Goal: Task Accomplishment & Management: Use online tool/utility

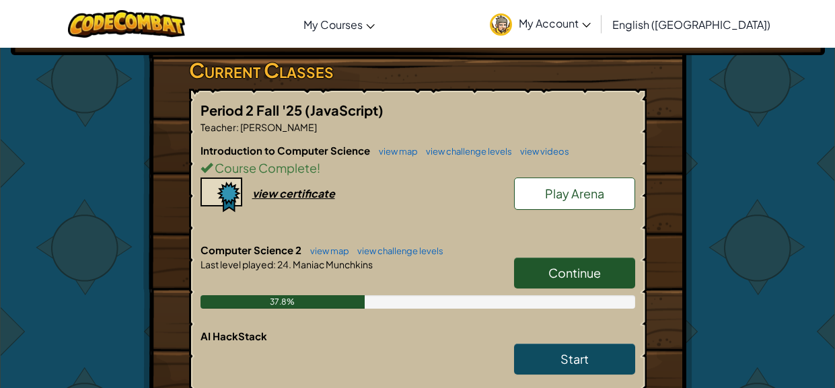
scroll to position [243, 0]
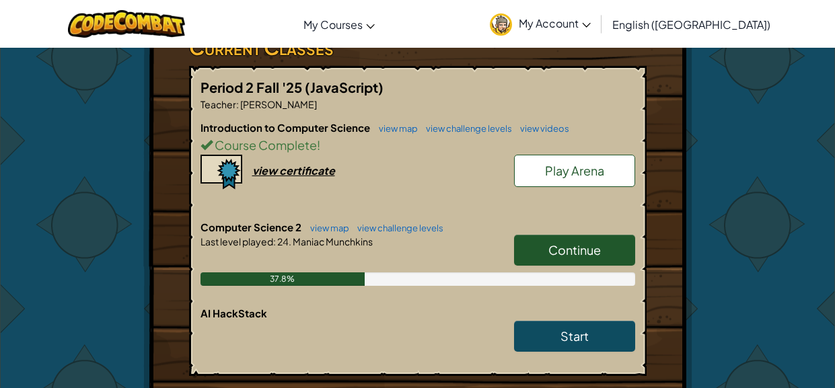
click at [611, 239] on link "Continue" at bounding box center [574, 250] width 121 height 31
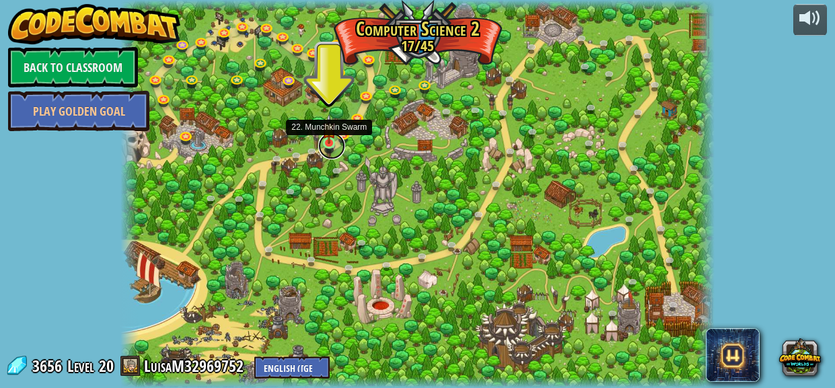
click at [326, 145] on link at bounding box center [331, 145] width 27 height 27
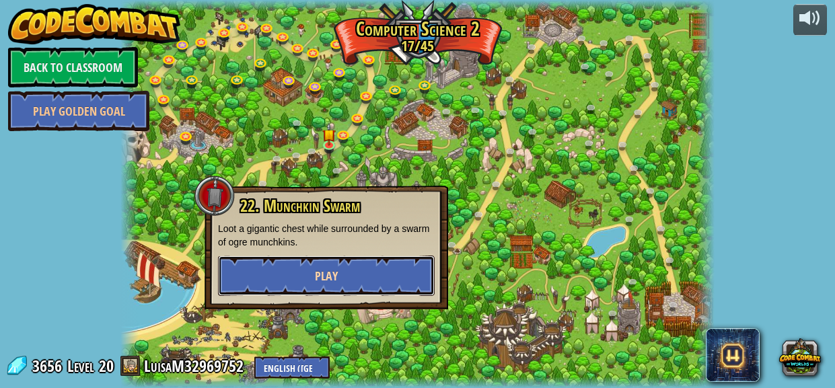
click at [336, 285] on button "Play" at bounding box center [326, 276] width 217 height 40
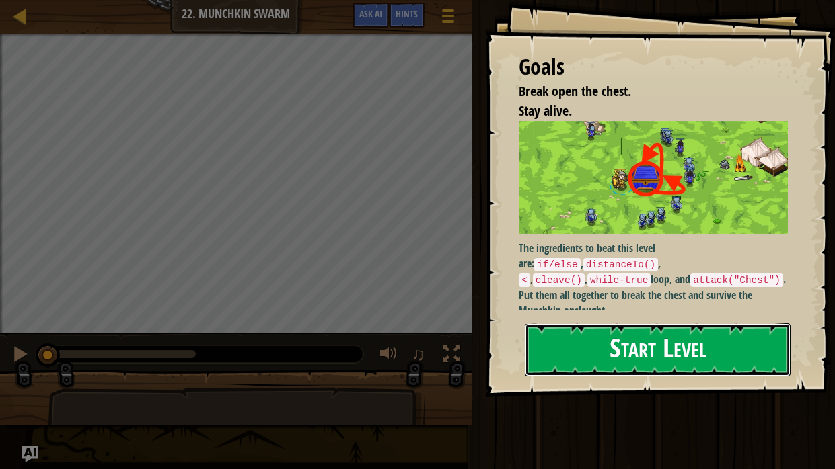
click at [629, 352] on button "Start Level" at bounding box center [658, 349] width 266 height 53
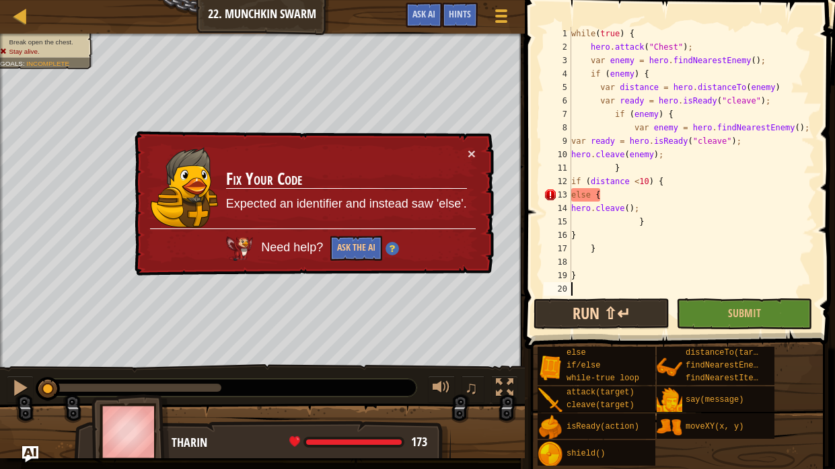
type textarea ")"
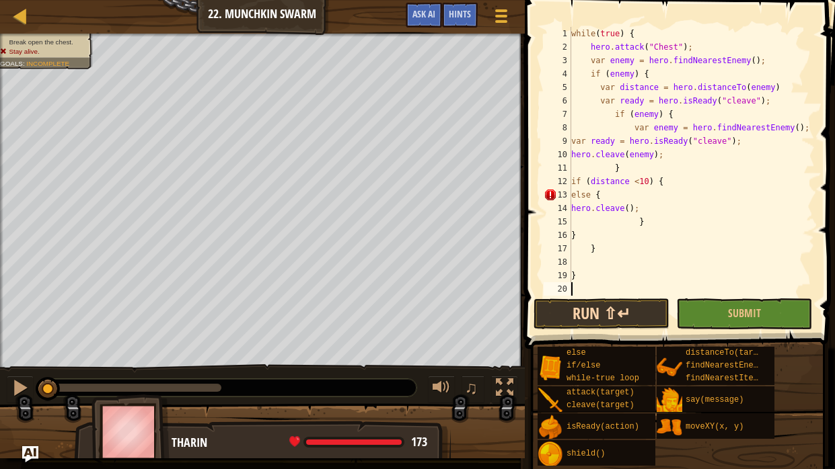
type textarea "}"
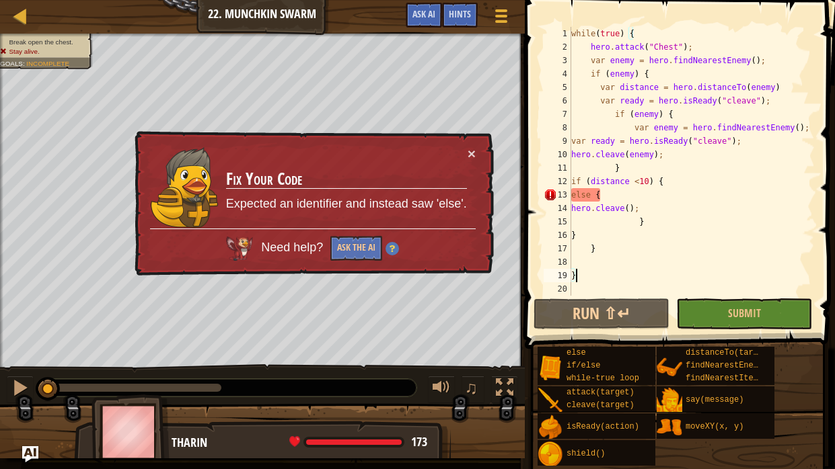
type textarea "="
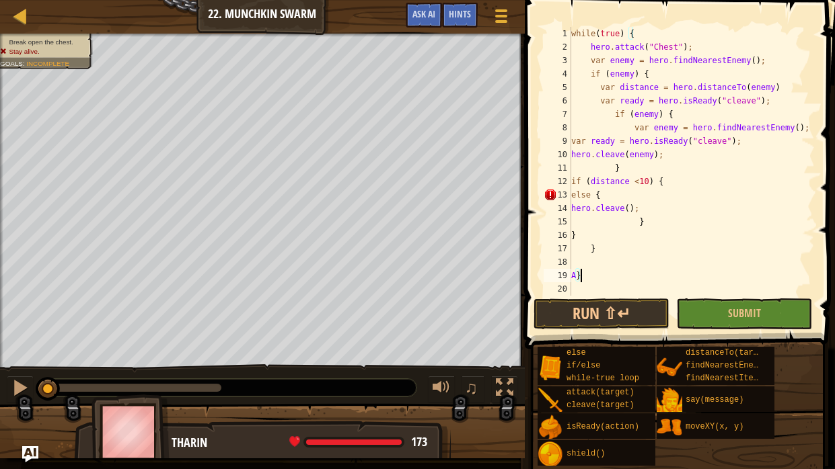
type textarea "A"
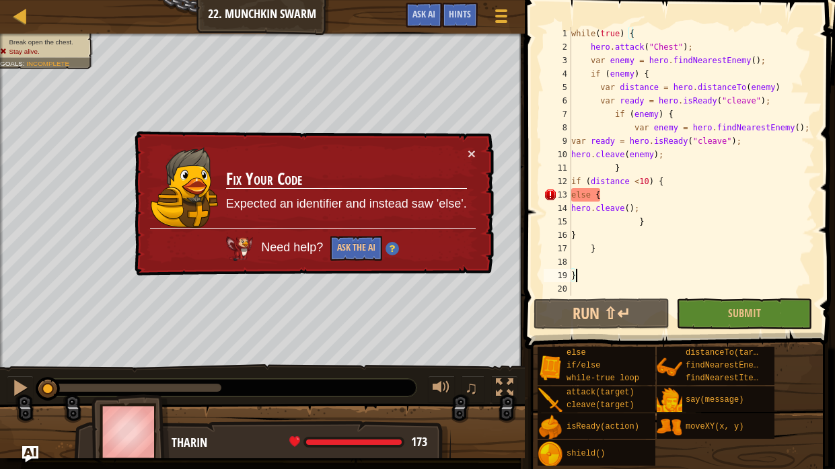
type textarea "}"
click at [350, 264] on div "× Fix Your Code Expected an identifier and instead saw 'else'. Need help? Ask t…" at bounding box center [313, 203] width 362 height 145
click at [353, 255] on button "Ask the AI" at bounding box center [356, 248] width 52 height 25
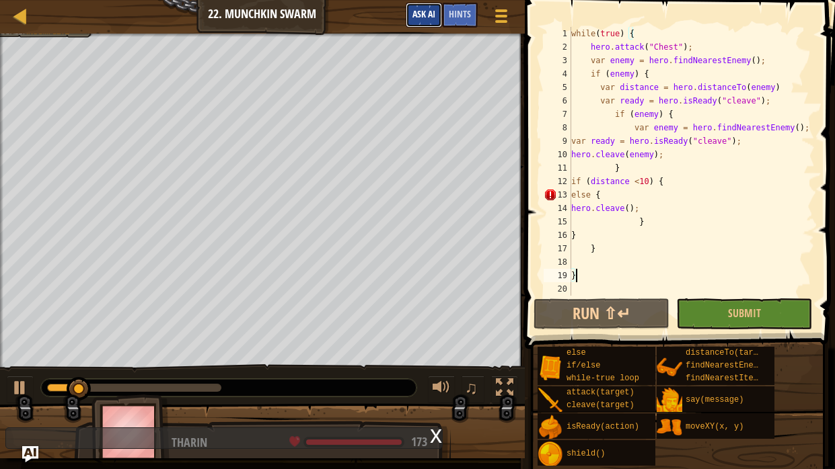
click at [425, 11] on span "Ask AI" at bounding box center [423, 13] width 23 height 13
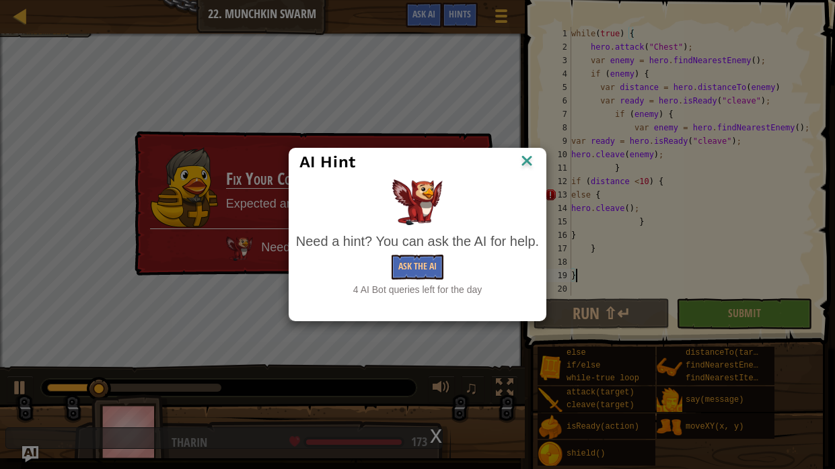
click at [523, 161] on img at bounding box center [526, 162] width 17 height 20
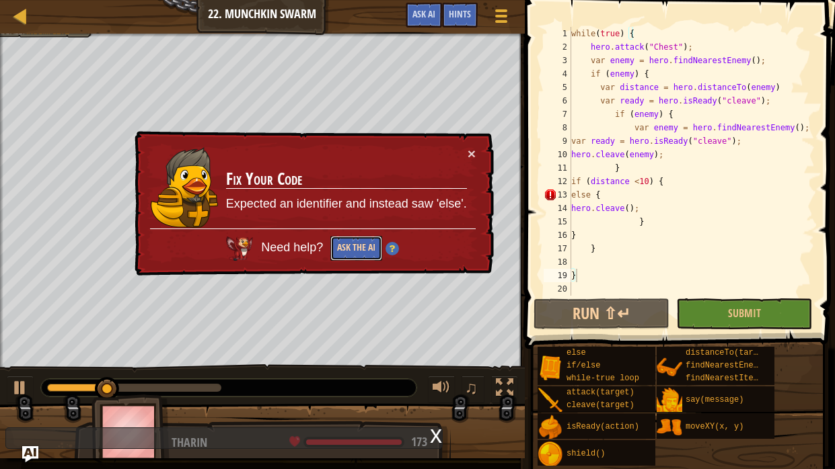
click at [369, 247] on button "Ask the AI" at bounding box center [356, 248] width 52 height 25
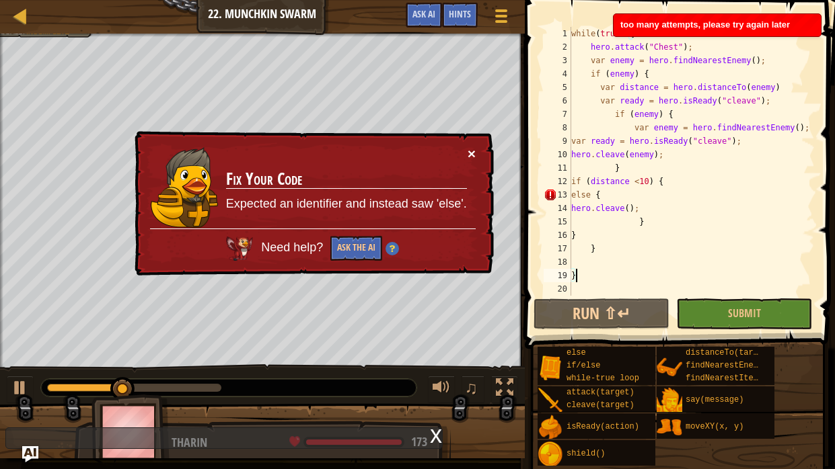
click at [471, 152] on button "×" at bounding box center [471, 154] width 8 height 14
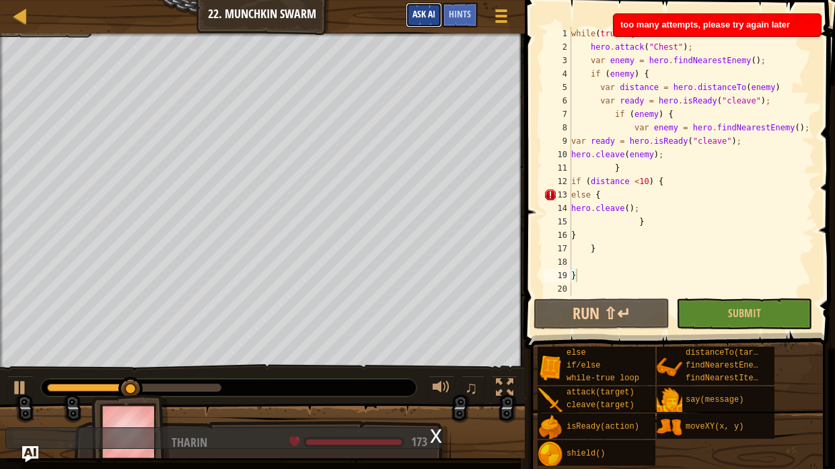
click at [425, 17] on span "Ask AI" at bounding box center [423, 13] width 23 height 13
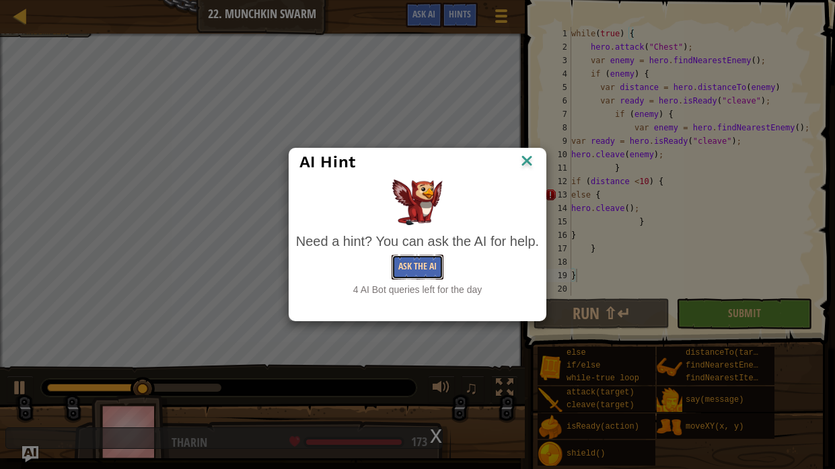
click at [424, 261] on button "Ask the AI" at bounding box center [417, 267] width 52 height 25
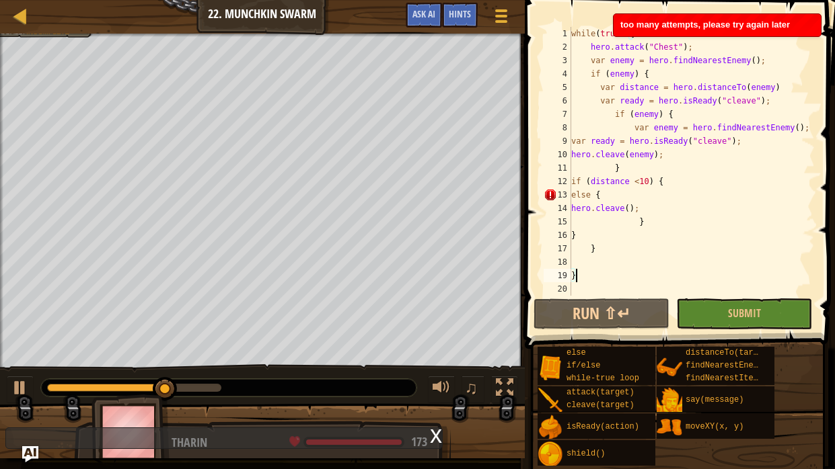
click at [421, 0] on div "Map Computer Science 2 22. Munchkin Swarm Game Menu Done Hints Ask AI" at bounding box center [262, 17] width 525 height 34
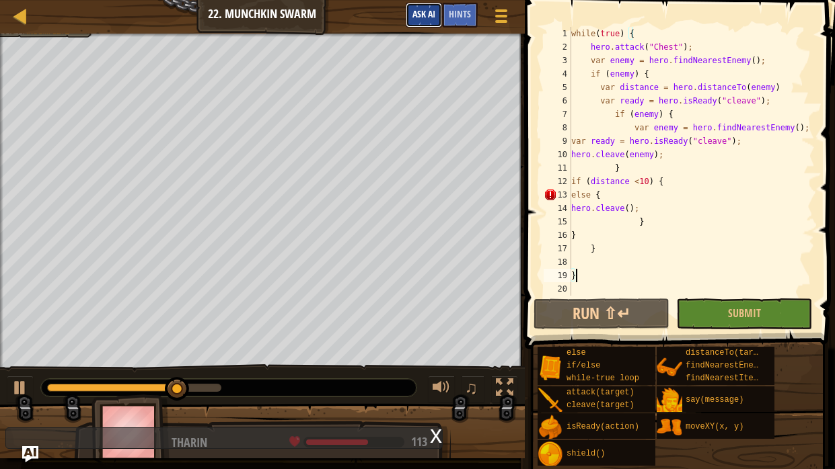
click at [413, 13] on span "Ask AI" at bounding box center [423, 13] width 23 height 13
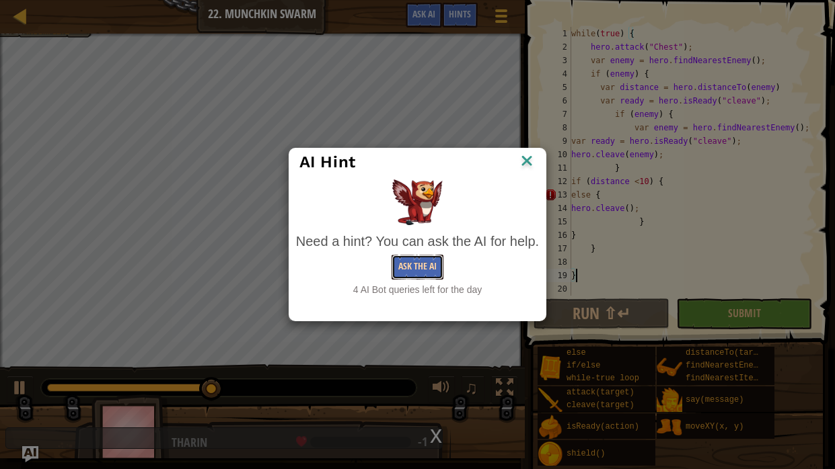
click at [412, 271] on button "Ask the AI" at bounding box center [417, 267] width 52 height 25
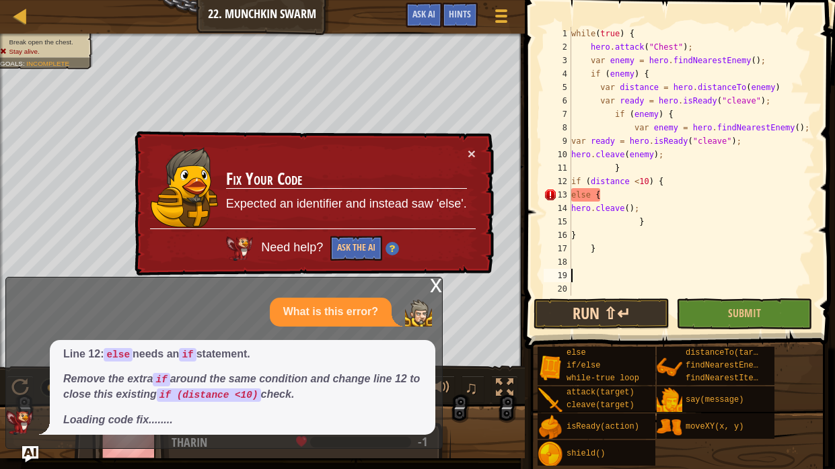
type textarea "}"
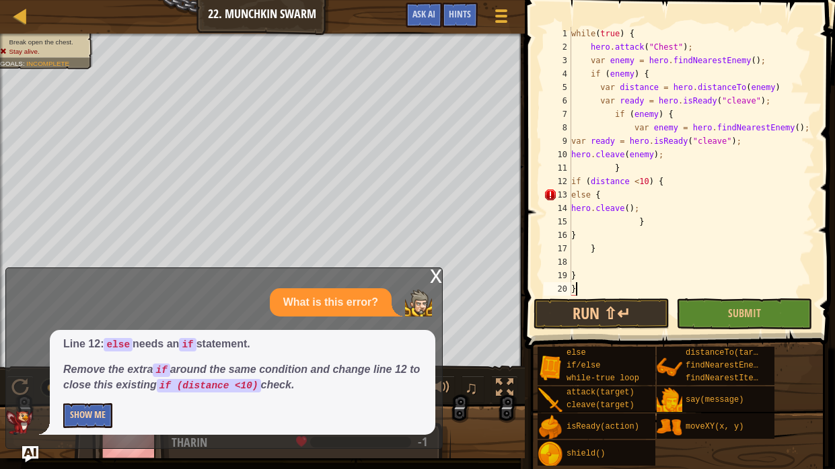
type textarea "}"
click at [92, 387] on button "Show Me" at bounding box center [87, 415] width 49 height 25
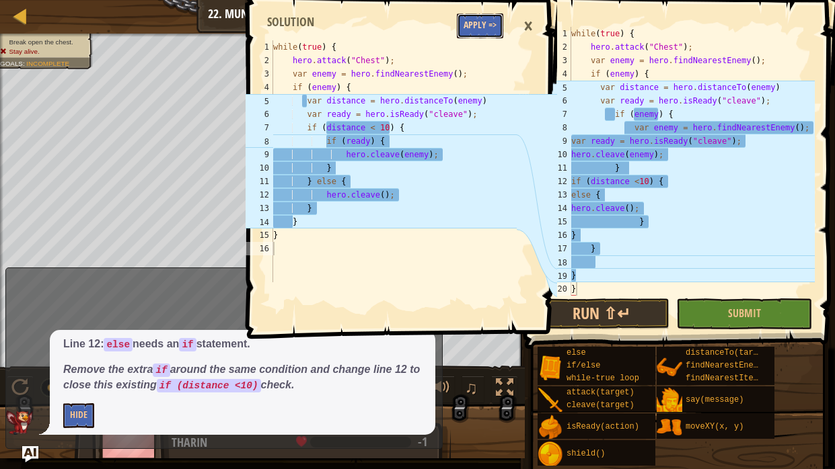
click at [475, 35] on button "Apply =>" at bounding box center [480, 25] width 46 height 25
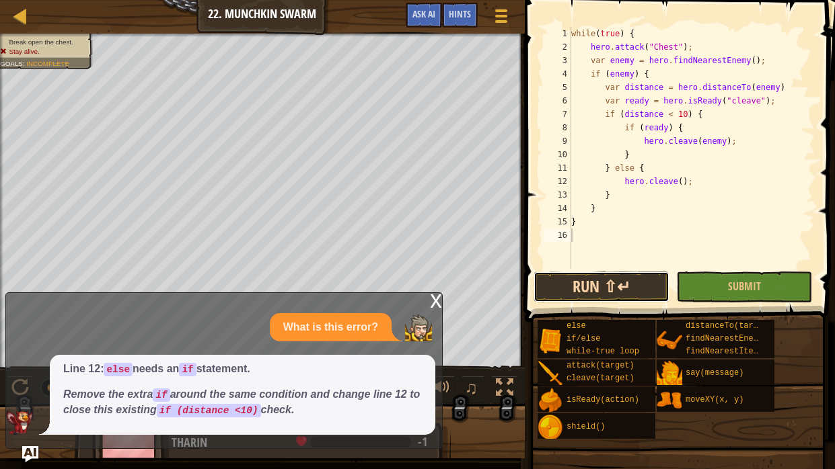
click at [629, 282] on button "Run ⇧↵" at bounding box center [601, 287] width 136 height 31
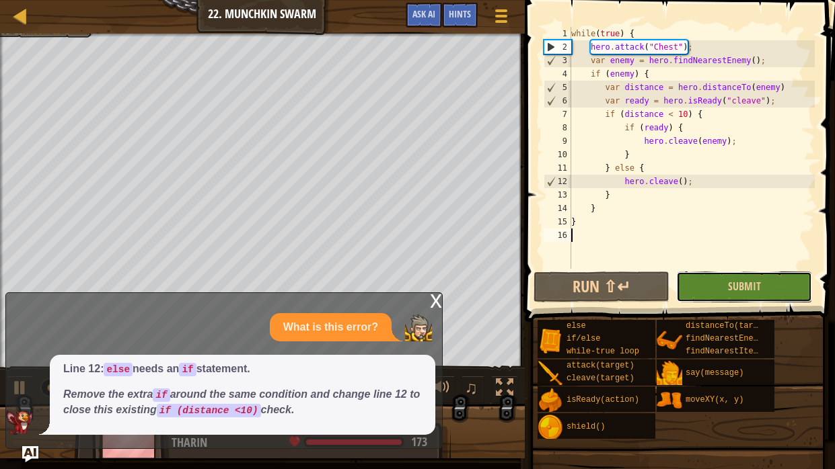
click at [770, 288] on button "Submit" at bounding box center [744, 287] width 136 height 31
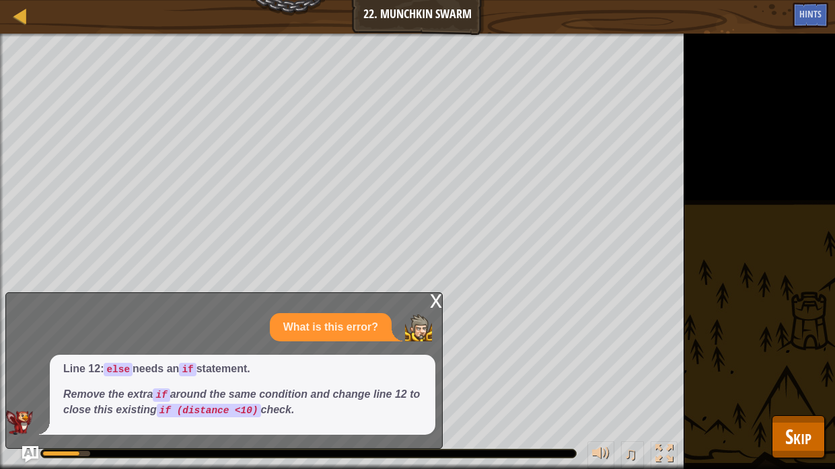
click at [440, 293] on div "x" at bounding box center [436, 299] width 12 height 13
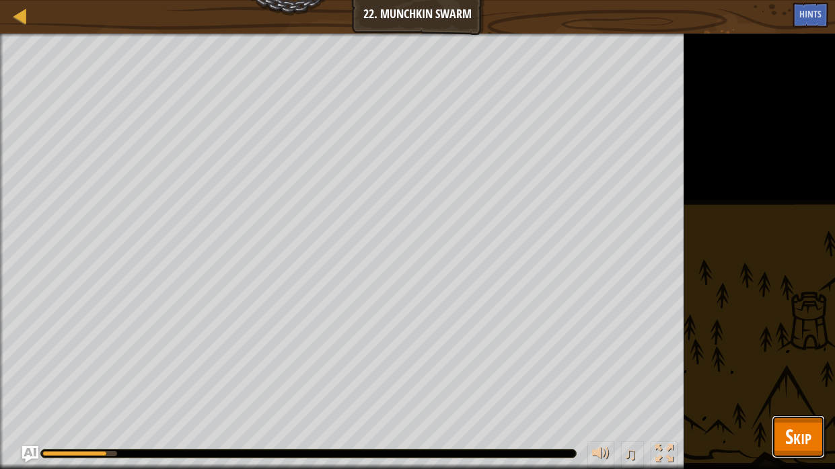
click at [811, 387] on button "Skip" at bounding box center [797, 437] width 53 height 43
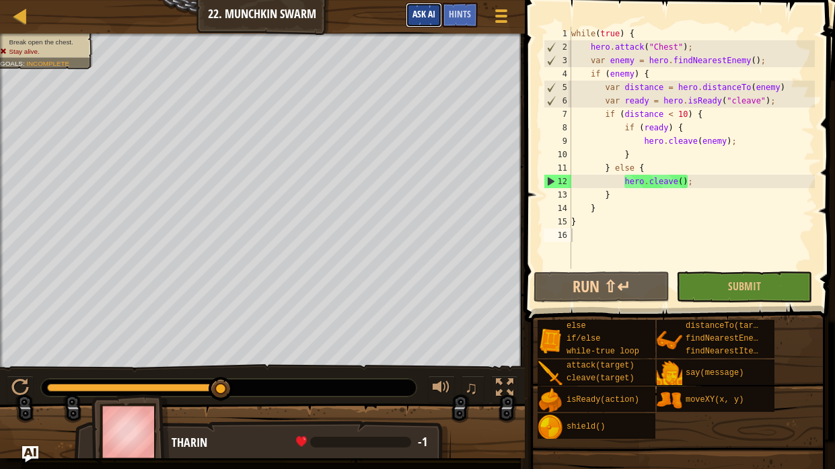
click at [418, 20] on span "Ask AI" at bounding box center [423, 13] width 23 height 13
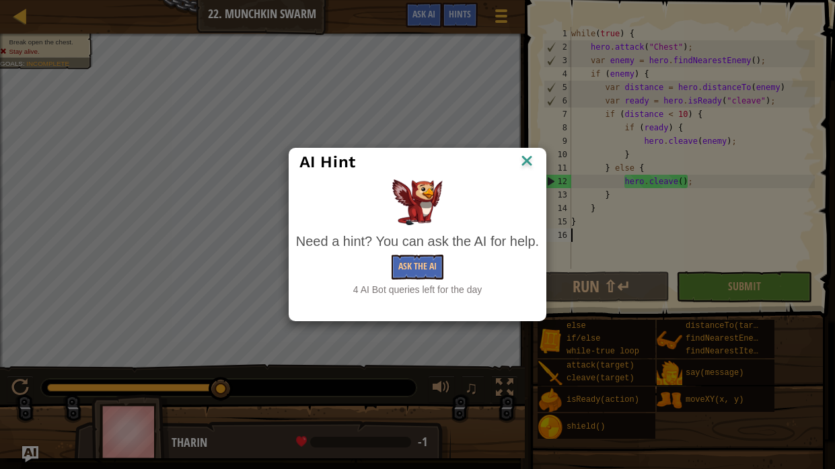
click at [533, 166] on img at bounding box center [526, 162] width 17 height 20
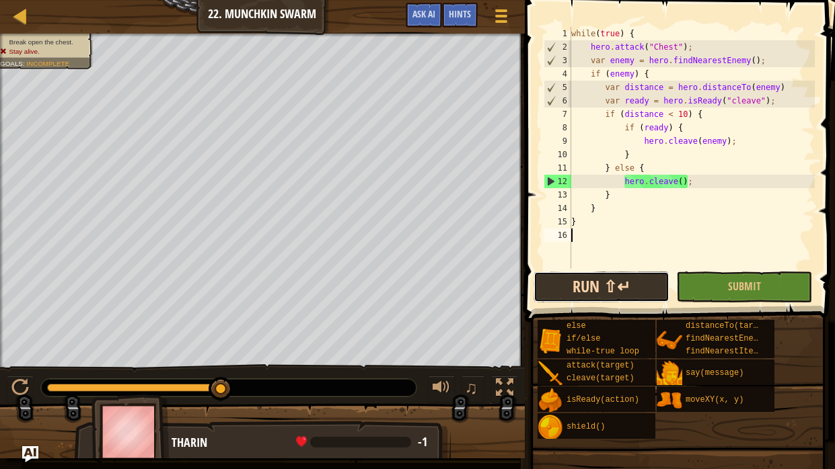
click at [631, 293] on button "Run ⇧↵" at bounding box center [601, 287] width 136 height 31
click at [424, 13] on span "Ask AI" at bounding box center [423, 13] width 23 height 13
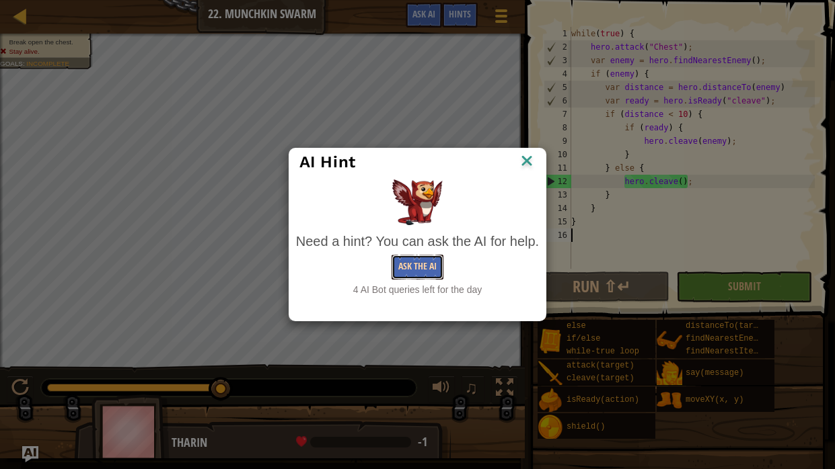
click at [413, 268] on button "Ask the AI" at bounding box center [417, 267] width 52 height 25
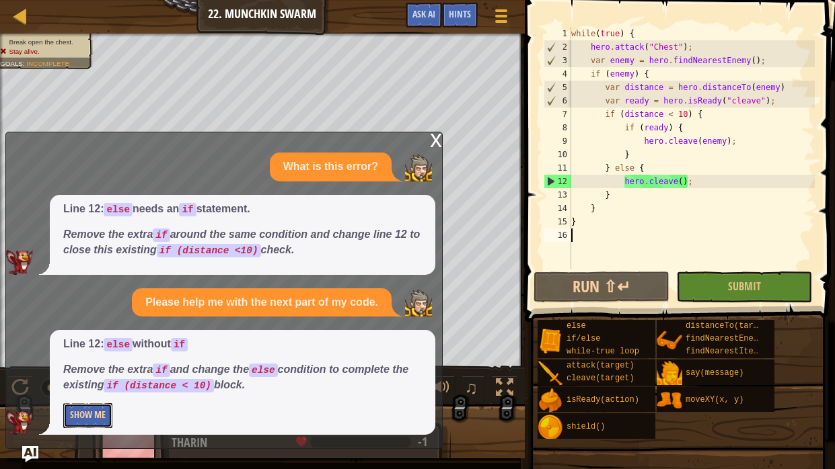
click at [83, 387] on button "Show Me" at bounding box center [87, 415] width 49 height 25
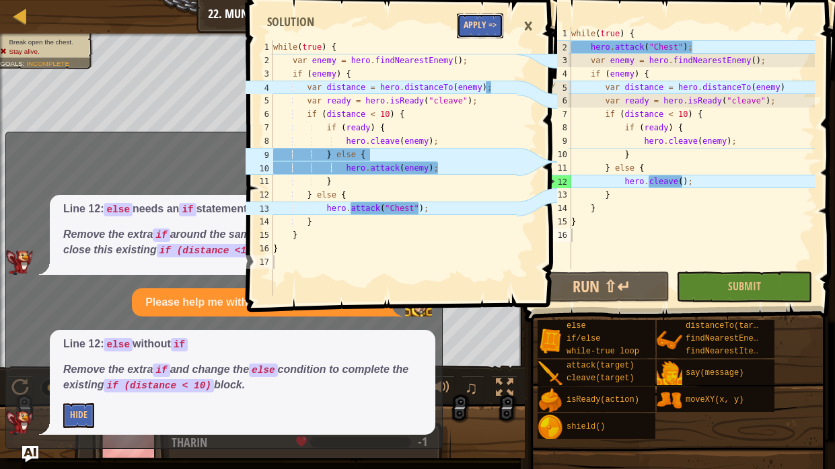
click at [466, 23] on button "Apply =>" at bounding box center [480, 25] width 46 height 25
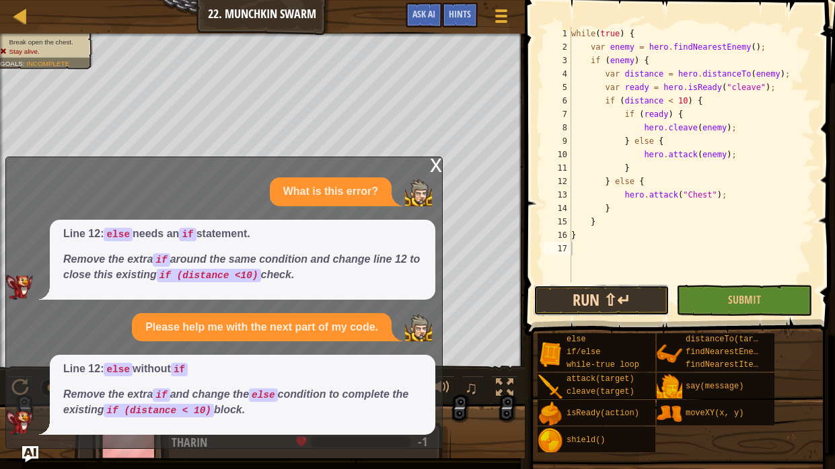
click at [636, 296] on button "Run ⇧↵" at bounding box center [601, 300] width 136 height 31
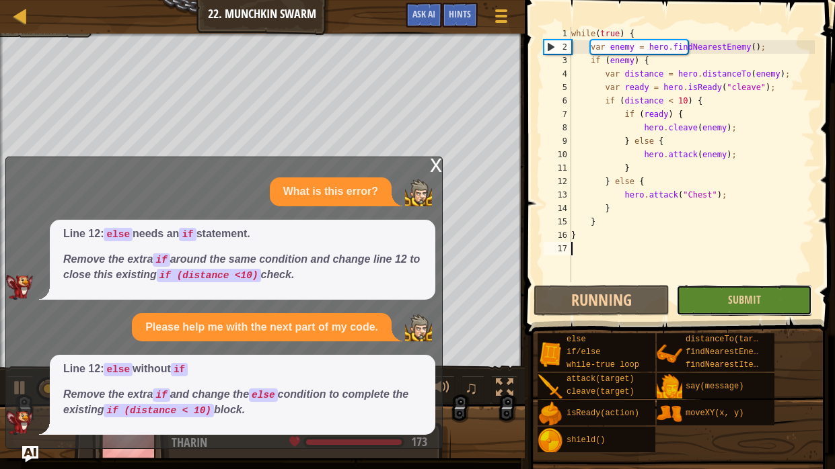
click at [704, 295] on button "Submit" at bounding box center [744, 300] width 136 height 31
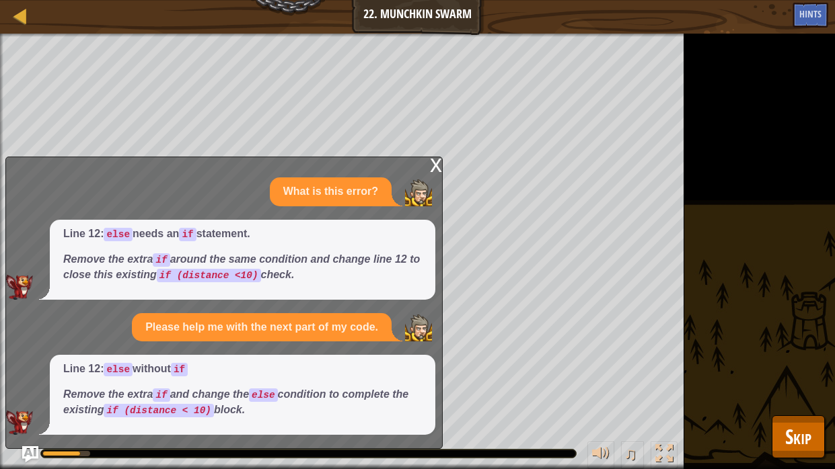
click at [427, 158] on div "x What is this error? Line 12: else needs an if statement. Remove the extra if …" at bounding box center [223, 303] width 437 height 293
click at [434, 159] on div "x" at bounding box center [436, 163] width 12 height 13
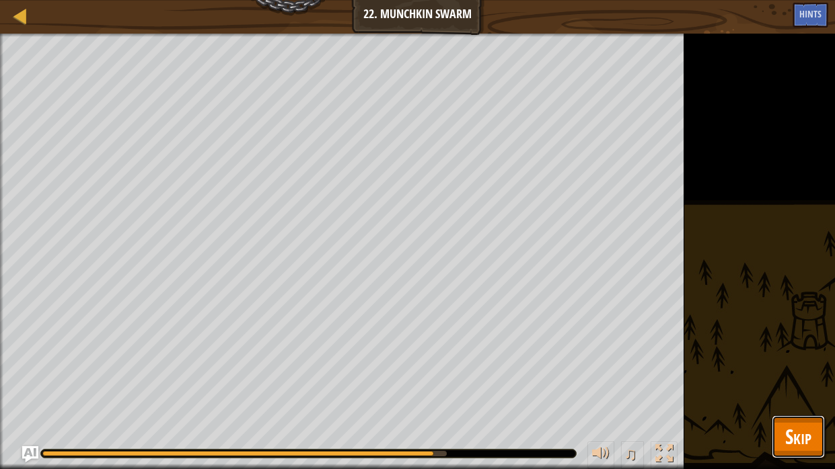
click at [792, 387] on span "Skip" at bounding box center [798, 437] width 26 height 28
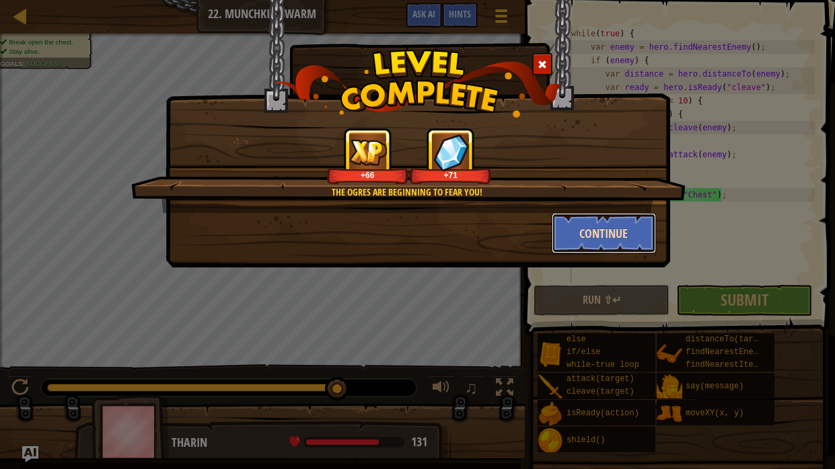
click at [621, 239] on button "Continue" at bounding box center [603, 233] width 104 height 40
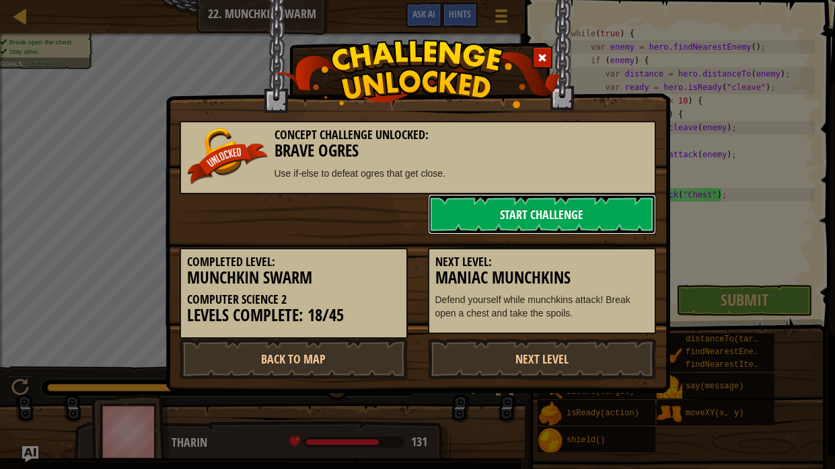
click at [479, 205] on link "Start Challenge" at bounding box center [542, 214] width 228 height 40
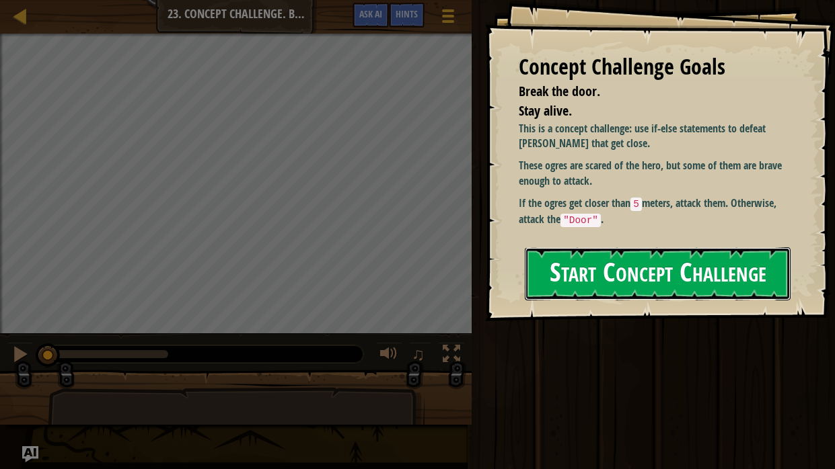
click at [580, 247] on button "Start Concept Challenge" at bounding box center [658, 273] width 266 height 53
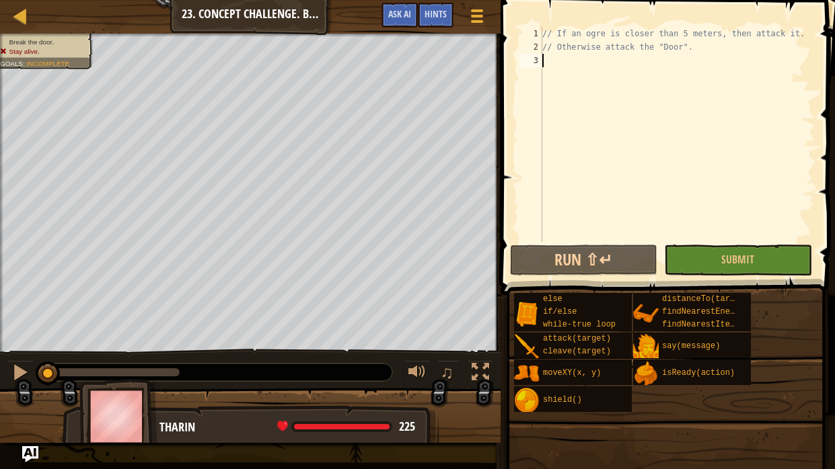
scroll to position [6, 0]
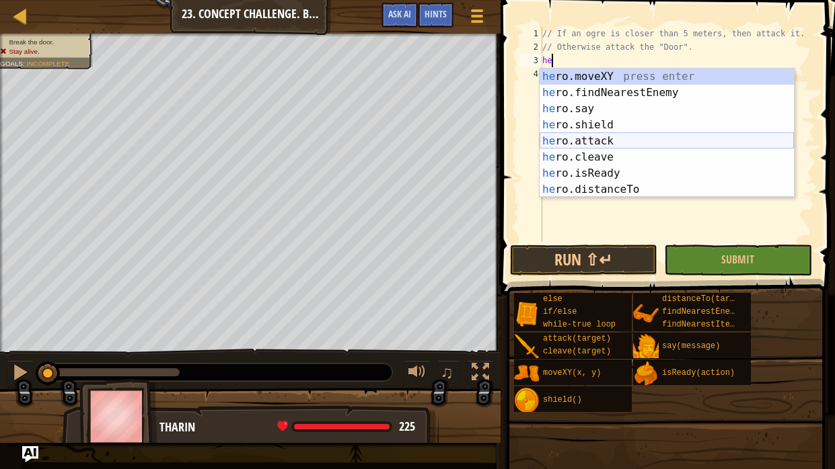
click at [615, 140] on div "he ro.moveXY press enter he ro.findNearestEnemy press enter he ro.say press ent…" at bounding box center [666, 149] width 254 height 161
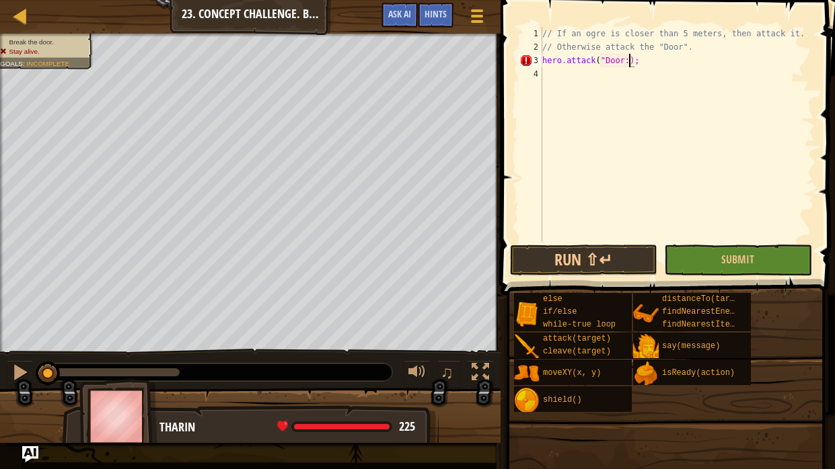
scroll to position [6, 7]
type textarea "hero.attack("Door");"
click at [589, 88] on div "// If an ogre is closer than 5 meters, then attack it. // Otherwise attack the …" at bounding box center [676, 148] width 275 height 242
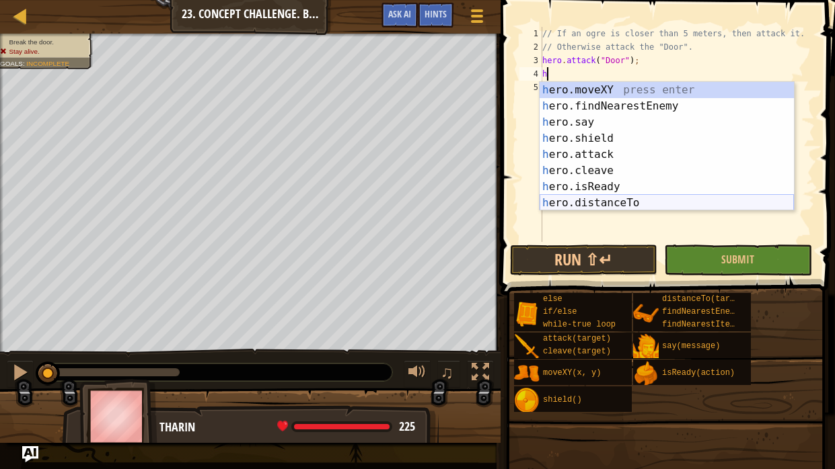
click at [580, 200] on div "h ero.moveXY press enter h ero.findNearestEnemy press enter h ero.say press ent…" at bounding box center [666, 162] width 254 height 161
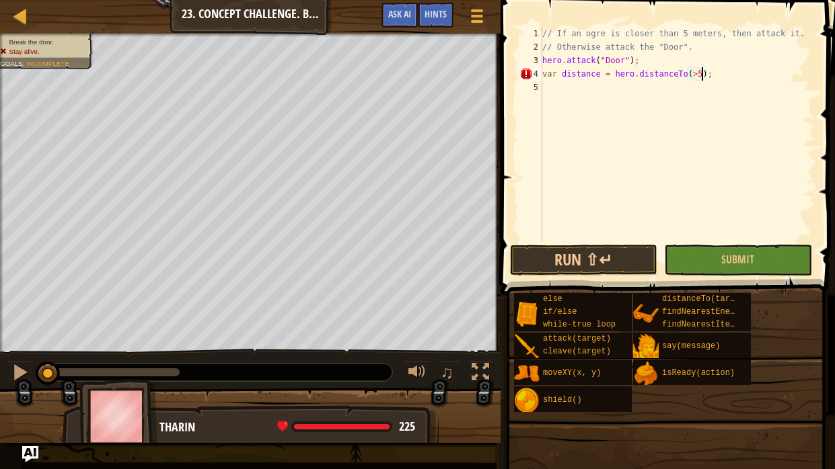
scroll to position [6, 13]
click at [693, 73] on div "// If an ogre is closer than 5 meters, then attack it. // Otherwise attack the …" at bounding box center [676, 148] width 275 height 242
click at [695, 73] on div "// If an ogre is closer than 5 meters, then attack it. // Otherwise attack the …" at bounding box center [676, 148] width 275 height 242
type textarea "var distance = hero.distanceTo(<5);"
click at [581, 85] on div "// If an ogre is closer than 5 meters, then attack it. // Otherwise attack the …" at bounding box center [676, 148] width 275 height 242
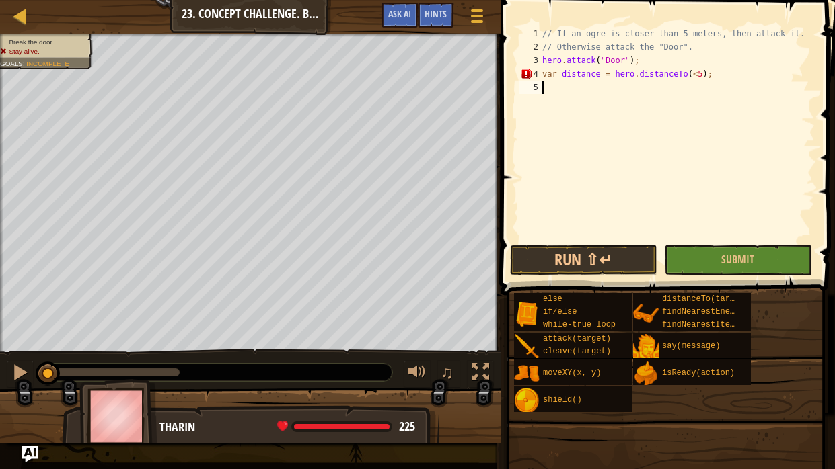
scroll to position [6, 0]
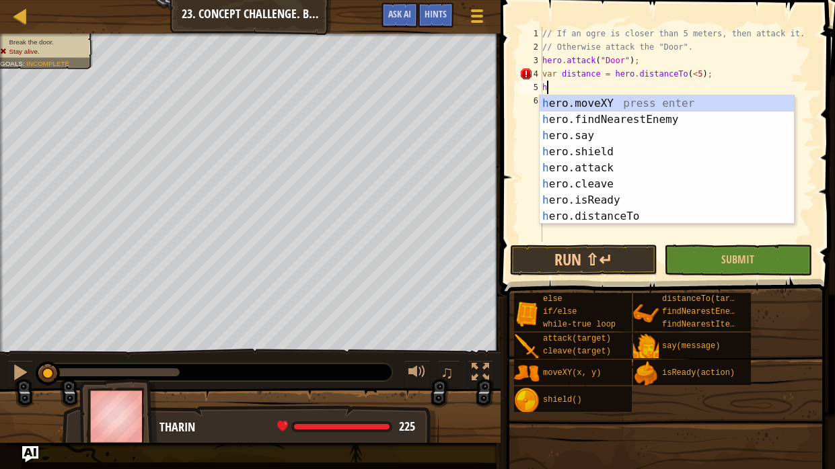
type textarea "he"
click at [594, 117] on div "he ro.moveXY press enter he ro.findNearestEnemy press enter he ro.say press ent…" at bounding box center [666, 175] width 254 height 161
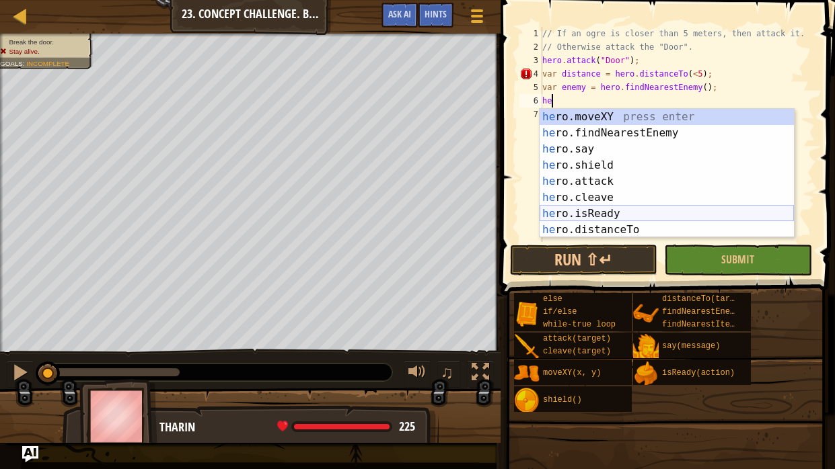
click at [604, 216] on div "he ro.moveXY press enter he ro.findNearestEnemy press enter he ro.say press ent…" at bounding box center [666, 189] width 254 height 161
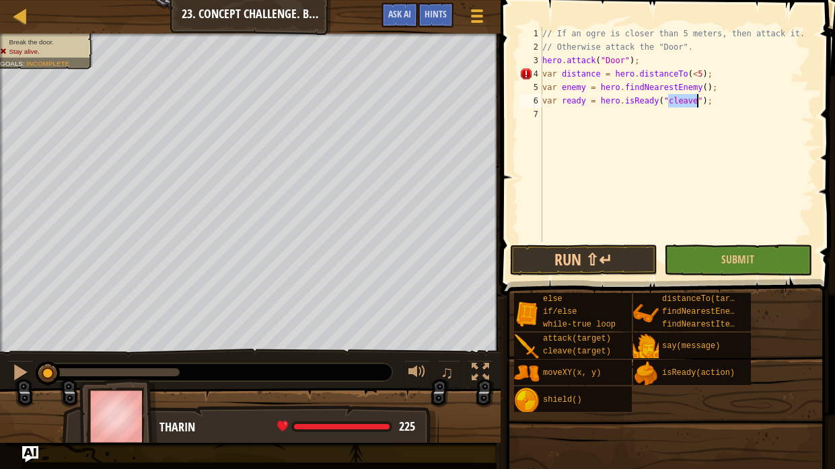
click at [555, 104] on div "// If an ogre is closer than 5 meters, then attack it. // Otherwise attack the …" at bounding box center [676, 148] width 275 height 242
click at [694, 97] on div "// If an ogre is closer than 5 meters, then attack it. // Otherwise attack the …" at bounding box center [676, 148] width 275 height 242
type textarea "var ready = hero.isReady("attack");"
click at [610, 116] on div "// If an ogre is closer than 5 meters, then attack it. // Otherwise attack the …" at bounding box center [676, 148] width 275 height 242
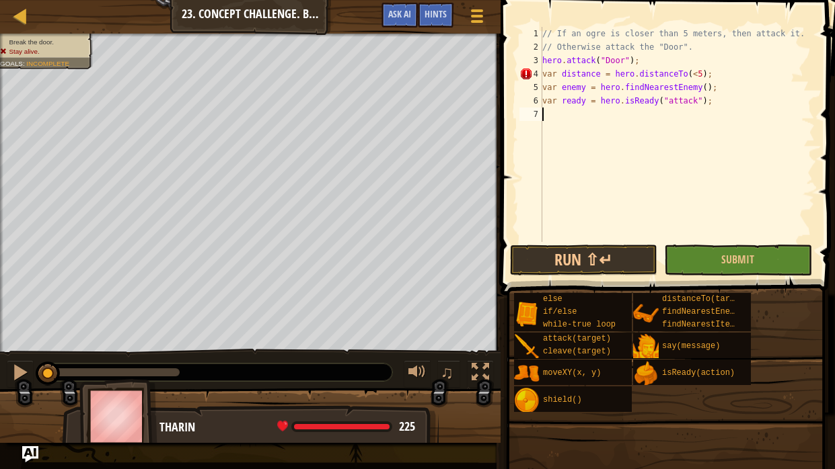
scroll to position [6, 0]
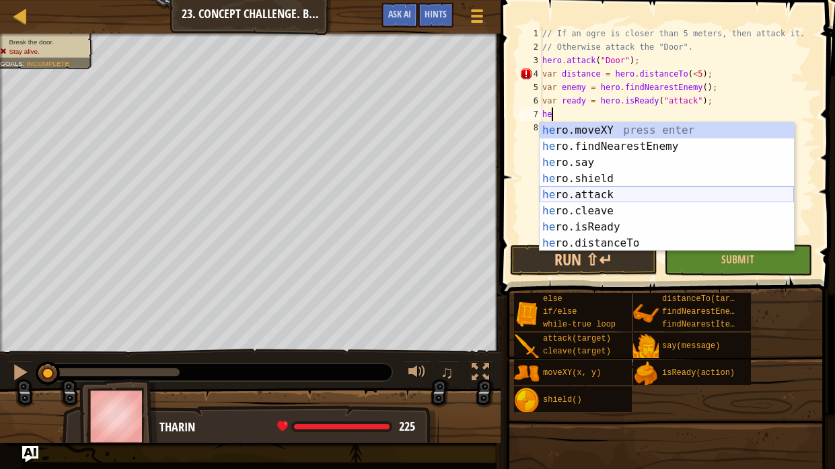
click at [611, 201] on div "he ro.moveXY press enter he ro.findNearestEnemy press enter he ro.say press ent…" at bounding box center [666, 202] width 254 height 161
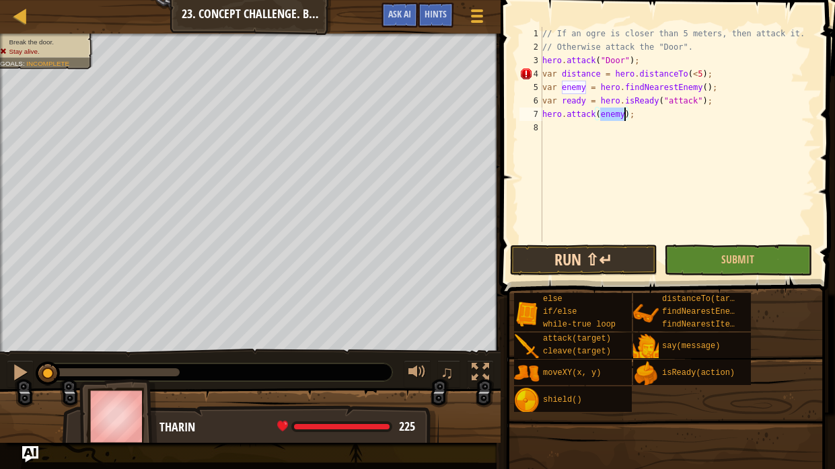
type textarea "hero.attack(enemy);"
click at [581, 272] on button "Run ⇧↵" at bounding box center [583, 260] width 147 height 31
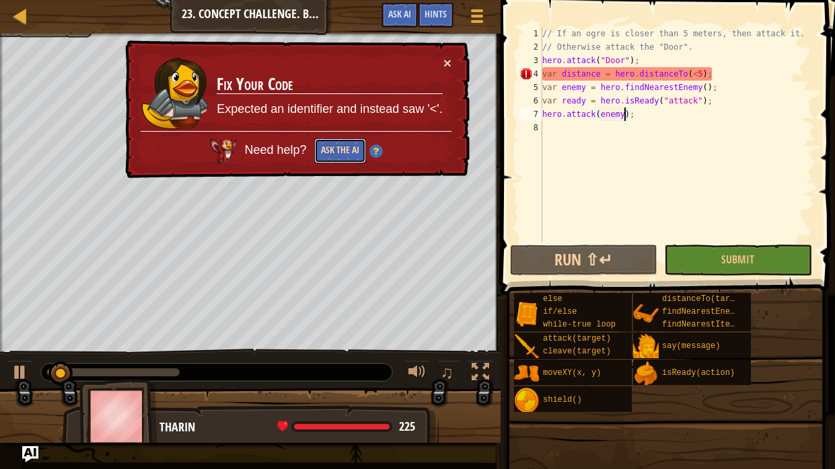
click at [324, 147] on button "Ask the AI" at bounding box center [340, 151] width 52 height 25
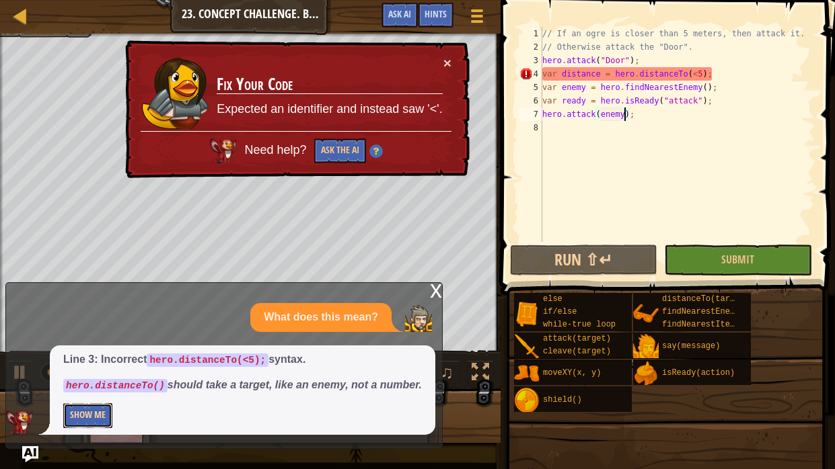
click at [83, 387] on button "Show Me" at bounding box center [87, 415] width 49 height 25
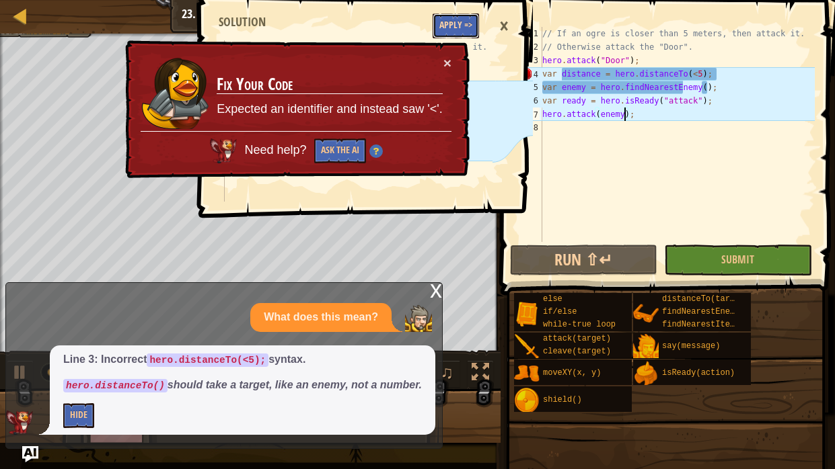
click at [455, 16] on button "Apply =>" at bounding box center [455, 25] width 46 height 25
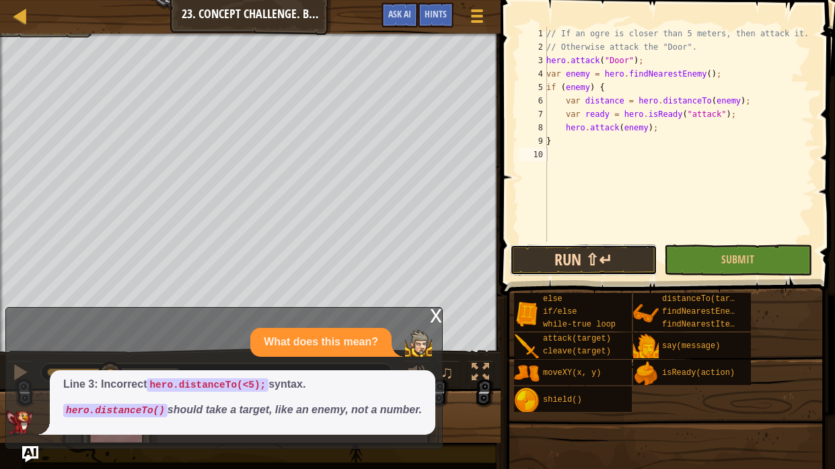
click at [607, 258] on button "Run ⇧↵" at bounding box center [583, 260] width 147 height 31
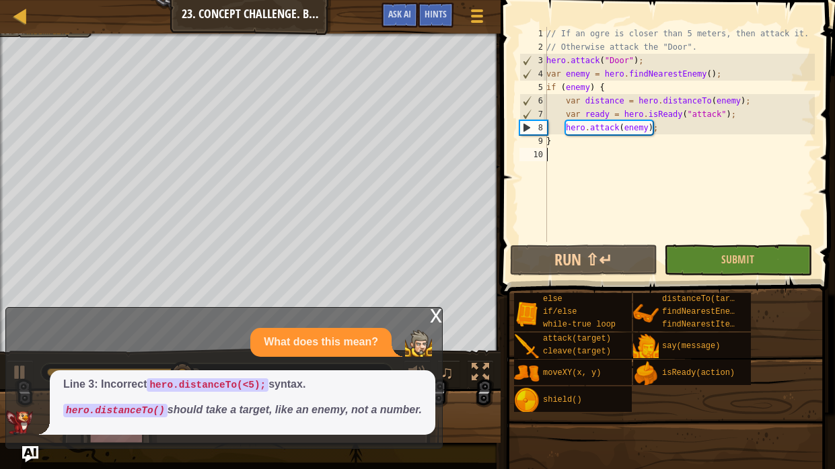
click at [438, 308] on div "x" at bounding box center [436, 314] width 12 height 13
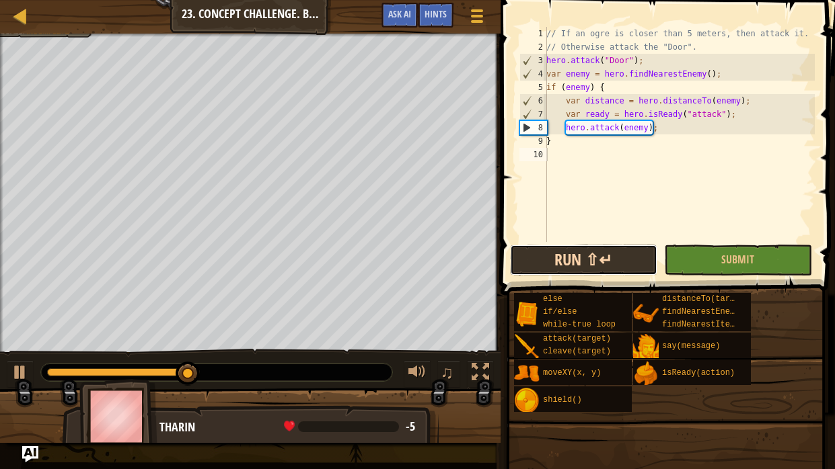
click at [566, 260] on button "Run ⇧↵" at bounding box center [583, 260] width 147 height 31
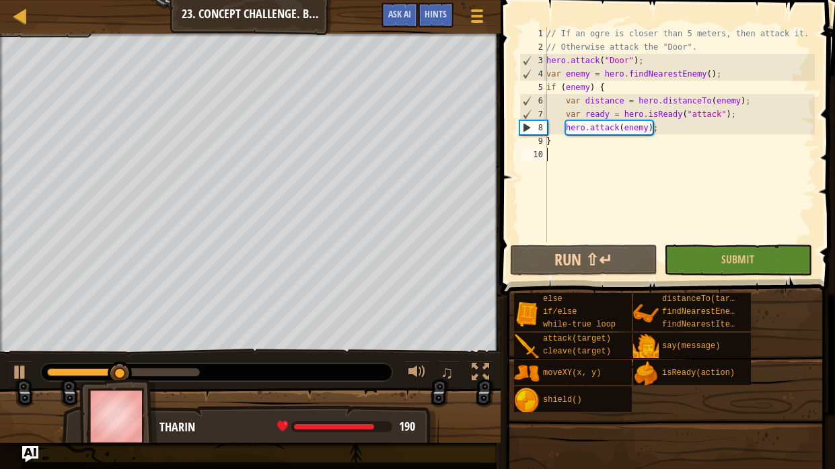
click at [662, 62] on div "// If an ogre is closer than 5 meters, then attack it. // Otherwise attack the …" at bounding box center [678, 148] width 271 height 242
type textarea "hero.attack("Door");"
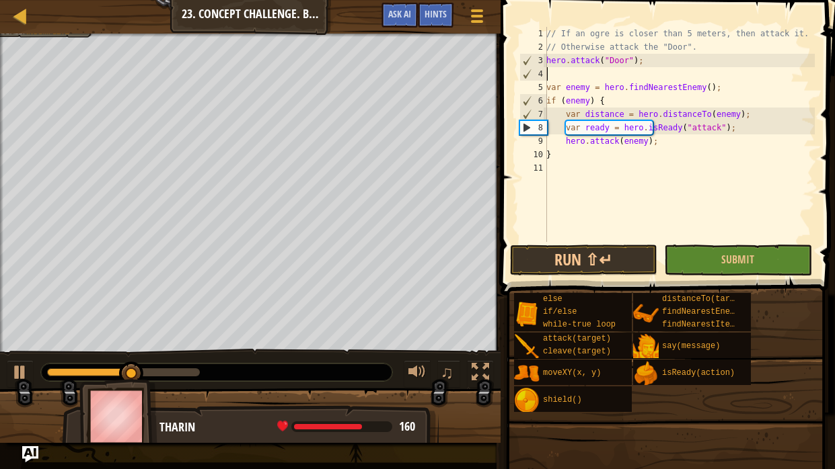
type textarea "u"
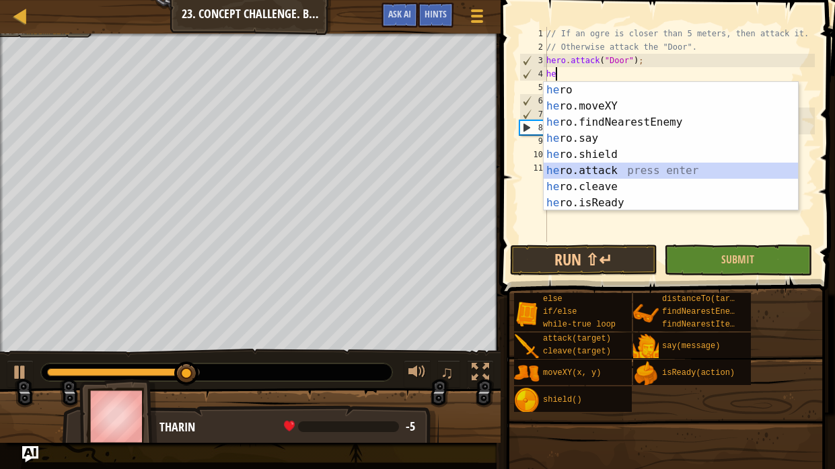
click at [613, 172] on div "he ro press enter he ro.moveXY press enter he ro.findNearestEnemy press enter h…" at bounding box center [670, 162] width 254 height 161
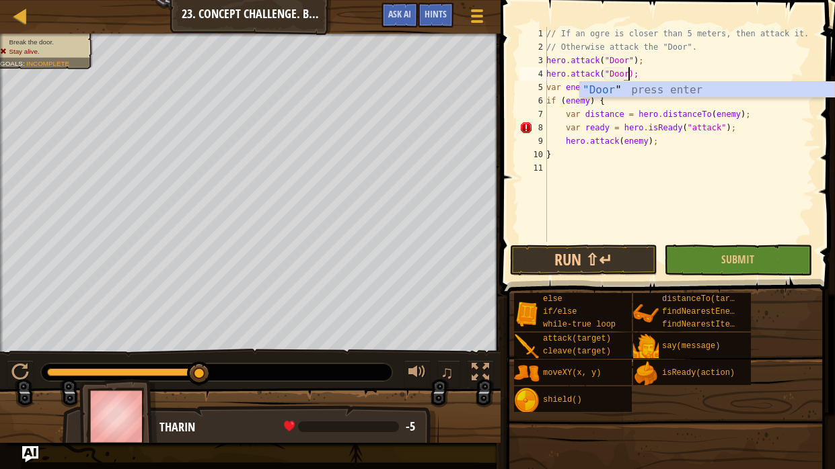
scroll to position [6, 7]
click at [621, 270] on button "Run ⇧↵" at bounding box center [583, 260] width 147 height 31
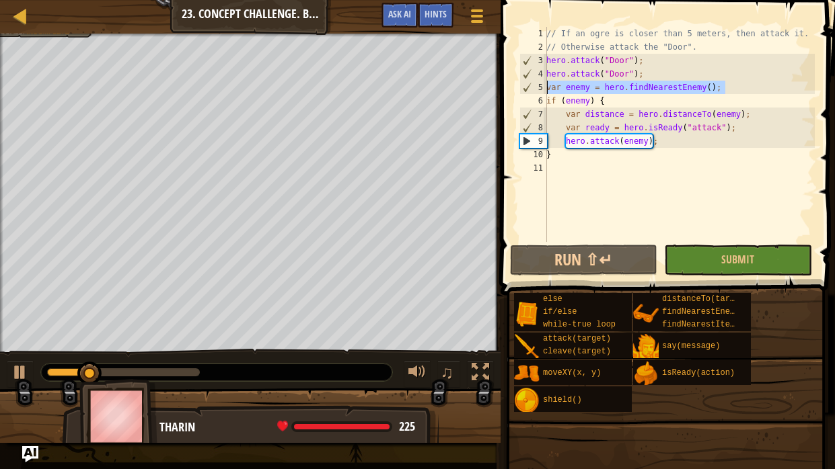
drag, startPoint x: 749, startPoint y: 90, endPoint x: 540, endPoint y: 92, distance: 209.1
click at [540, 92] on div "hero.attack("Door"); 1 2 3 4 5 6 7 8 9 10 11 // If an ogre is closer than 5 met…" at bounding box center [665, 134] width 298 height 215
type textarea "var enemy = hero.findNearestEnemy();"
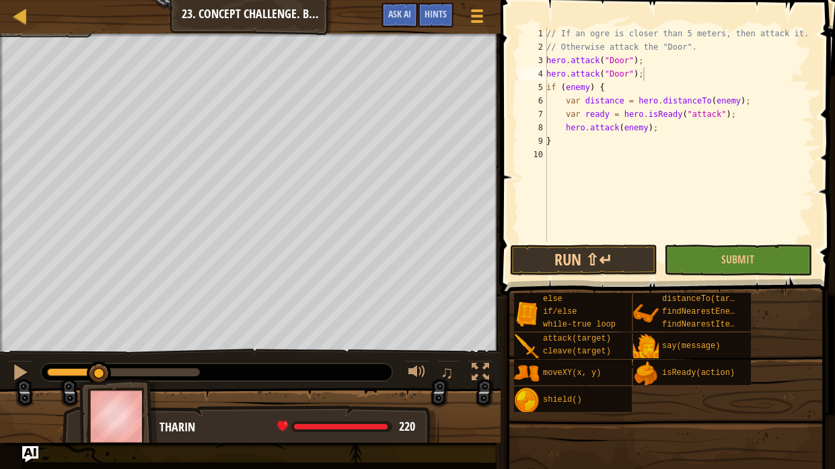
click at [609, 243] on span at bounding box center [668, 128] width 345 height 335
click at [603, 254] on button "Run ⇧↵" at bounding box center [583, 260] width 147 height 31
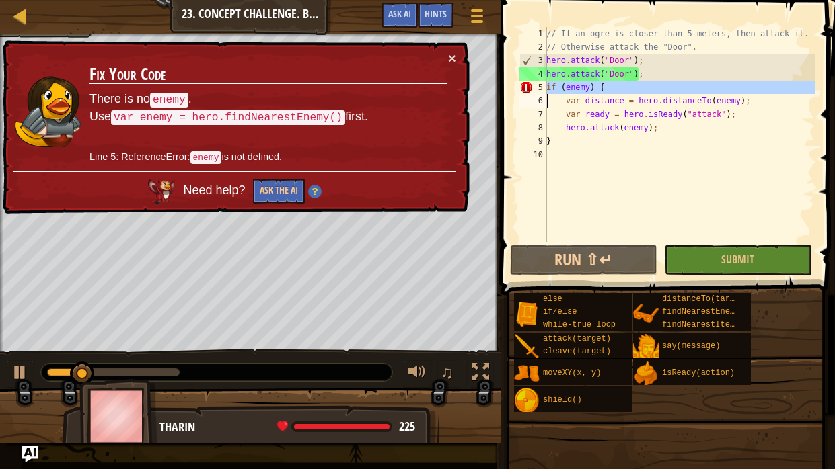
drag, startPoint x: 546, startPoint y: 87, endPoint x: 619, endPoint y: 88, distance: 73.3
click at [619, 88] on div "hero.attack("Door"); 1 2 3 4 5 6 7 8 9 10 // If an ogre is closer than 5 meters…" at bounding box center [665, 134] width 298 height 215
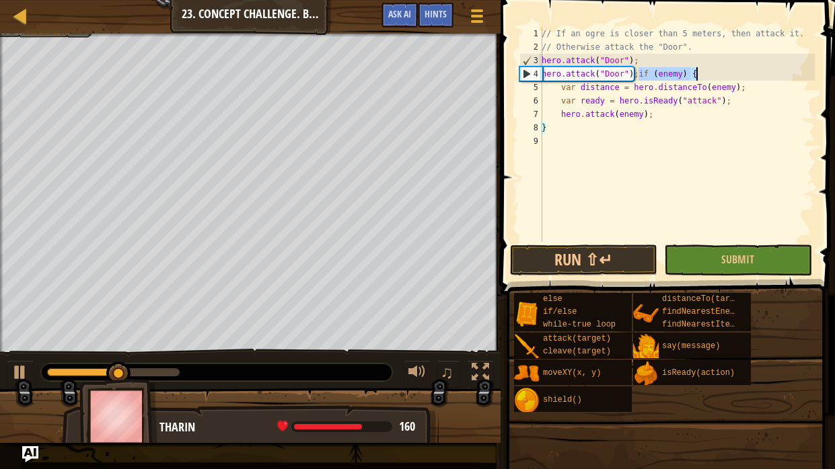
drag, startPoint x: 638, startPoint y: 71, endPoint x: 706, endPoint y: 73, distance: 68.6
click at [706, 73] on div "// If an ogre is closer than 5 meters, then attack it. // Otherwise attack the …" at bounding box center [677, 148] width 276 height 242
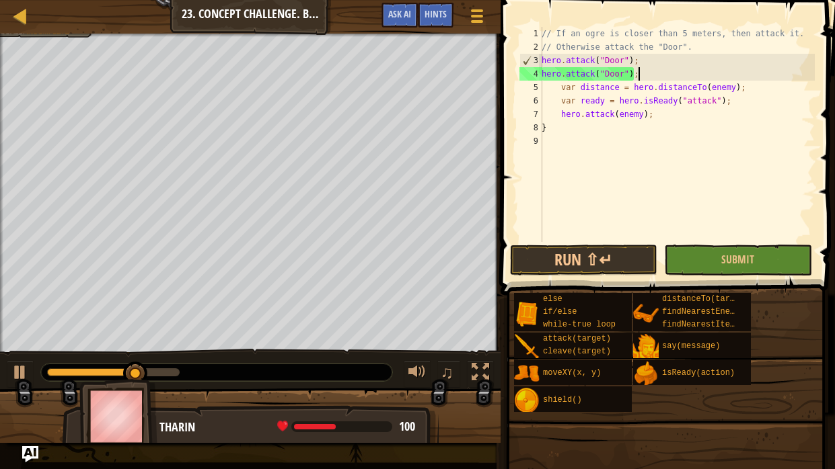
click at [555, 129] on div "// If an ogre is closer than 5 meters, then attack it. // Otherwise attack the …" at bounding box center [677, 148] width 276 height 242
type textarea "}"
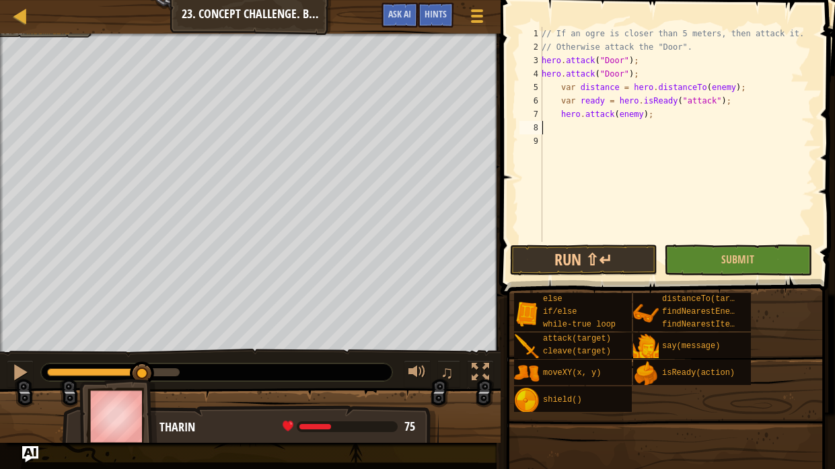
click at [640, 71] on div "// If an ogre is closer than 5 meters, then attack it. // Otherwise attack the …" at bounding box center [677, 148] width 276 height 242
type textarea "hero.attack("Door");"
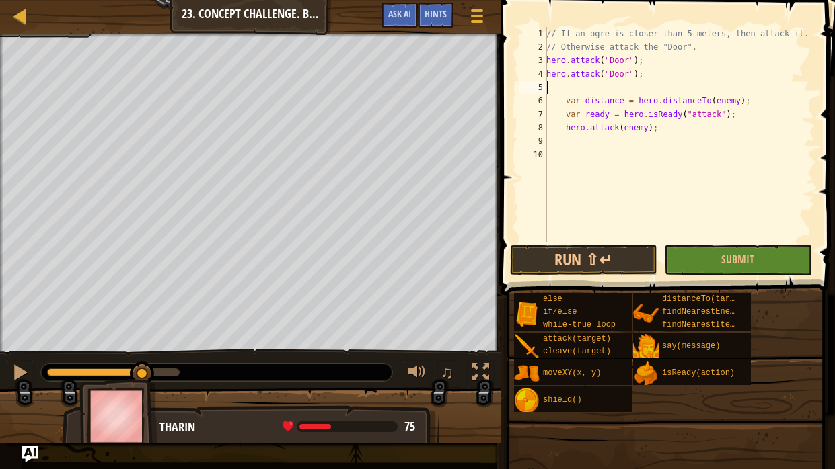
click at [584, 87] on div "// If an ogre is closer than 5 meters, then attack it. // Otherwise attack the …" at bounding box center [678, 148] width 271 height 242
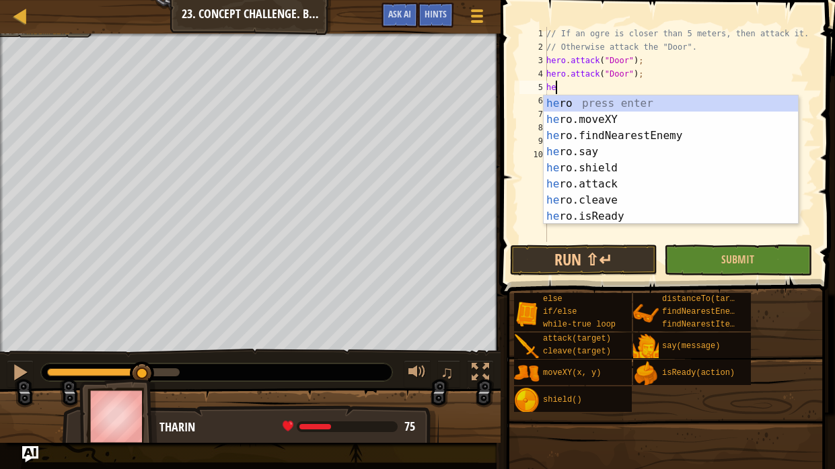
click at [691, 78] on div "// If an ogre is closer than 5 meters, then attack it. // Otherwise attack the …" at bounding box center [678, 148] width 271 height 242
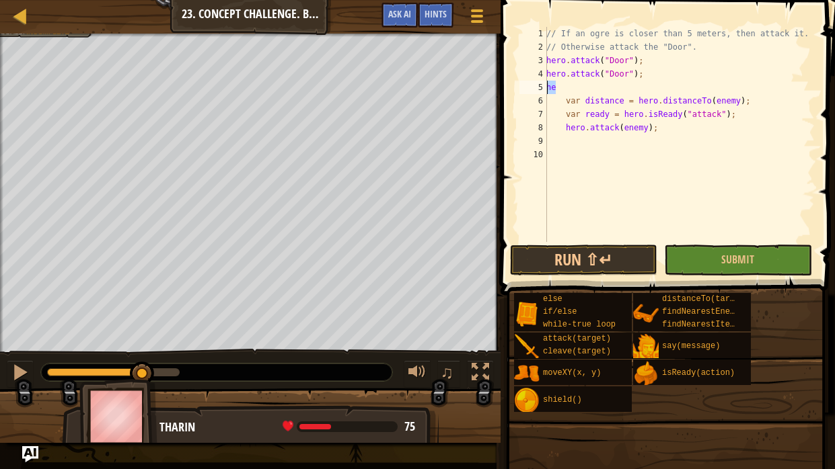
drag, startPoint x: 614, startPoint y: 85, endPoint x: 505, endPoint y: 80, distance: 109.1
click at [505, 80] on div "hero.attack("Door"); 1 2 3 4 5 6 7 8 9 10 // If an ogre is closer than 5 meters…" at bounding box center [665, 174] width 338 height 335
type textarea "hero.attack("Door"); he"
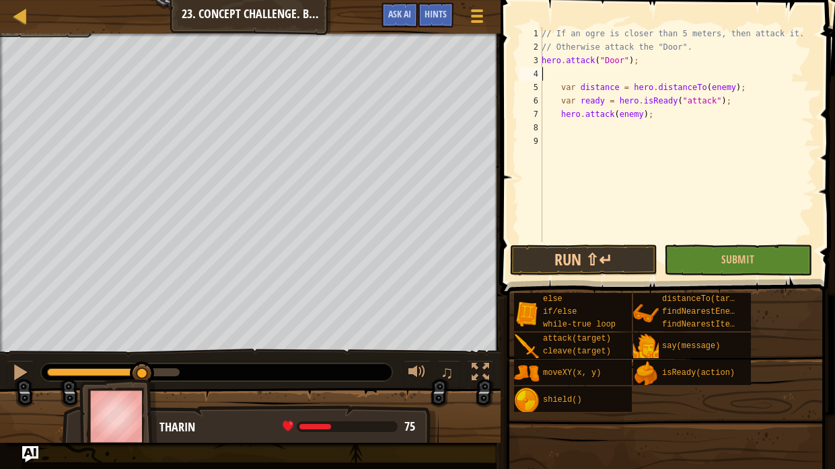
click at [734, 84] on div "// If an ogre is closer than 5 meters, then attack it. // Otherwise attack the …" at bounding box center [677, 148] width 276 height 242
click at [711, 82] on div "// If an ogre is closer than 5 meters, then attack it. // Otherwise attack the …" at bounding box center [677, 148] width 276 height 242
type textarea "var distance = hero.distanceTo(<5);"
click at [650, 254] on button "Run ⇧↵" at bounding box center [583, 260] width 147 height 31
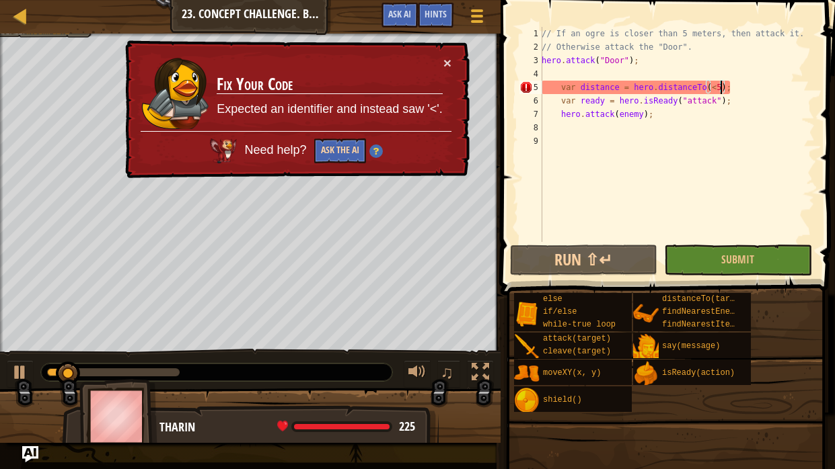
click at [339, 158] on button "Ask the AI" at bounding box center [340, 151] width 52 height 25
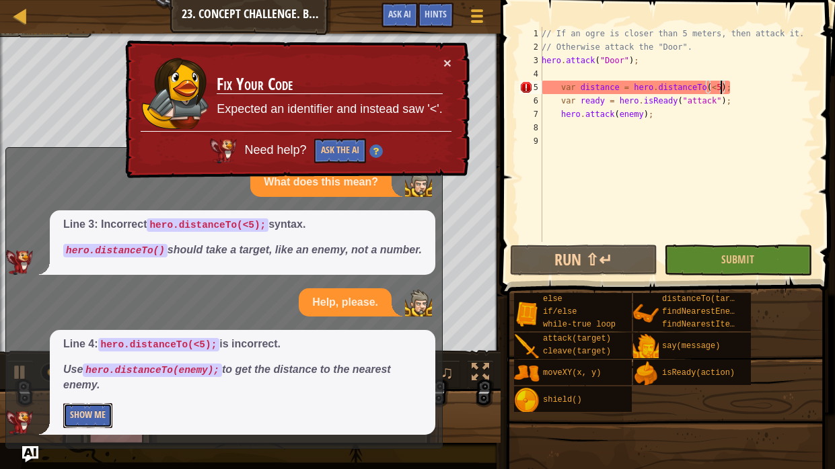
click at [88, 387] on button "Show Me" at bounding box center [87, 415] width 49 height 25
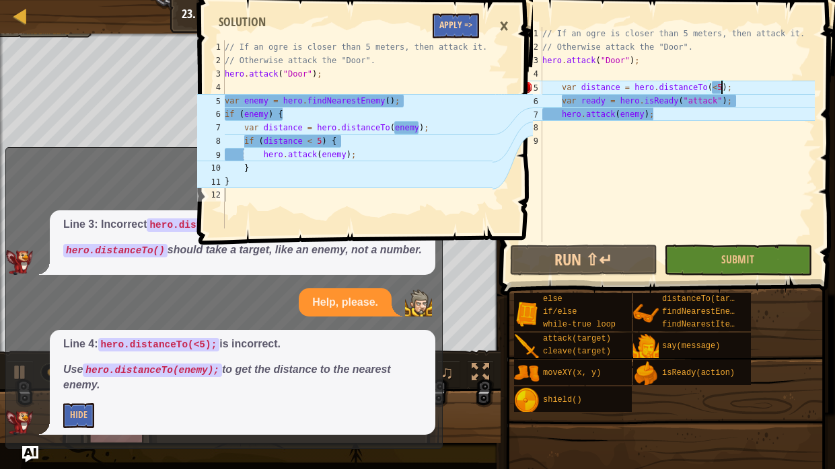
click at [459, 26] on button "Apply =>" at bounding box center [455, 25] width 46 height 25
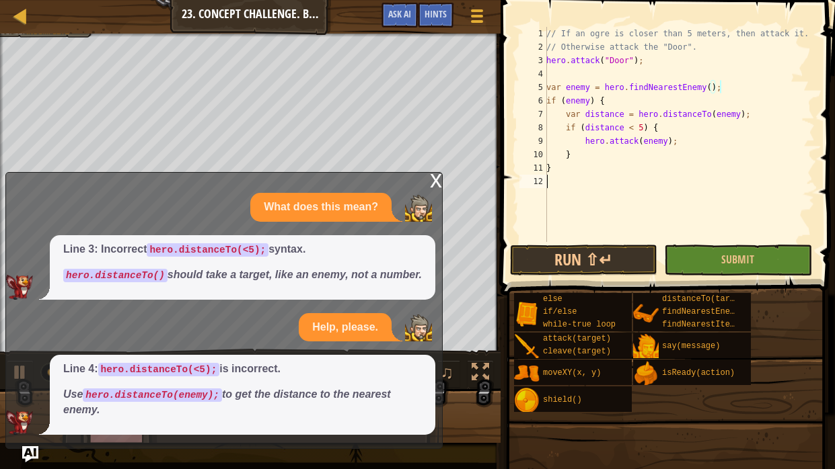
scroll to position [6, 0]
click at [629, 256] on button "Run ⇧↵" at bounding box center [583, 260] width 147 height 31
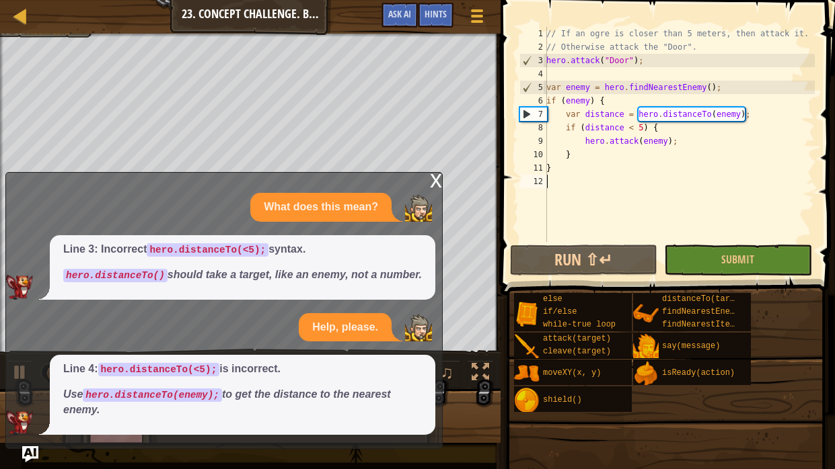
click at [430, 173] on div "x" at bounding box center [436, 179] width 12 height 13
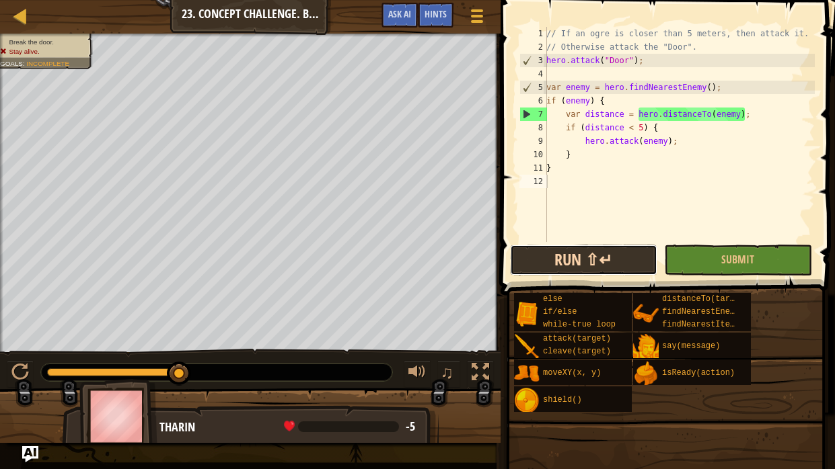
click at [596, 262] on button "Run ⇧↵" at bounding box center [583, 260] width 147 height 31
click at [543, 268] on button "Run ⇧↵" at bounding box center [583, 260] width 147 height 31
click at [567, 58] on div "// If an ogre is closer than 5 meters, then attack it. // Otherwise attack the …" at bounding box center [678, 148] width 271 height 242
click at [567, 57] on div "// If an ogre is closer than 5 meters, then attack it. // Otherwise attack the …" at bounding box center [678, 148] width 271 height 242
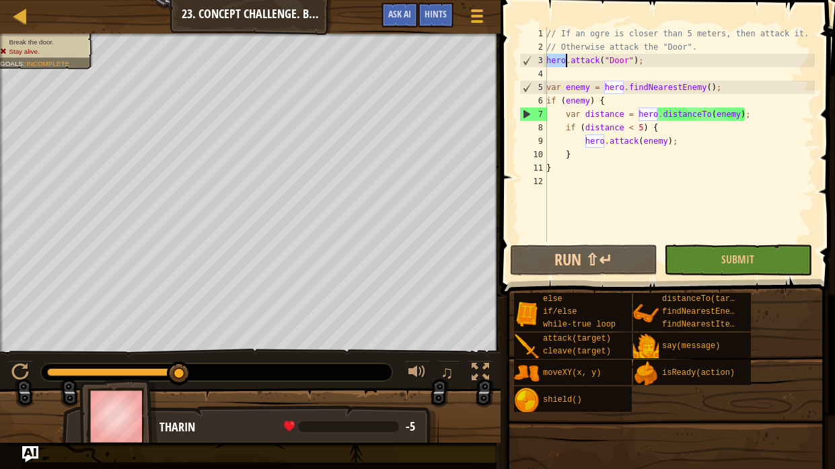
click at [567, 57] on div "// If an ogre is closer than 5 meters, then attack it. // Otherwise attack the …" at bounding box center [678, 148] width 271 height 242
click at [567, 57] on div "// If an ogre is closer than 5 meters, then attack it. // Otherwise attack the …" at bounding box center [678, 134] width 271 height 215
click at [567, 57] on div "// If an ogre is closer than 5 meters, then attack it. // Otherwise attack the …" at bounding box center [678, 148] width 271 height 242
click at [567, 57] on div "// If an ogre is closer than 5 meters, then attack it. // Otherwise attack the …" at bounding box center [678, 134] width 271 height 215
click at [567, 57] on div "// If an ogre is closer than 5 meters, then attack it. // Otherwise attack the …" at bounding box center [678, 148] width 271 height 242
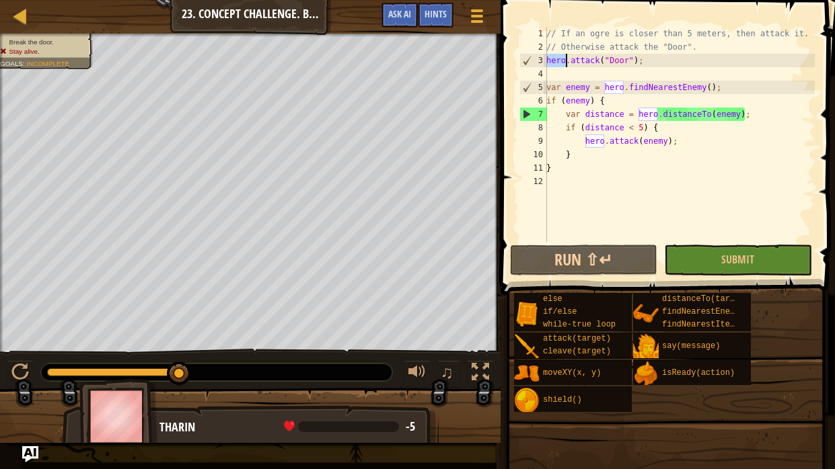
click at [567, 57] on div "// If an ogre is closer than 5 meters, then attack it. // Otherwise attack the …" at bounding box center [678, 148] width 271 height 242
click at [567, 57] on div "// If an ogre is closer than 5 meters, then attack it. // Otherwise attack the …" at bounding box center [678, 134] width 271 height 215
click at [567, 57] on div "// If an ogre is closer than 5 meters, then attack it. // Otherwise attack the …" at bounding box center [678, 148] width 271 height 242
type textarea "hero.attack("Door");"
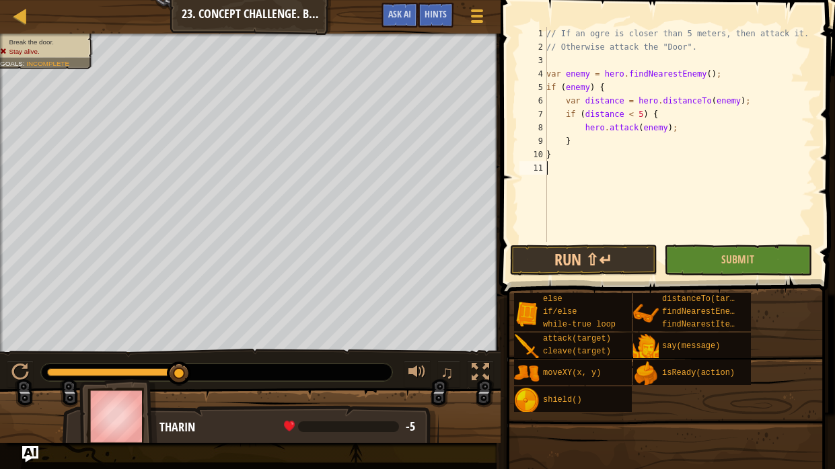
click at [577, 166] on div "// If an ogre is closer than 5 meters, then attack it. // Otherwise attack the …" at bounding box center [678, 148] width 271 height 242
click at [586, 264] on button "Run ⇧↵" at bounding box center [583, 260] width 147 height 31
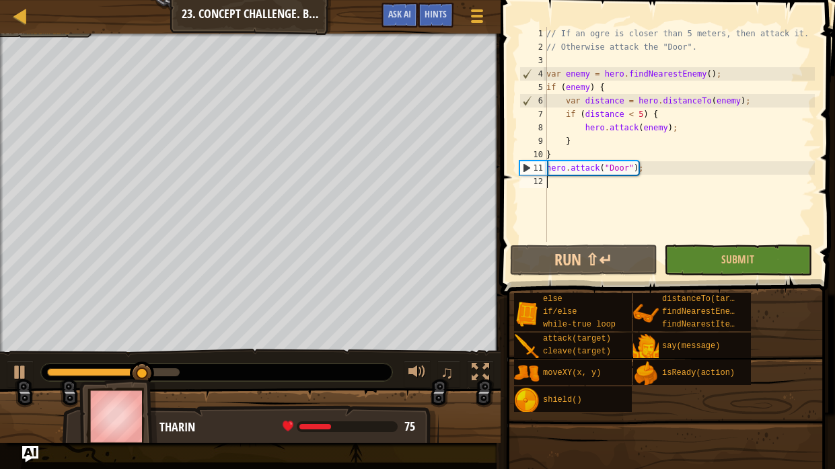
click at [576, 167] on div "// If an ogre is closer than 5 meters, then attack it. // Otherwise attack the …" at bounding box center [678, 148] width 271 height 242
type textarea "hero.attack("Door");"
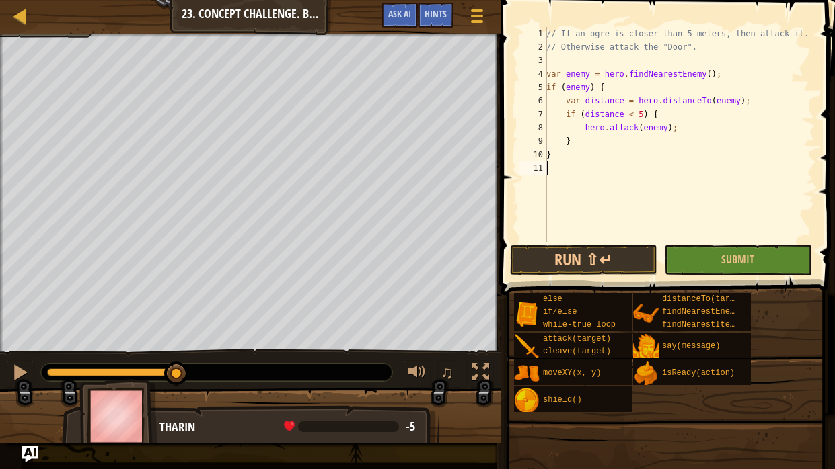
click at [553, 145] on div "// If an ogre is closer than 5 meters, then attack it. // Otherwise attack the …" at bounding box center [678, 148] width 271 height 242
type textarea "}"
click at [573, 141] on div "// If an ogre is closer than 5 meters, then attack it. // Otherwise attack the …" at bounding box center [678, 148] width 271 height 242
paste textarea
type textarea "hero.attack("Door");"
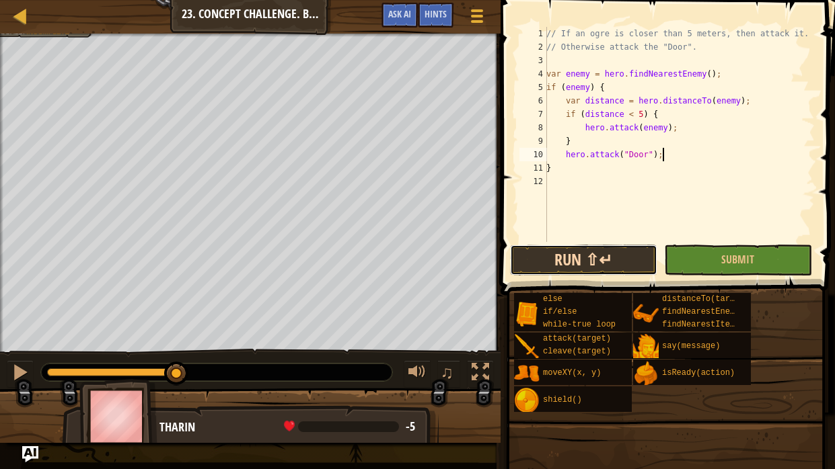
click at [549, 250] on button "Run ⇧↵" at bounding box center [583, 260] width 147 height 31
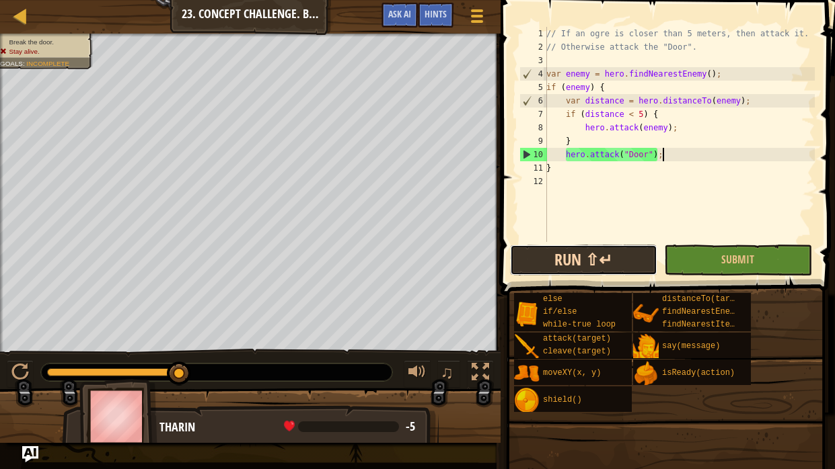
click at [605, 270] on button "Run ⇧↵" at bounding box center [583, 260] width 147 height 31
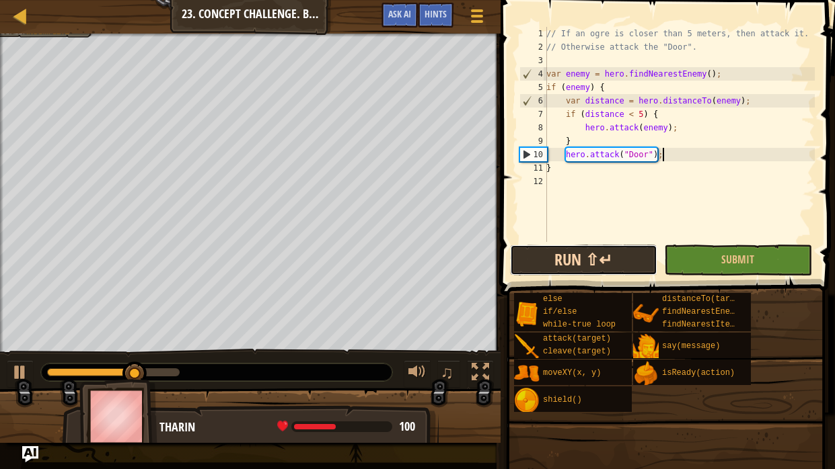
click at [605, 270] on button "Run ⇧↵" at bounding box center [583, 260] width 147 height 31
click at [605, 270] on button "Running" at bounding box center [583, 260] width 147 height 31
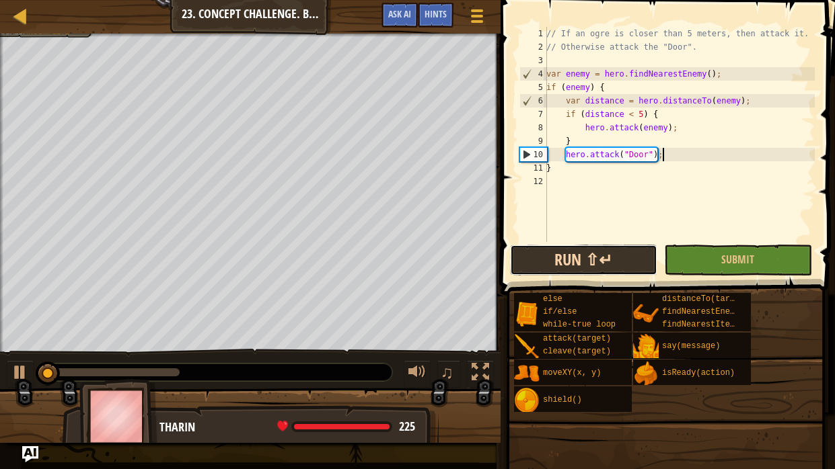
click at [605, 270] on button "Run ⇧↵" at bounding box center [583, 260] width 147 height 31
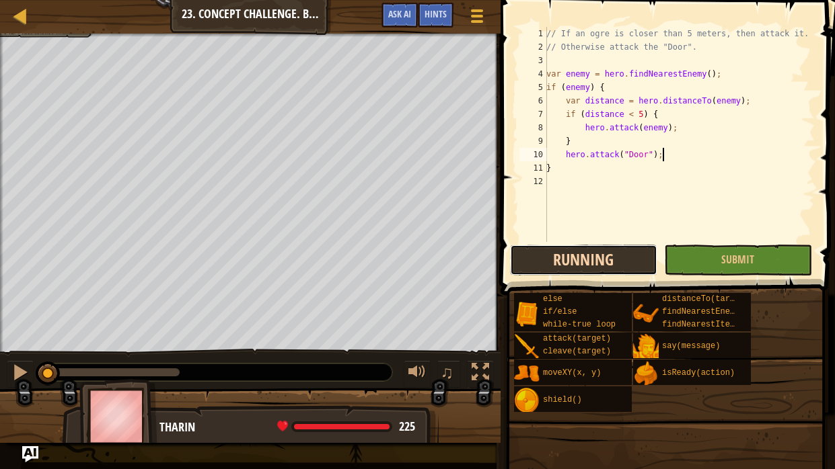
click at [605, 270] on button "Running" at bounding box center [583, 260] width 147 height 31
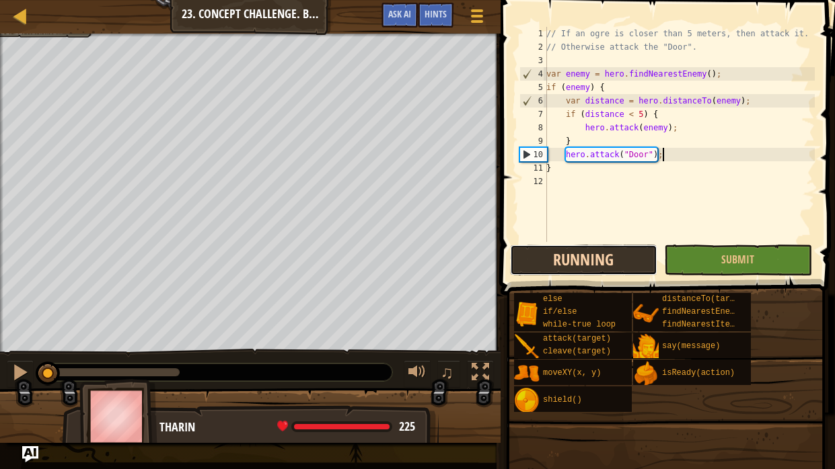
click at [605, 270] on button "Running" at bounding box center [583, 260] width 147 height 31
click at [605, 270] on button "Run ⇧↵" at bounding box center [583, 260] width 147 height 31
click at [605, 270] on button "Running" at bounding box center [583, 260] width 147 height 31
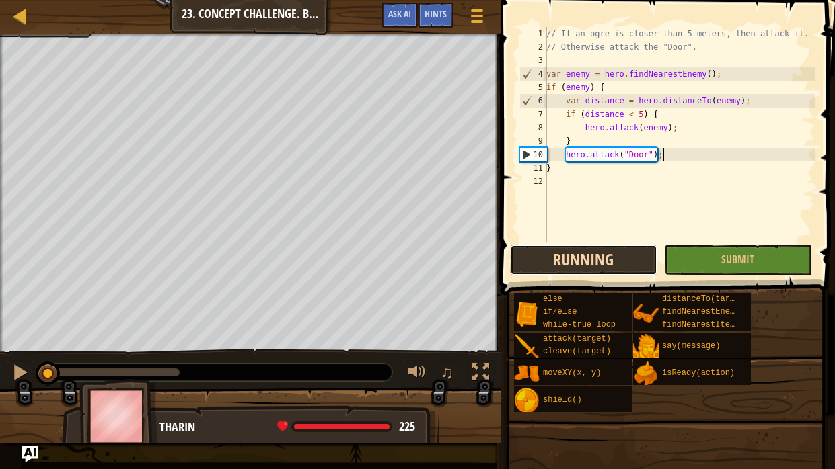
click at [605, 270] on button "Running" at bounding box center [583, 260] width 147 height 31
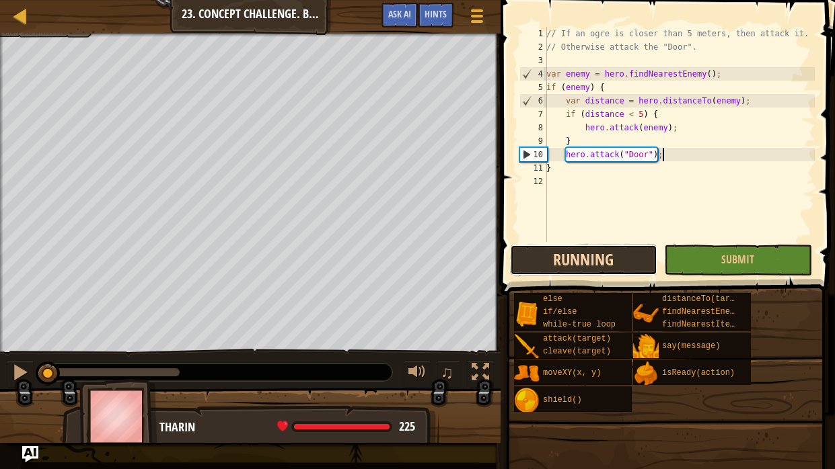
click at [605, 270] on button "Running" at bounding box center [583, 260] width 147 height 31
click at [605, 270] on button "Run ⇧↵" at bounding box center [583, 260] width 147 height 31
click at [605, 270] on button "Running" at bounding box center [583, 260] width 147 height 31
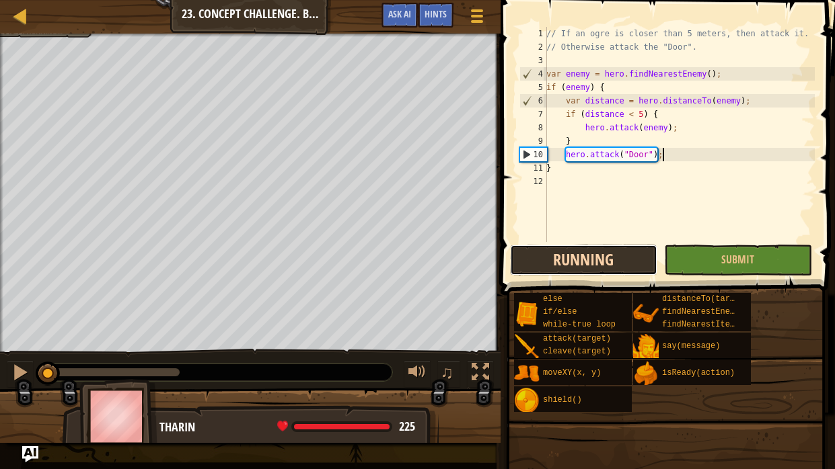
click at [605, 270] on button "Running" at bounding box center [583, 260] width 147 height 31
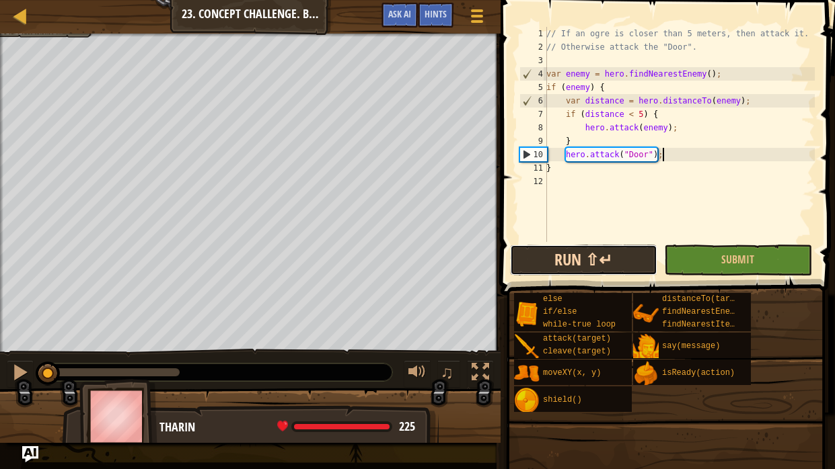
click at [605, 270] on button "Run ⇧↵" at bounding box center [583, 260] width 147 height 31
click at [605, 270] on button "Running" at bounding box center [583, 260] width 147 height 31
click at [605, 270] on button "Run ⇧↵" at bounding box center [583, 260] width 147 height 31
click at [605, 270] on button "Running" at bounding box center [583, 260] width 147 height 31
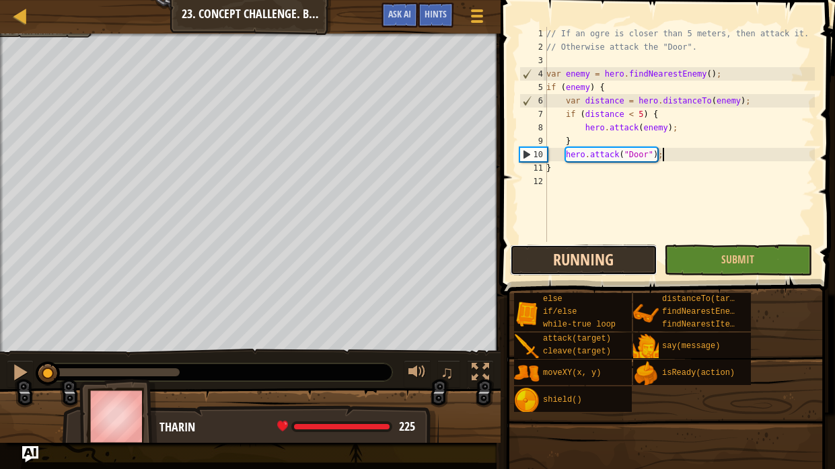
click at [605, 270] on button "Running" at bounding box center [583, 260] width 147 height 31
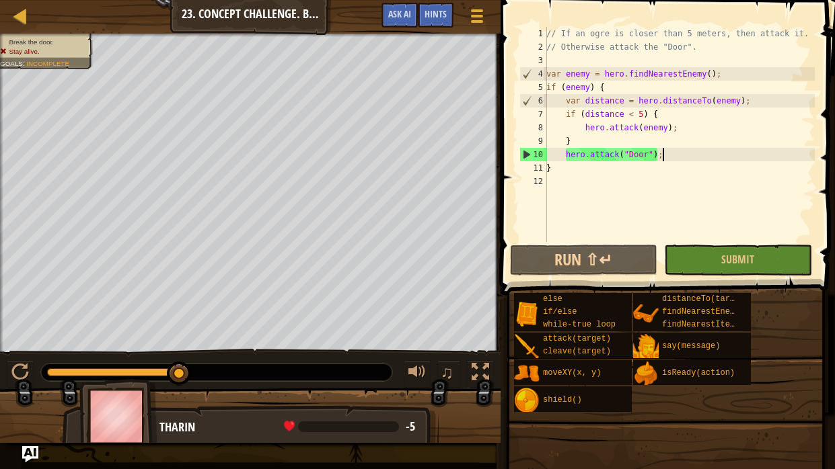
click at [550, 61] on div "// If an ogre is closer than 5 meters, then attack it. // Otherwise attack the …" at bounding box center [678, 148] width 271 height 242
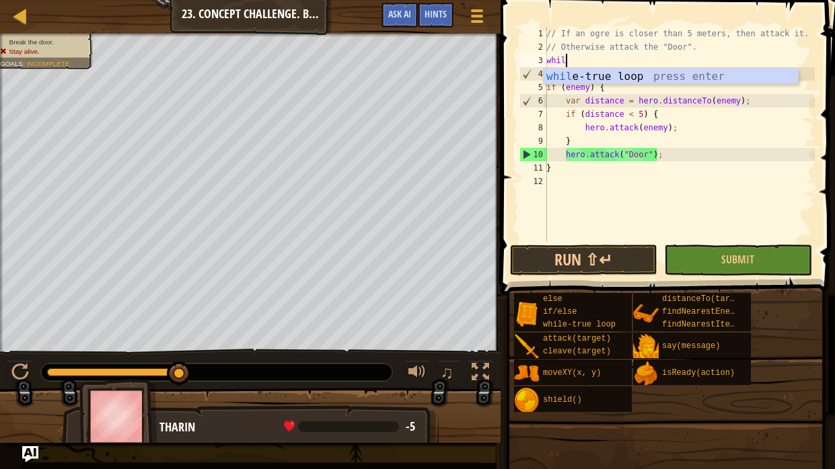
type textarea "while"
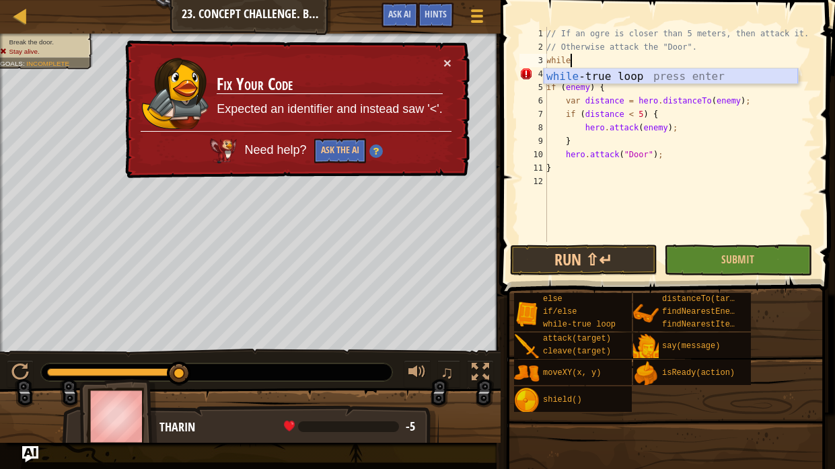
click at [566, 71] on div "while -true loop press enter" at bounding box center [670, 93] width 254 height 48
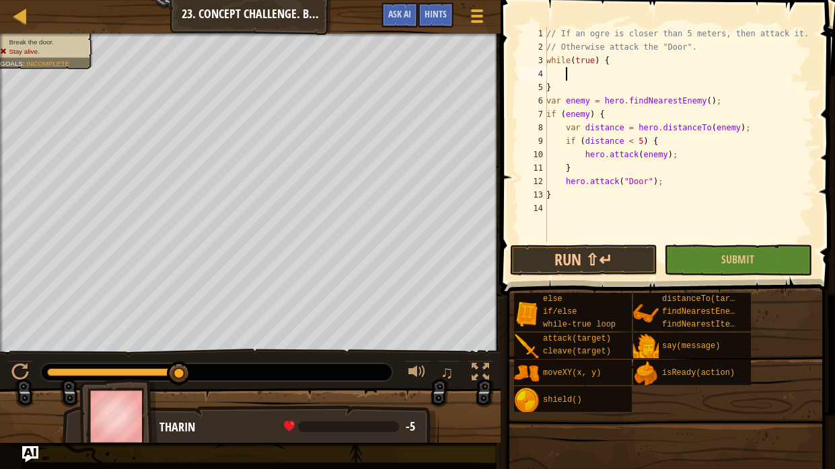
click at [558, 87] on div "// If an ogre is closer than 5 meters, then attack it. // Otherwise attack the …" at bounding box center [678, 148] width 271 height 242
type textarea "}"
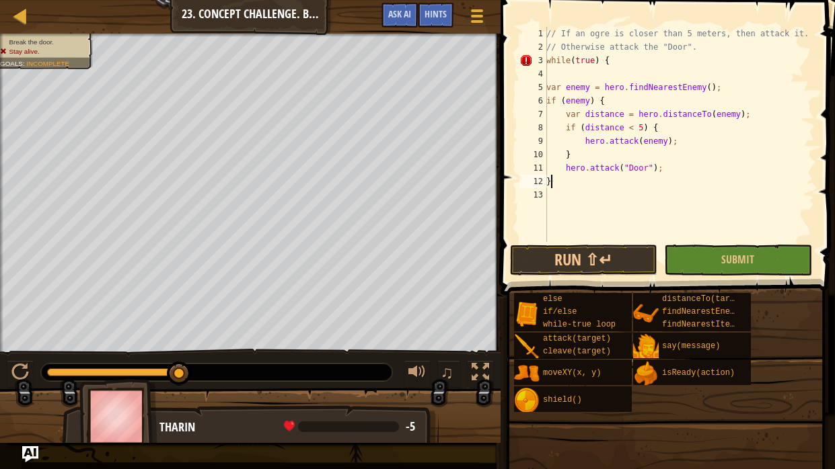
click at [562, 180] on div "// If an ogre is closer than 5 meters, then attack it. // Otherwise attack the …" at bounding box center [678, 148] width 271 height 242
type textarea "}"
click at [553, 197] on div "// If an ogre is closer than 5 meters, then attack it. // Otherwise attack the …" at bounding box center [678, 148] width 271 height 242
type textarea "}"
click at [557, 253] on button "Run ⇧↵" at bounding box center [583, 260] width 147 height 31
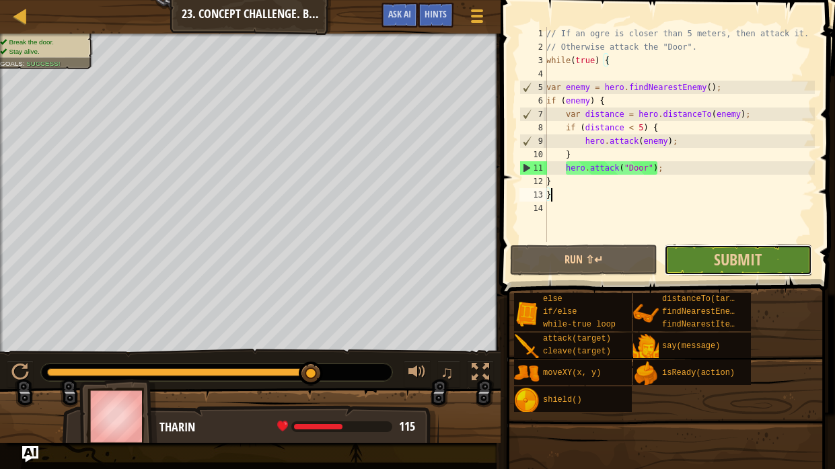
click at [781, 256] on button "Submit" at bounding box center [737, 260] width 147 height 31
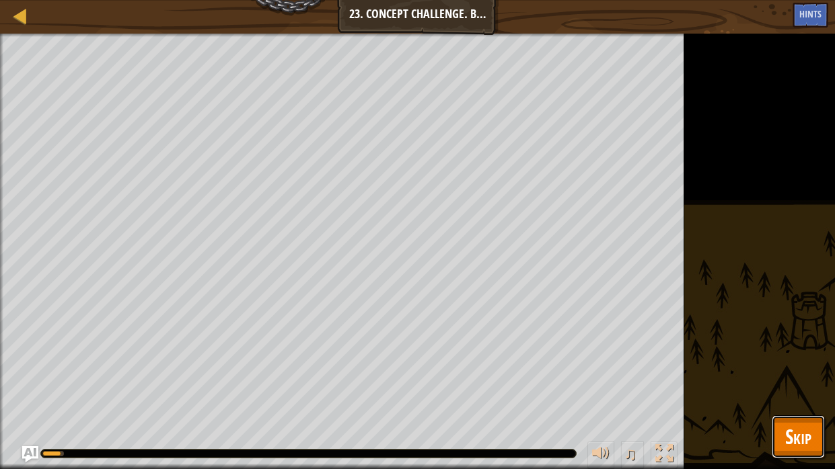
click at [798, 387] on span "Skip" at bounding box center [798, 437] width 26 height 28
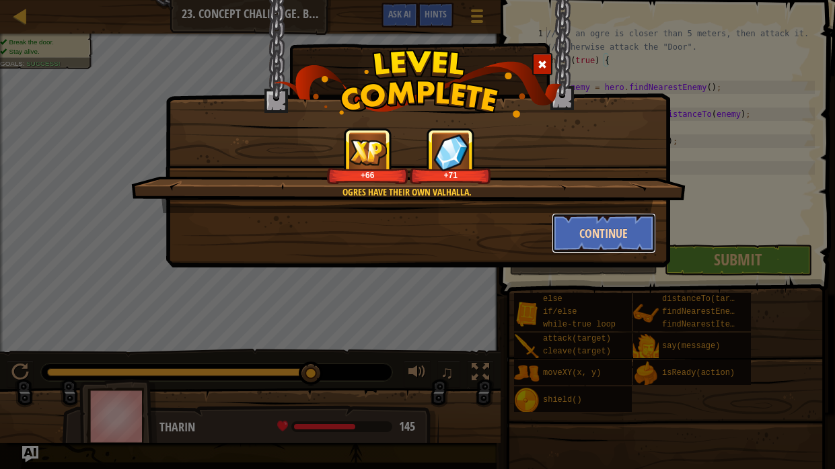
click at [585, 239] on button "Continue" at bounding box center [603, 233] width 104 height 40
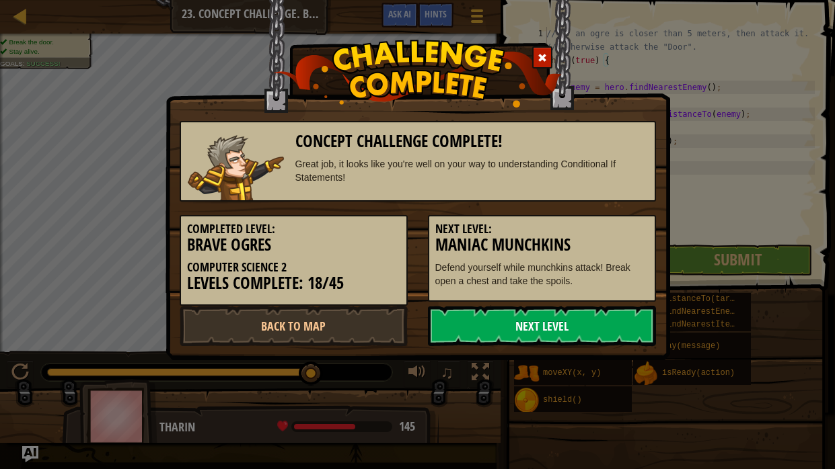
click at [487, 330] on link "Next Level" at bounding box center [542, 326] width 228 height 40
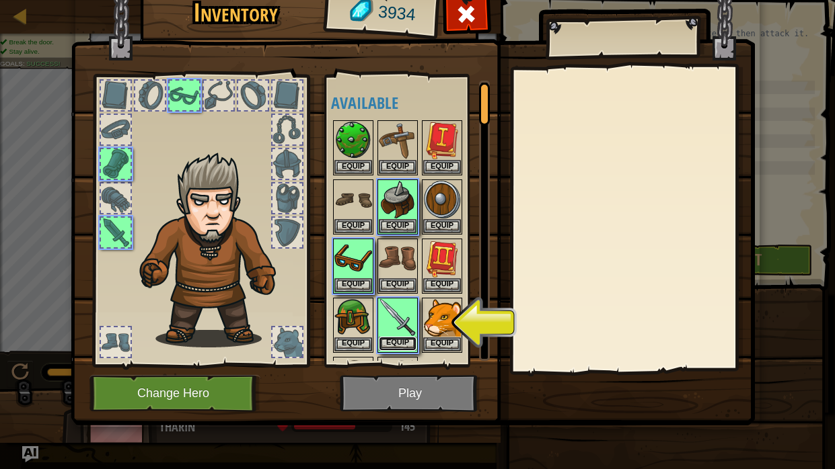
click at [390, 337] on button "Equip" at bounding box center [398, 344] width 38 height 14
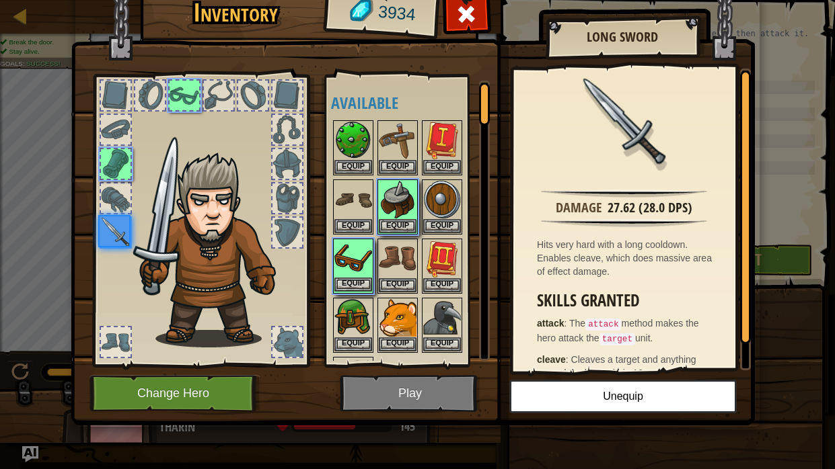
click at [346, 263] on img at bounding box center [353, 259] width 38 height 38
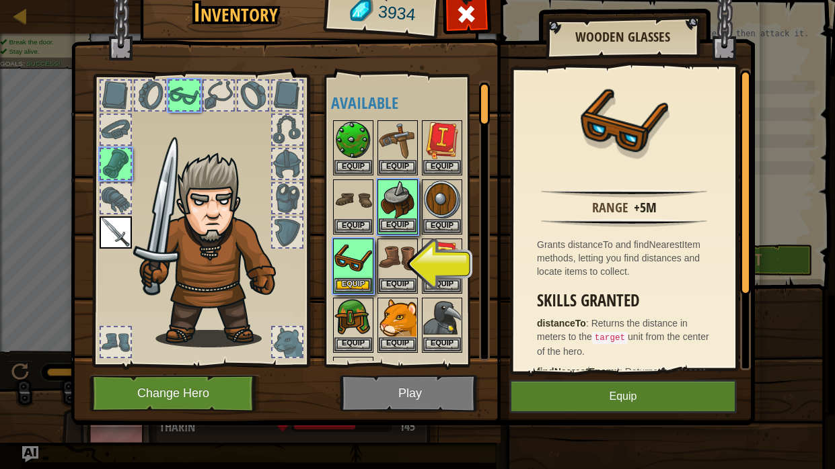
click at [387, 207] on img at bounding box center [398, 200] width 38 height 38
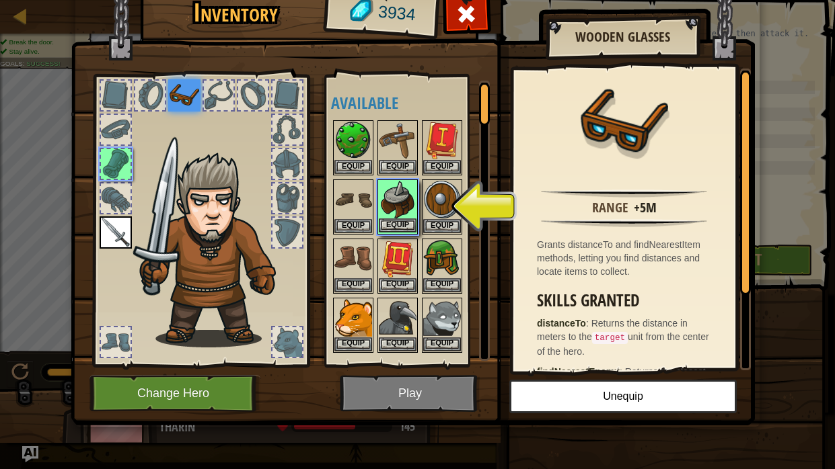
click at [393, 200] on img at bounding box center [398, 200] width 38 height 38
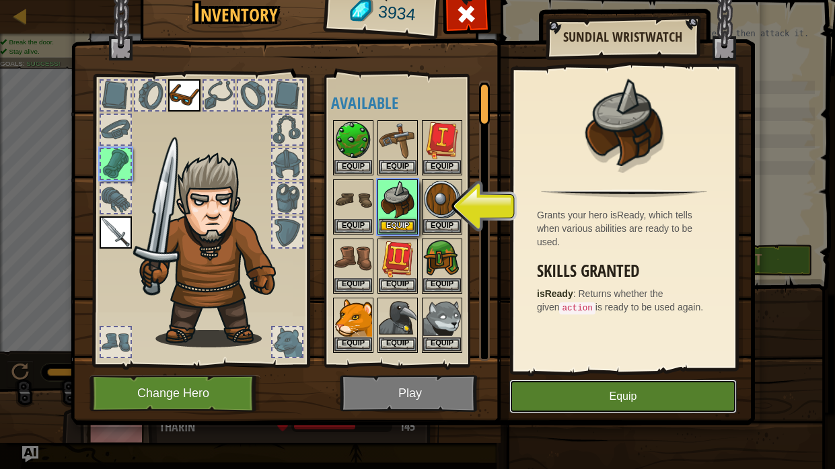
click at [548, 387] on button "Equip" at bounding box center [622, 397] width 227 height 34
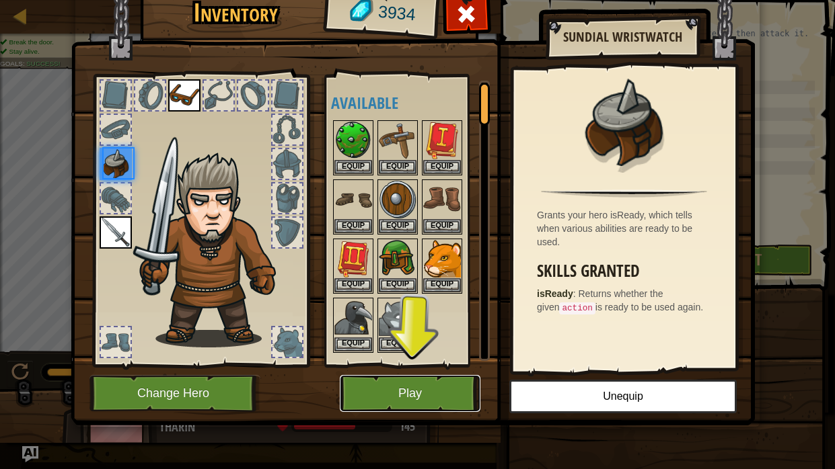
click at [389, 387] on button "Play" at bounding box center [410, 393] width 141 height 37
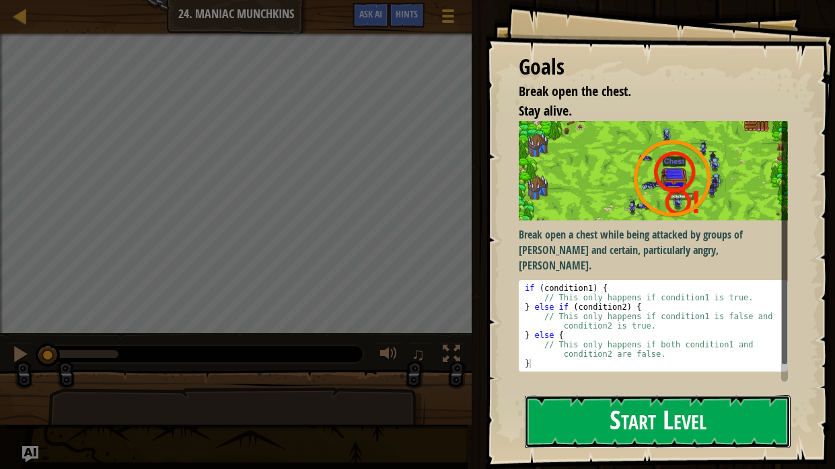
click at [567, 387] on button "Start Level" at bounding box center [658, 421] width 266 height 53
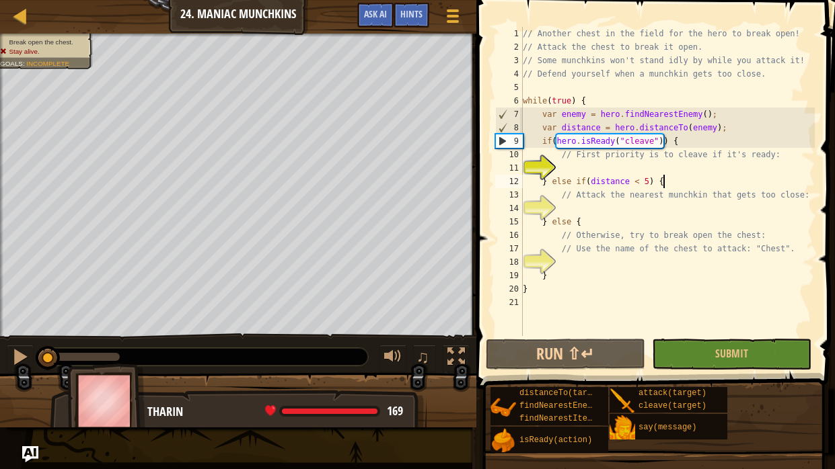
click at [682, 184] on div "// Another chest in the field for the hero to break open! // Attack the chest t…" at bounding box center [667, 195] width 295 height 336
type textarea "} else if(distance < 5) {"
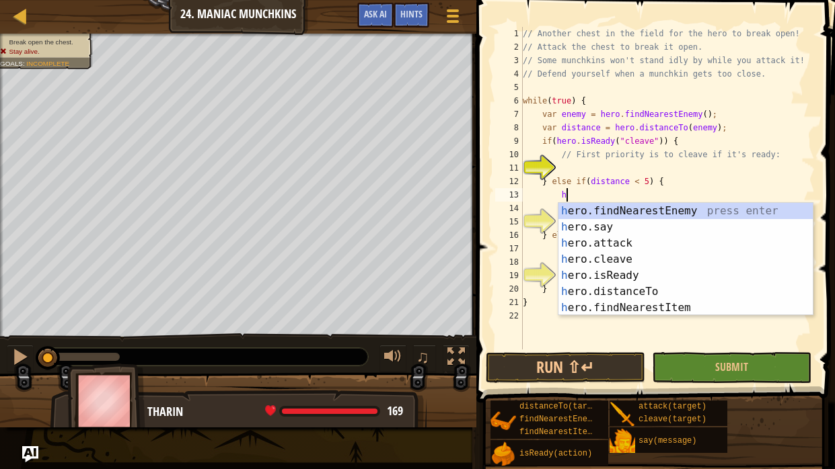
scroll to position [6, 3]
click at [611, 245] on div "he ro.findNearestEnemy press enter he ro.say press enter he ro.attack press ent…" at bounding box center [685, 275] width 254 height 145
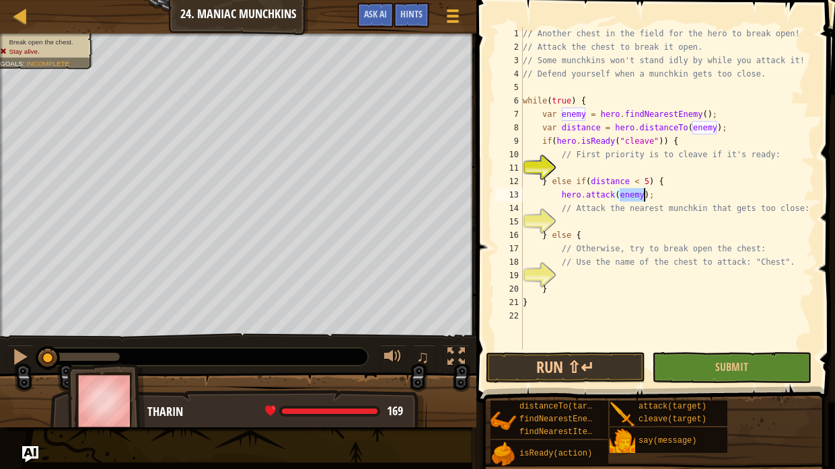
click at [602, 245] on div "// Another chest in the field for the hero to break open! // Attack the chest t…" at bounding box center [667, 202] width 295 height 350
click at [600, 239] on div "// Another chest in the field for the hero to break open! // Attack the chest t…" at bounding box center [667, 202] width 295 height 350
type textarea "} else {"
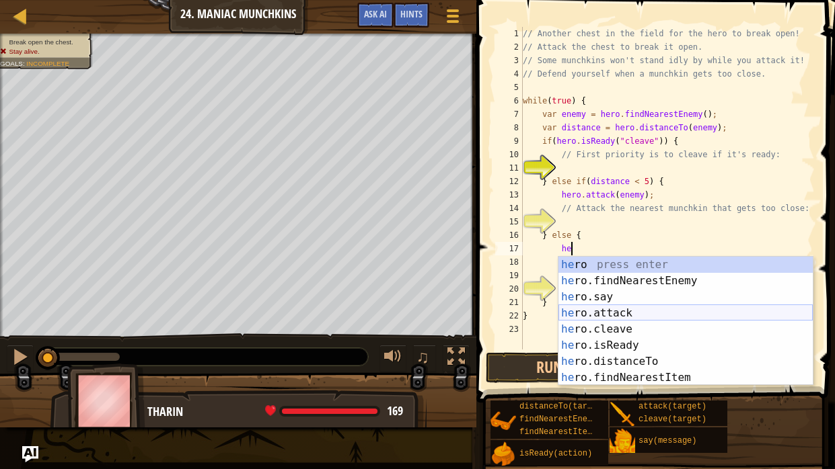
click at [613, 309] on div "he ro press enter he ro.findNearestEnemy press enter he ro.say press enter he r…" at bounding box center [685, 337] width 254 height 161
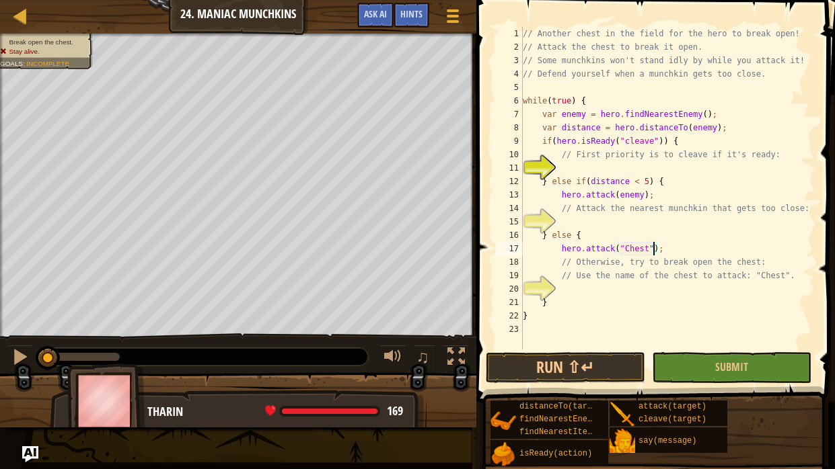
scroll to position [6, 11]
click at [674, 243] on div "// Another chest in the field for the hero to break open! // Attack the chest t…" at bounding box center [667, 202] width 295 height 350
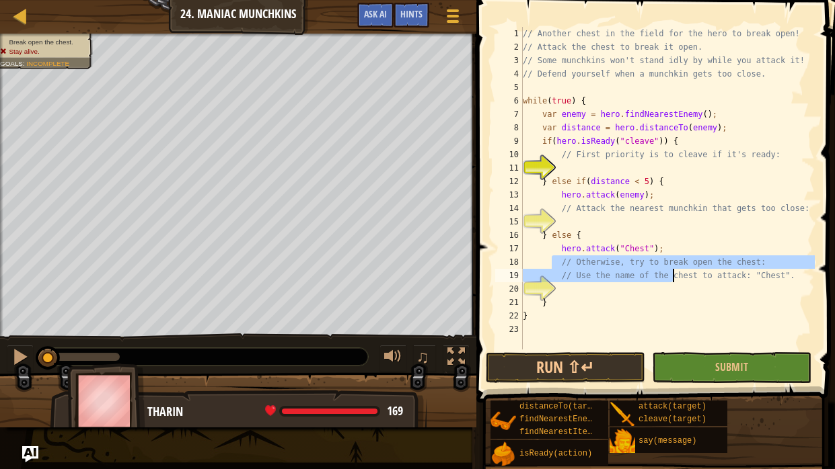
drag, startPoint x: 553, startPoint y: 259, endPoint x: 671, endPoint y: 273, distance: 118.5
click at [671, 273] on div "// Another chest in the field for the hero to break open! // Attack the chest t…" at bounding box center [667, 202] width 295 height 350
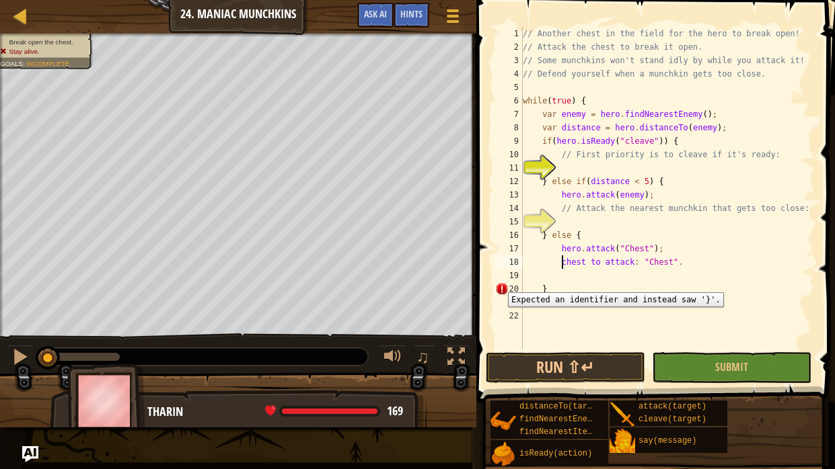
click at [498, 282] on div "20" at bounding box center [509, 288] width 28 height 13
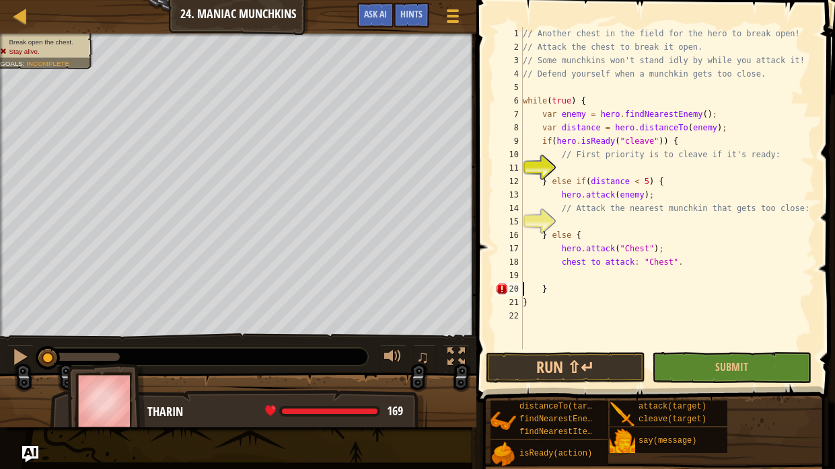
click at [685, 262] on div "// Another chest in the field for the hero to break open! // Attack the chest t…" at bounding box center [667, 202] width 295 height 350
click at [640, 261] on div "// Another chest in the field for the hero to break open! // Attack the chest t…" at bounding box center [667, 202] width 295 height 350
click at [644, 260] on div "// Another chest in the field for the hero to break open! // Attack the chest t…" at bounding box center [667, 202] width 295 height 350
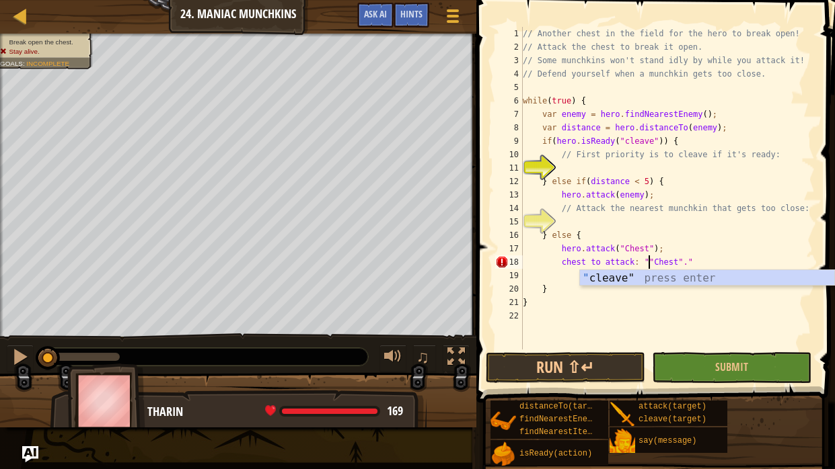
scroll to position [6, 11]
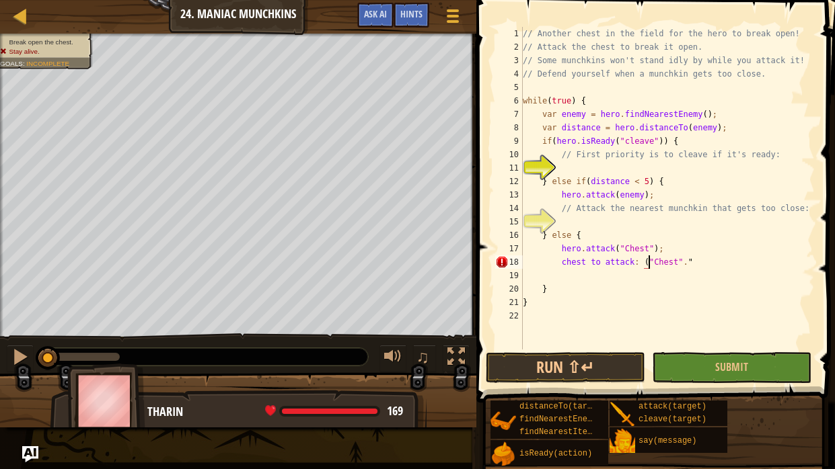
click at [691, 261] on div "// Another chest in the field for the hero to break open! // Attack the chest t…" at bounding box center [667, 202] width 295 height 350
click at [685, 139] on div "// Another chest in the field for the hero to break open! // Attack the chest t…" at bounding box center [667, 202] width 295 height 350
type textarea "if(hero.isReady("cleave")) {"
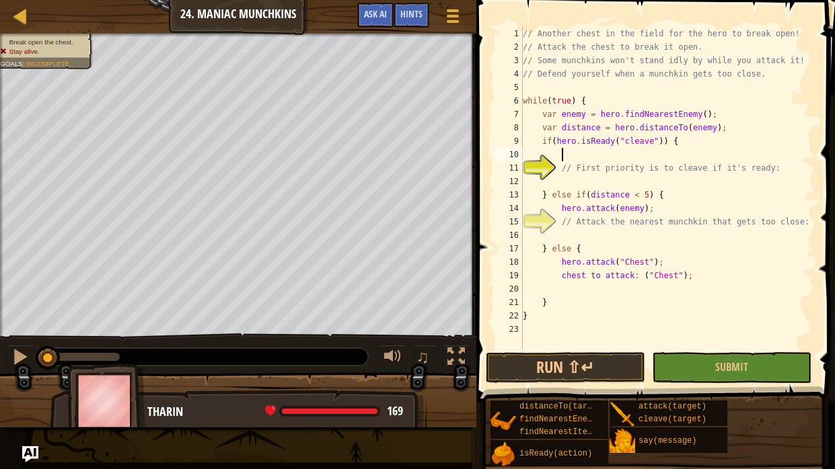
type textarea "g"
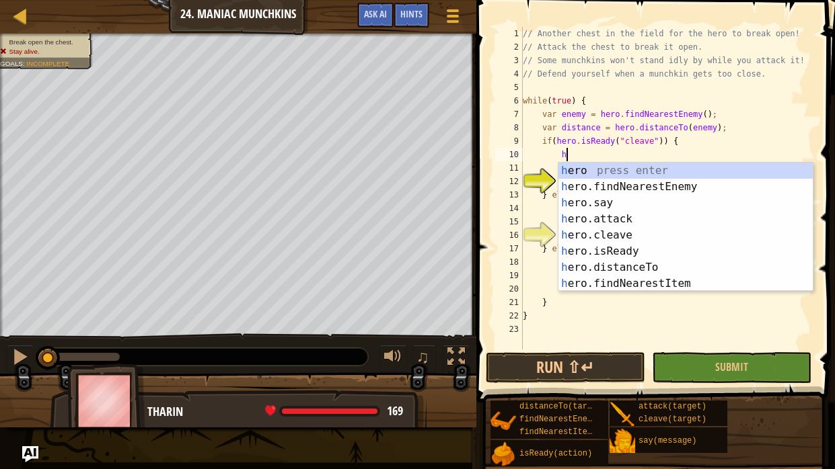
scroll to position [6, 3]
click at [641, 237] on div "he ro press enter he ro.findNearestEnemy press enter he ro.say press enter he r…" at bounding box center [685, 243] width 254 height 161
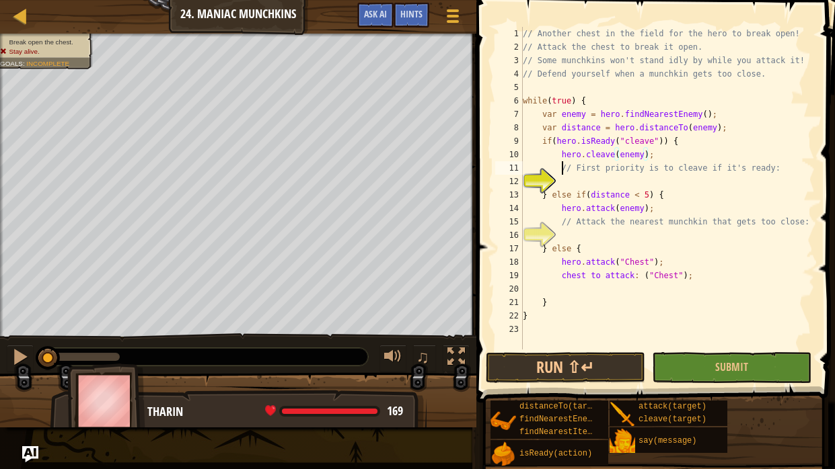
click at [563, 169] on div "// Another chest in the field for the hero to break open! // Attack the chest t…" at bounding box center [667, 202] width 295 height 350
click at [578, 370] on button "Run ⇧↵" at bounding box center [565, 367] width 159 height 31
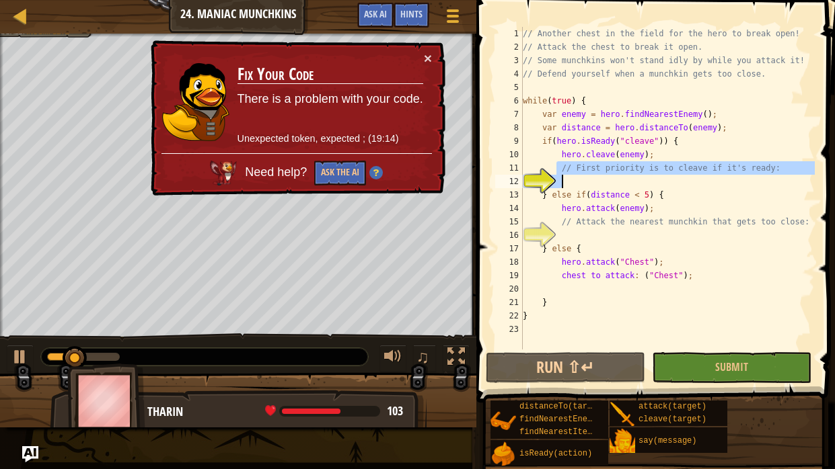
drag, startPoint x: 558, startPoint y: 163, endPoint x: 683, endPoint y: 178, distance: 125.9
click at [683, 178] on div "// Another chest in the field for the hero to break open! // Attack the chest t…" at bounding box center [667, 202] width 295 height 350
type textarea "// First priority is to cleave if it's ready:"
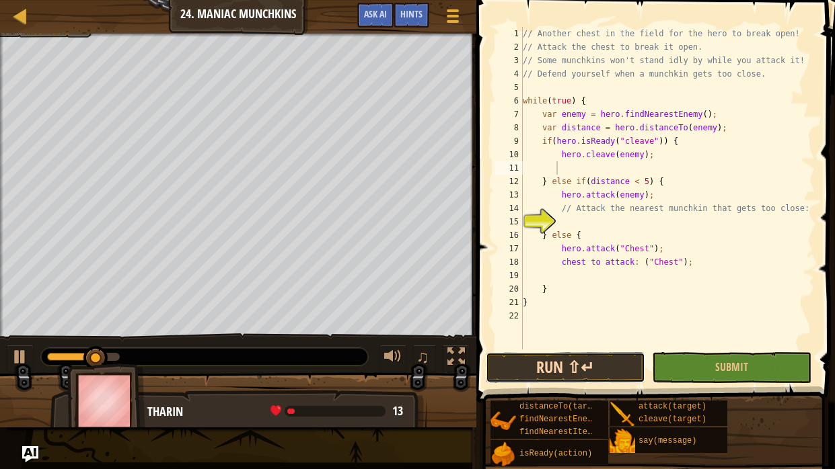
click at [530, 360] on button "Run ⇧↵" at bounding box center [565, 367] width 159 height 31
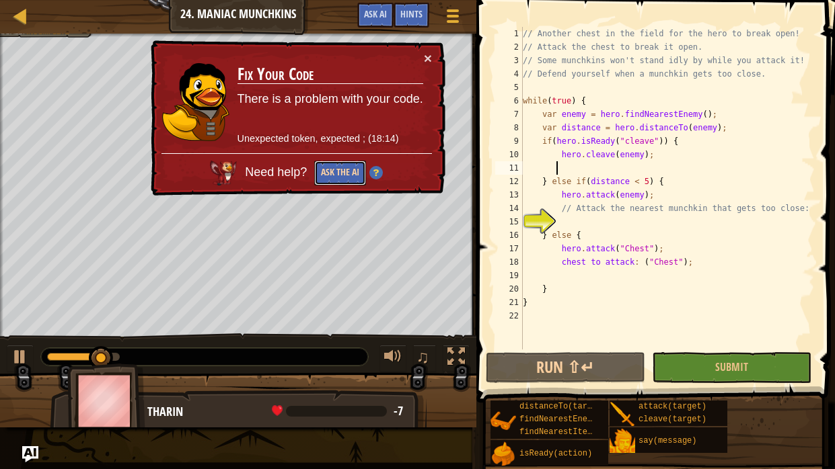
click at [345, 161] on button "Ask the AI" at bounding box center [340, 173] width 52 height 25
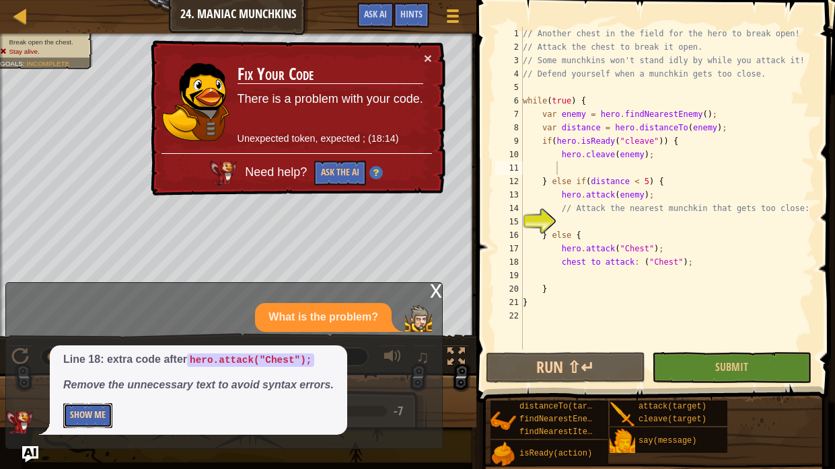
click at [91, 387] on button "Show Me" at bounding box center [87, 415] width 49 height 25
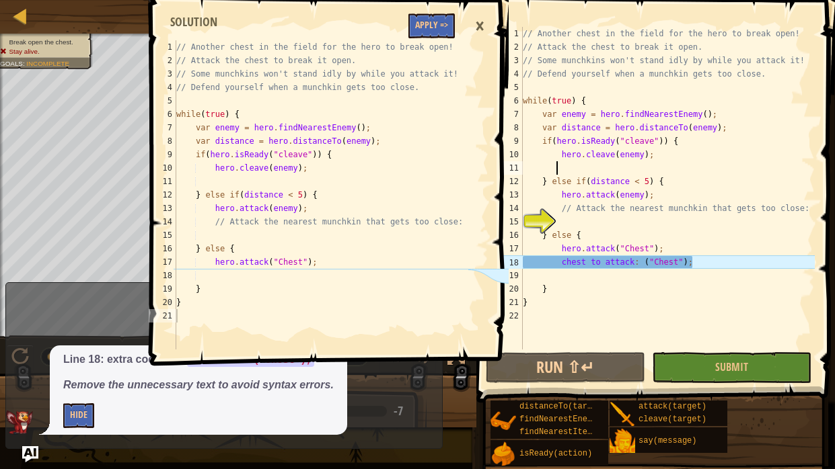
click at [447, 186] on div "// Another chest in the field for the hero to break open! // Attack the chest t…" at bounding box center [320, 208] width 295 height 336
click at [436, 32] on button "Apply =>" at bounding box center [431, 25] width 46 height 25
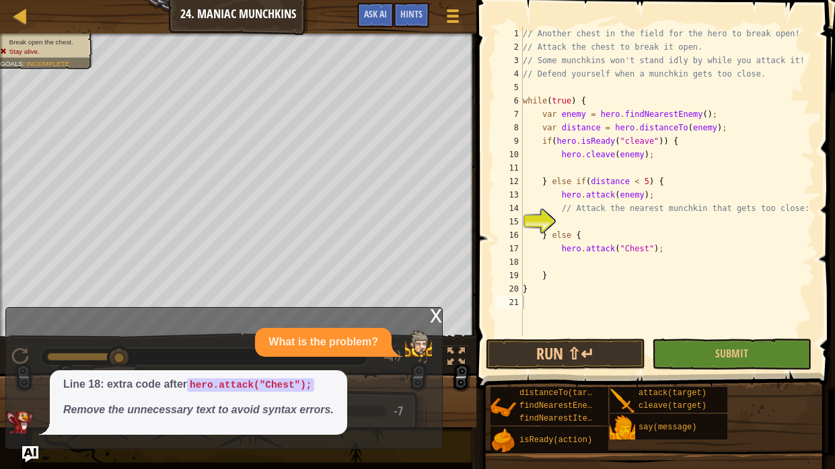
click at [433, 312] on div "x" at bounding box center [436, 314] width 12 height 13
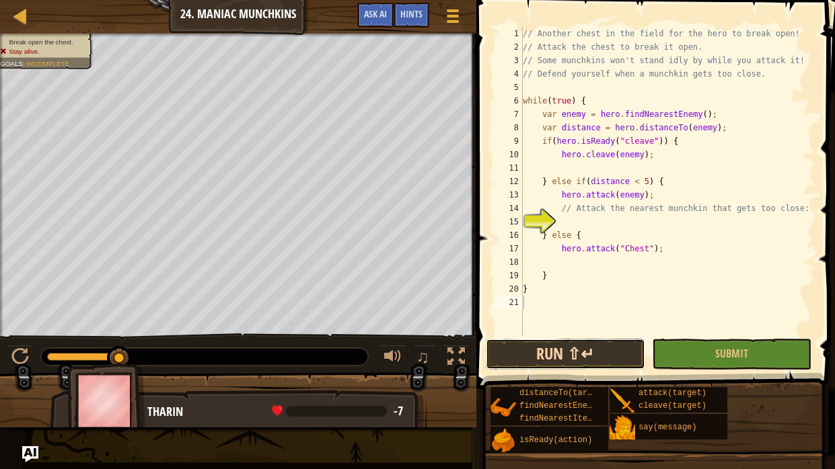
click at [551, 347] on button "Run ⇧↵" at bounding box center [565, 354] width 159 height 31
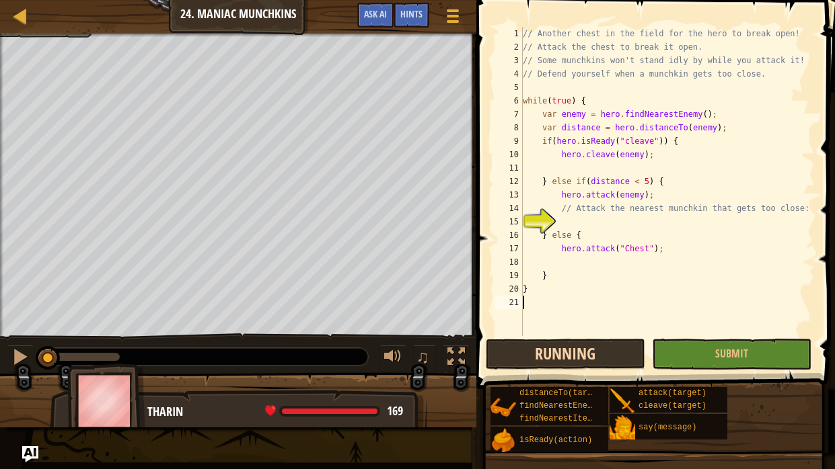
scroll to position [6, 0]
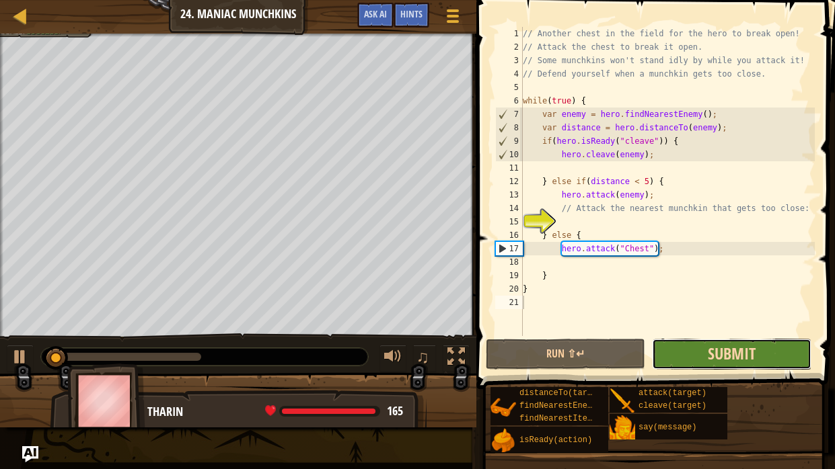
click at [716, 345] on span "Submit" at bounding box center [731, 354] width 48 height 22
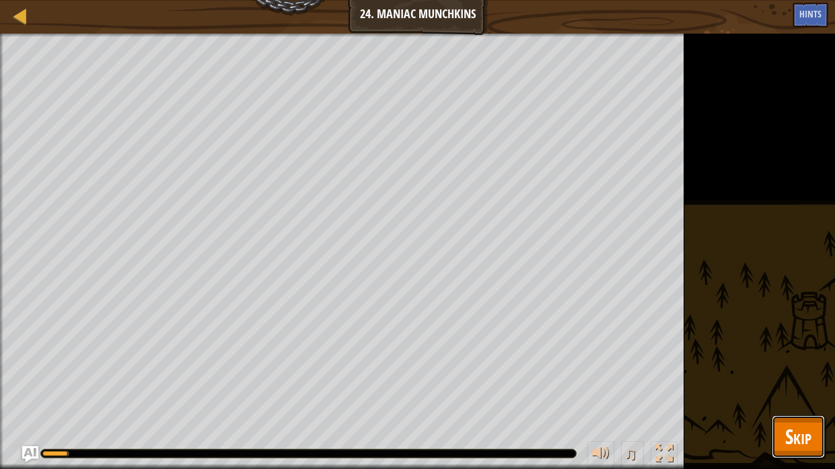
click at [791, 387] on span "Skip" at bounding box center [798, 437] width 26 height 28
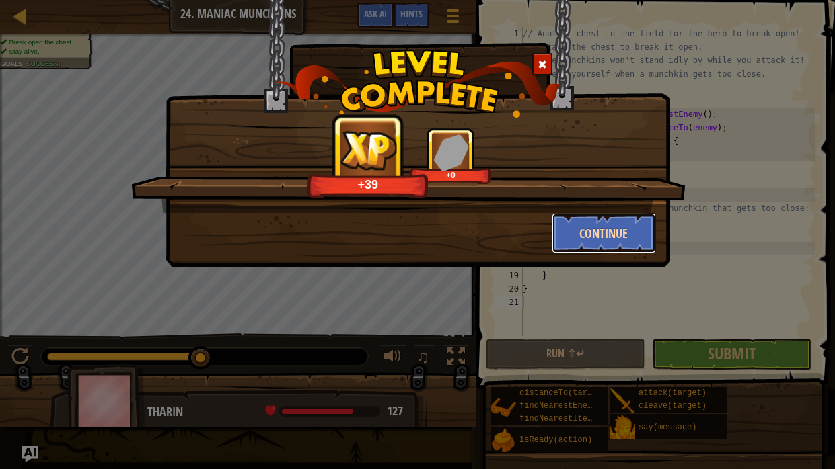
click at [586, 229] on button "Continue" at bounding box center [603, 233] width 104 height 40
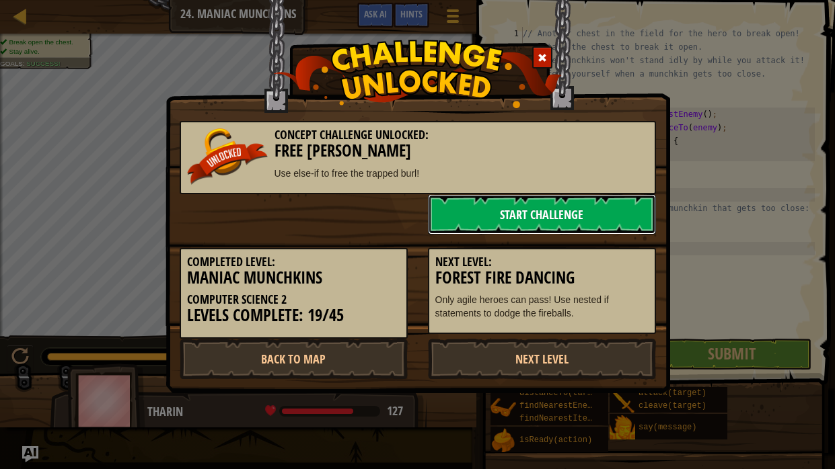
click at [580, 227] on link "Start Challenge" at bounding box center [542, 214] width 228 height 40
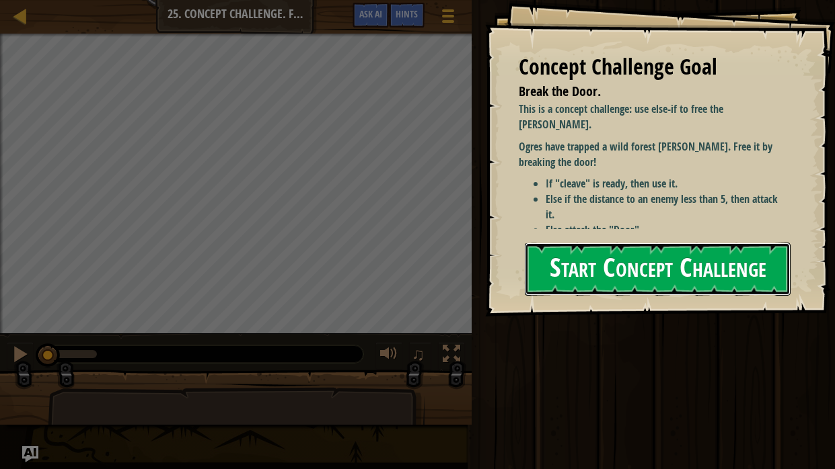
click at [586, 272] on button "Start Concept Challenge" at bounding box center [658, 269] width 266 height 53
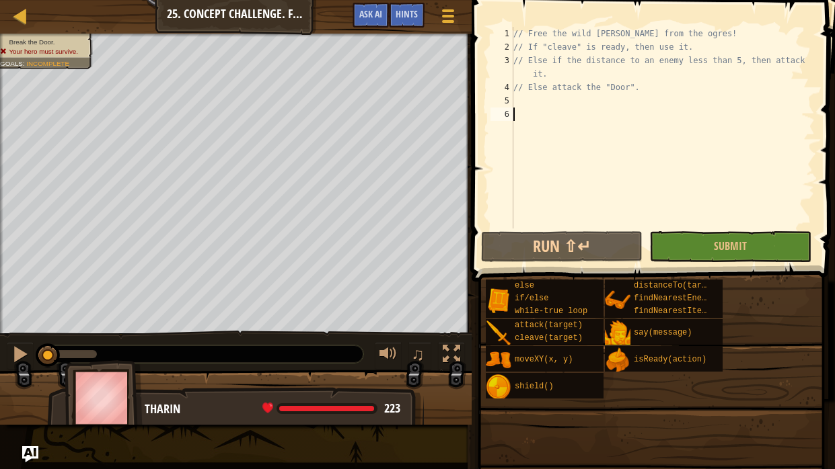
type textarea "h"
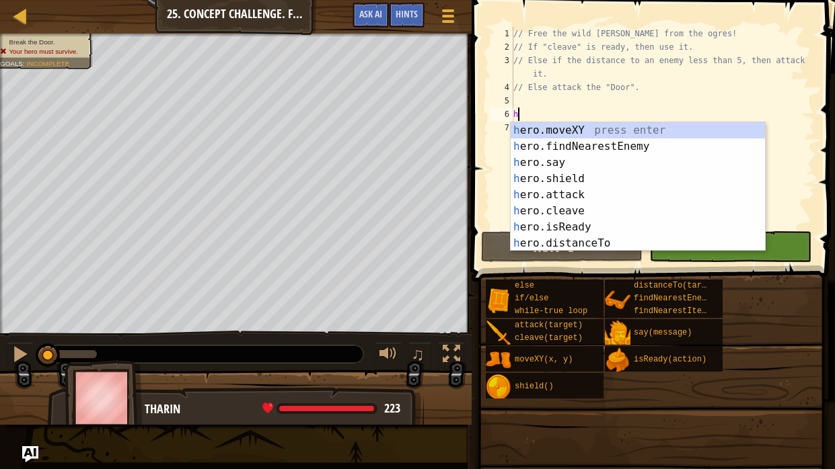
scroll to position [6, 0]
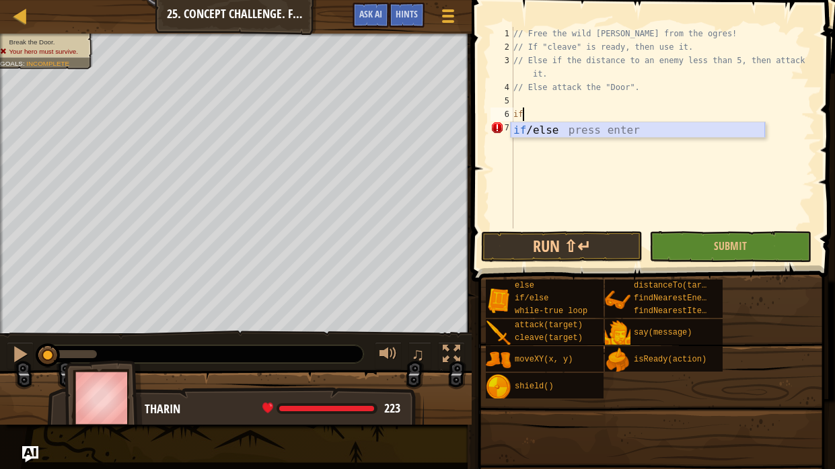
click at [559, 130] on div "if /else press enter" at bounding box center [637, 146] width 254 height 48
type textarea "if (enemy) {"
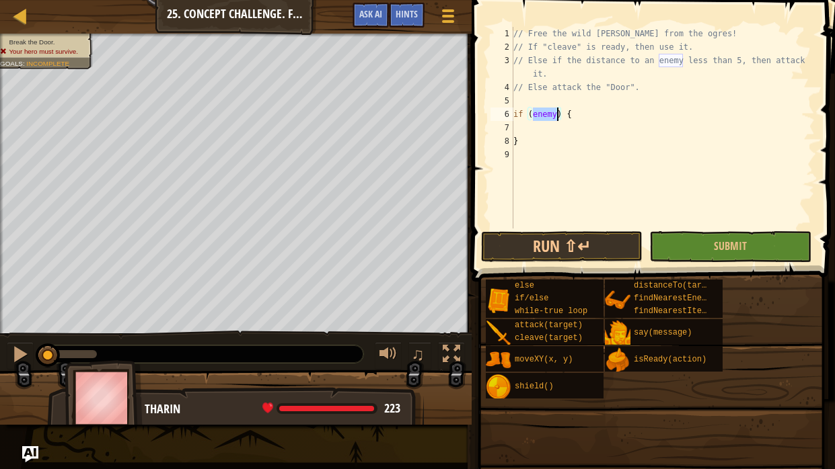
click at [549, 126] on div "// Free the wild [PERSON_NAME] from the ogres! // If "cleave" is ready, then us…" at bounding box center [662, 141] width 304 height 229
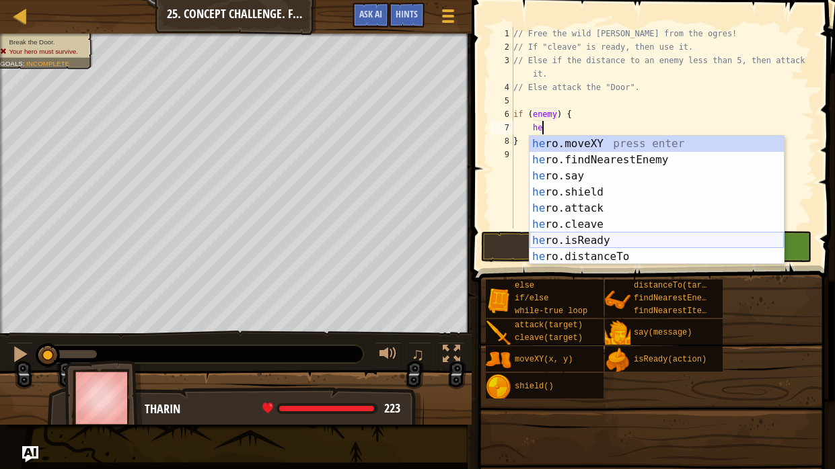
click at [543, 236] on div "he ro.moveXY press enter he ro.findNearestEnemy press enter he ro.say press ent…" at bounding box center [656, 216] width 254 height 161
type textarea "var ready = hero.isReady("cleave");"
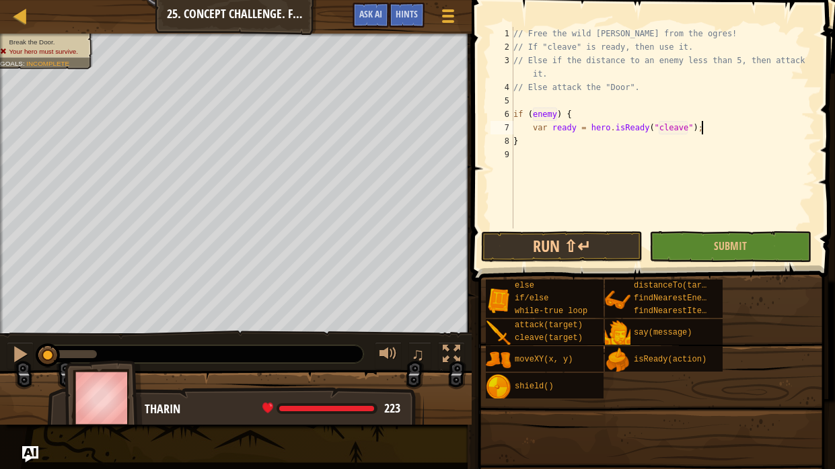
click at [717, 131] on div "// Free the wild [PERSON_NAME] from the ogres! // If "cleave" is ready, then us…" at bounding box center [662, 141] width 304 height 229
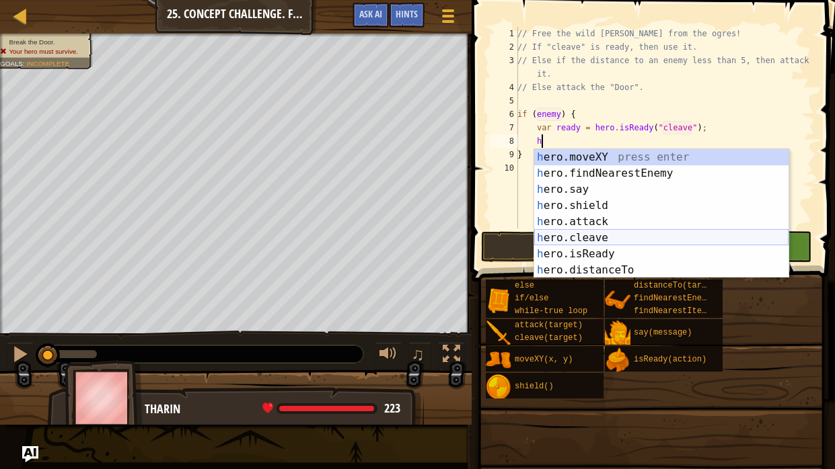
click at [622, 233] on div "h ero.moveXY press enter h ero.findNearestEnemy press enter h ero.say press ent…" at bounding box center [661, 229] width 254 height 161
type textarea "hero.cleave(enemy);"
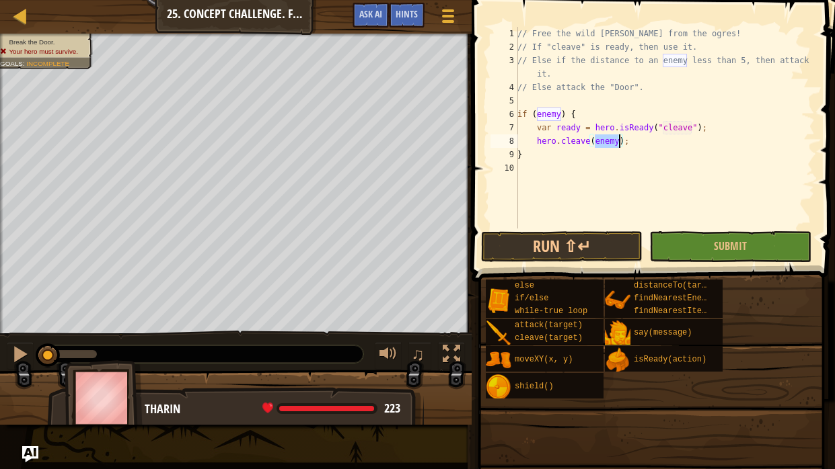
click at [571, 174] on div "// Free the wild [PERSON_NAME] from the ogres! // If "cleave" is ready, then us…" at bounding box center [664, 141] width 300 height 229
click at [662, 142] on div "// Free the wild [PERSON_NAME] from the ogres! // If "cleave" is ready, then us…" at bounding box center [664, 141] width 300 height 229
type textarea "hero.cleave(enemy);"
click at [545, 172] on div "// Free the wild [PERSON_NAME] from the ogres! // If "cleave" is ready, then us…" at bounding box center [664, 141] width 300 height 229
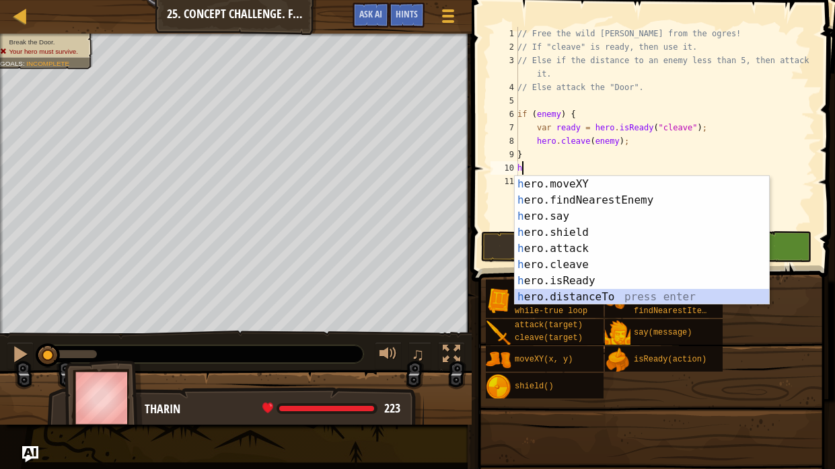
click at [556, 291] on div "h ero.moveXY press enter h ero.findNearestEnemy press enter h ero.say press ent…" at bounding box center [641, 256] width 254 height 161
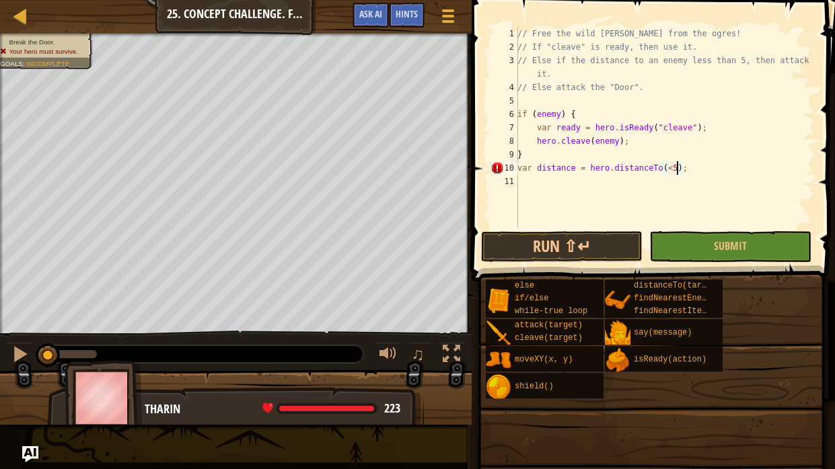
scroll to position [6, 13]
click at [670, 165] on div "// Free the wild [PERSON_NAME] from the ogres! // If "cleave" is ready, then us…" at bounding box center [664, 141] width 300 height 229
click at [668, 169] on div "// Free the wild [PERSON_NAME] from the ogres! // If "cleave" is ready, then us…" at bounding box center [664, 141] width 300 height 229
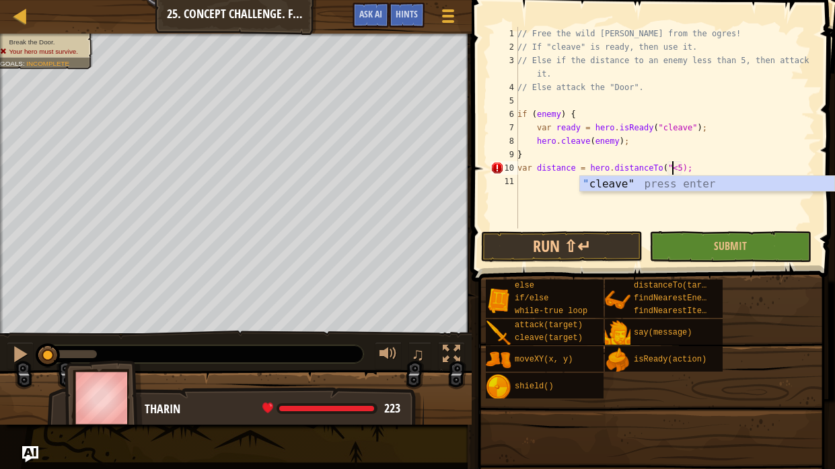
click at [682, 165] on div "// Free the wild [PERSON_NAME] from the ogres! // If "cleave" is ready, then us…" at bounding box center [664, 141] width 300 height 229
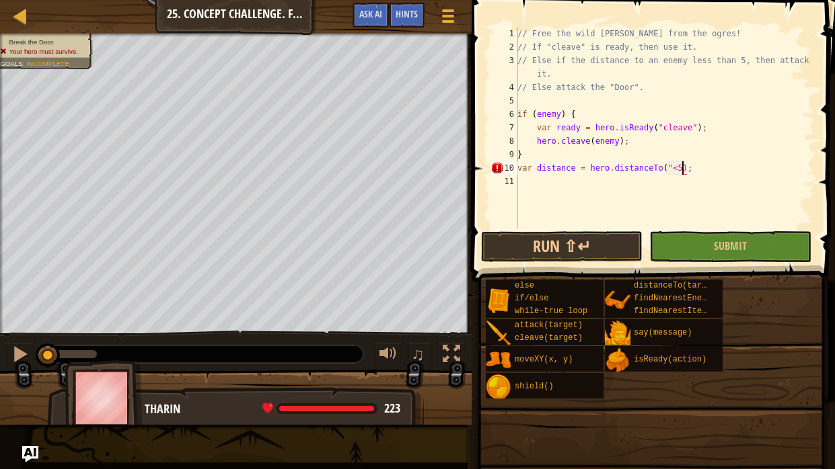
type textarea "var distance = hero.distanceTo("<5");"
click at [658, 189] on div "// Free the wild [PERSON_NAME] from the ogres! // If "cleave" is ready, then us…" at bounding box center [664, 141] width 300 height 229
type textarea "g"
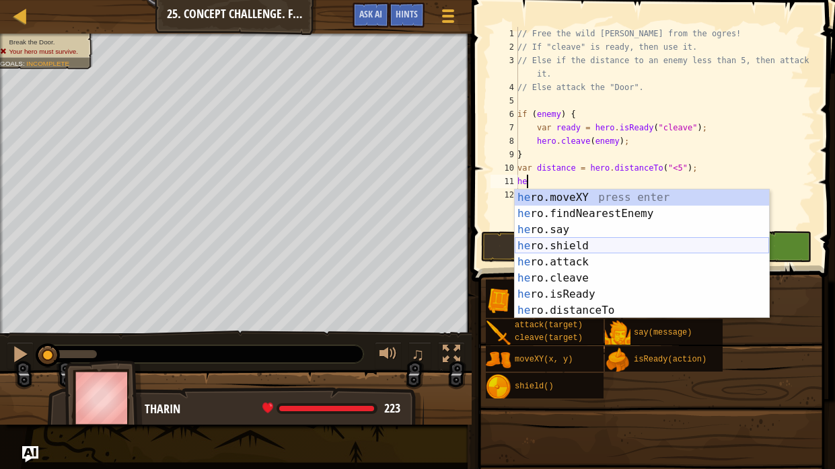
click at [557, 259] on div "he ro.moveXY press enter he ro.findNearestEnemy press enter he ro.say press ent…" at bounding box center [641, 270] width 254 height 161
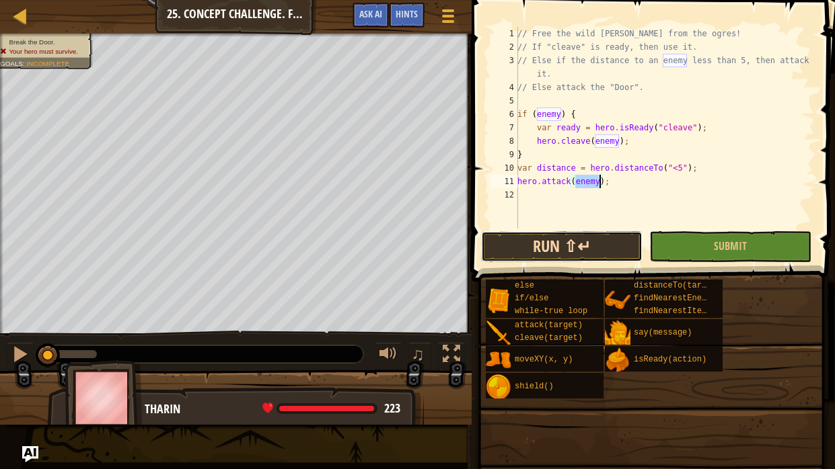
click at [555, 251] on button "Run ⇧↵" at bounding box center [561, 246] width 161 height 31
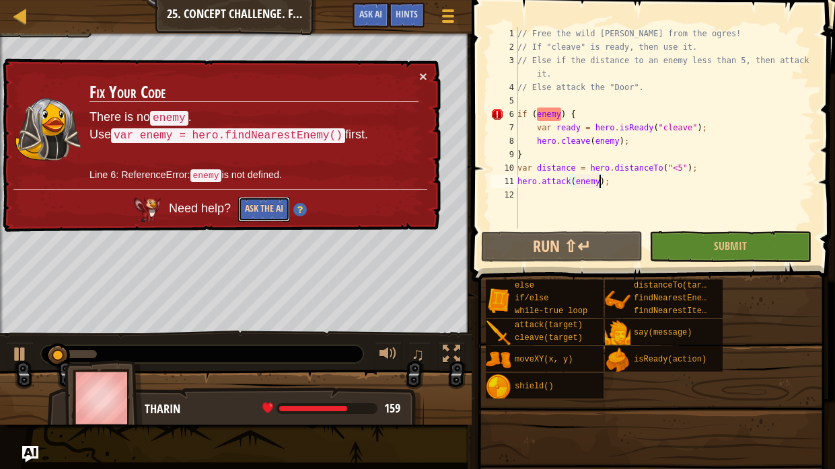
click at [245, 207] on button "Ask the AI" at bounding box center [264, 209] width 52 height 25
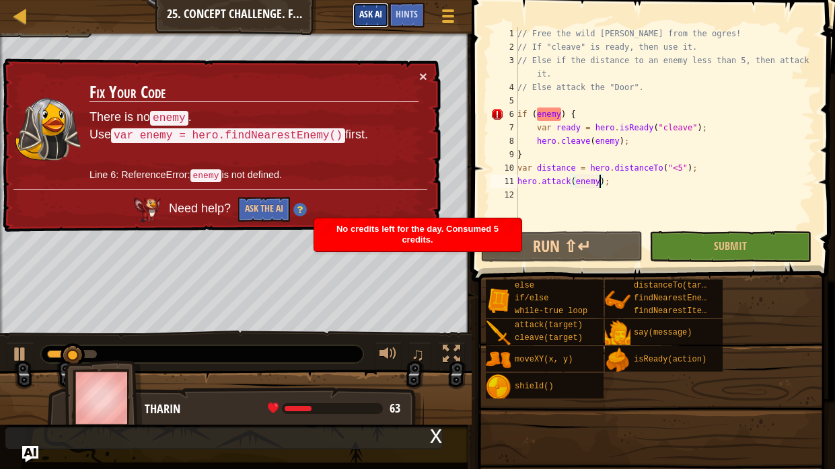
click at [377, 10] on span "Ask AI" at bounding box center [370, 13] width 23 height 13
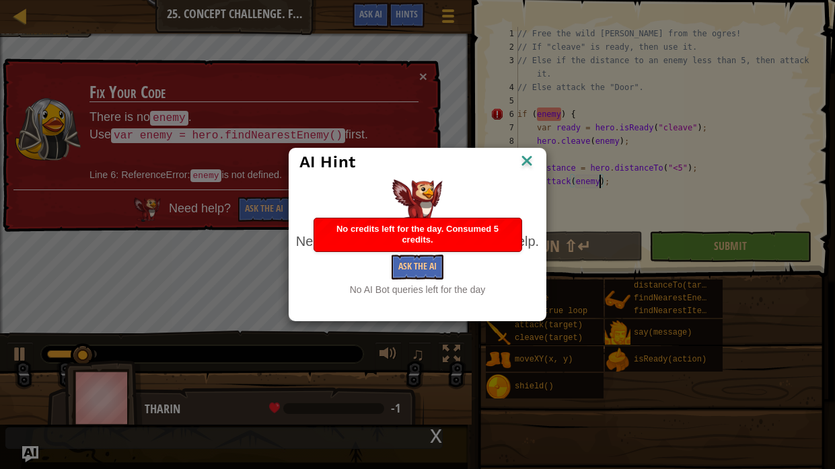
click at [526, 161] on img at bounding box center [526, 162] width 17 height 20
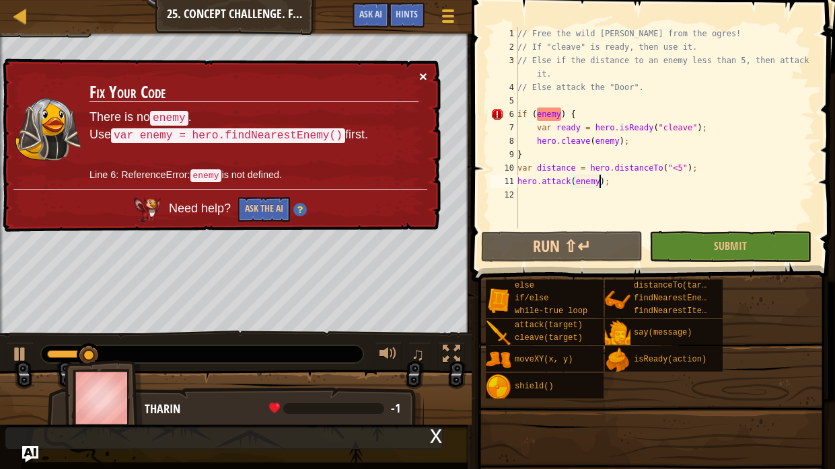
click at [422, 80] on button "×" at bounding box center [423, 76] width 8 height 14
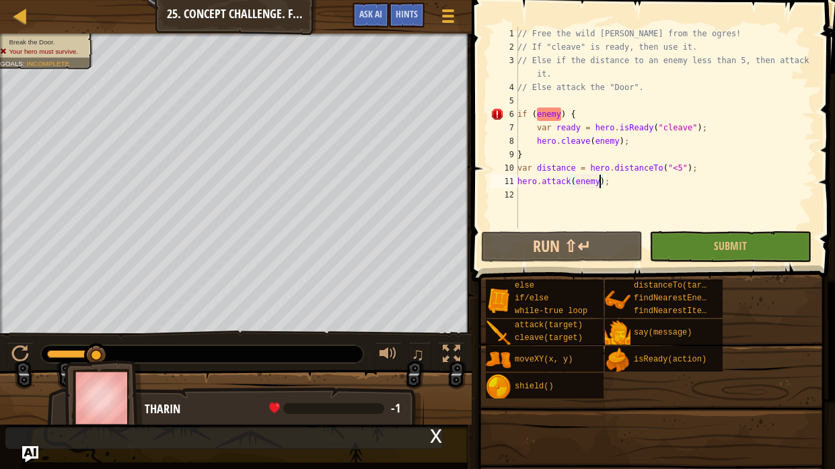
click at [677, 387] on span at bounding box center [651, 465] width 354 height 398
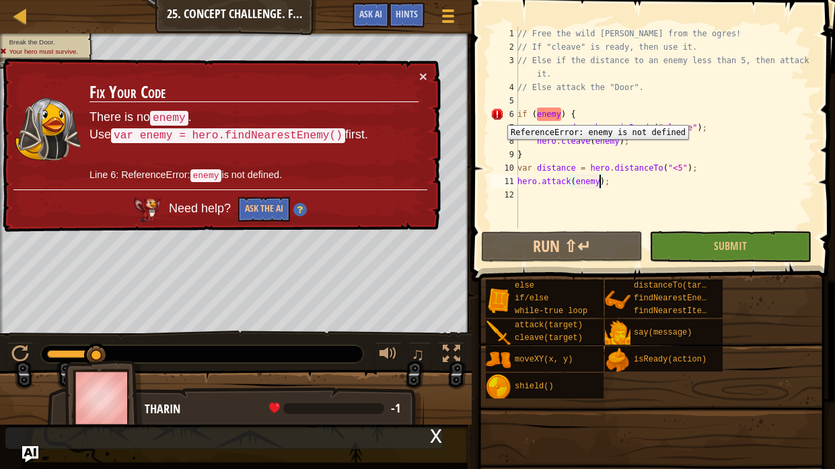
click at [496, 114] on div "6" at bounding box center [504, 114] width 28 height 13
type textarea "if (enemy) {"
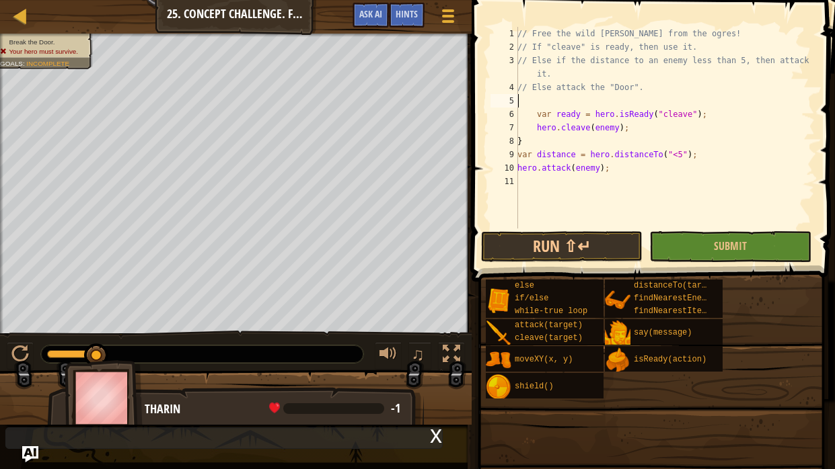
drag, startPoint x: 604, startPoint y: 110, endPoint x: 500, endPoint y: 107, distance: 104.3
click at [500, 107] on div "1 2 3 4 5 6 7 8 9 10 11 // Free the wild [PERSON_NAME] from the ogres! // If "c…" at bounding box center [651, 128] width 327 height 202
click at [528, 144] on div "// Free the wild [PERSON_NAME] from the ogres! // If "cleave" is ready, then us…" at bounding box center [664, 141] width 300 height 229
type textarea "}"
click at [615, 233] on button "Run ⇧↵" at bounding box center [561, 246] width 161 height 31
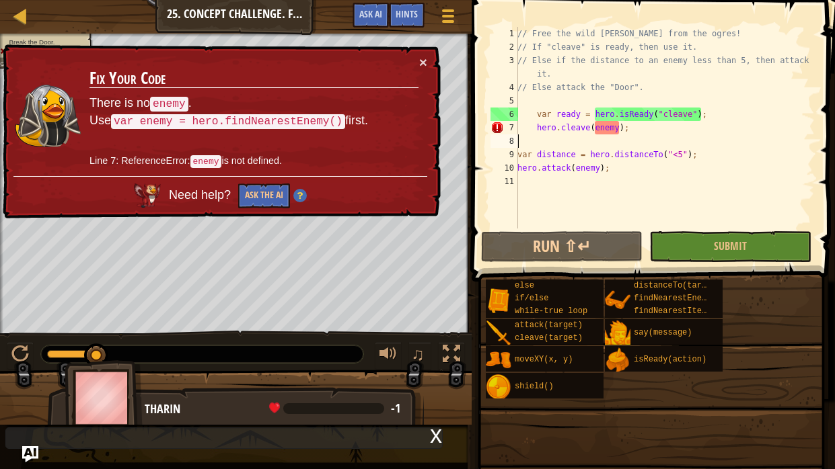
click at [656, 102] on div "// Free the wild [PERSON_NAME] from the ogres! // If "cleave" is ready, then us…" at bounding box center [664, 141] width 300 height 229
type textarea "he"
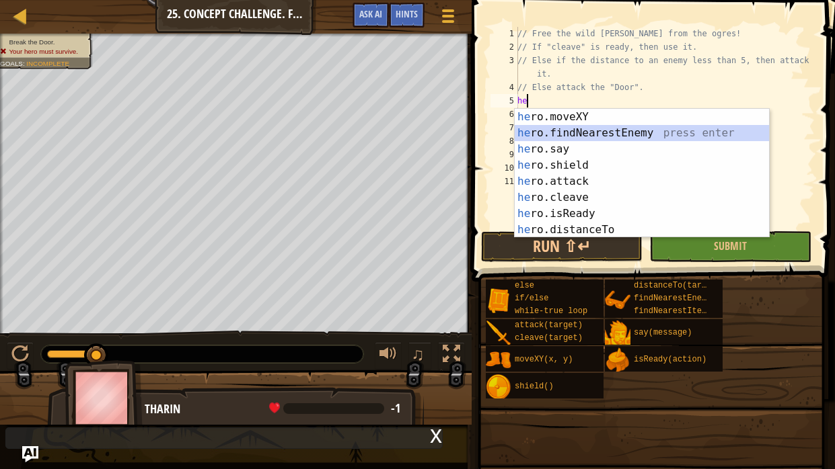
click at [627, 130] on div "he ro.moveXY press enter he ro.findNearestEnemy press enter he ro.say press ent…" at bounding box center [641, 189] width 254 height 161
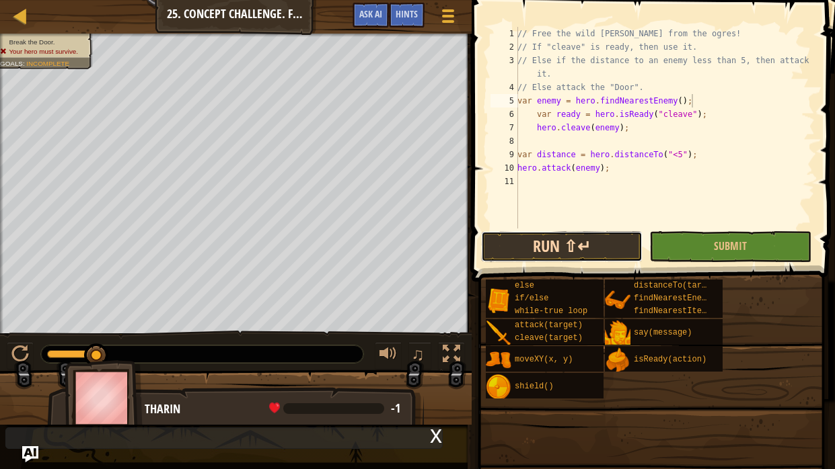
click at [584, 254] on button "Run ⇧↵" at bounding box center [561, 246] width 161 height 31
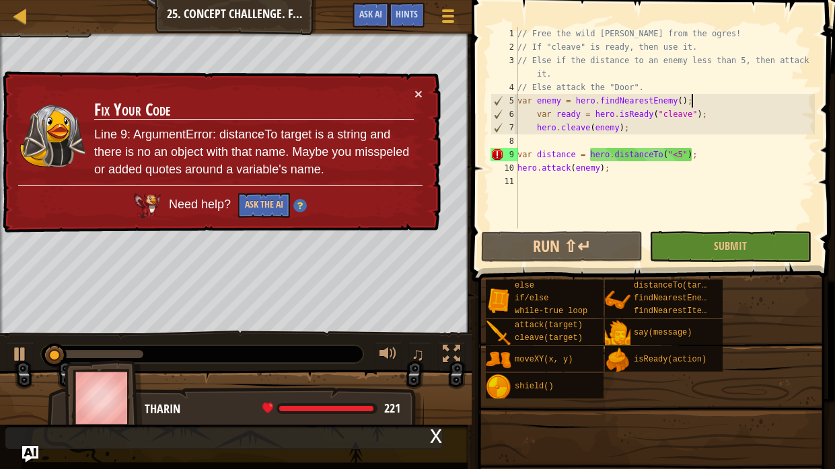
click at [558, 148] on div "// Free the wild [PERSON_NAME] from the ogres! // If "cleave" is ready, then us…" at bounding box center [664, 141] width 300 height 229
type textarea "var distance = hero.distanceTo("<5");"
click at [567, 139] on div "// Free the wild [PERSON_NAME] from the ogres! // If "cleave" is ready, then us…" at bounding box center [664, 141] width 300 height 229
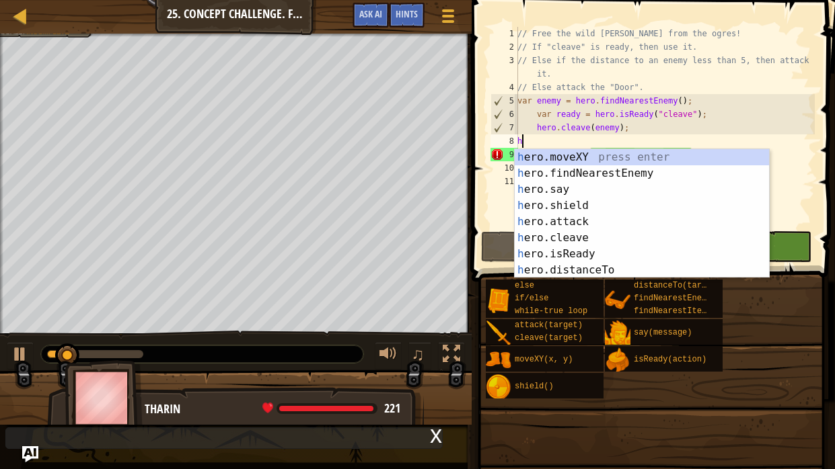
type textarea "he"
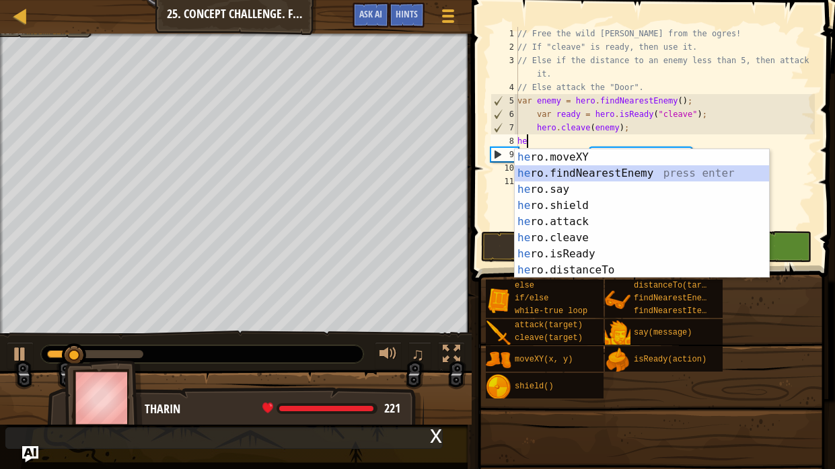
click at [566, 171] on div "he ro.moveXY press enter he ro.findNearestEnemy press enter he ro.say press ent…" at bounding box center [641, 229] width 254 height 161
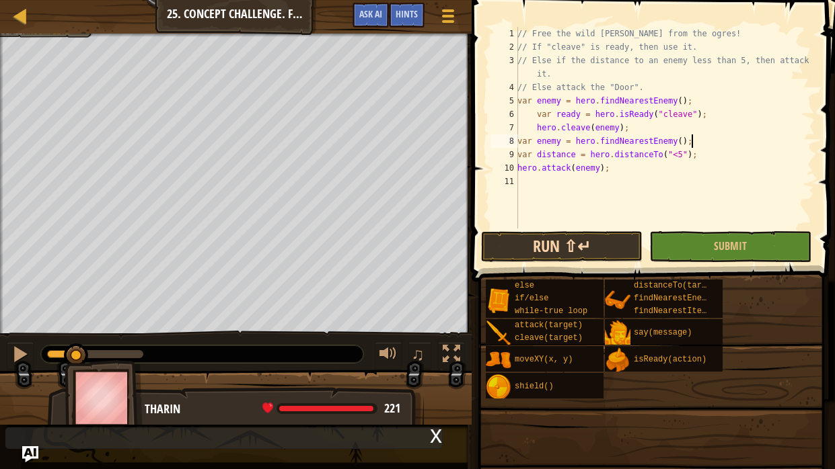
type textarea "var enemy = hero.findNearestEnemy();"
click at [527, 250] on button "Run ⇧↵" at bounding box center [561, 246] width 161 height 31
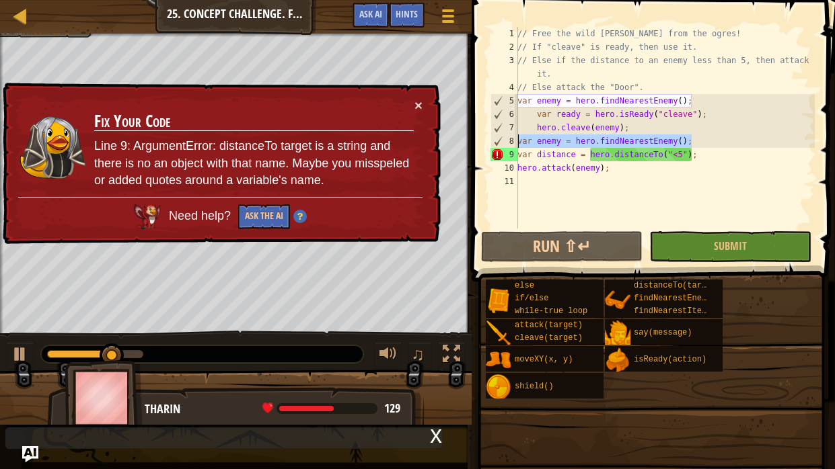
drag, startPoint x: 694, startPoint y: 142, endPoint x: 515, endPoint y: 138, distance: 178.9
click at [515, 138] on div "var enemy = hero.findNearestEnemy(); 1 2 3 4 5 6 7 8 9 10 11 // Free the wild […" at bounding box center [651, 128] width 327 height 202
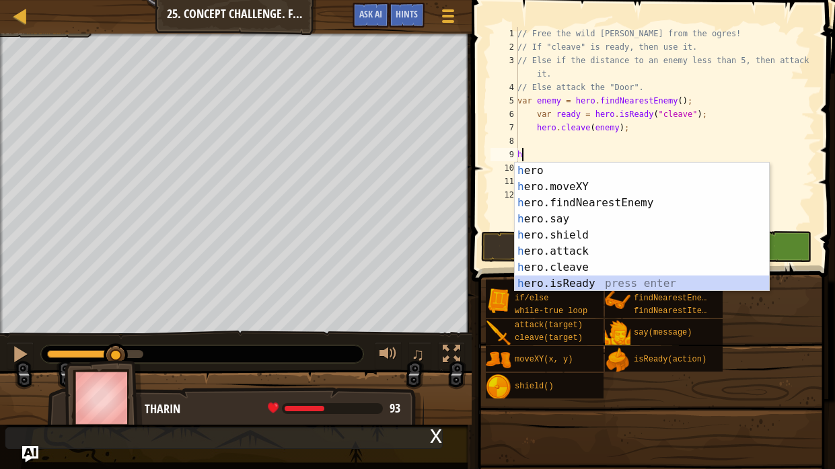
click at [554, 279] on div "h ero press enter h ero.moveXY press enter h ero.findNearestEnemy press enter h…" at bounding box center [641, 243] width 254 height 161
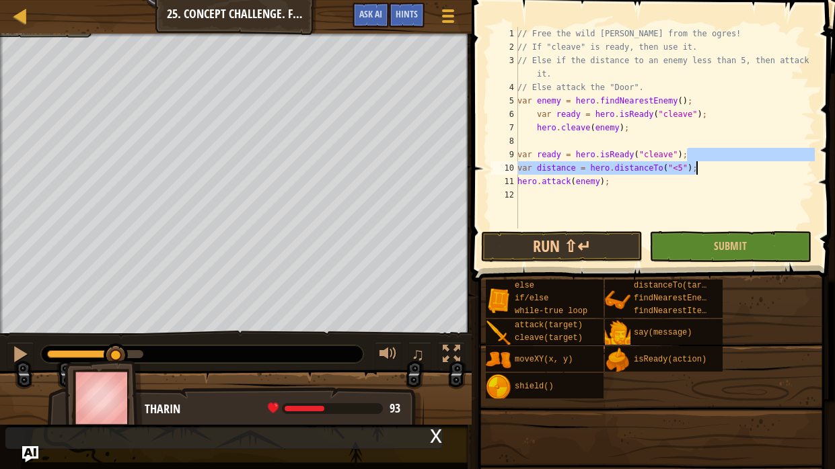
drag, startPoint x: 689, startPoint y: 153, endPoint x: 717, endPoint y: 162, distance: 29.8
click at [717, 162] on div "// Free the wild [PERSON_NAME] from the ogres! // If "cleave" is ready, then us…" at bounding box center [664, 141] width 300 height 229
type textarea "var ready = hero.isReady("cleave"); var distance = hero.distanceTo("<5");"
click at [584, 225] on div "// Free the wild [PERSON_NAME] from the ogres! // If "cleave" is ready, then us…" at bounding box center [664, 141] width 300 height 229
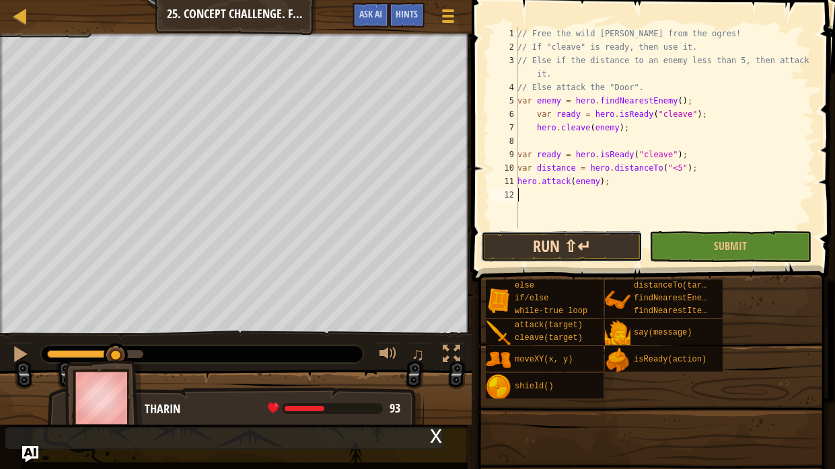
click at [572, 243] on button "Run ⇧↵" at bounding box center [561, 246] width 161 height 31
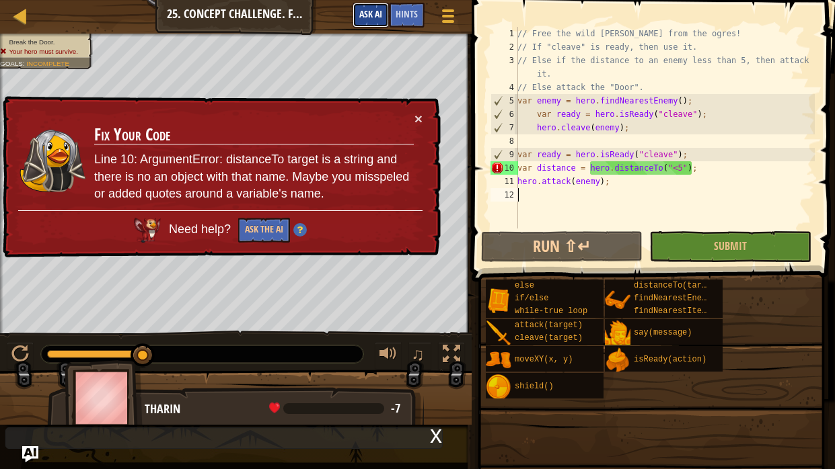
click at [379, 3] on button "Ask AI" at bounding box center [370, 15] width 36 height 25
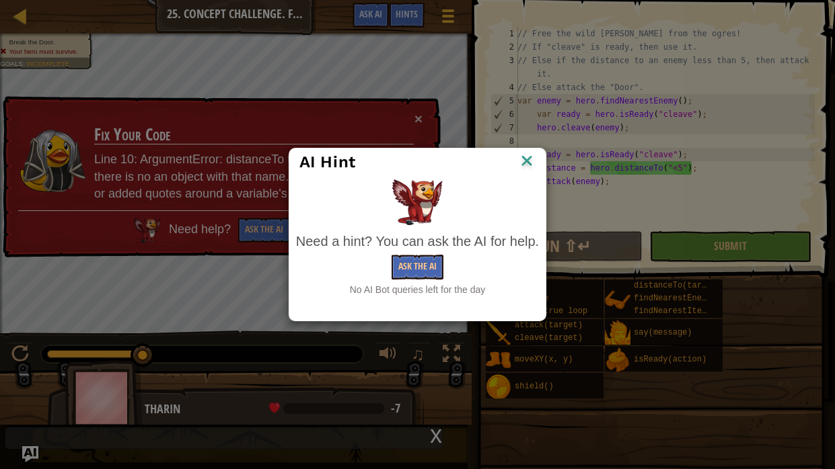
click at [532, 159] on img at bounding box center [526, 162] width 17 height 20
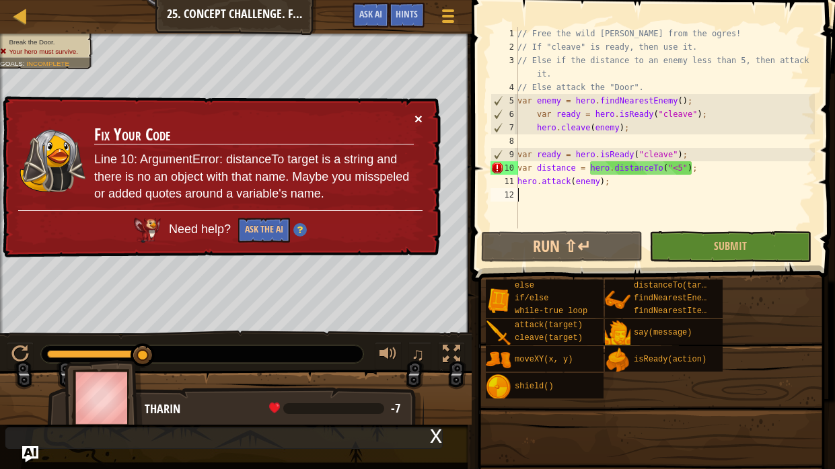
click at [419, 114] on button "×" at bounding box center [418, 120] width 8 height 14
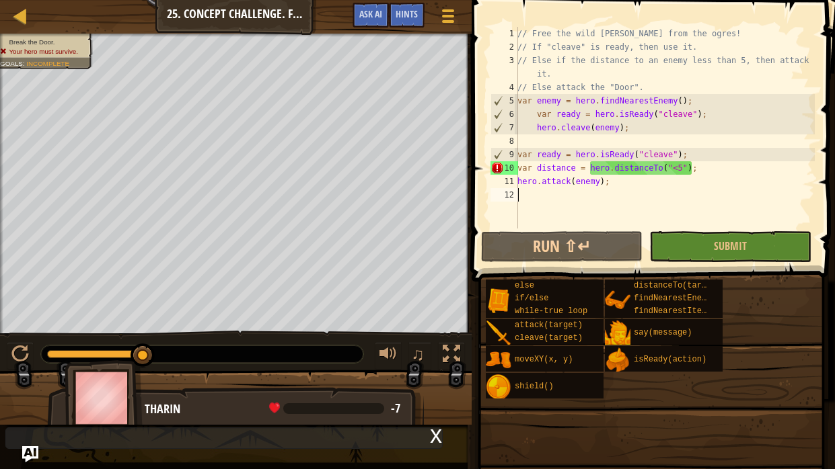
click at [668, 160] on div "// Free the wild [PERSON_NAME] from the ogres! // If "cleave" is ready, then us…" at bounding box center [664, 141] width 300 height 229
click at [689, 165] on div "// Free the wild [PERSON_NAME] from the ogres! // If "cleave" is ready, then us…" at bounding box center [664, 141] width 300 height 229
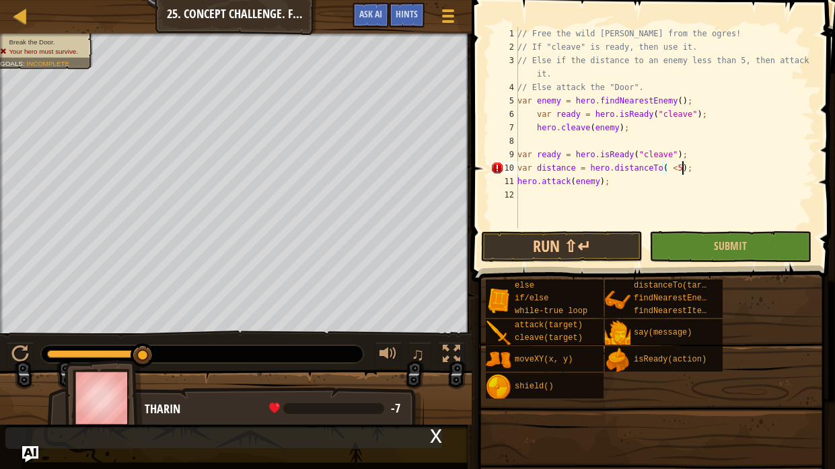
click at [549, 229] on span at bounding box center [654, 121] width 374 height 321
click at [551, 242] on button "Run ⇧↵" at bounding box center [561, 246] width 161 height 31
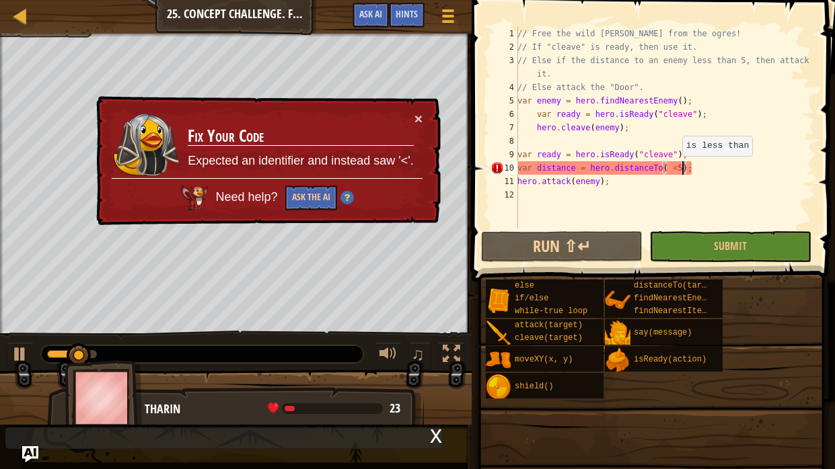
click at [674, 169] on div "// Free the wild [PERSON_NAME] from the ogres! // If "cleave" is ready, then us…" at bounding box center [664, 141] width 300 height 229
click at [672, 170] on div "// Free the wild [PERSON_NAME] from the ogres! // If "cleave" is ready, then us…" at bounding box center [664, 141] width 300 height 229
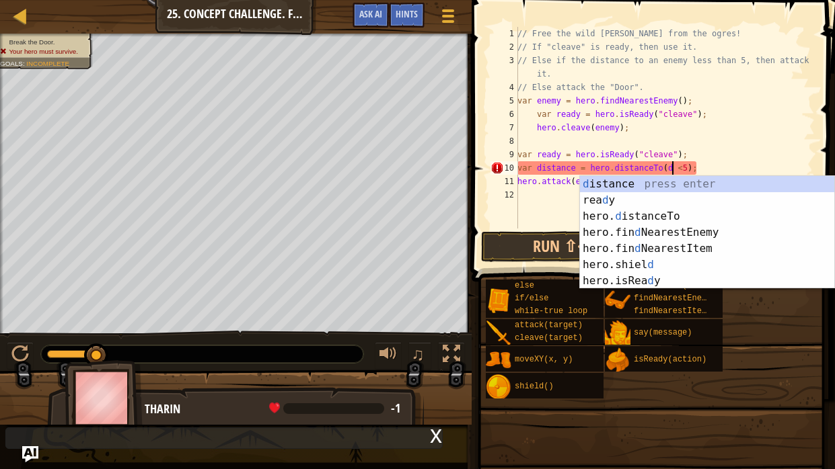
scroll to position [6, 13]
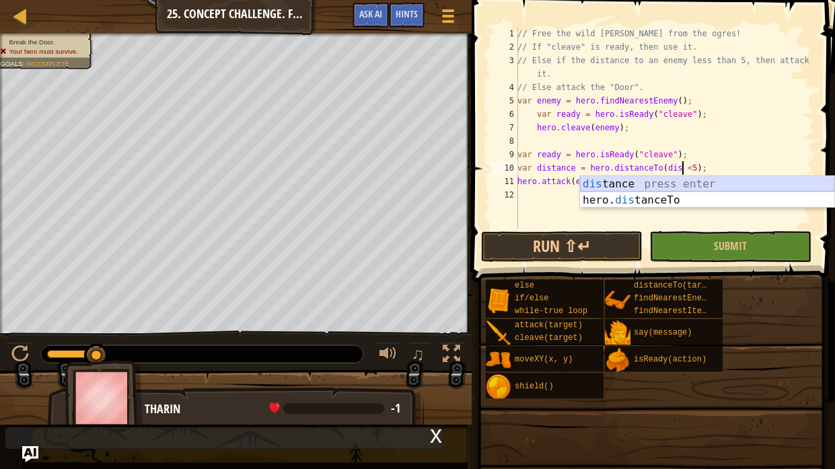
click at [660, 184] on div "dis tance press enter hero. dis tanceTo press enter" at bounding box center [707, 208] width 254 height 65
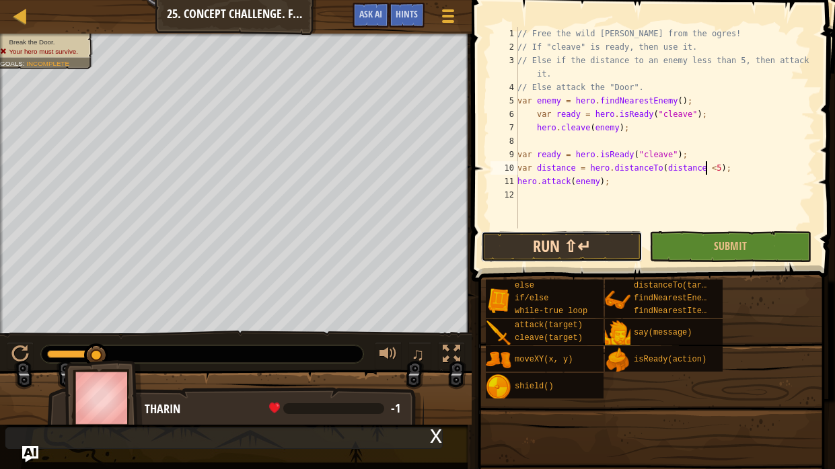
click at [600, 238] on button "Run ⇧↵" at bounding box center [561, 246] width 161 height 31
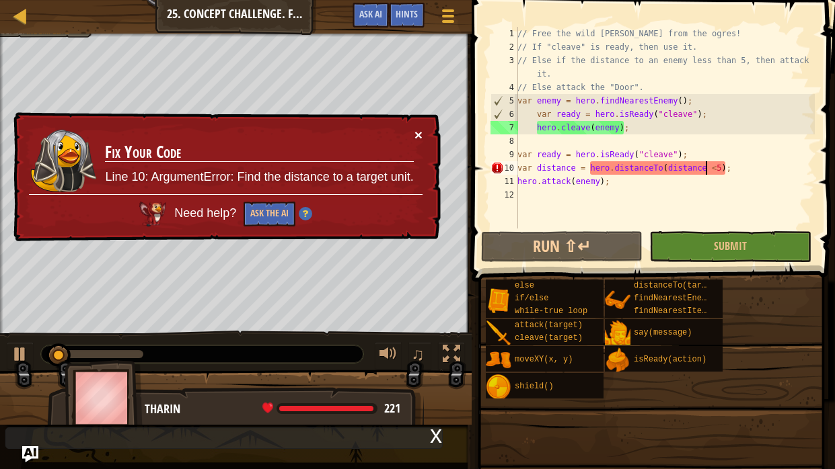
click at [418, 134] on button "×" at bounding box center [418, 135] width 8 height 14
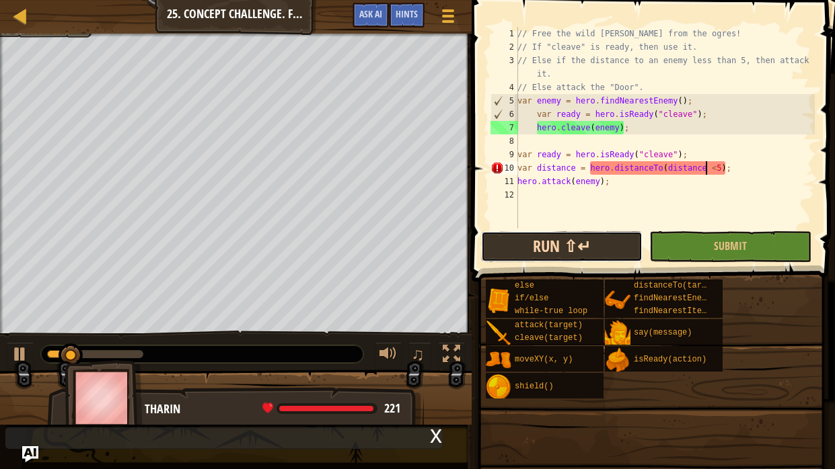
click at [588, 244] on button "Run ⇧↵" at bounding box center [561, 246] width 161 height 31
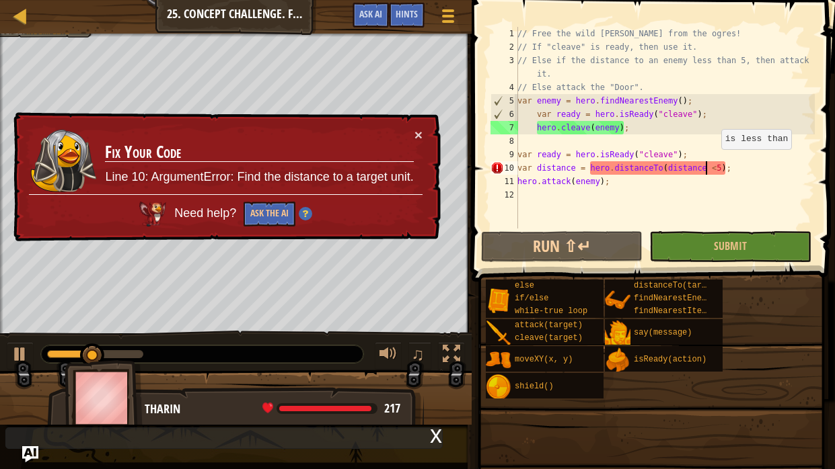
click at [714, 163] on div "// Free the wild [PERSON_NAME] from the ogres! // If "cleave" is ready, then us…" at bounding box center [664, 141] width 300 height 229
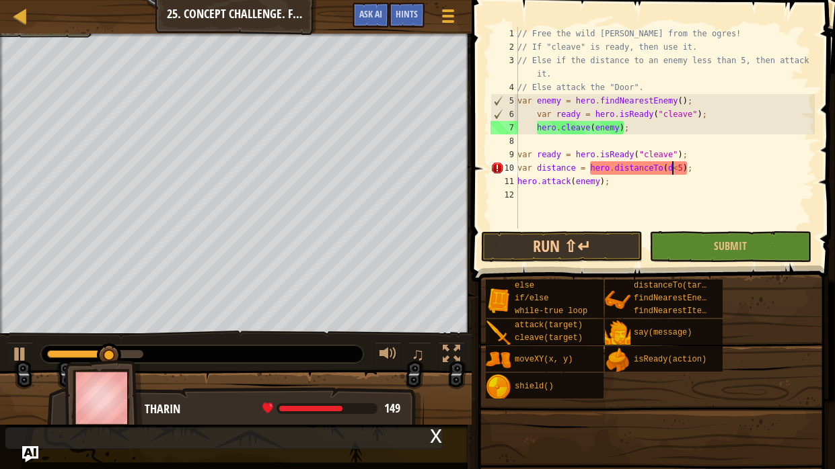
scroll to position [6, 13]
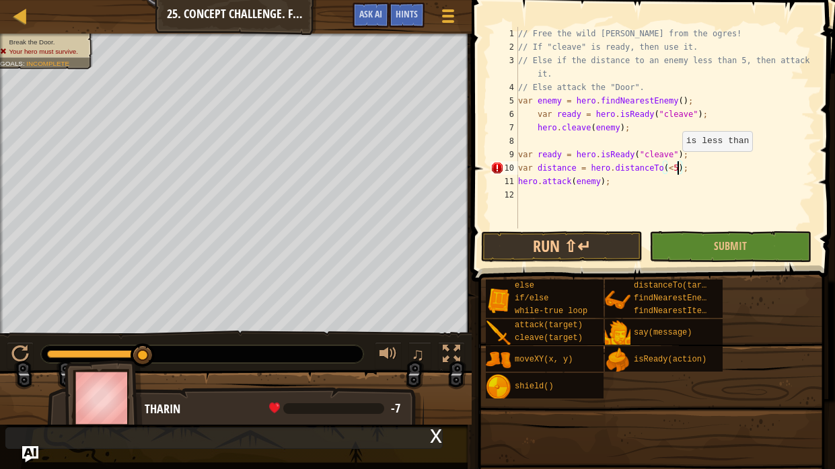
click at [676, 165] on div "// Free the wild [PERSON_NAME] from the ogres! // If "cleave" is ready, then us…" at bounding box center [664, 141] width 299 height 229
click at [667, 170] on div "// Free the wild [PERSON_NAME] from the ogres! // If "cleave" is ready, then us…" at bounding box center [664, 141] width 299 height 229
click at [672, 165] on div "// Free the wild [PERSON_NAME] from the ogres! // If "cleave" is ready, then us…" at bounding box center [664, 141] width 299 height 229
click at [674, 164] on div "// Free the wild [PERSON_NAME] from the ogres! // If "cleave" is ready, then us…" at bounding box center [664, 141] width 299 height 229
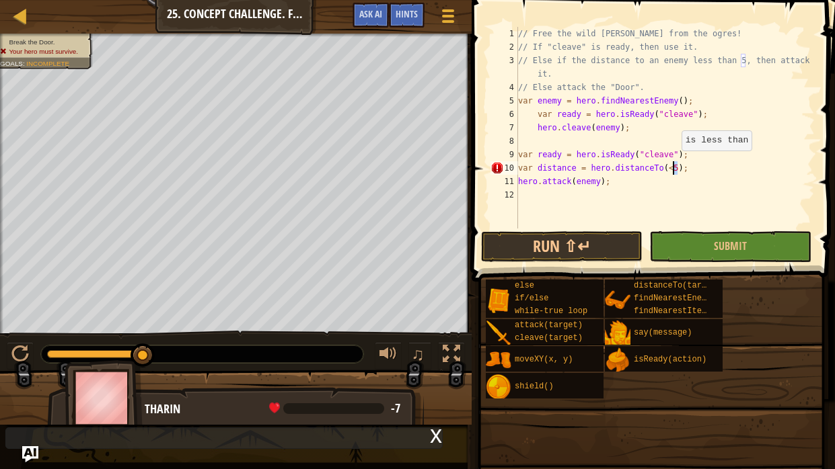
click at [674, 164] on div "// Free the wild [PERSON_NAME] from the ogres! // If "cleave" is ready, then us…" at bounding box center [664, 141] width 299 height 229
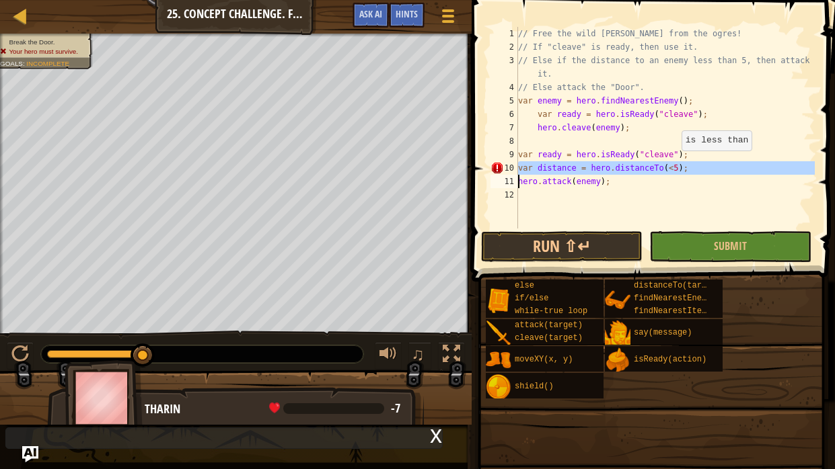
click at [674, 164] on div "// Free the wild [PERSON_NAME] from the ogres! // If "cleave" is ready, then us…" at bounding box center [664, 128] width 299 height 202
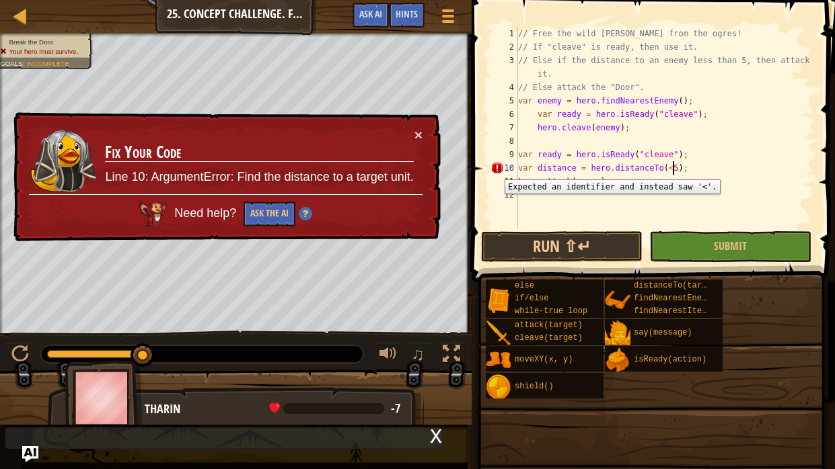
click at [494, 169] on div "10" at bounding box center [504, 167] width 28 height 13
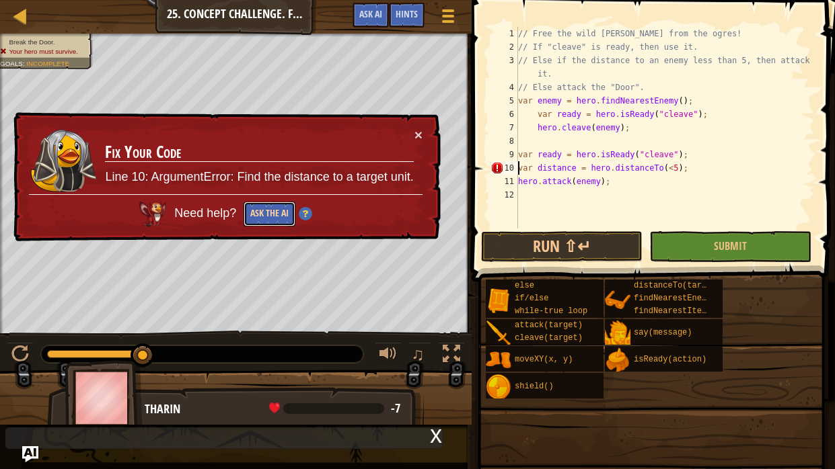
click at [258, 217] on button "Ask the AI" at bounding box center [269, 214] width 52 height 25
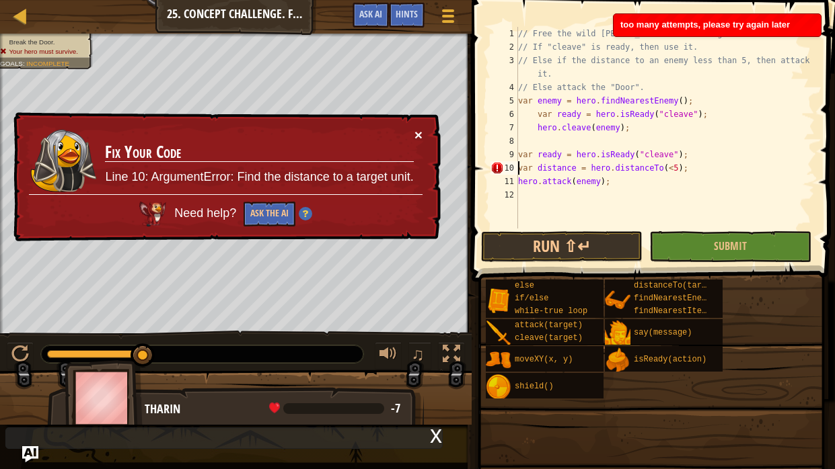
click at [421, 137] on button "×" at bounding box center [418, 133] width 8 height 14
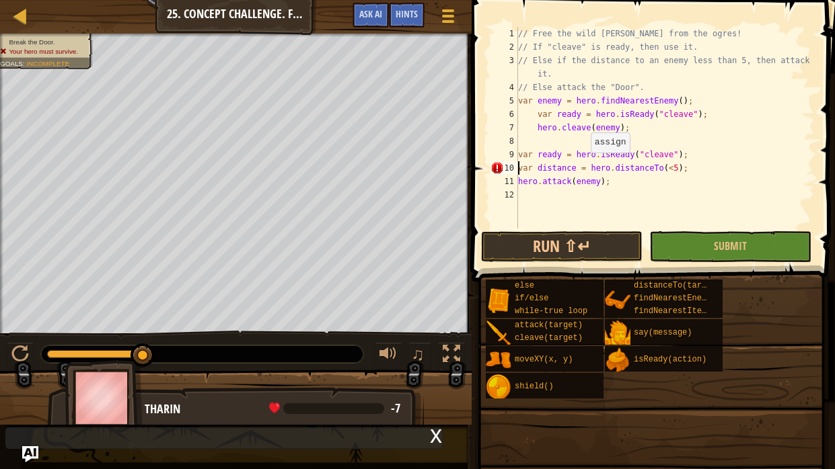
click at [580, 168] on div "// Free the wild [PERSON_NAME] from the ogres! // If "cleave" is ready, then us…" at bounding box center [664, 141] width 299 height 229
click at [580, 167] on div "// Free the wild [PERSON_NAME] from the ogres! // If "cleave" is ready, then us…" at bounding box center [664, 128] width 299 height 202
click at [580, 167] on div "// Free the wild [PERSON_NAME] from the ogres! // If "cleave" is ready, then us…" at bounding box center [664, 141] width 299 height 229
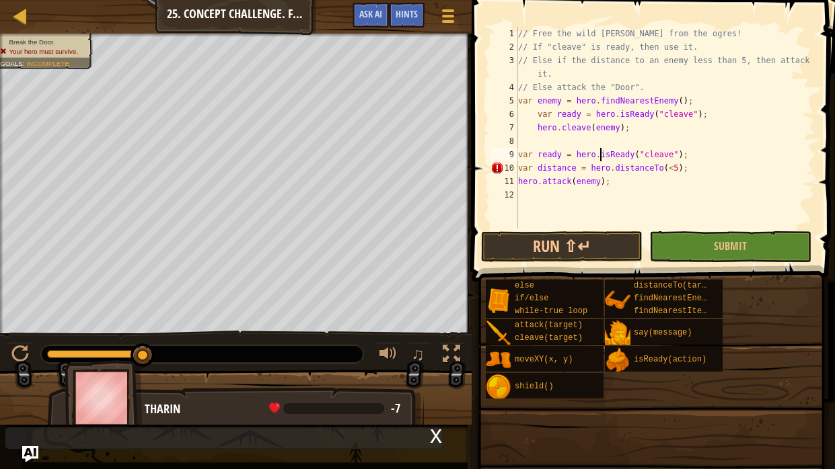
click at [601, 156] on div "// Free the wild [PERSON_NAME] from the ogres! // If "cleave" is ready, then us…" at bounding box center [664, 141] width 299 height 229
click at [598, 158] on div "// Free the wild [PERSON_NAME] from the ogres! // If "cleave" is ready, then us…" at bounding box center [664, 141] width 299 height 229
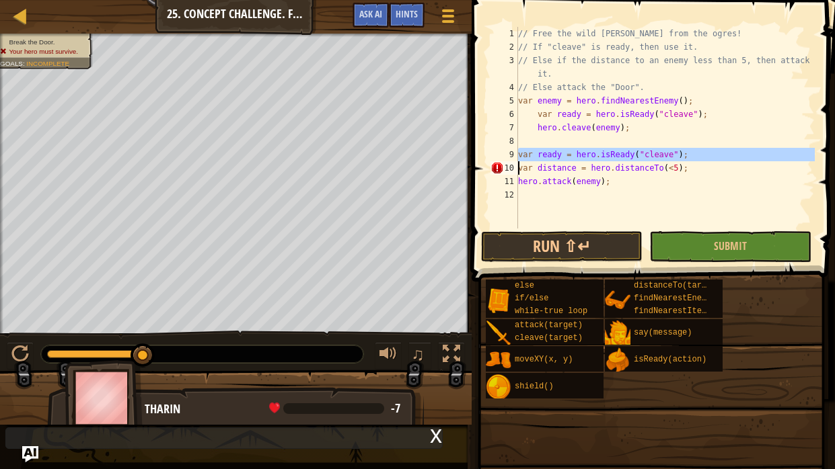
click at [598, 158] on div "// Free the wild [PERSON_NAME] from the ogres! // If "cleave" is ready, then us…" at bounding box center [664, 141] width 299 height 229
click at [598, 158] on div "// Free the wild [PERSON_NAME] from the ogres! // If "cleave" is ready, then us…" at bounding box center [664, 128] width 299 height 202
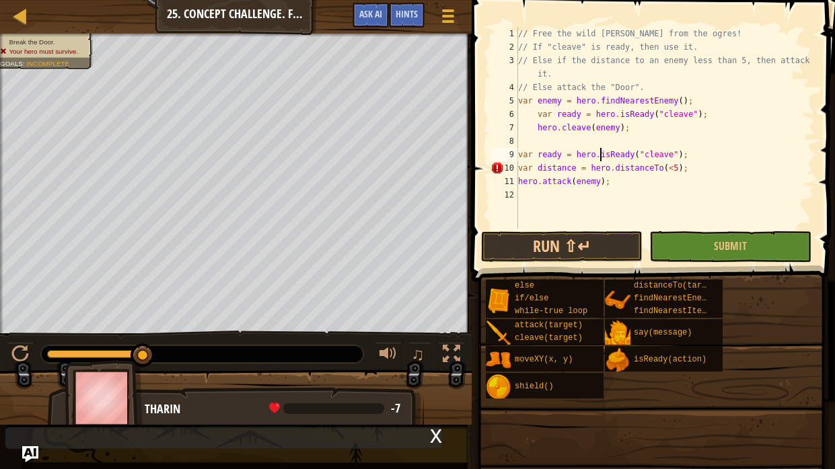
click at [598, 158] on div "// Free the wild [PERSON_NAME] from the ogres! // If "cleave" is ready, then us…" at bounding box center [664, 141] width 299 height 229
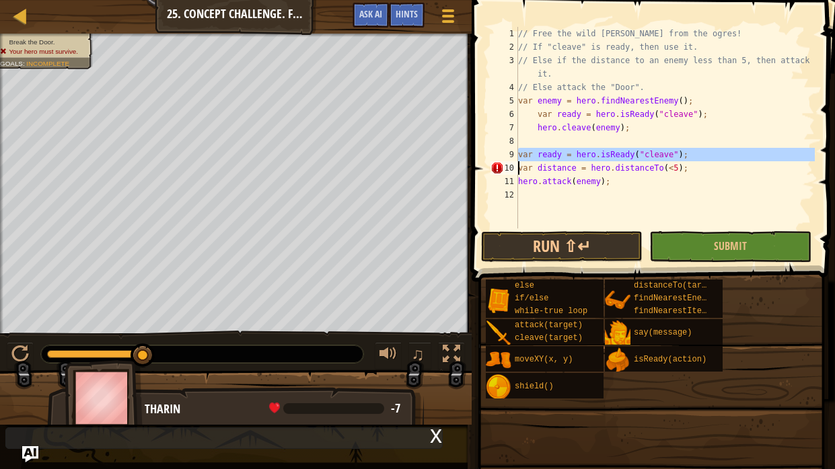
click at [598, 158] on div "// Free the wild [PERSON_NAME] from the ogres! // If "cleave" is ready, then us…" at bounding box center [664, 128] width 299 height 202
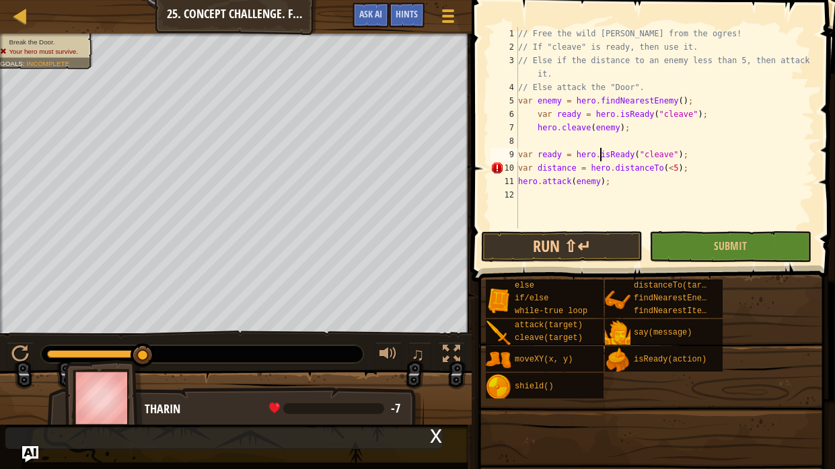
click at [620, 169] on div "// Free the wild [PERSON_NAME] from the ogres! // If "cleave" is ready, then us…" at bounding box center [664, 141] width 299 height 229
click at [620, 169] on div "// Free the wild [PERSON_NAME] from the ogres! // If "cleave" is ready, then us…" at bounding box center [664, 128] width 299 height 202
click at [620, 169] on div "// Free the wild [PERSON_NAME] from the ogres! // If "cleave" is ready, then us…" at bounding box center [664, 141] width 299 height 229
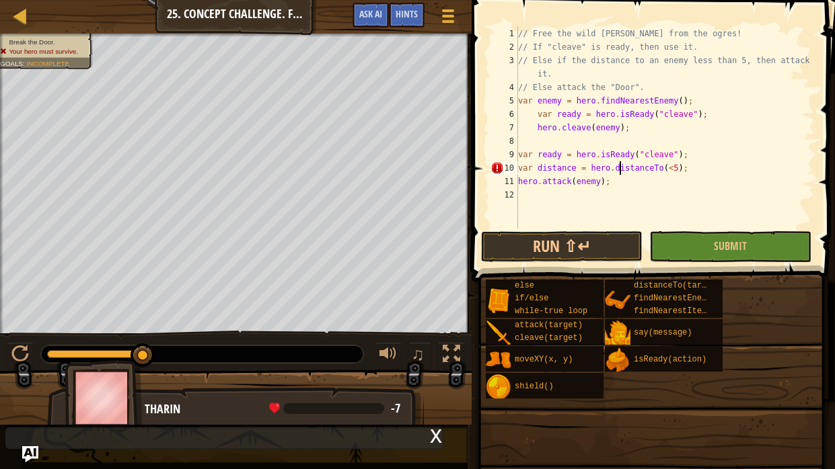
click at [620, 169] on div "// Free the wild [PERSON_NAME] from the ogres! // If "cleave" is ready, then us…" at bounding box center [664, 141] width 299 height 229
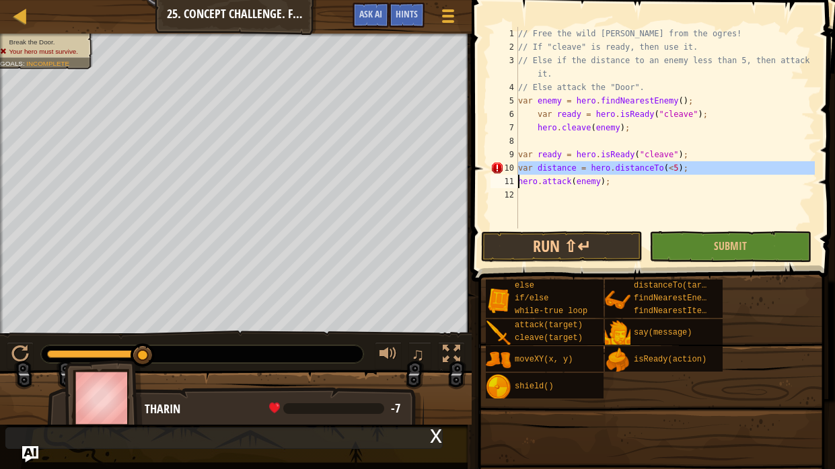
click at [577, 169] on div "// Free the wild [PERSON_NAME] from the ogres! // If "cleave" is ready, then us…" at bounding box center [664, 128] width 299 height 202
click at [577, 169] on div "// Free the wild [PERSON_NAME] from the ogres! // If "cleave" is ready, then us…" at bounding box center [664, 141] width 299 height 229
click at [577, 169] on div "// Free the wild [PERSON_NAME] from the ogres! // If "cleave" is ready, then us…" at bounding box center [664, 128] width 299 height 202
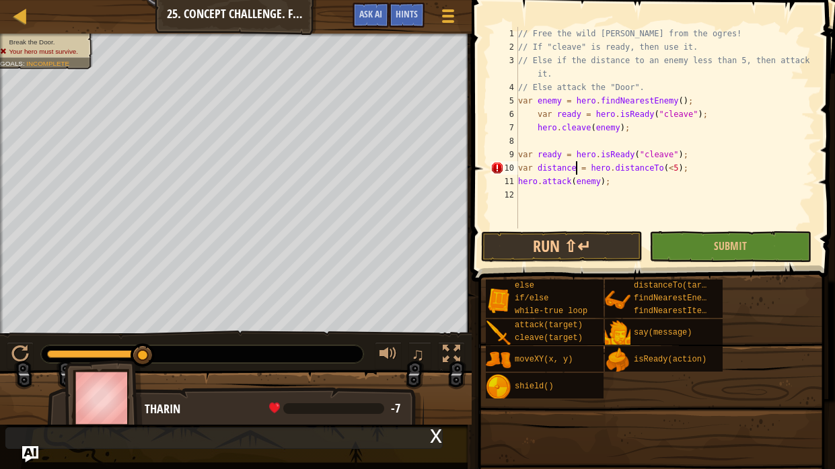
click at [577, 169] on div "// Free the wild [PERSON_NAME] from the ogres! // If "cleave" is ready, then us…" at bounding box center [664, 141] width 299 height 229
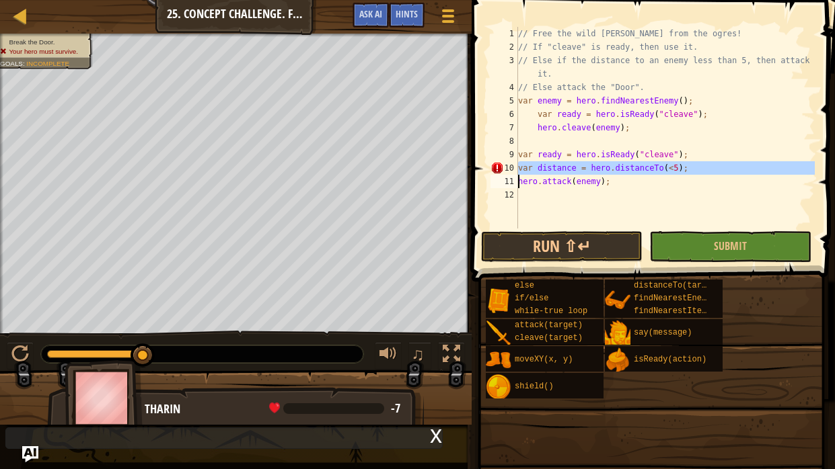
click at [577, 169] on div "// Free the wild [PERSON_NAME] from the ogres! // If "cleave" is ready, then us…" at bounding box center [664, 141] width 299 height 229
click at [577, 169] on div "// Free the wild [PERSON_NAME] from the ogres! // If "cleave" is ready, then us…" at bounding box center [664, 128] width 299 height 202
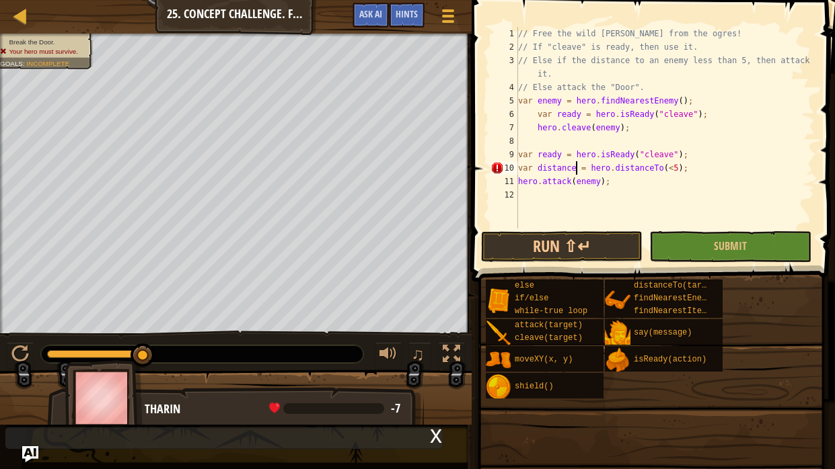
click at [577, 169] on div "// Free the wild [PERSON_NAME] from the ogres! // If "cleave" is ready, then us…" at bounding box center [664, 141] width 299 height 229
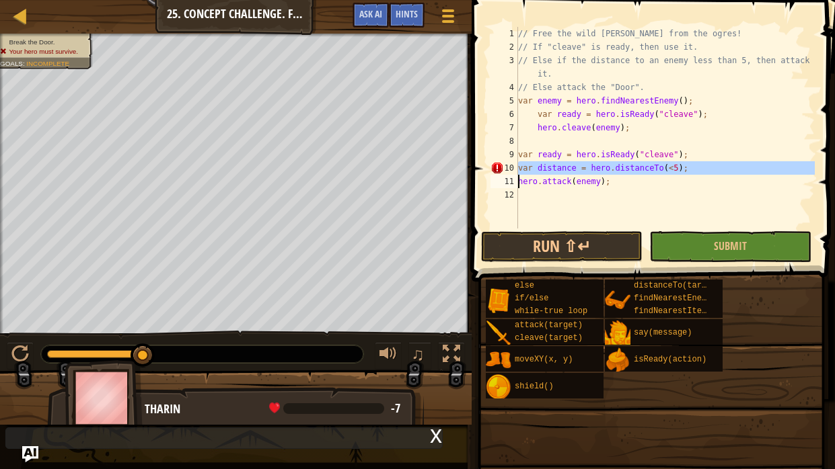
click at [577, 169] on div "// Free the wild [PERSON_NAME] from the ogres! // If "cleave" is ready, then us…" at bounding box center [664, 128] width 299 height 202
click at [577, 169] on div "// Free the wild [PERSON_NAME] from the ogres! // If "cleave" is ready, then us…" at bounding box center [664, 141] width 299 height 229
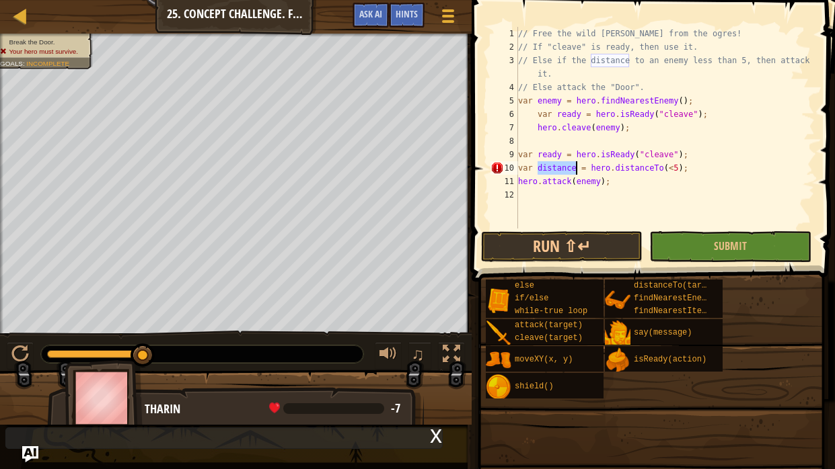
click at [577, 169] on div "// Free the wild [PERSON_NAME] from the ogres! // If "cleave" is ready, then us…" at bounding box center [664, 141] width 299 height 229
click at [577, 169] on div "// Free the wild [PERSON_NAME] from the ogres! // If "cleave" is ready, then us…" at bounding box center [664, 128] width 299 height 202
click at [577, 169] on div "// Free the wild [PERSON_NAME] from the ogres! // If "cleave" is ready, then us…" at bounding box center [664, 141] width 299 height 229
click at [577, 169] on div "// Free the wild [PERSON_NAME] from the ogres! // If "cleave" is ready, then us…" at bounding box center [664, 128] width 299 height 202
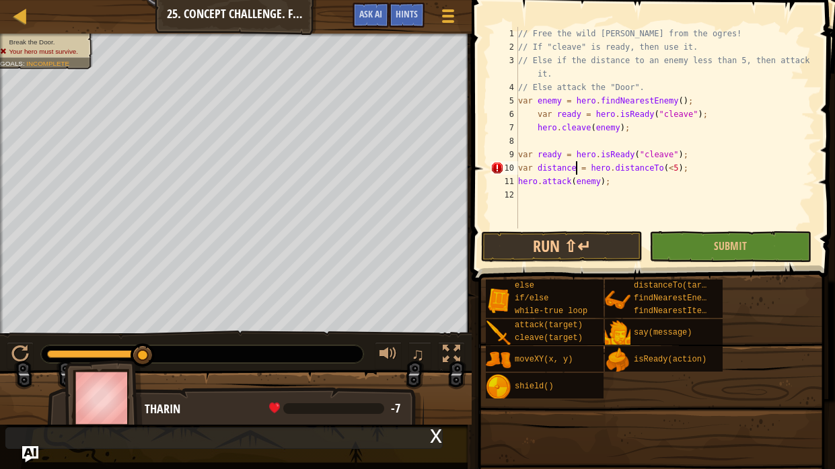
click at [577, 169] on div "// Free the wild [PERSON_NAME] from the ogres! // If "cleave" is ready, then us…" at bounding box center [664, 141] width 299 height 229
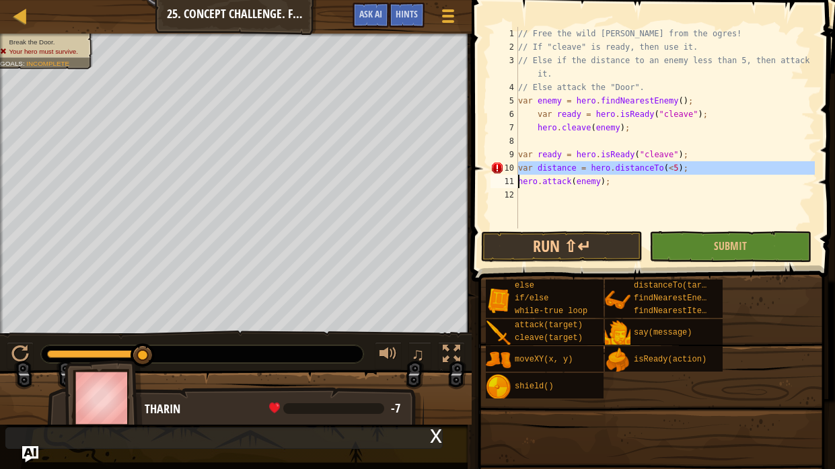
click at [577, 170] on div "// Free the wild [PERSON_NAME] from the ogres! // If "cleave" is ready, then us…" at bounding box center [664, 128] width 299 height 202
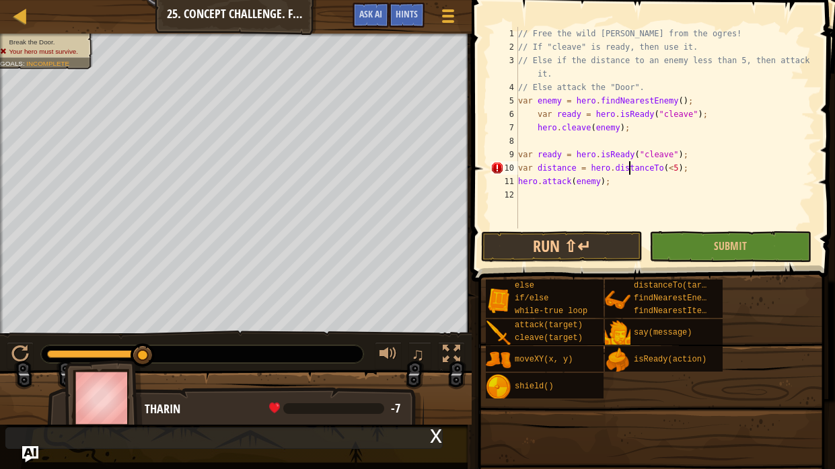
click at [631, 165] on div "// Free the wild [PERSON_NAME] from the ogres! // If "cleave" is ready, then us…" at bounding box center [664, 141] width 299 height 229
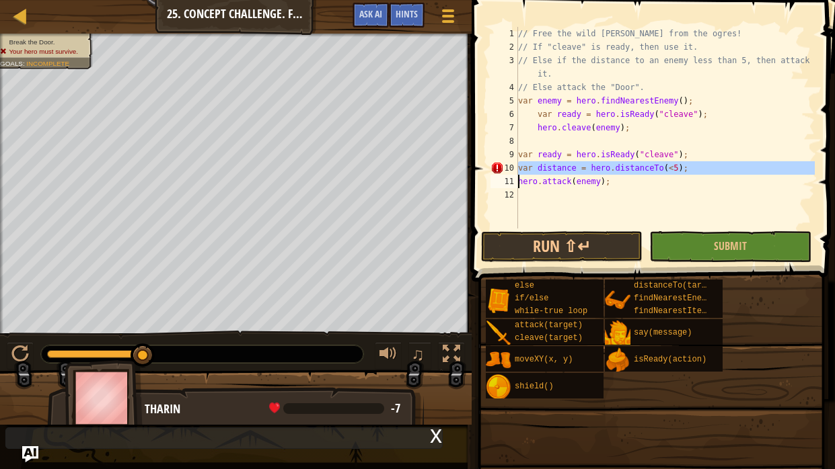
click at [631, 165] on div "// Free the wild [PERSON_NAME] from the ogres! // If "cleave" is ready, then us…" at bounding box center [664, 128] width 299 height 202
click at [631, 165] on div "// Free the wild [PERSON_NAME] from the ogres! // If "cleave" is ready, then us…" at bounding box center [664, 141] width 299 height 229
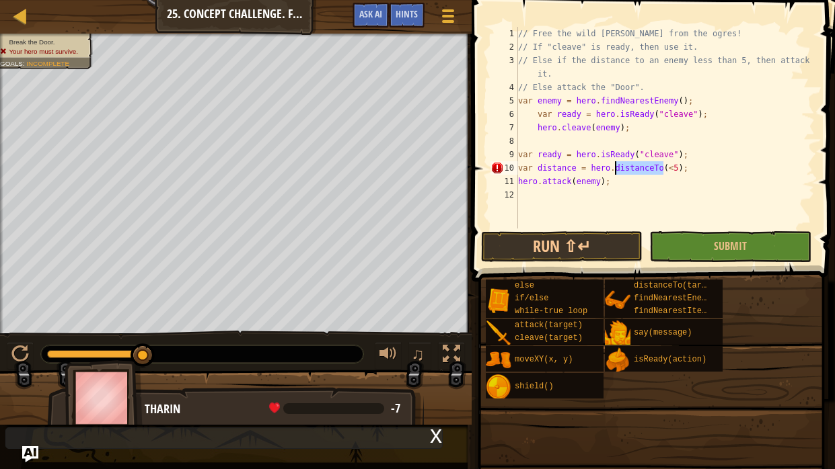
click at [631, 165] on div "// Free the wild [PERSON_NAME] from the ogres! // If "cleave" is ready, then us…" at bounding box center [664, 141] width 299 height 229
click at [631, 165] on div "// Free the wild [PERSON_NAME] from the ogres! // If "cleave" is ready, then us…" at bounding box center [664, 128] width 299 height 202
click at [631, 165] on div "// Free the wild [PERSON_NAME] from the ogres! // If "cleave" is ready, then us…" at bounding box center [664, 141] width 299 height 229
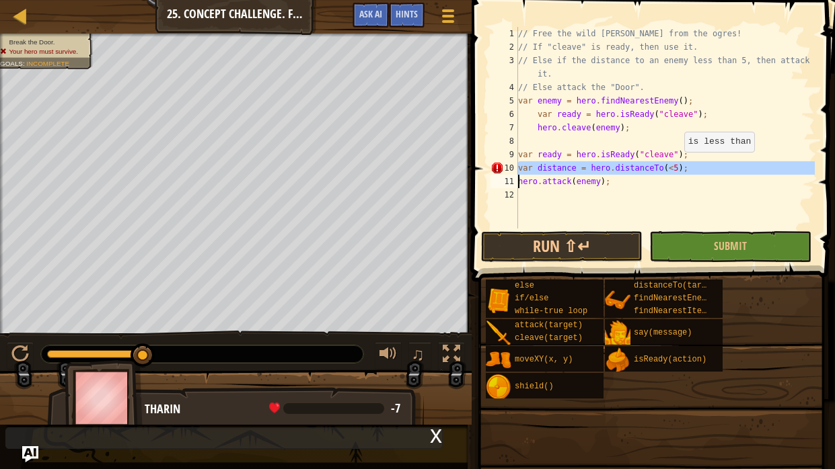
click at [680, 165] on div "// Free the wild [PERSON_NAME] from the ogres! // If "cleave" is ready, then us…" at bounding box center [664, 128] width 299 height 202
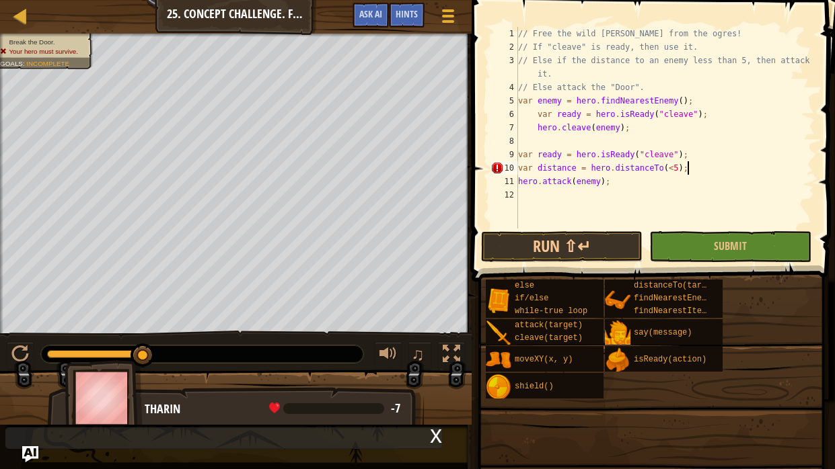
click at [695, 164] on div "// Free the wild [PERSON_NAME] from the ogres! // If "cleave" is ready, then us…" at bounding box center [664, 141] width 299 height 229
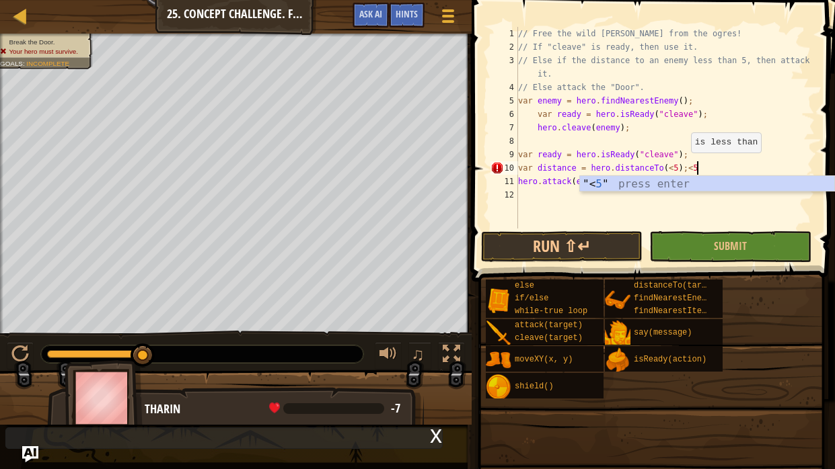
scroll to position [6, 13]
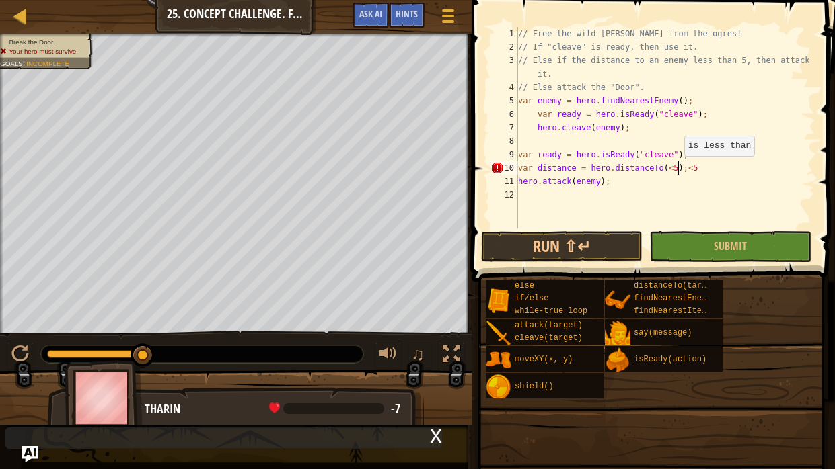
click at [677, 169] on div "// Free the wild [PERSON_NAME] from the ogres! // If "cleave" is ready, then us…" at bounding box center [664, 141] width 299 height 229
click at [678, 168] on div "// Free the wild [PERSON_NAME] from the ogres! // If "cleave" is ready, then us…" at bounding box center [664, 141] width 299 height 229
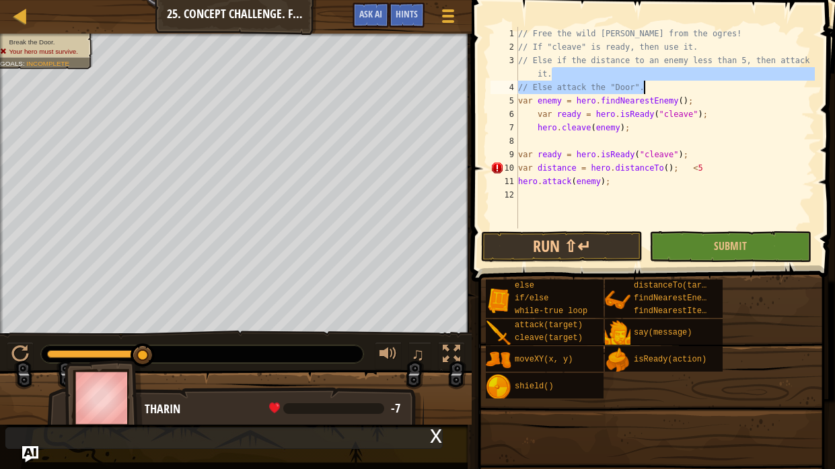
drag, startPoint x: 676, startPoint y: 80, endPoint x: 650, endPoint y: 87, distance: 26.4
click at [650, 87] on div "// Free the wild [PERSON_NAME] from the ogres! // If "cleave" is ready, then us…" at bounding box center [664, 141] width 299 height 229
click at [650, 87] on div "// Free the wild [PERSON_NAME] from the ogres! // If "cleave" is ready, then us…" at bounding box center [664, 128] width 299 height 202
type textarea "// Else attack the "Door"."
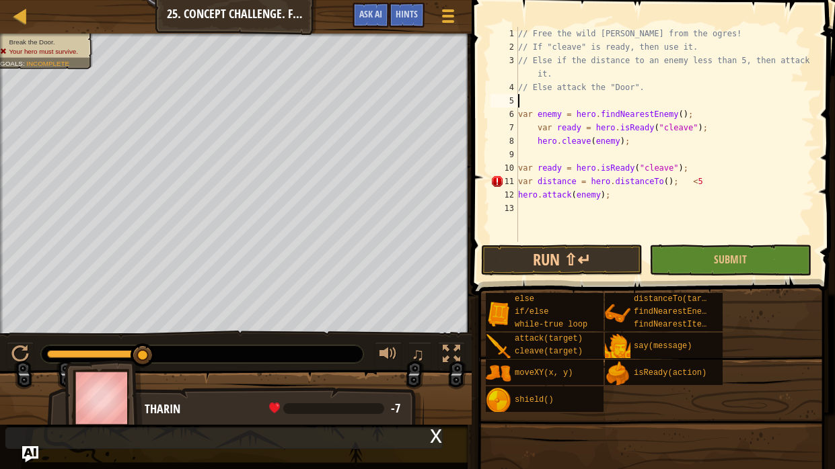
scroll to position [6, 0]
type textarea "w"
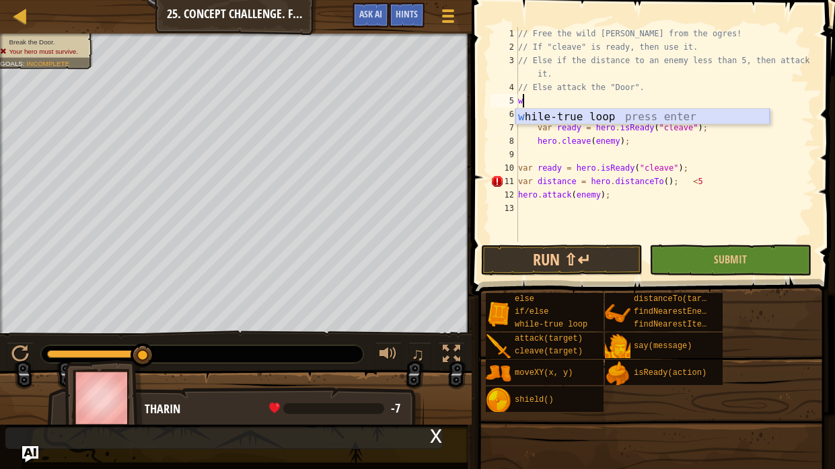
click at [635, 114] on div "w hile-true loop press enter" at bounding box center [642, 133] width 254 height 48
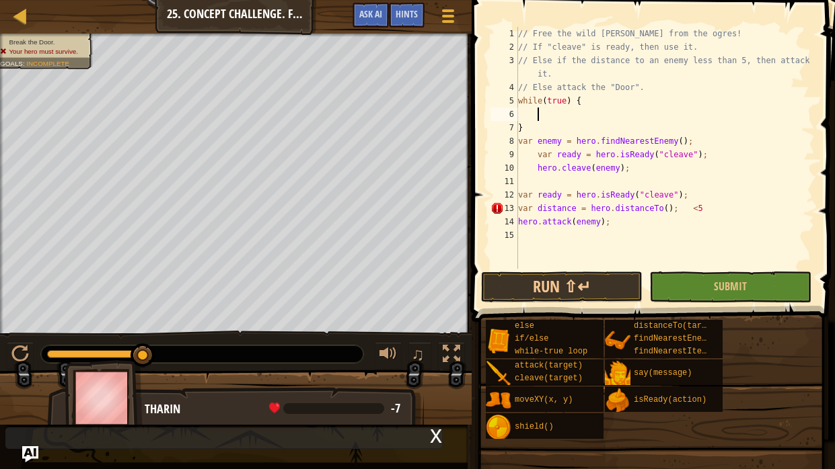
click at [547, 134] on div "// Free the wild [PERSON_NAME] from the ogres! // If "cleave" is ready, then us…" at bounding box center [664, 161] width 299 height 269
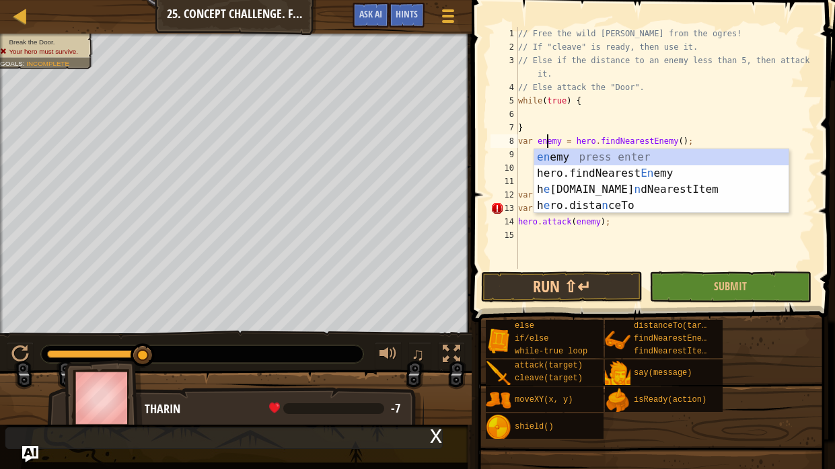
scroll to position [6, 1]
click at [523, 128] on div "// Free the wild [PERSON_NAME] from the ogres! // If "cleave" is ready, then us…" at bounding box center [664, 161] width 299 height 269
type textarea "}"
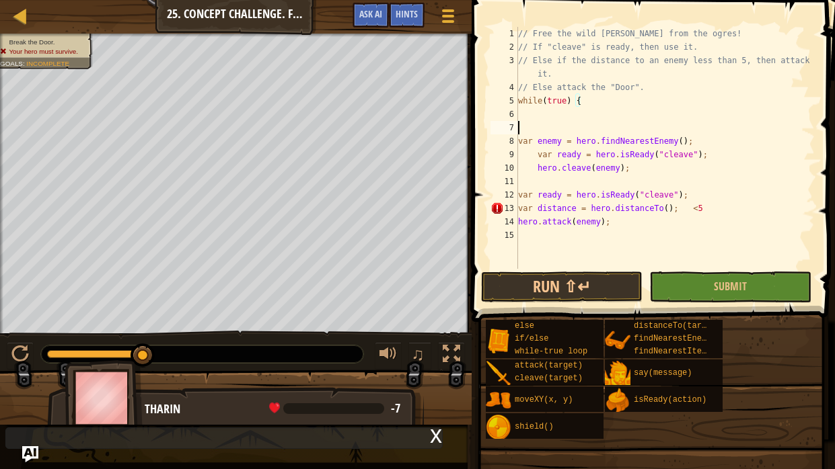
scroll to position [6, 0]
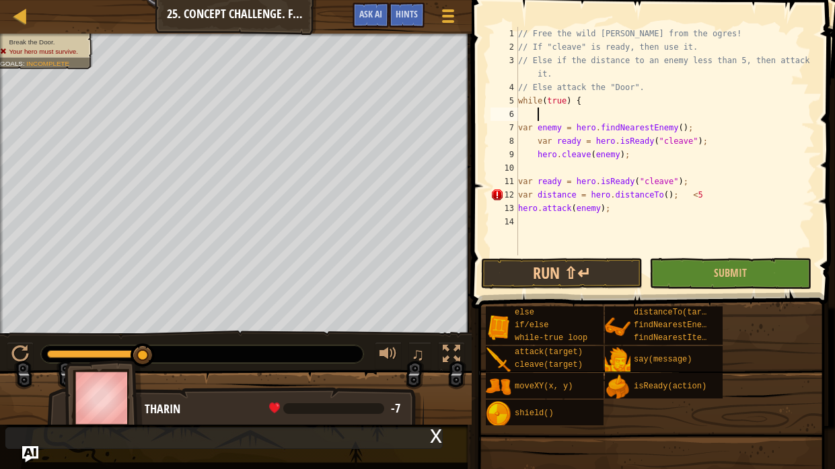
click at [531, 223] on div "// Free the wild [PERSON_NAME] from the ogres! // If "cleave" is ready, then us…" at bounding box center [664, 155] width 299 height 256
click at [623, 277] on button "Run ⇧↵" at bounding box center [561, 273] width 161 height 31
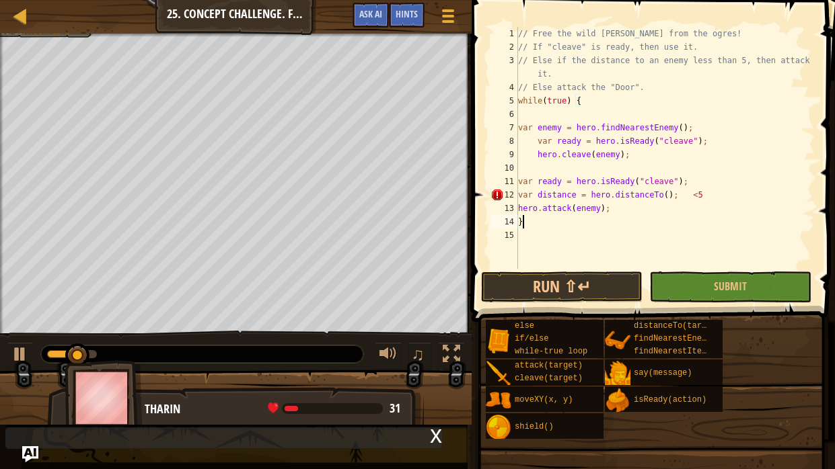
click at [709, 192] on div "// Free the wild [PERSON_NAME] from the ogres! // If "cleave" is ready, then us…" at bounding box center [664, 161] width 299 height 269
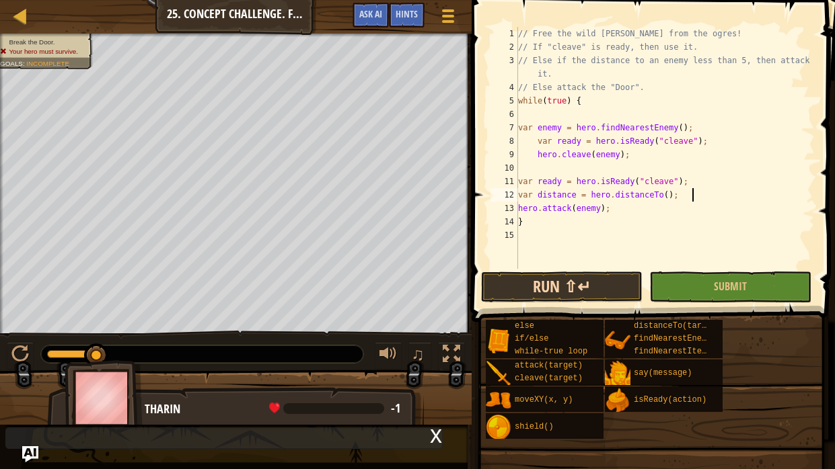
type textarea "var distance = hero.distanceTo();"
click at [613, 286] on button "Run ⇧↵" at bounding box center [561, 287] width 161 height 31
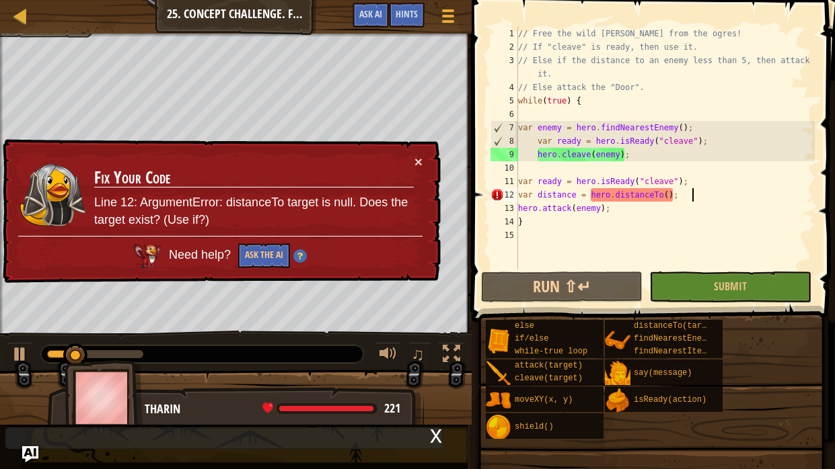
click at [682, 200] on div "// Free the wild [PERSON_NAME] from the ogres! // If "cleave" is ready, then us…" at bounding box center [664, 161] width 299 height 269
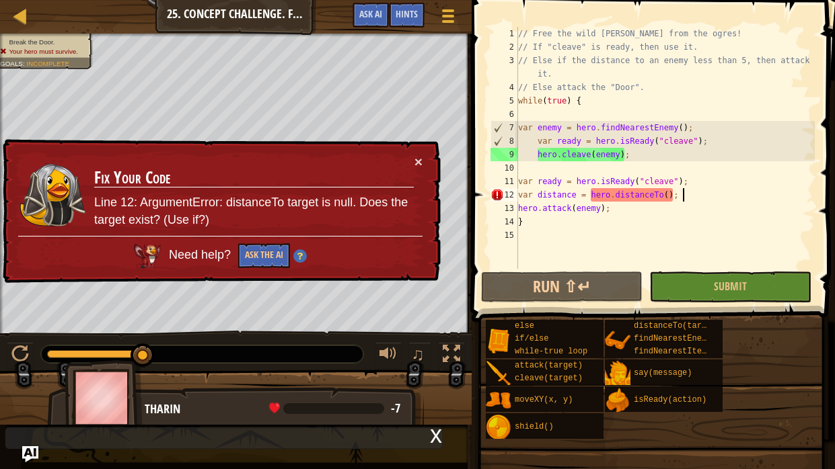
click at [635, 190] on div "// Free the wild [PERSON_NAME] from the ogres! // If "cleave" is ready, then us…" at bounding box center [664, 161] width 299 height 269
click at [377, 18] on span "Ask AI" at bounding box center [370, 13] width 23 height 13
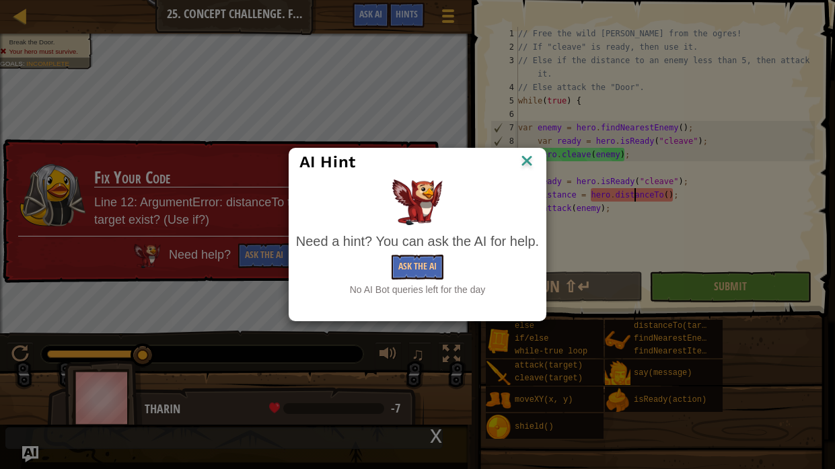
click at [521, 163] on img at bounding box center [526, 162] width 17 height 20
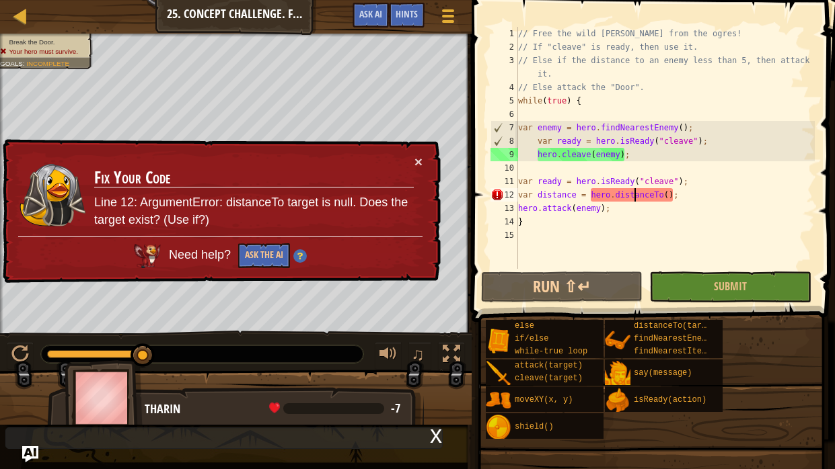
click at [432, 169] on div "× Fix Your Code Line 12: ArgumentError: distanceTo target is null. Does the tar…" at bounding box center [220, 212] width 442 height 151
click at [416, 167] on button "×" at bounding box center [418, 163] width 8 height 14
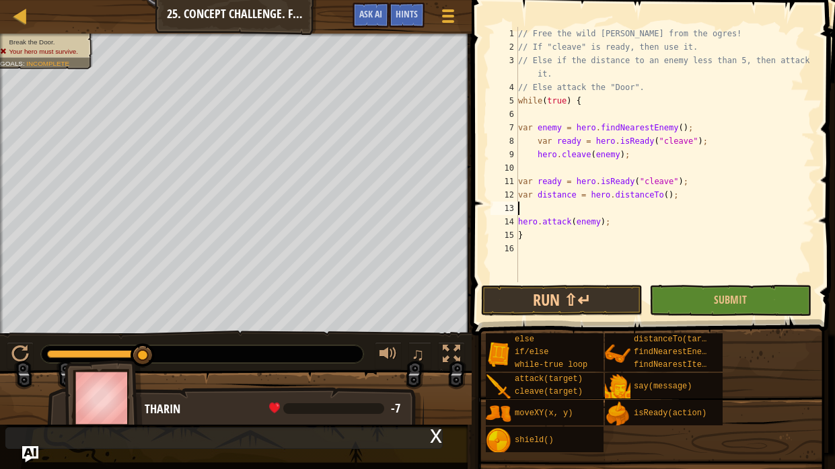
drag, startPoint x: 677, startPoint y: 198, endPoint x: 495, endPoint y: 194, distance: 181.6
click at [495, 194] on div "var distance = hero.distanceTo(); 1 2 3 4 5 6 7 8 9 10 11 12 13 14 15 16 // Fre…" at bounding box center [651, 155] width 327 height 256
click at [504, 293] on button "Run ⇧↵" at bounding box center [561, 300] width 161 height 31
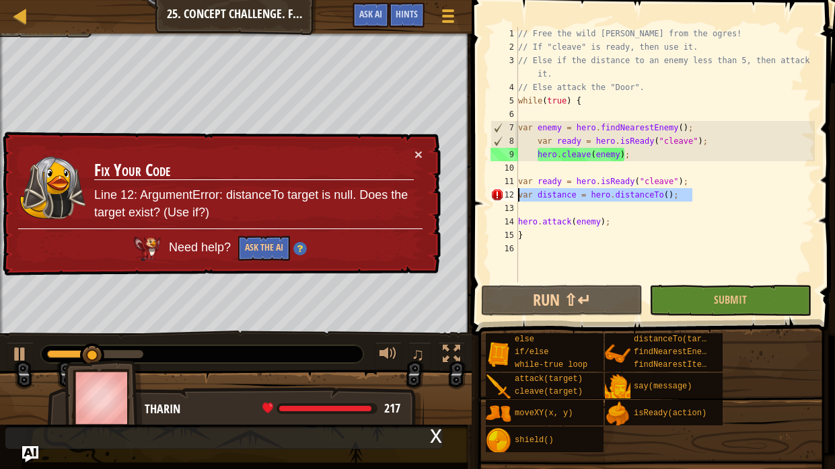
drag, startPoint x: 693, startPoint y: 199, endPoint x: 514, endPoint y: 194, distance: 179.6
click at [514, 194] on div "1 2 3 4 5 6 7 8 9 10 11 12 13 14 15 16 // Free the wild [PERSON_NAME] from the …" at bounding box center [651, 155] width 327 height 256
type textarea "var distance = hero.distanceTo();"
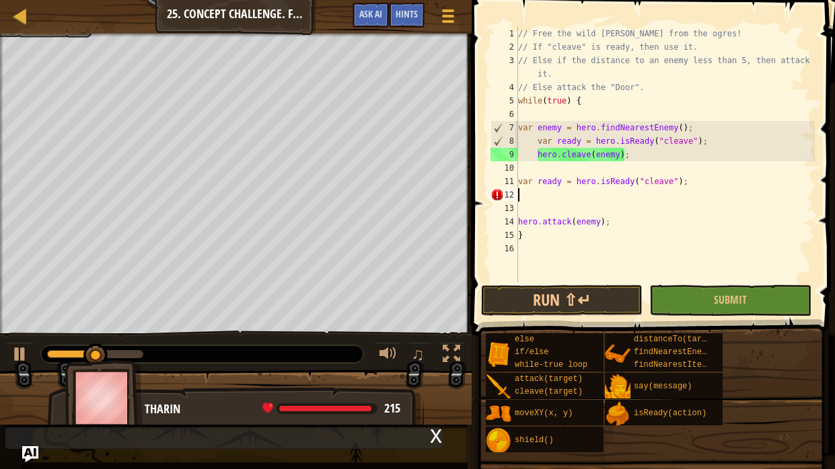
type textarea "var ready = hero.isReady("cleave");"
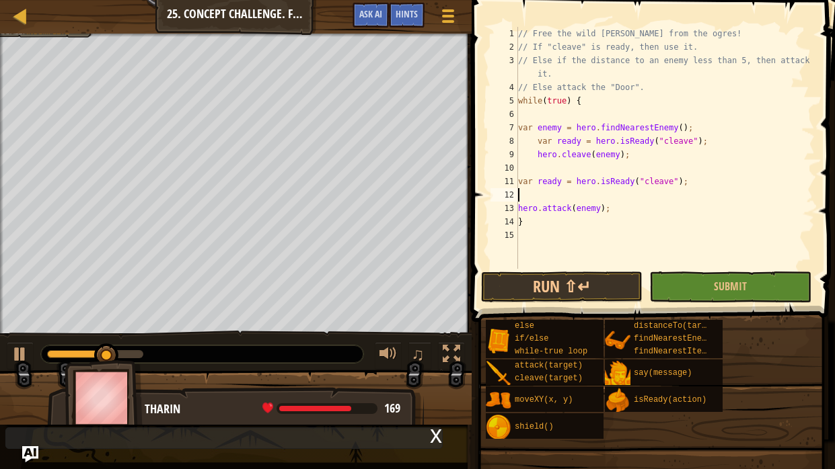
click at [531, 196] on div "// Free the wild [PERSON_NAME] from the ogres! // If "cleave" is ready, then us…" at bounding box center [664, 161] width 299 height 269
type textarea "var ready = hero.isReady("cleave");"
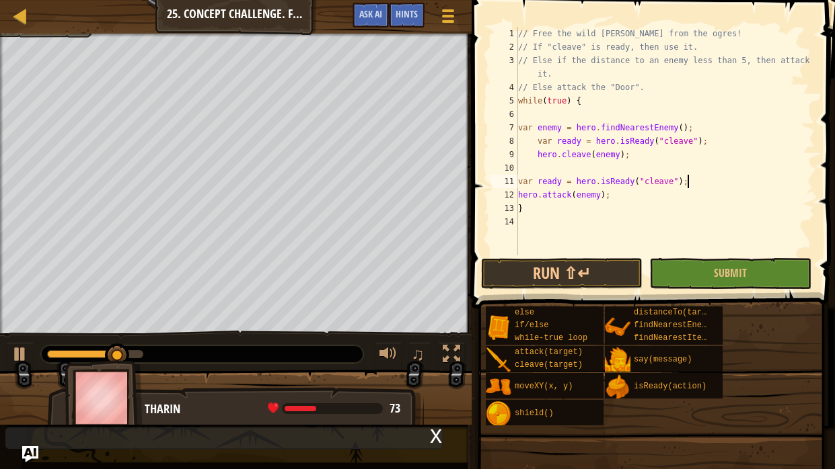
click at [551, 171] on div "// Free the wild [PERSON_NAME] from the ogres! // If "cleave" is ready, then us…" at bounding box center [664, 155] width 299 height 256
type textarea "j"
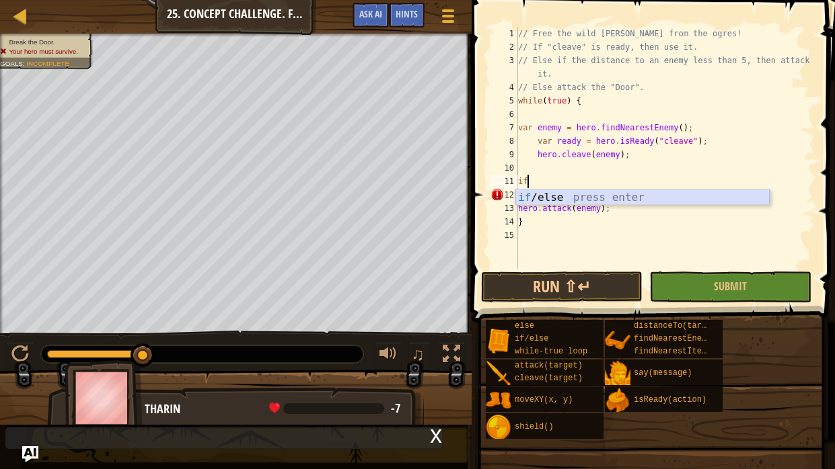
click at [555, 196] on div "if /else press enter" at bounding box center [642, 214] width 254 height 48
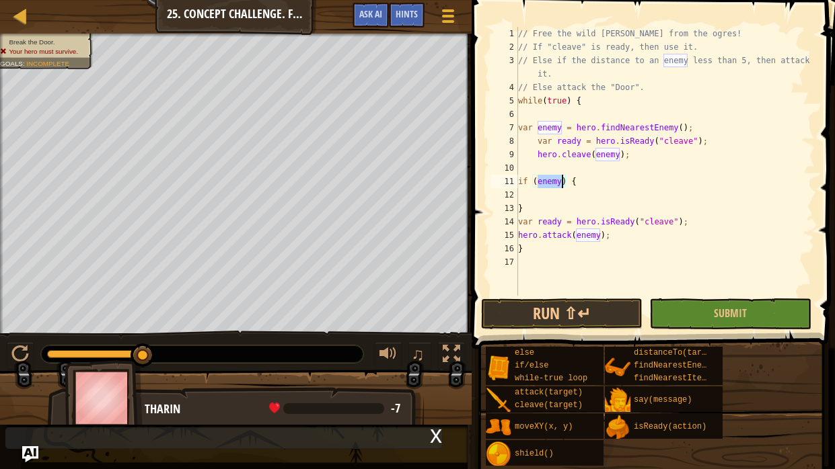
click at [524, 206] on div "// Free the wild [PERSON_NAME] from the ogres! // If "cleave" is ready, then us…" at bounding box center [664, 175] width 299 height 296
type textarea "}"
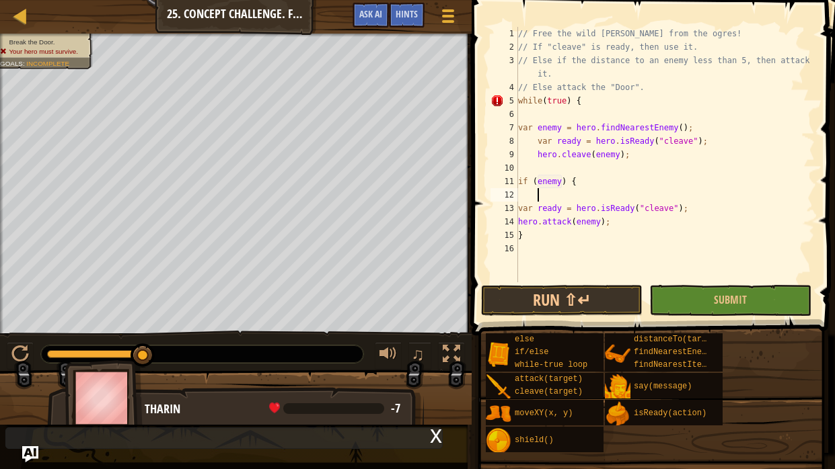
click at [627, 232] on div "// Free the wild [PERSON_NAME] from the ogres! // If "cleave" is ready, then us…" at bounding box center [664, 168] width 299 height 282
type textarea "}"
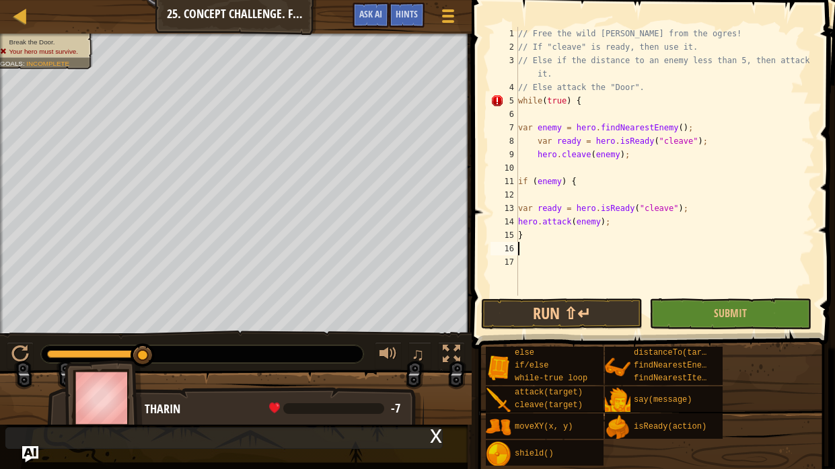
type textarea "}"
click at [571, 201] on div "// Free the wild [PERSON_NAME] from the ogres! // If "cleave" is ready, then us…" at bounding box center [664, 175] width 299 height 296
click at [560, 182] on div "// Free the wild [PERSON_NAME] from the ogres! // If "cleave" is ready, then us…" at bounding box center [664, 175] width 299 height 296
click at [555, 310] on button "Run ⇧↵" at bounding box center [561, 314] width 161 height 31
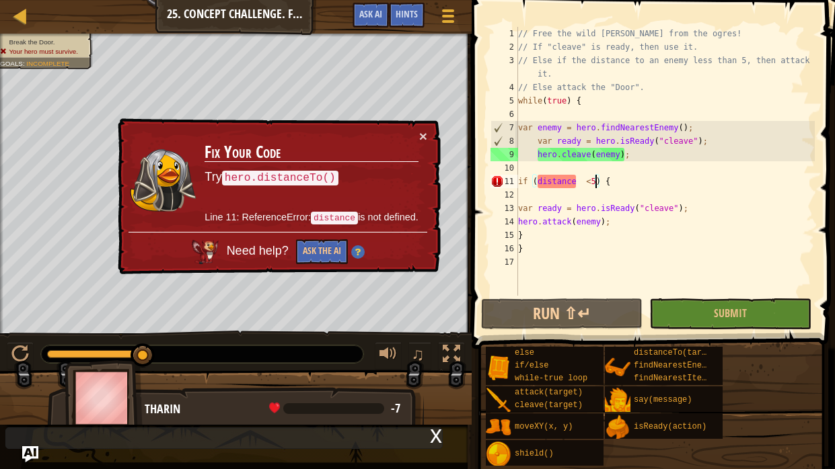
click at [520, 180] on div "// Free the wild [PERSON_NAME] from the ogres! // If "cleave" is ready, then us…" at bounding box center [664, 175] width 299 height 296
click at [518, 182] on div "// Free the wild [PERSON_NAME] from the ogres! // If "cleave" is ready, then us…" at bounding box center [664, 175] width 299 height 296
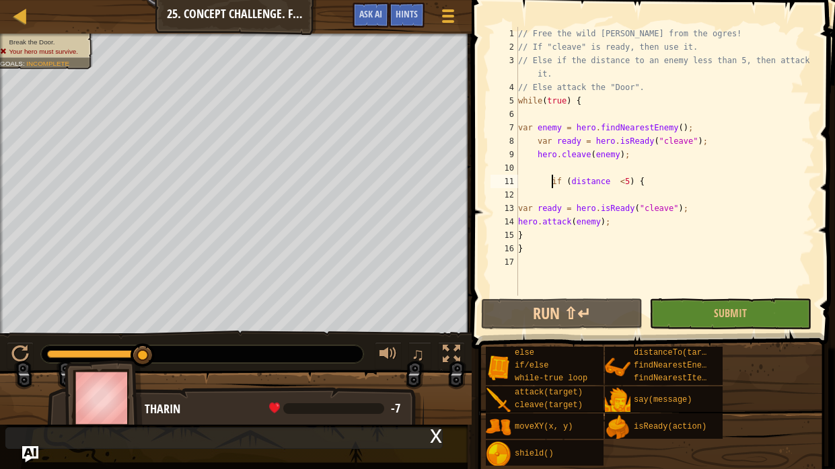
type textarea "if (distance <5) {"
click at [545, 190] on div "// Free the wild [PERSON_NAME] from the ogres! // If "cleave" is ready, then us…" at bounding box center [664, 175] width 299 height 296
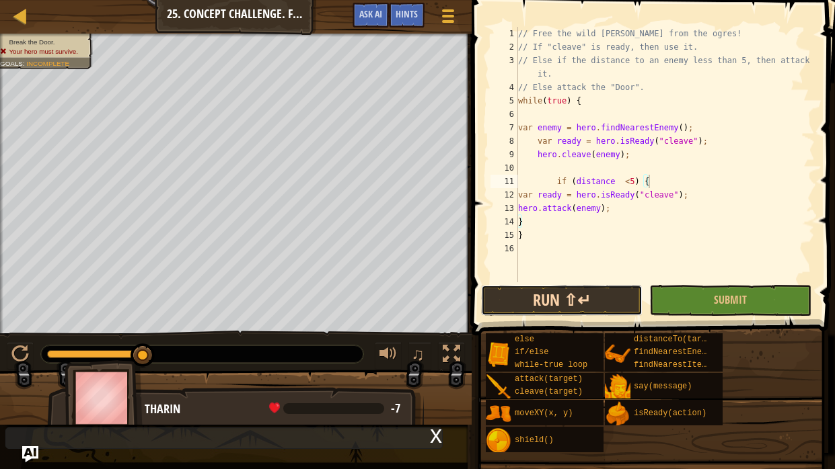
click at [580, 306] on button "Run ⇧↵" at bounding box center [561, 300] width 161 height 31
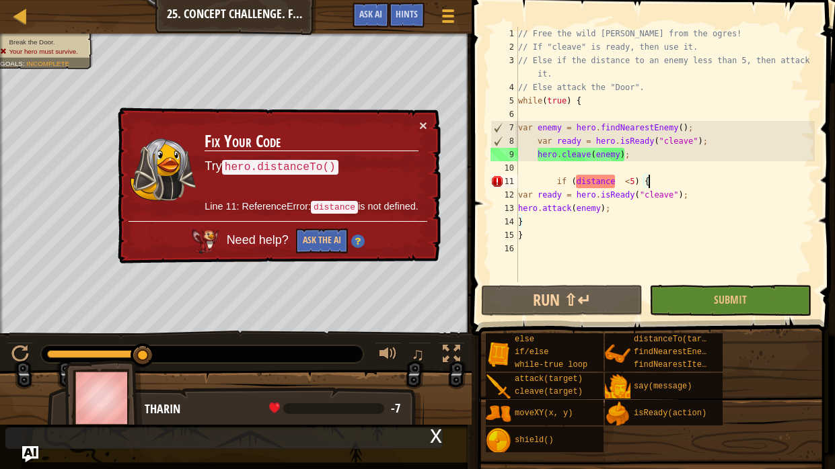
click at [605, 182] on div "// Free the wild [PERSON_NAME] from the ogres! // If "cleave" is ready, then us…" at bounding box center [664, 168] width 299 height 282
click at [619, 178] on div "// Free the wild [PERSON_NAME] from the ogres! // If "cleave" is ready, then us…" at bounding box center [664, 168] width 299 height 282
click at [614, 180] on div "// Free the wild [PERSON_NAME] from the ogres! // If "cleave" is ready, then us…" at bounding box center [664, 168] width 299 height 282
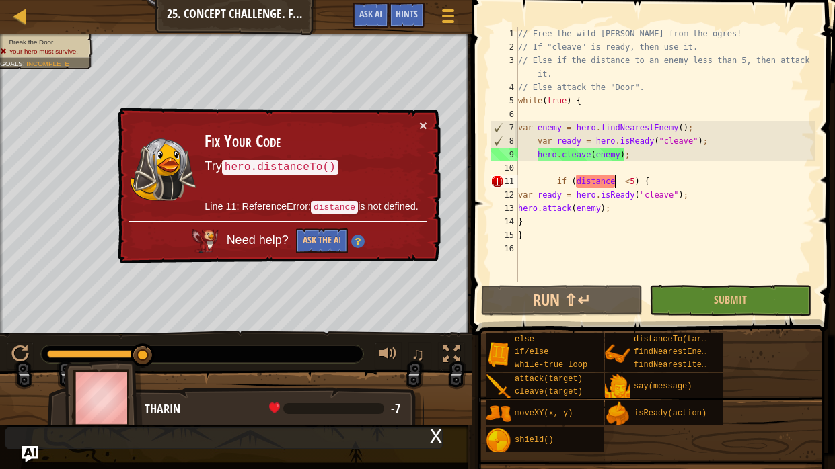
scroll to position [6, 7]
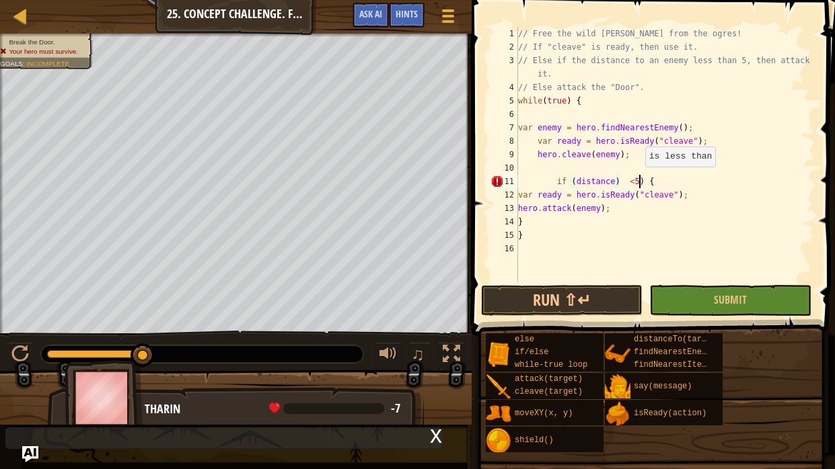
click at [638, 180] on div "// Free the wild [PERSON_NAME] from the ogres! // If "cleave" is ready, then us…" at bounding box center [664, 168] width 299 height 282
click at [641, 179] on div "// Free the wild [PERSON_NAME] from the ogres! // If "cleave" is ready, then us…" at bounding box center [664, 168] width 299 height 282
click at [638, 180] on div "// Free the wild [PERSON_NAME] from the ogres! // If "cleave" is ready, then us…" at bounding box center [664, 168] width 299 height 282
type textarea "if (distance) <5 {"
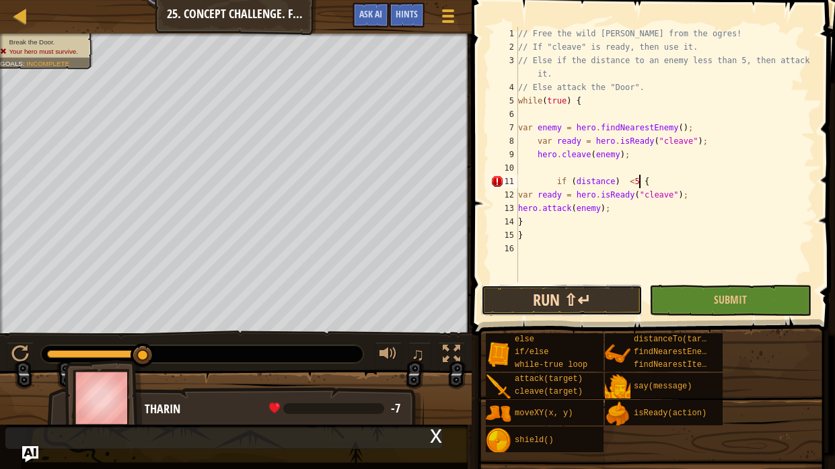
click at [601, 291] on button "Run ⇧↵" at bounding box center [561, 300] width 161 height 31
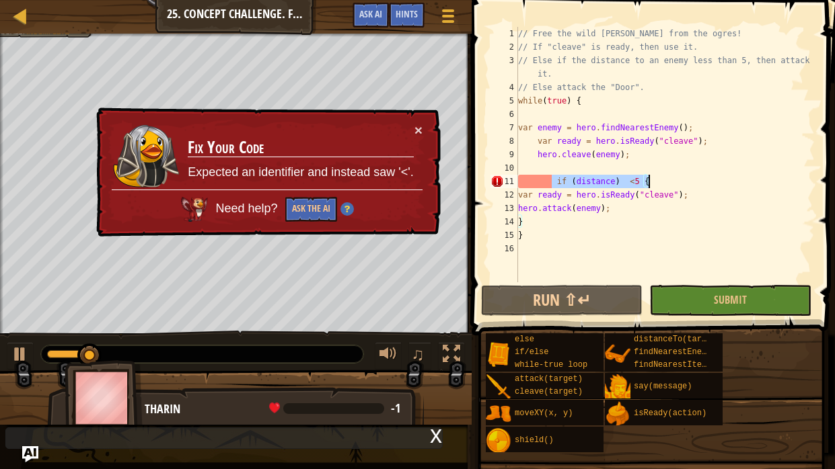
drag, startPoint x: 551, startPoint y: 181, endPoint x: 661, endPoint y: 182, distance: 110.3
click at [661, 182] on div "// Free the wild [PERSON_NAME] from the ogres! // If "cleave" is ready, then us…" at bounding box center [664, 168] width 299 height 282
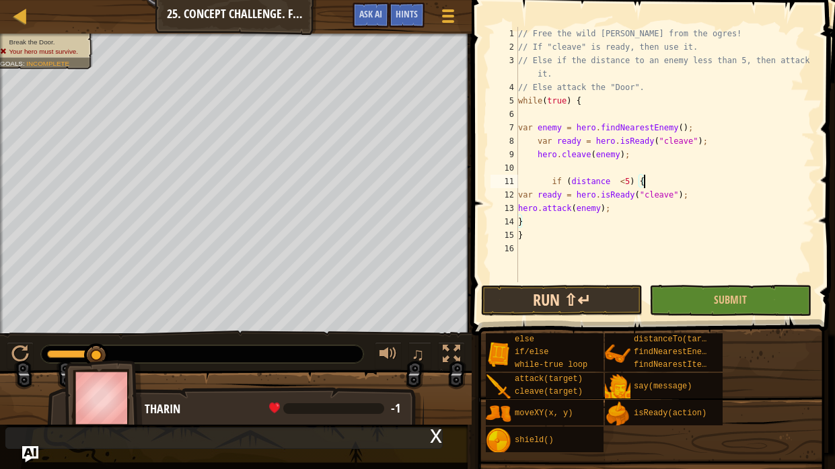
type textarea "if (distance <5) {"
click at [518, 305] on button "Run ⇧↵" at bounding box center [561, 300] width 161 height 31
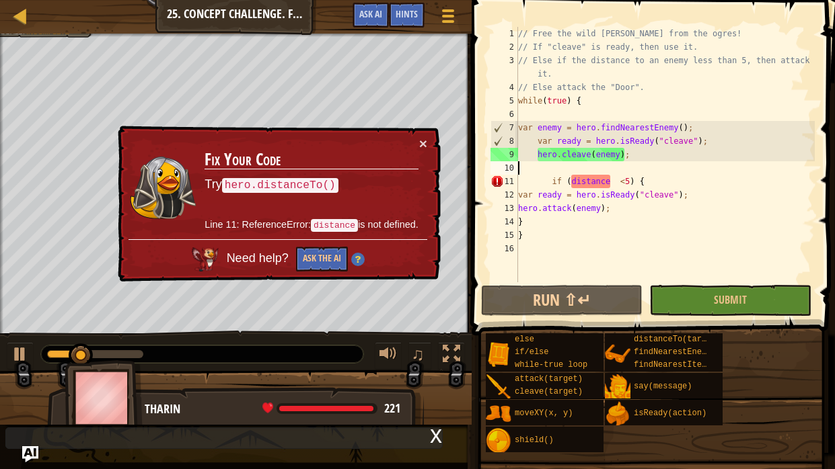
click at [570, 164] on div "// Free the wild [PERSON_NAME] from the ogres! // If "cleave" is ready, then us…" at bounding box center [664, 168] width 299 height 282
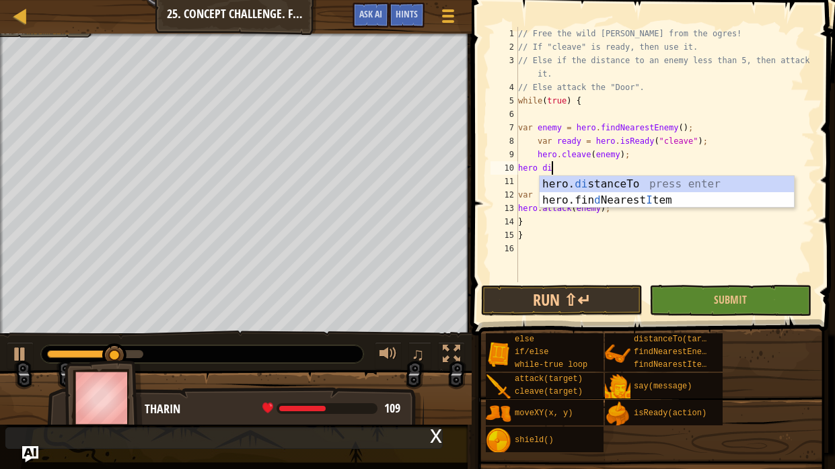
scroll to position [6, 2]
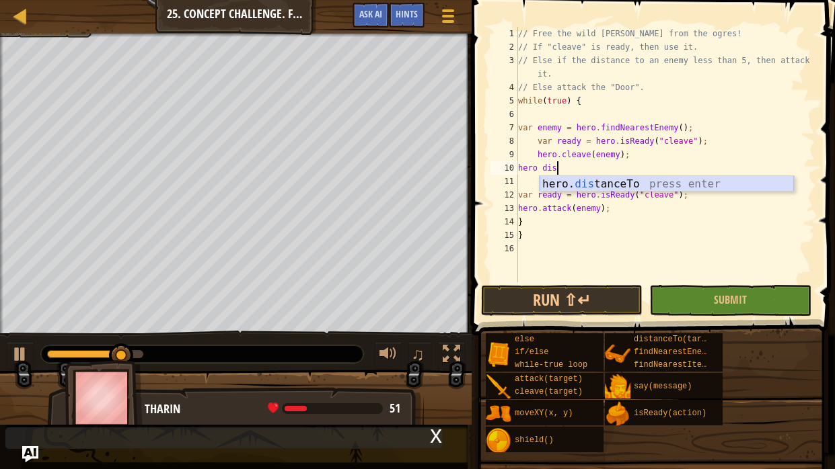
click at [681, 184] on div "hero. dis tanceTo press enter" at bounding box center [666, 200] width 254 height 48
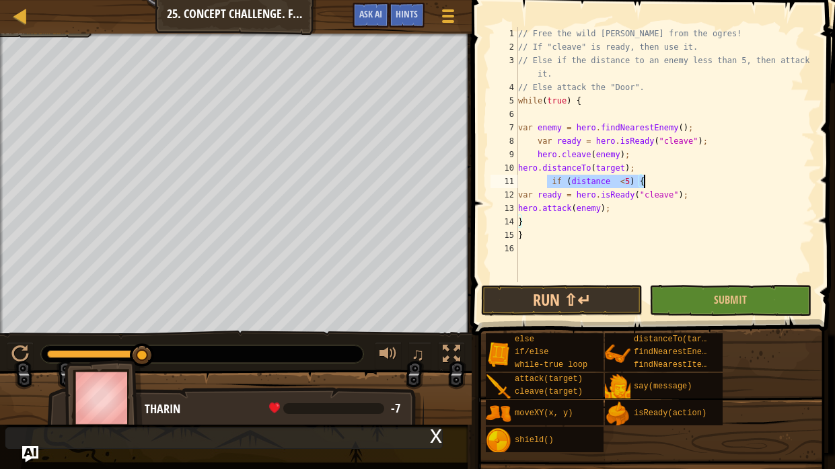
drag, startPoint x: 546, startPoint y: 180, endPoint x: 662, endPoint y: 178, distance: 116.4
click at [662, 178] on div "// Free the wild [PERSON_NAME] from the ogres! // If "cleave" is ready, then us…" at bounding box center [664, 168] width 299 height 282
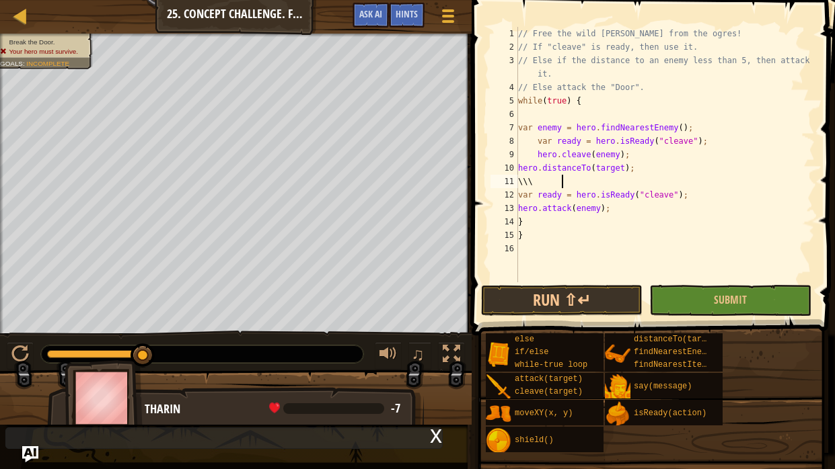
type textarea "\"
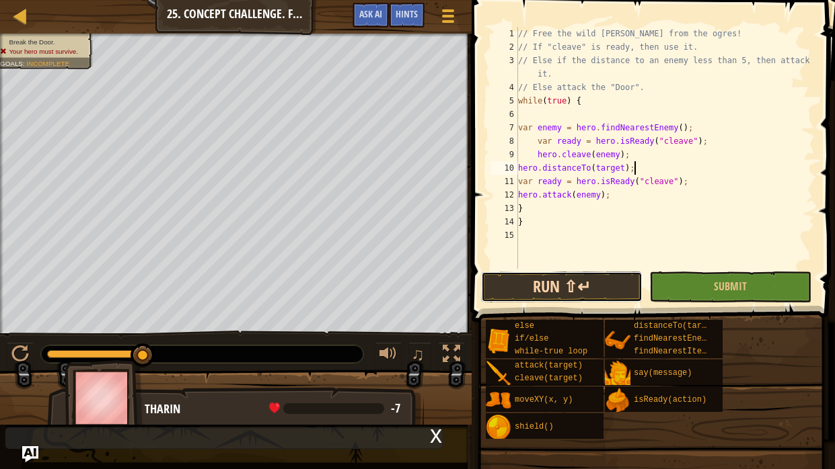
click at [603, 276] on button "Run ⇧↵" at bounding box center [561, 287] width 161 height 31
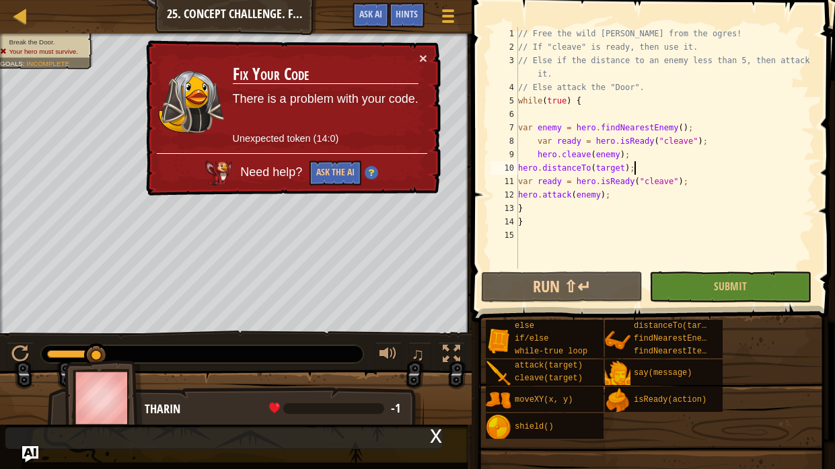
click at [700, 139] on div "// Free the wild [PERSON_NAME] from the ogres! // If "cleave" is ready, then us…" at bounding box center [664, 161] width 299 height 269
type textarea "var ready = hero.isReady("cleave");"
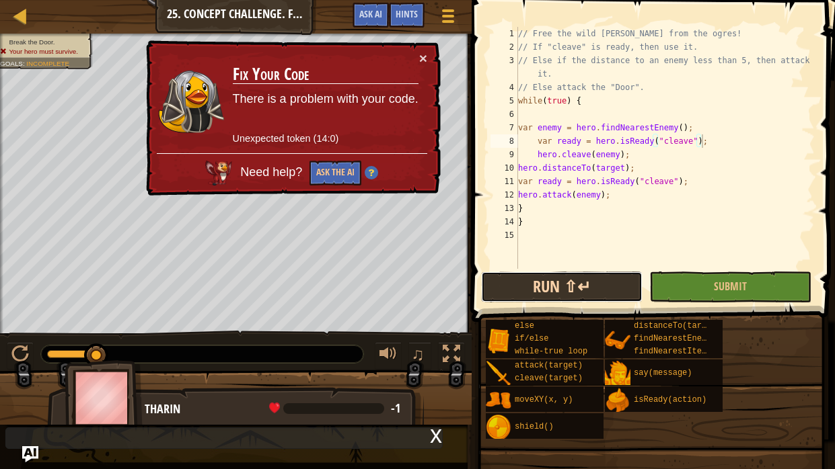
click at [570, 286] on button "Run ⇧↵" at bounding box center [561, 287] width 161 height 31
click at [607, 137] on div "// Free the wild [PERSON_NAME] from the ogres! // If "cleave" is ready, then us…" at bounding box center [664, 161] width 299 height 269
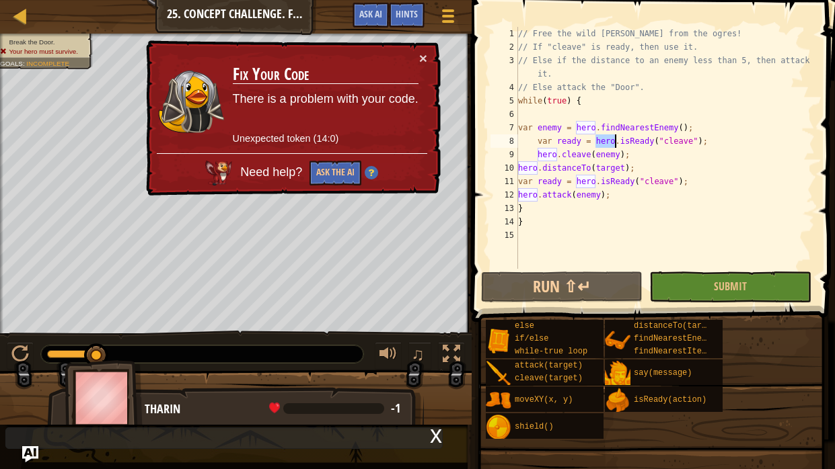
click at [607, 137] on div "// Free the wild [PERSON_NAME] from the ogres! // If "cleave" is ready, then us…" at bounding box center [664, 148] width 299 height 242
click at [607, 137] on div "// Free the wild [PERSON_NAME] from the ogres! // If "cleave" is ready, then us…" at bounding box center [664, 161] width 299 height 269
click at [607, 137] on div "// Free the wild [PERSON_NAME] from the ogres! // If "cleave" is ready, then us…" at bounding box center [664, 148] width 299 height 242
click at [607, 137] on div "// Free the wild [PERSON_NAME] from the ogres! // If "cleave" is ready, then us…" at bounding box center [664, 161] width 299 height 269
drag, startPoint x: 531, startPoint y: 143, endPoint x: 720, endPoint y: 143, distance: 189.6
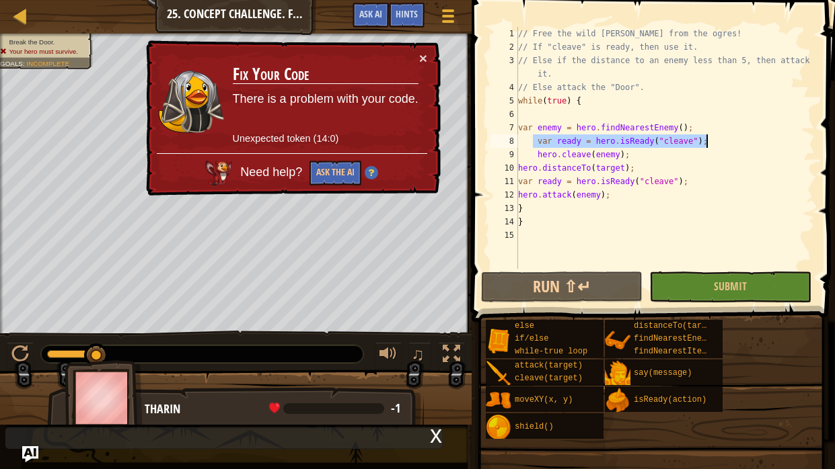
click at [720, 143] on div "// Free the wild [PERSON_NAME] from the ogres! // If "cleave" is ready, then us…" at bounding box center [664, 161] width 299 height 269
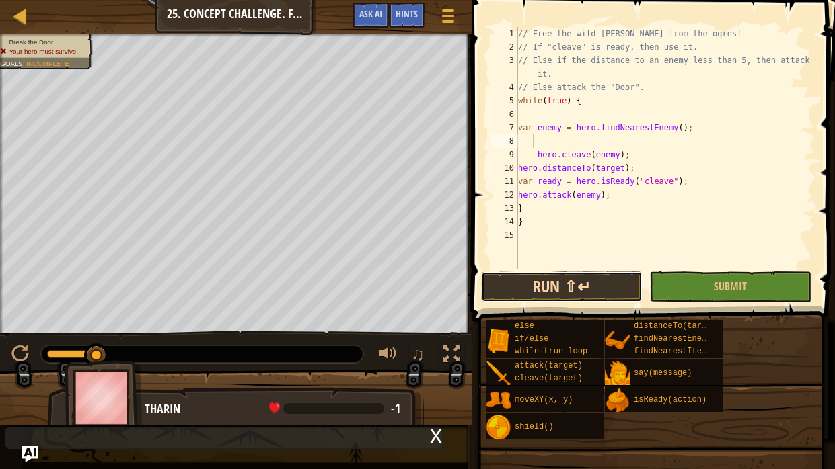
click at [549, 295] on button "Run ⇧↵" at bounding box center [561, 287] width 161 height 31
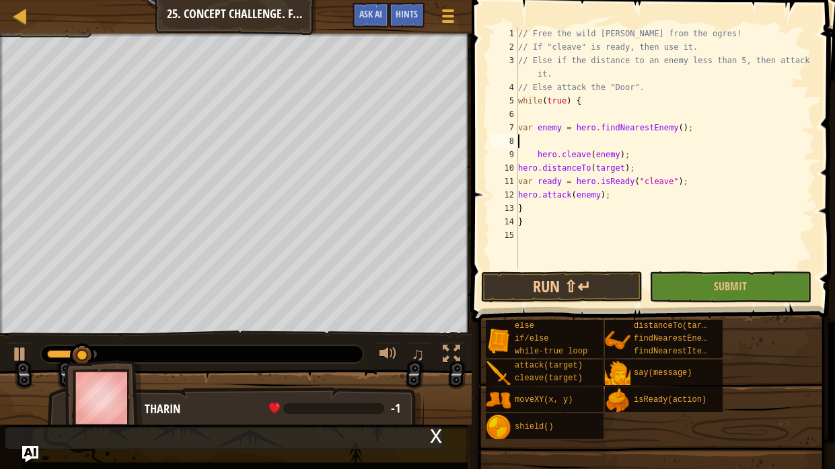
type textarea "var enemy = hero.findNearestEnemy();"
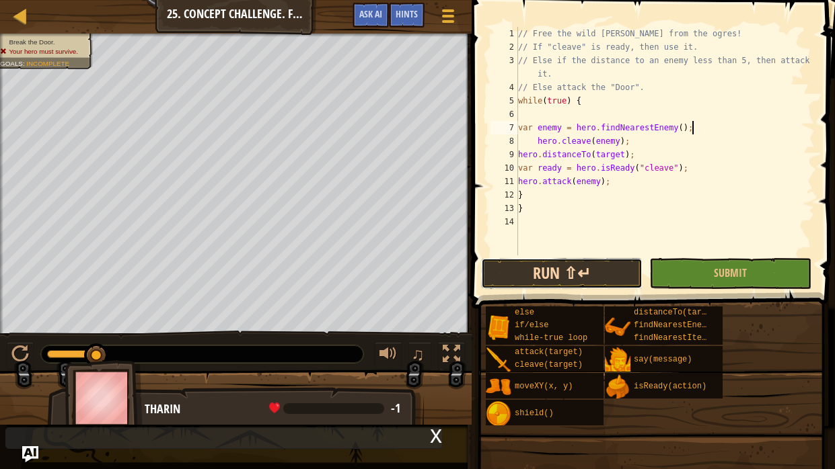
click at [544, 264] on button "Run ⇧↵" at bounding box center [561, 273] width 161 height 31
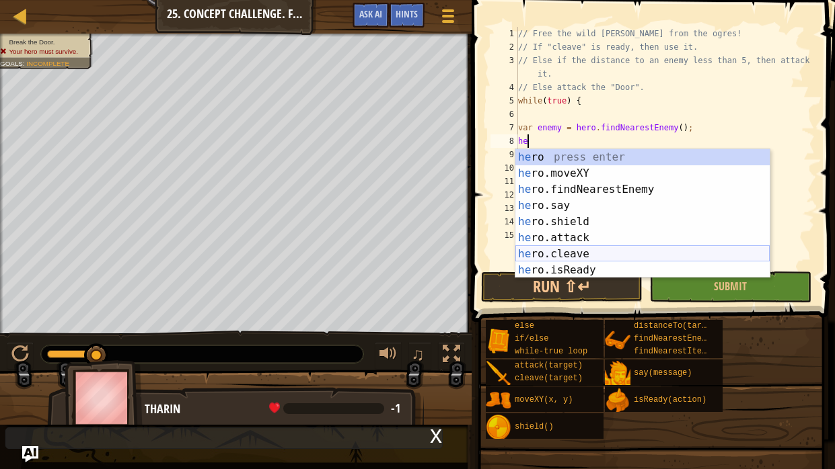
click at [601, 254] on div "he ro press enter he ro.moveXY press enter he ro.findNearestEnemy press enter h…" at bounding box center [642, 229] width 254 height 161
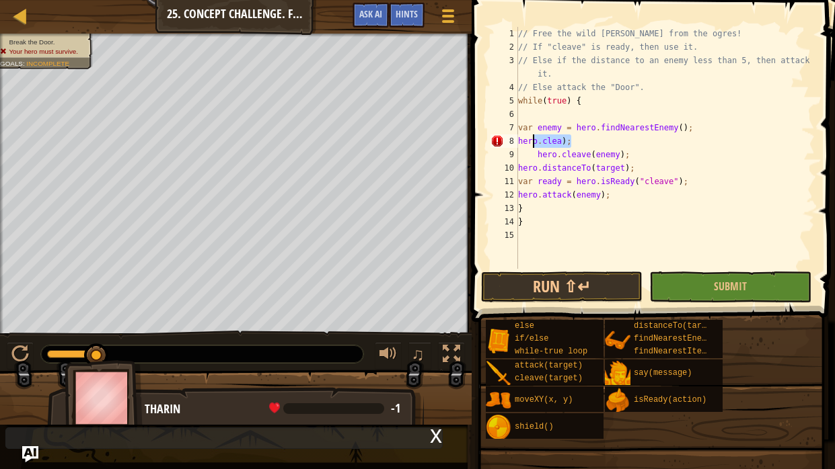
drag, startPoint x: 580, startPoint y: 137, endPoint x: 523, endPoint y: 138, distance: 57.8
click at [523, 138] on div "// Free the wild [PERSON_NAME] from the ogres! // If "cleave" is ready, then us…" at bounding box center [664, 161] width 299 height 269
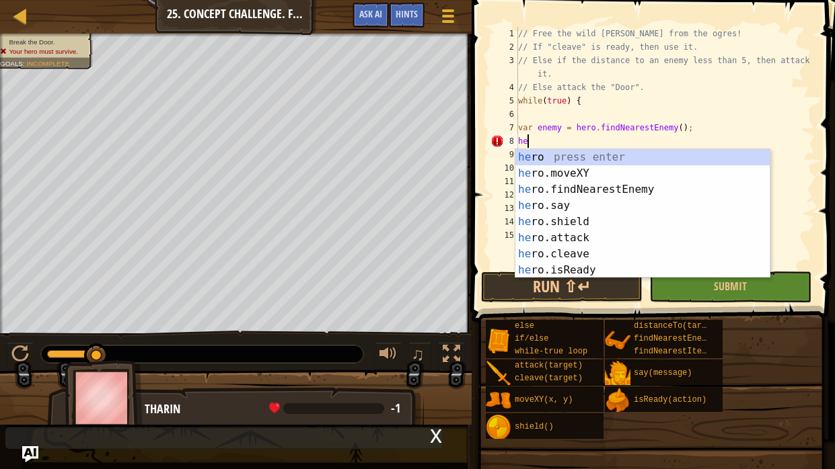
type textarea "h"
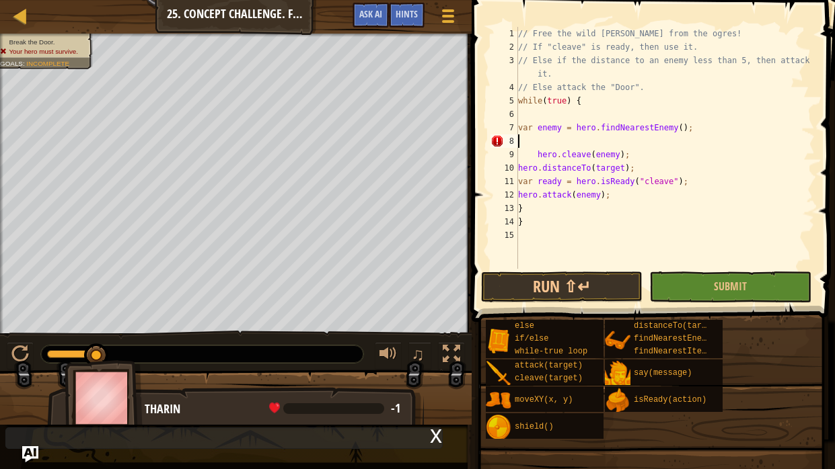
type textarea "h"
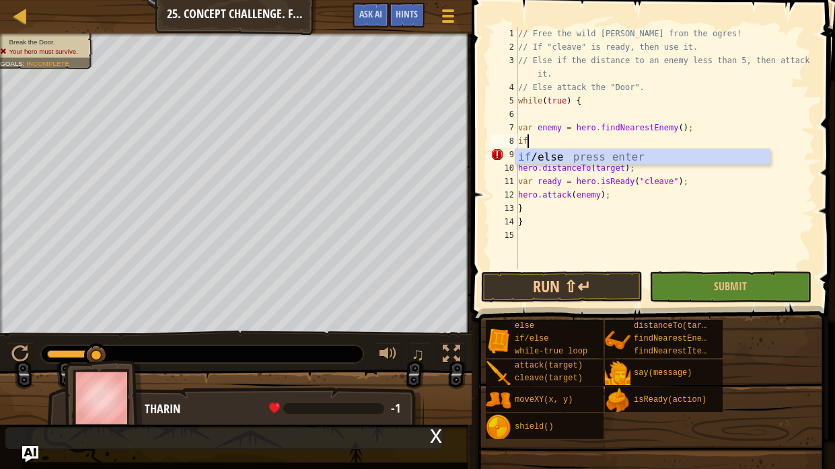
type textarea "i"
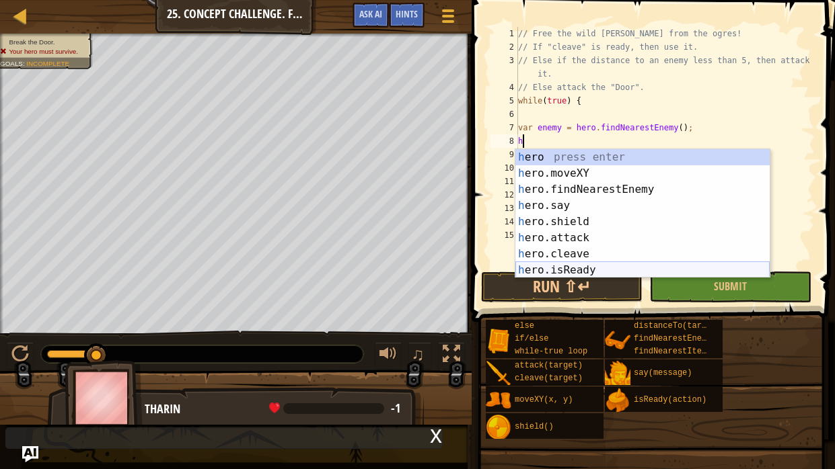
click at [547, 270] on div "h ero press enter h ero.moveXY press enter h ero.findNearestEnemy press enter h…" at bounding box center [642, 229] width 254 height 161
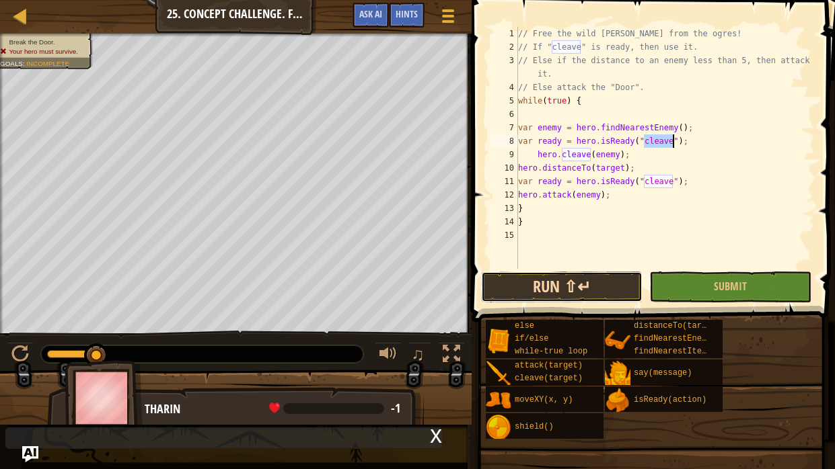
click at [552, 285] on button "Run ⇧↵" at bounding box center [561, 287] width 161 height 31
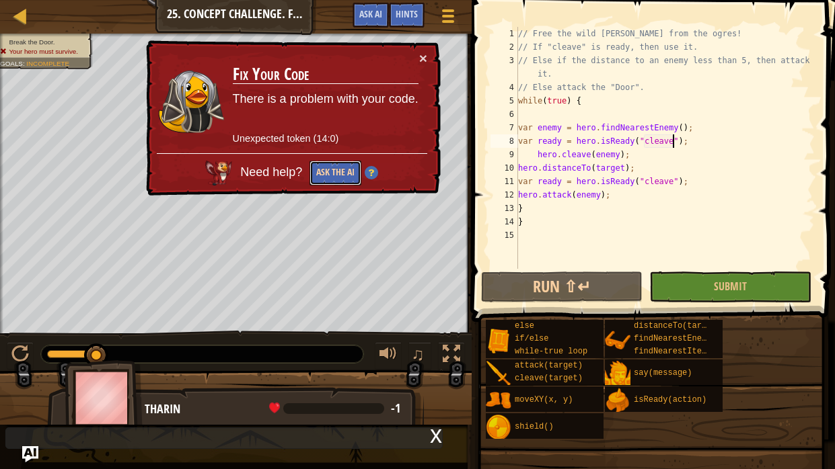
click at [332, 183] on button "Ask the AI" at bounding box center [335, 173] width 52 height 25
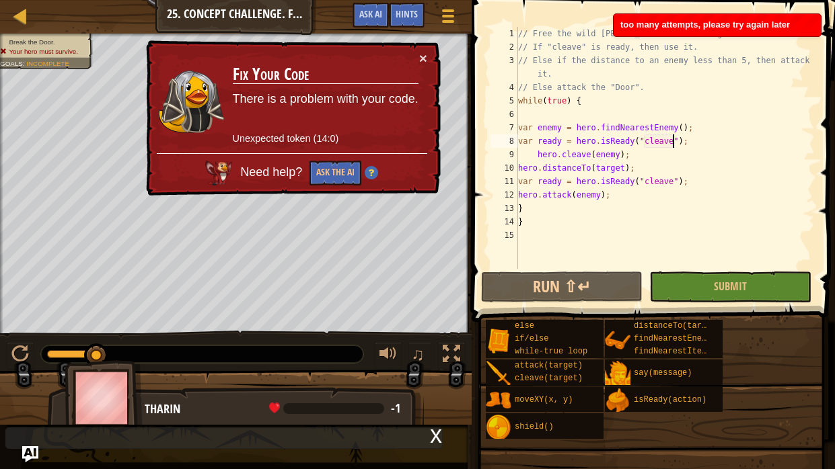
click at [420, 74] on div "× Fix Your Code There is a problem with your code. Unexpected token (14:0) Need…" at bounding box center [292, 119] width 299 height 158
click at [420, 57] on button "×" at bounding box center [423, 59] width 8 height 14
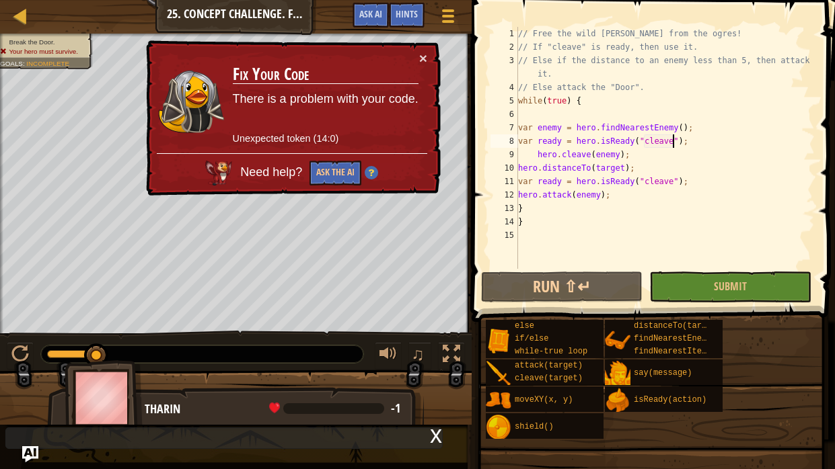
click at [605, 135] on div "// Free the wild [PERSON_NAME] from the ogres! // If "cleave" is ready, then us…" at bounding box center [664, 161] width 299 height 269
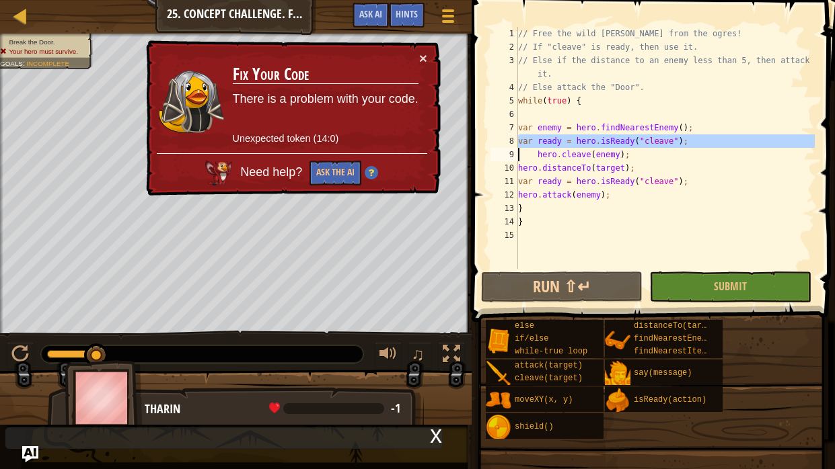
click at [605, 135] on div "// Free the wild [PERSON_NAME] from the ogres! // If "cleave" is ready, then us…" at bounding box center [664, 161] width 299 height 269
click at [605, 135] on div "// Free the wild [PERSON_NAME] from the ogres! // If "cleave" is ready, then us…" at bounding box center [664, 148] width 299 height 242
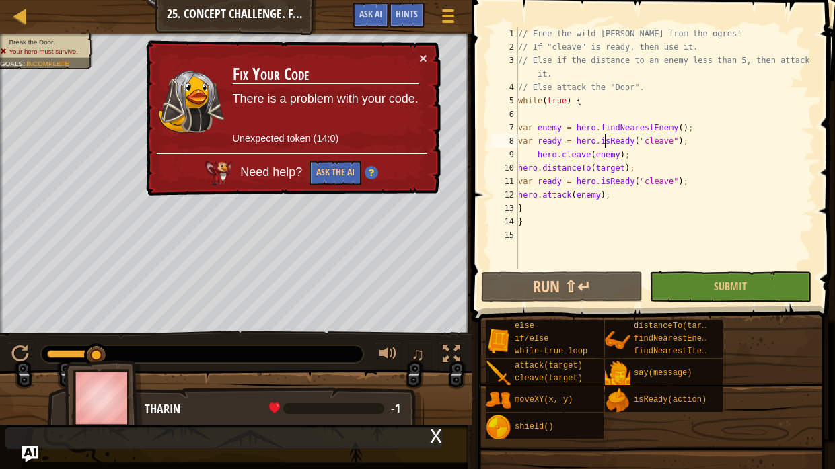
click at [605, 135] on div "// Free the wild [PERSON_NAME] from the ogres! // If "cleave" is ready, then us…" at bounding box center [664, 161] width 299 height 269
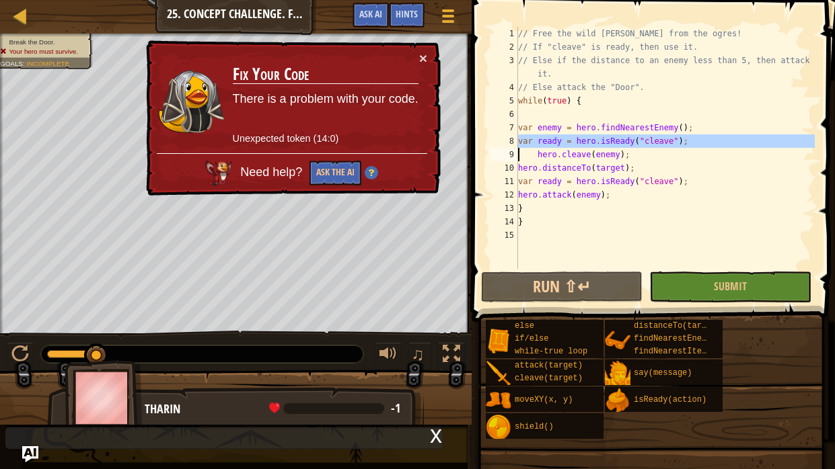
click at [605, 135] on div "// Free the wild [PERSON_NAME] from the ogres! // If "cleave" is ready, then us…" at bounding box center [664, 148] width 299 height 242
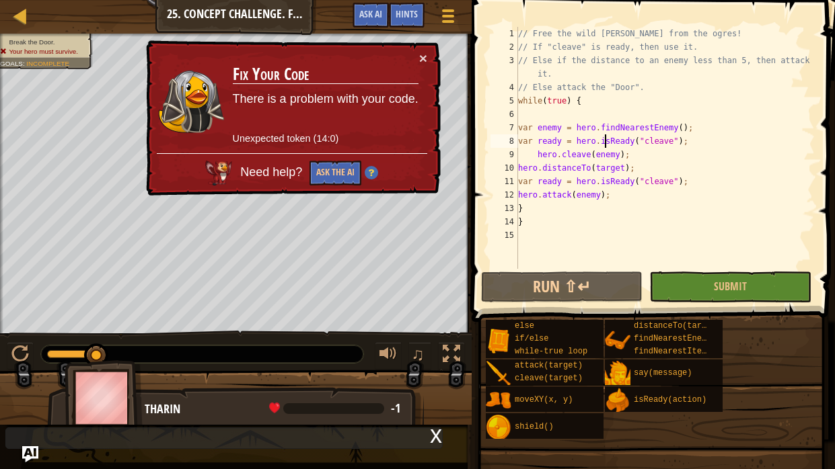
click at [605, 135] on div "// Free the wild [PERSON_NAME] from the ogres! // If "cleave" is ready, then us…" at bounding box center [664, 161] width 299 height 269
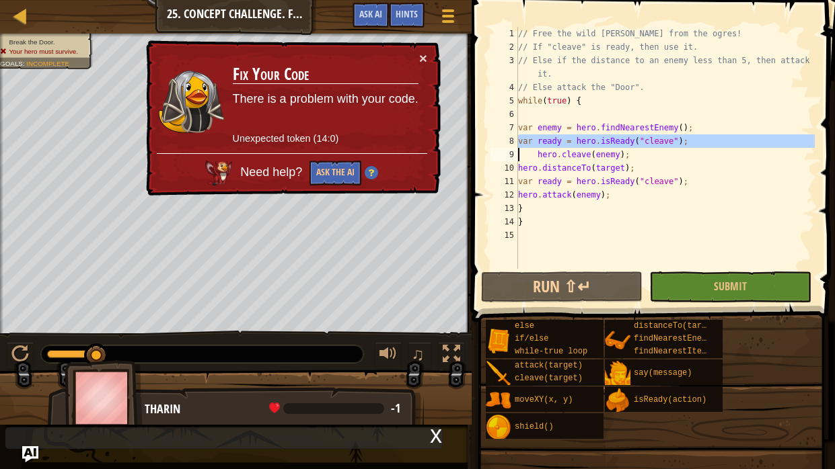
click at [605, 135] on div "// Free the wild [PERSON_NAME] from the ogres! // If "cleave" is ready, then us…" at bounding box center [664, 148] width 299 height 242
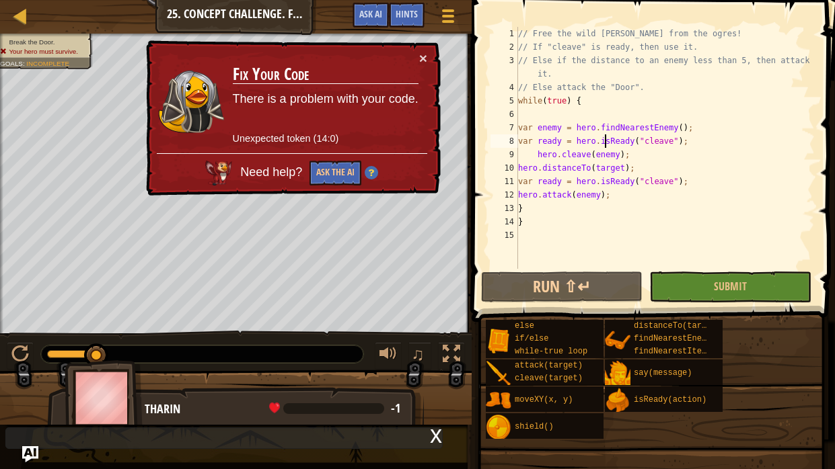
scroll to position [6, 7]
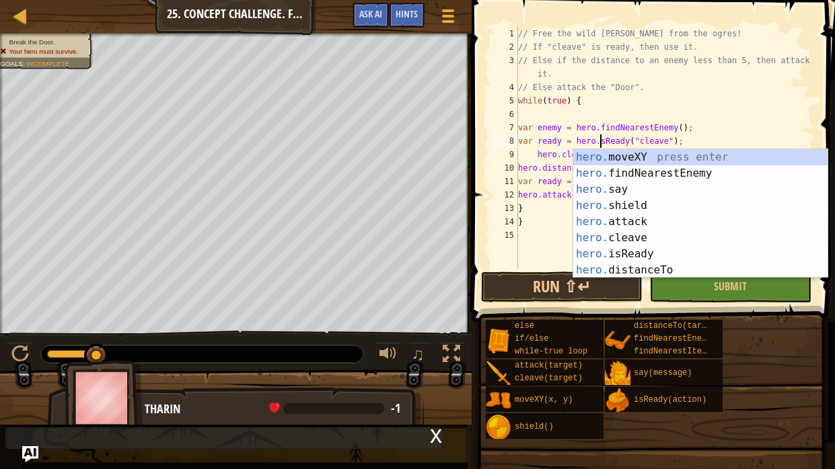
type textarea "var ready = hero.isReady("cleave");"
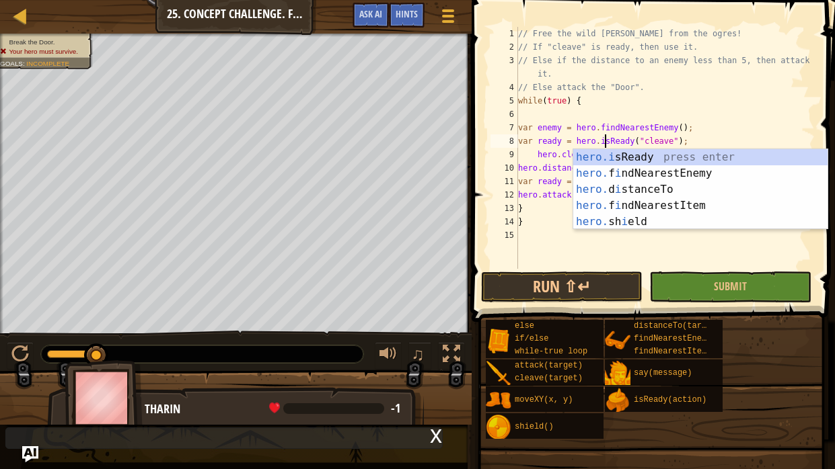
scroll to position [6, 7]
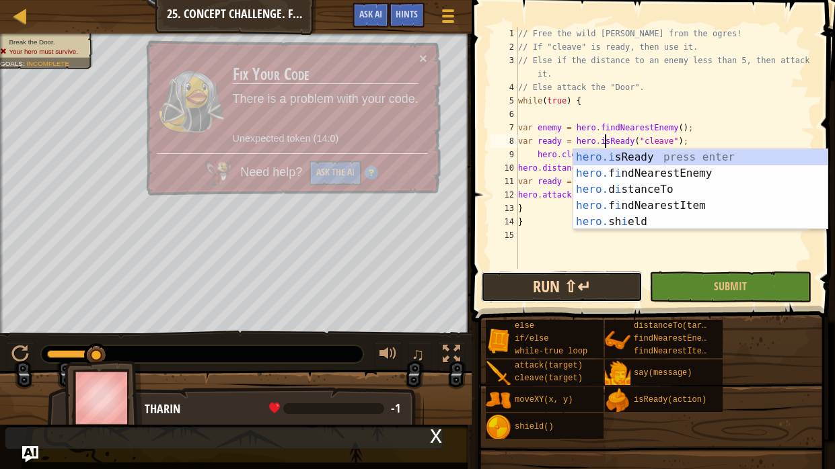
click at [584, 275] on button "Run ⇧↵" at bounding box center [561, 287] width 161 height 31
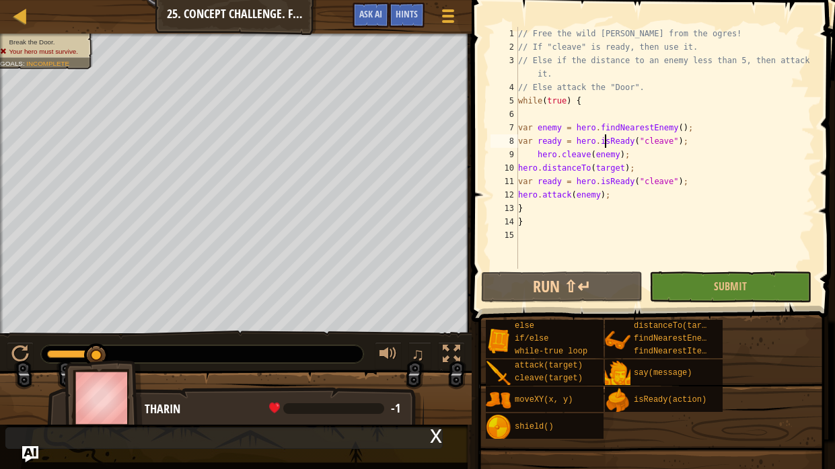
click at [592, 115] on div "// Free the wild [PERSON_NAME] from the ogres! // If "cleave" is ready, then us…" at bounding box center [664, 161] width 299 height 269
type textarea "el"
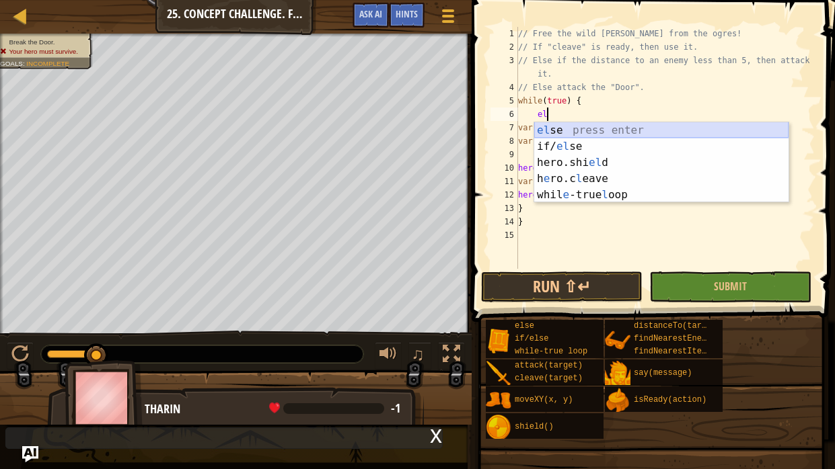
click at [547, 132] on div "el se press enter if/ el se press enter hero.shi el d press enter h e ro.c l ea…" at bounding box center [661, 178] width 254 height 113
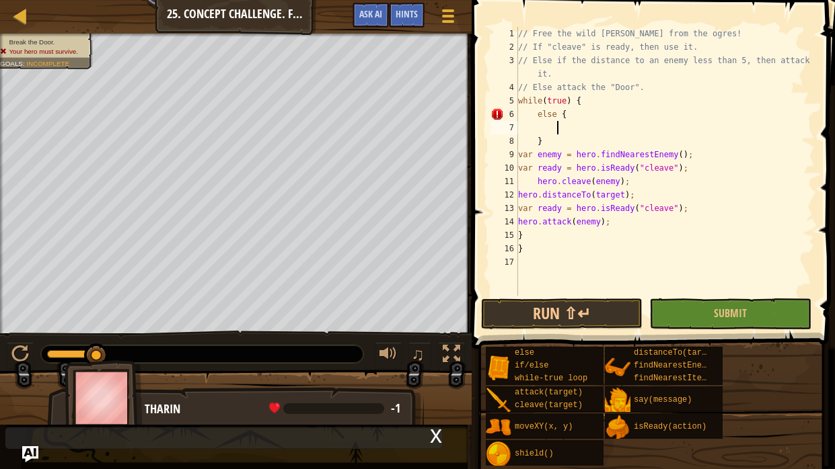
scroll to position [6, 3]
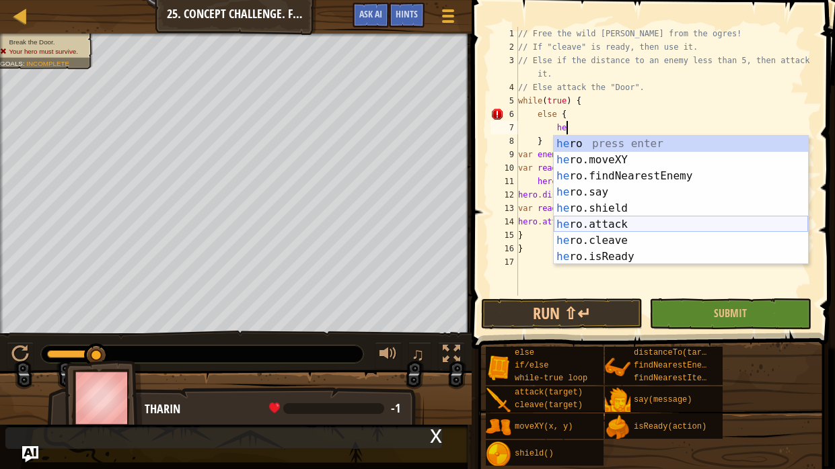
click at [609, 228] on div "he ro press enter he ro.moveXY press enter he ro.findNearestEnemy press enter h…" at bounding box center [680, 216] width 254 height 161
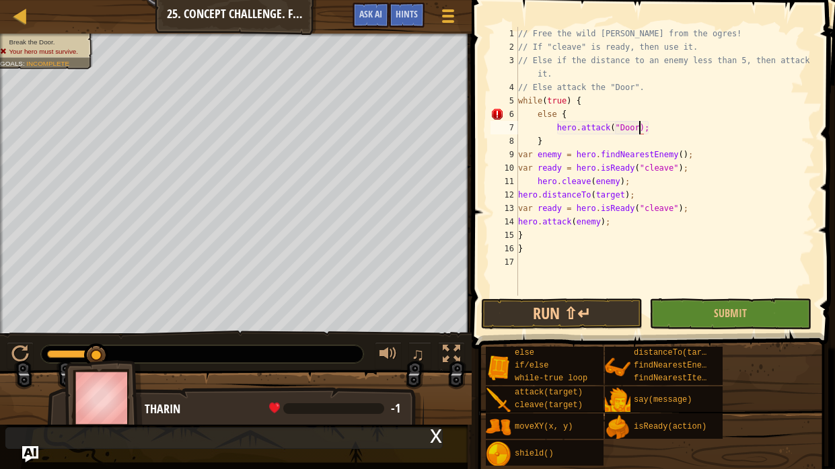
scroll to position [6, 10]
click at [592, 307] on button "Run ⇧↵" at bounding box center [561, 314] width 161 height 31
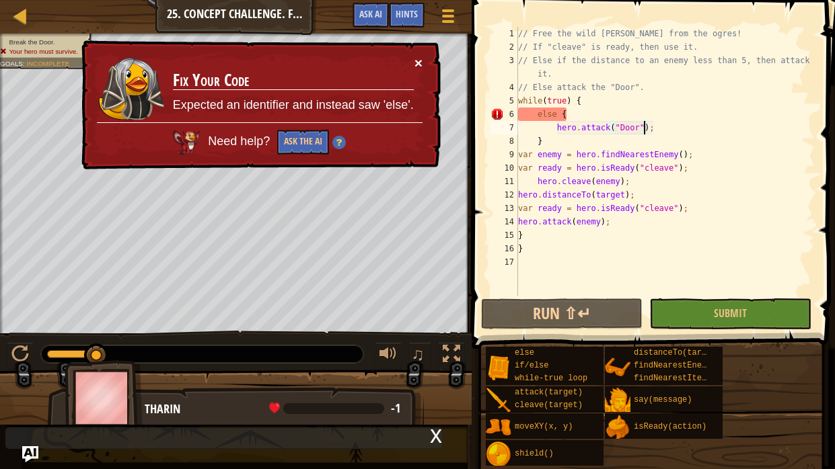
click at [422, 65] on button "×" at bounding box center [418, 63] width 8 height 14
click at [491, 108] on div "6" at bounding box center [504, 114] width 28 height 13
click at [496, 111] on div "6" at bounding box center [504, 114] width 28 height 13
type textarea "}"
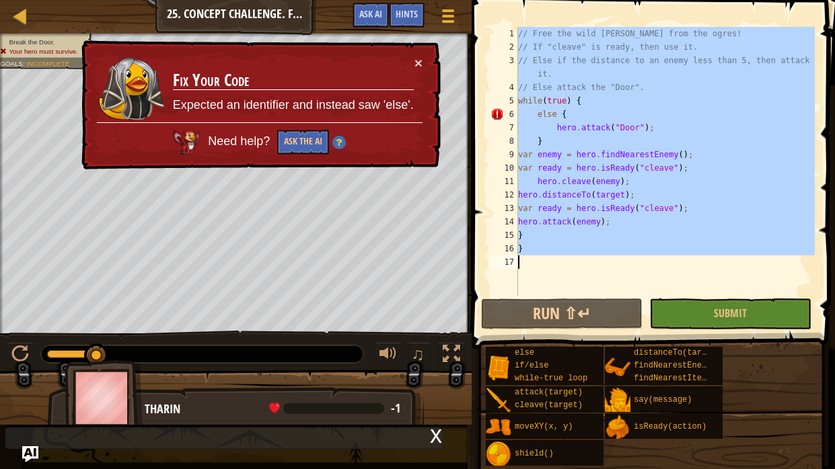
click at [496, 111] on div "6" at bounding box center [504, 114] width 28 height 13
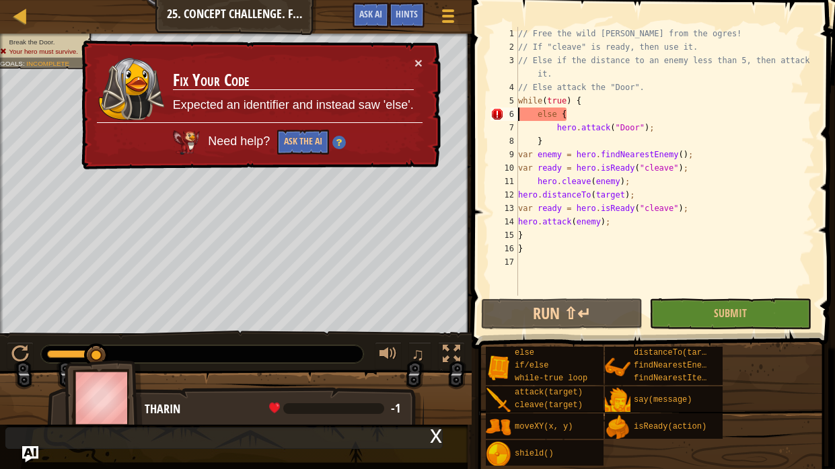
click at [496, 111] on div "6" at bounding box center [504, 114] width 28 height 13
type textarea "}"
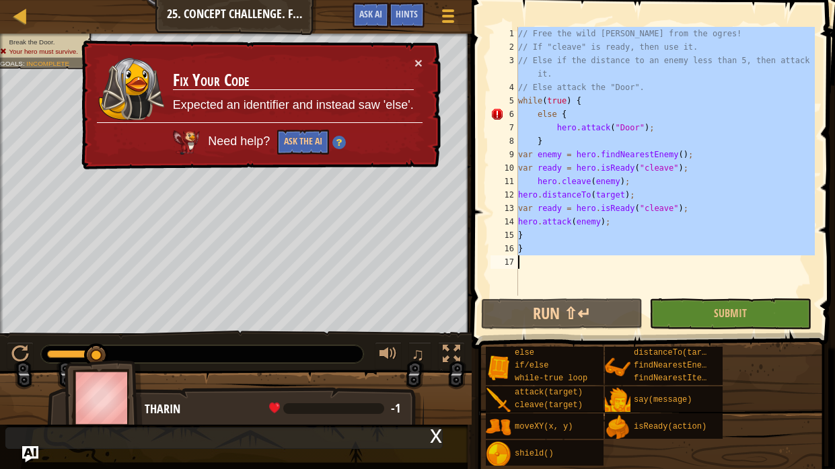
click at [496, 111] on div "6" at bounding box center [504, 114] width 28 height 13
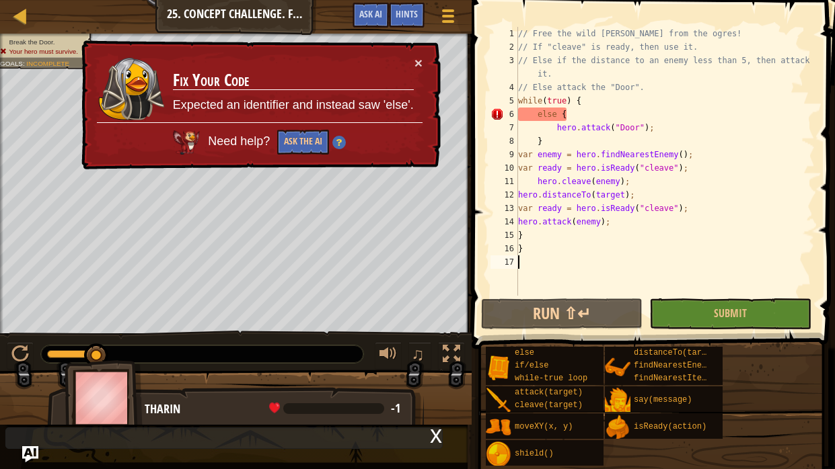
click at [496, 111] on div "6" at bounding box center [504, 114] width 28 height 13
type textarea "}"
click at [496, 111] on div "6" at bounding box center [504, 114] width 28 height 13
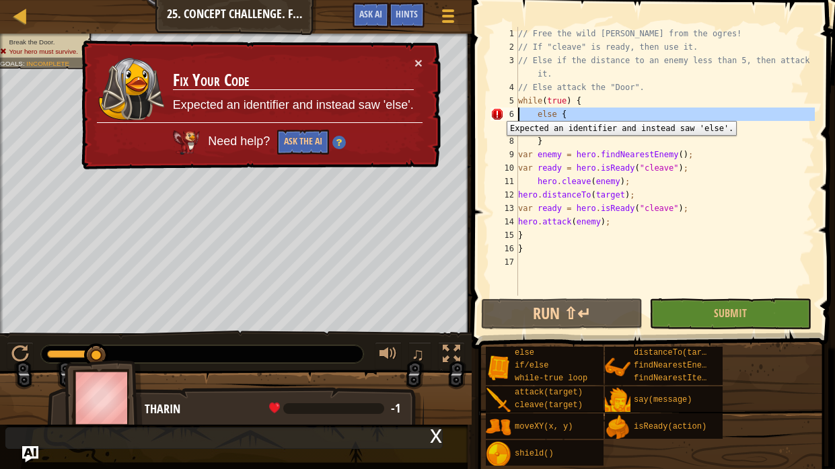
click at [496, 111] on div "6" at bounding box center [504, 114] width 28 height 13
type textarea "}"
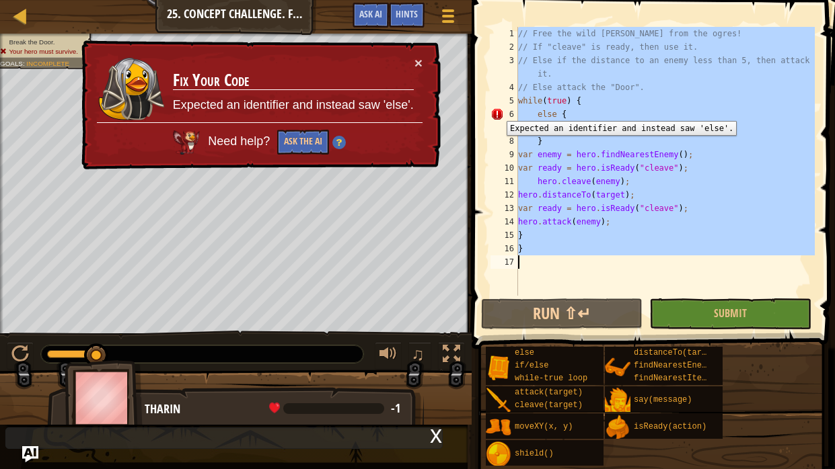
click at [496, 111] on div "6" at bounding box center [504, 114] width 28 height 13
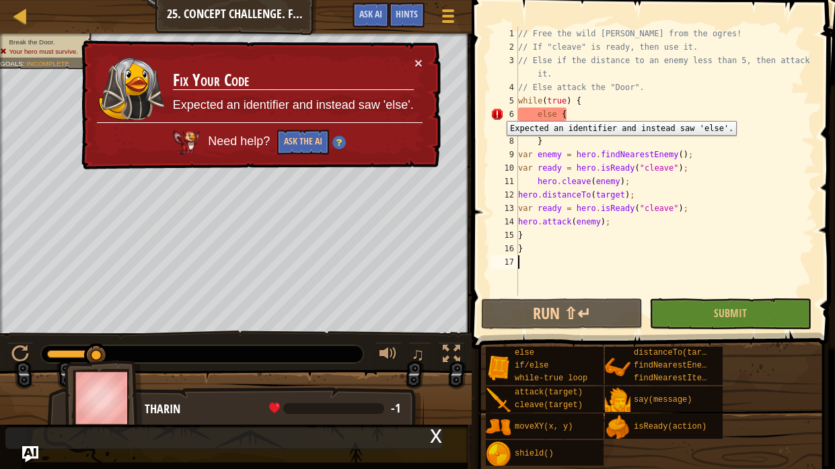
click at [497, 110] on div "6" at bounding box center [504, 114] width 28 height 13
click at [539, 112] on div "// Free the wild [PERSON_NAME] from the ogres! // If "cleave" is ready, then us…" at bounding box center [664, 175] width 299 height 296
click at [426, 58] on div "× Fix Your Code Expected an identifier and instead saw 'else'. Need help? Ask t…" at bounding box center [259, 106] width 363 height 132
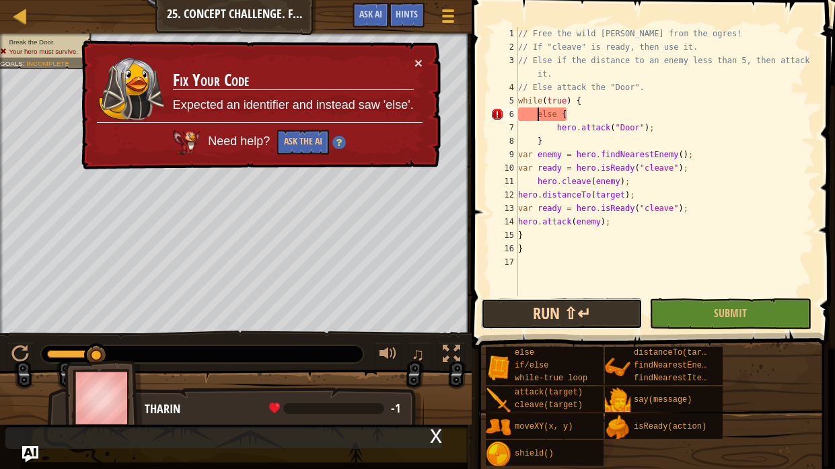
click at [579, 305] on button "Run ⇧↵" at bounding box center [561, 314] width 161 height 31
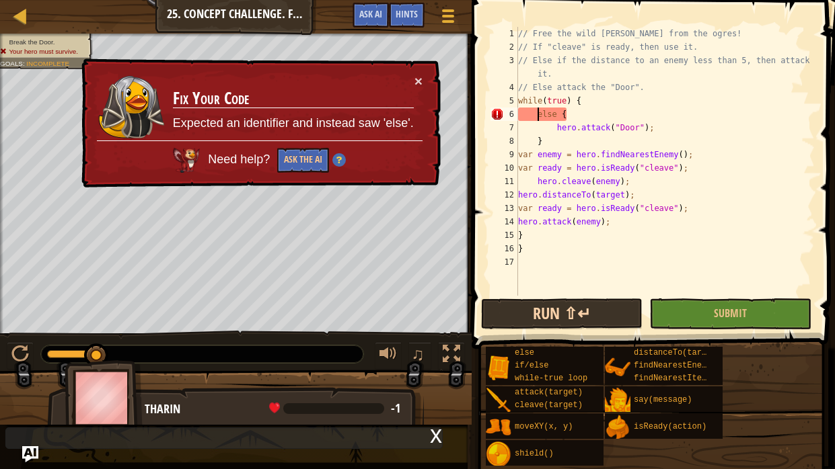
type textarea "else {"
drag, startPoint x: 558, startPoint y: 111, endPoint x: 490, endPoint y: 116, distance: 68.1
click at [490, 116] on div "else { 1 2 3 4 5 6 7 8 9 10 11 12 13 14 15 16 17 // Free the wild [PERSON_NAME]…" at bounding box center [651, 161] width 327 height 269
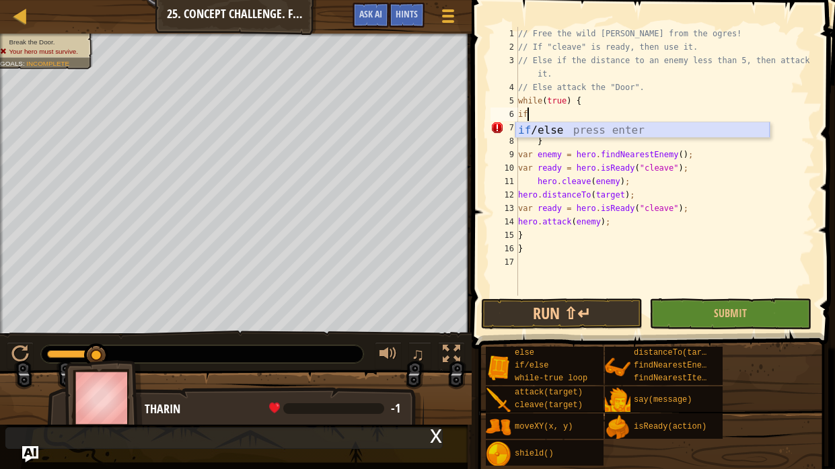
click at [545, 130] on div "if /else press enter" at bounding box center [642, 146] width 254 height 48
type textarea "if (enemy) {"
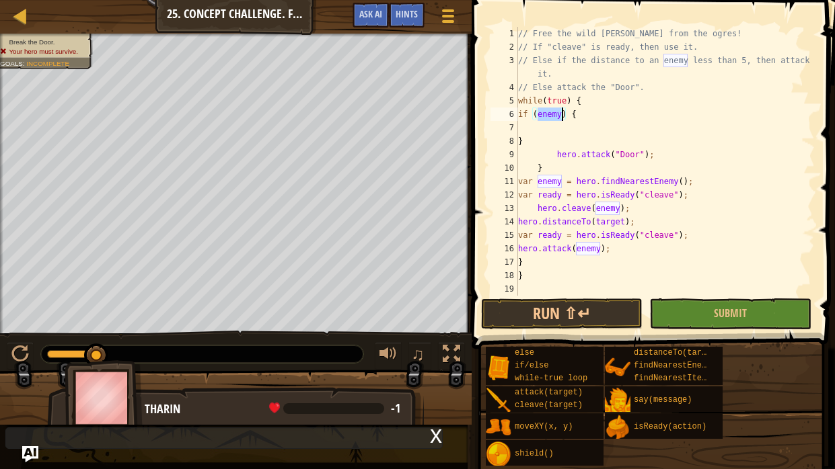
click at [527, 144] on div "// Free the wild [PERSON_NAME] from the ogres! // If "cleave" is ready, then us…" at bounding box center [664, 175] width 299 height 296
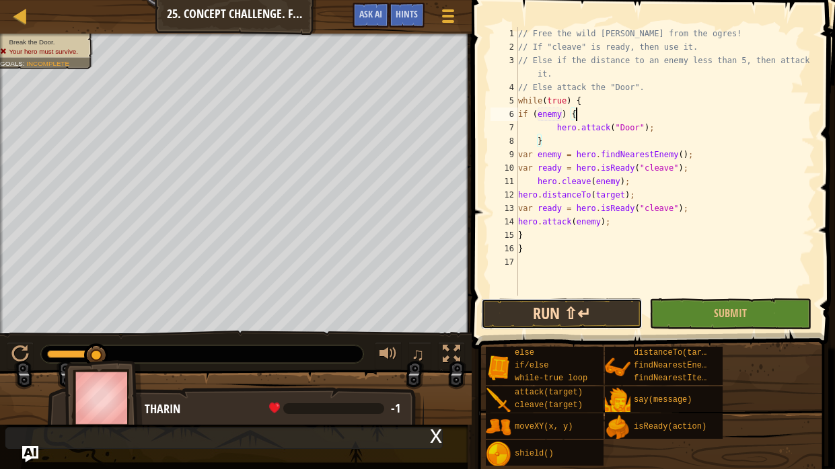
click at [582, 313] on button "Run ⇧↵" at bounding box center [561, 314] width 161 height 31
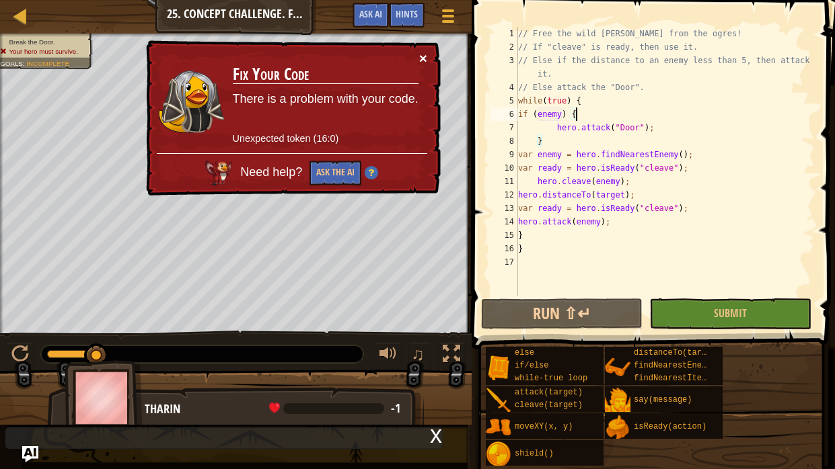
click at [424, 56] on button "×" at bounding box center [423, 58] width 8 height 14
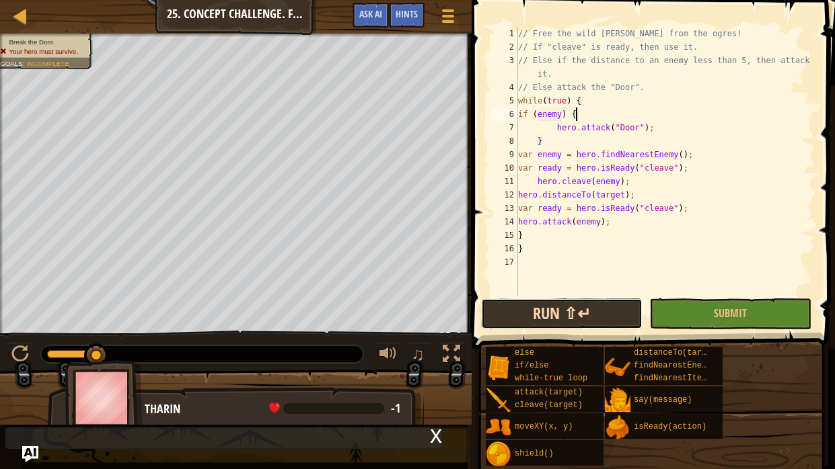
click at [570, 321] on button "Run ⇧↵" at bounding box center [561, 314] width 161 height 31
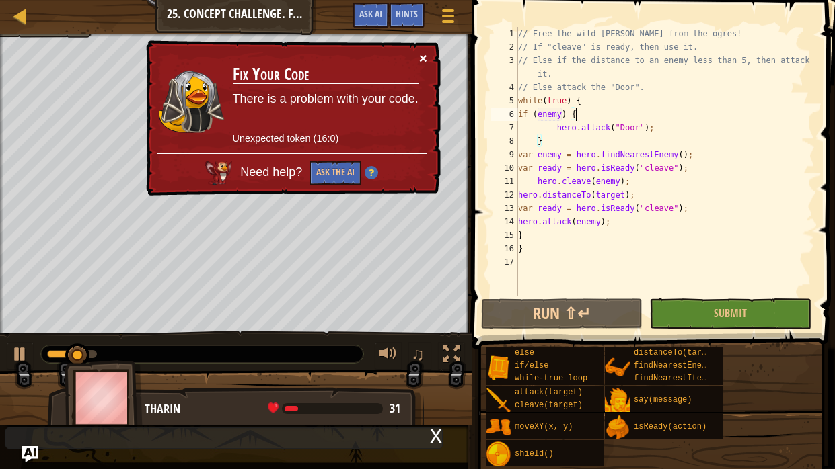
click at [422, 59] on button "×" at bounding box center [423, 59] width 8 height 14
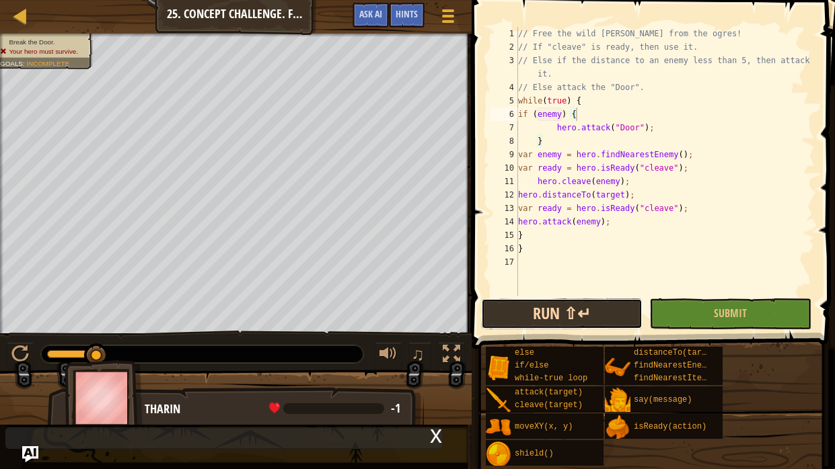
click at [601, 300] on button "Run ⇧↵" at bounding box center [561, 314] width 161 height 31
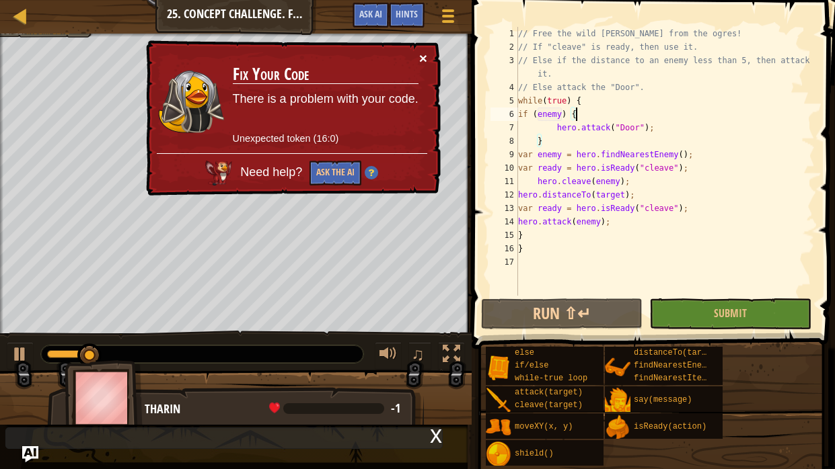
click at [425, 59] on button "×" at bounding box center [423, 59] width 8 height 14
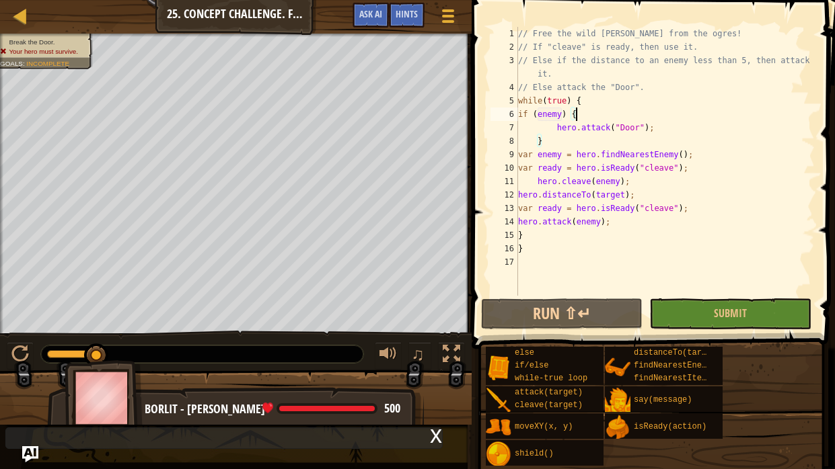
click at [605, 112] on div "// Free the wild [PERSON_NAME] from the ogres! // If "cleave" is ready, then us…" at bounding box center [664, 175] width 299 height 296
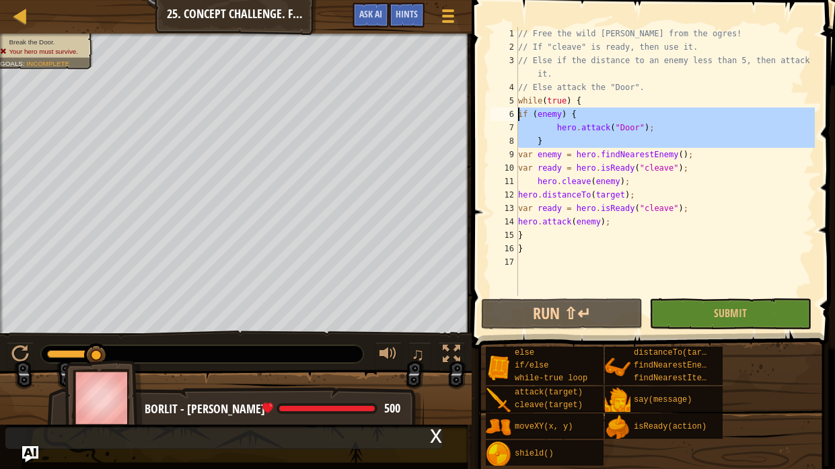
click at [603, 113] on div "// Free the wild [PERSON_NAME] from the ogres! // If "cleave" is ready, then us…" at bounding box center [664, 175] width 299 height 296
click at [603, 113] on div "// Free the wild [PERSON_NAME] from the ogres! // If "cleave" is ready, then us…" at bounding box center [664, 161] width 299 height 269
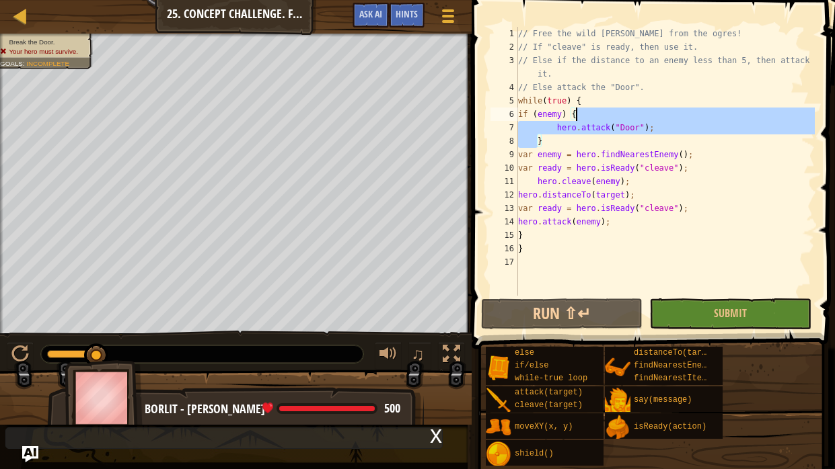
click at [603, 113] on div "// Free the wild [PERSON_NAME] from the ogres! // If "cleave" is ready, then us…" at bounding box center [664, 175] width 299 height 296
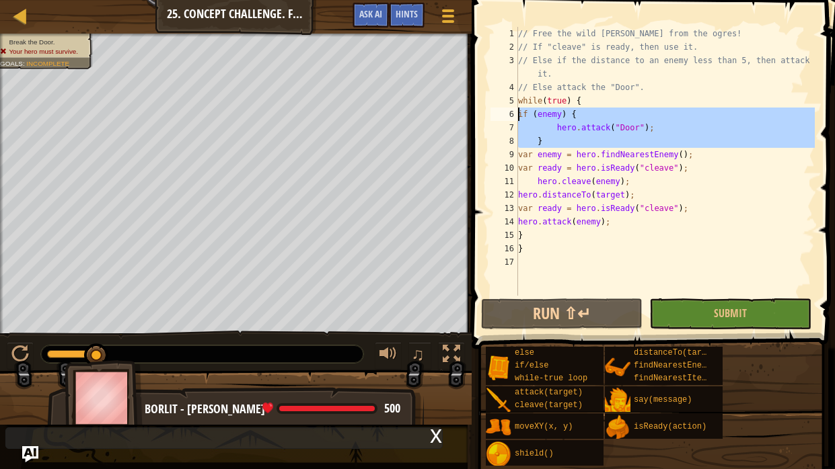
click at [603, 112] on div "// Free the wild [PERSON_NAME] from the ogres! // If "cleave" is ready, then us…" at bounding box center [664, 161] width 299 height 269
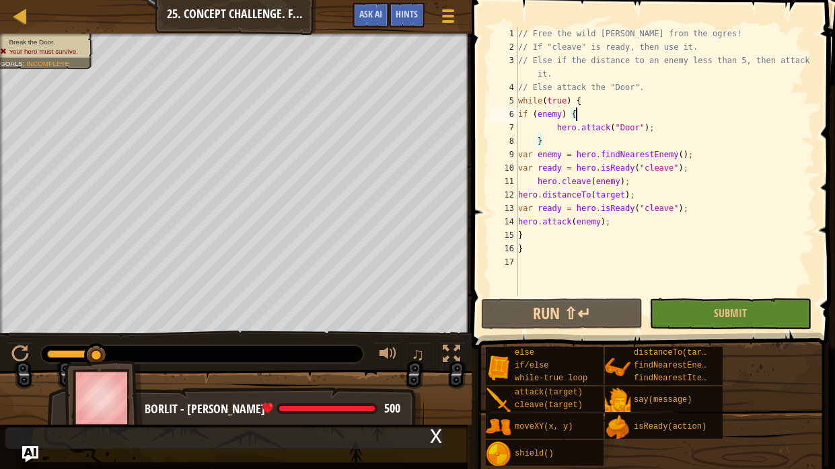
click at [603, 112] on div "// Free the wild [PERSON_NAME] from the ogres! // If "cleave" is ready, then us…" at bounding box center [664, 175] width 299 height 296
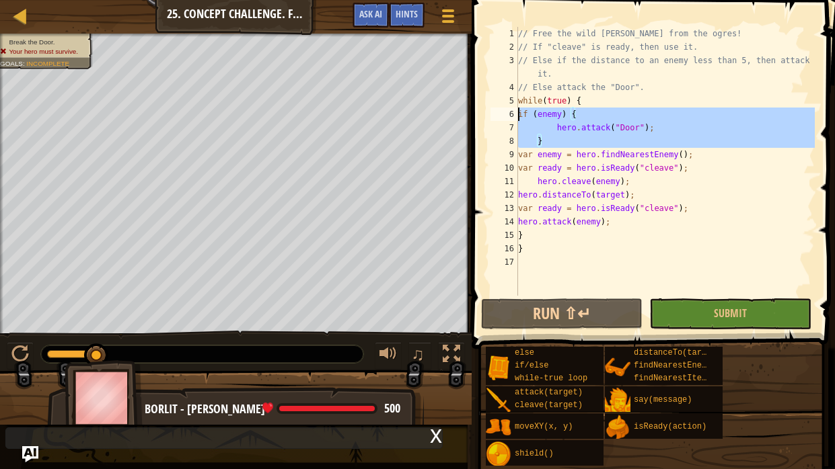
click at [603, 112] on div "// Free the wild [PERSON_NAME] from the ogres! // If "cleave" is ready, then us…" at bounding box center [664, 175] width 299 height 296
click at [603, 112] on div "// Free the wild [PERSON_NAME] from the ogres! // If "cleave" is ready, then us…" at bounding box center [664, 161] width 299 height 269
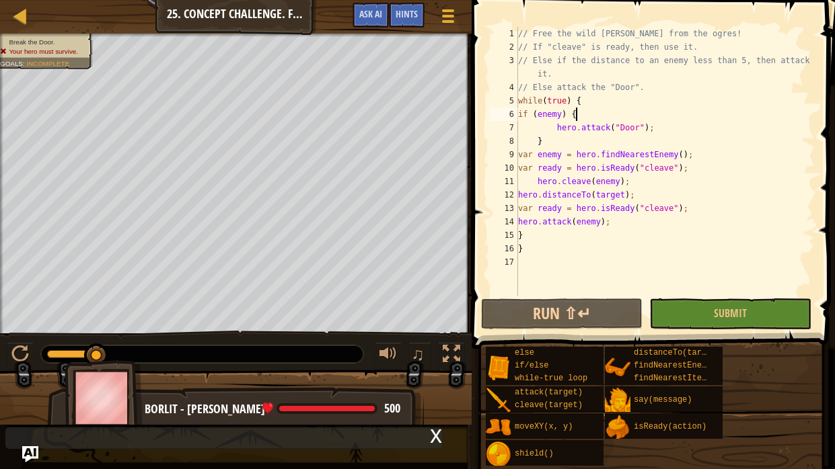
click at [603, 112] on div "// Free the wild [PERSON_NAME] from the ogres! // If "cleave" is ready, then us…" at bounding box center [664, 175] width 299 height 296
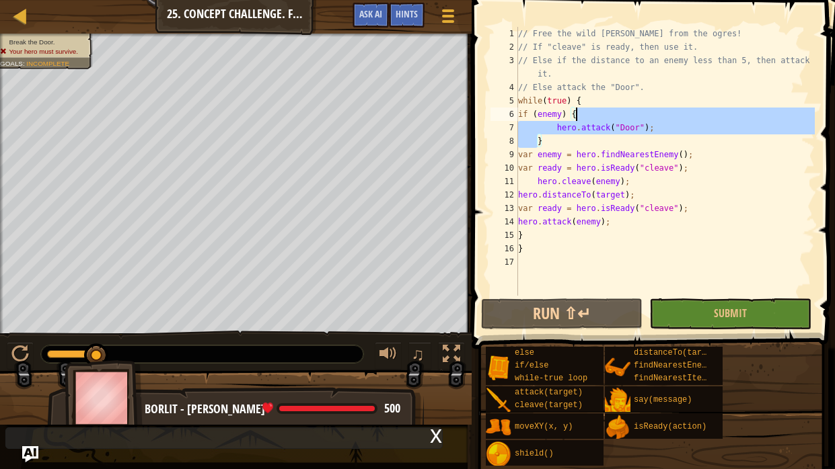
click at [603, 112] on div "// Free the wild [PERSON_NAME] from the ogres! // If "cleave" is ready, then us…" at bounding box center [664, 175] width 299 height 296
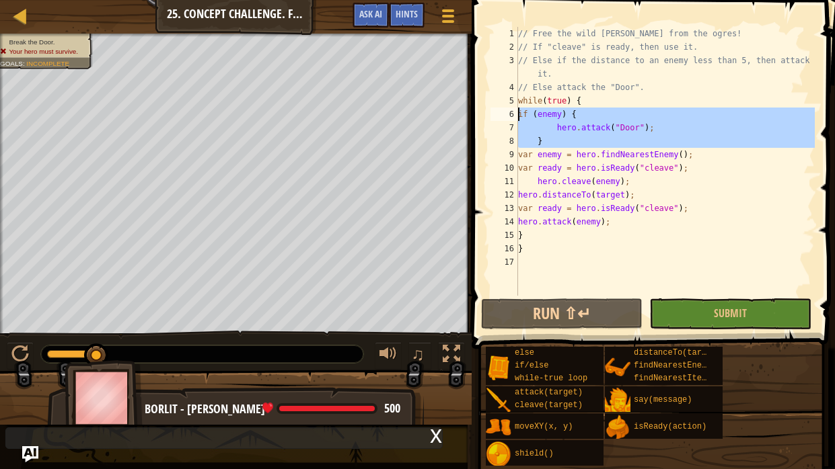
click at [603, 112] on div "// Free the wild [PERSON_NAME] from the ogres! // If "cleave" is ready, then us…" at bounding box center [664, 161] width 299 height 269
click at [603, 112] on div "// Free the wild [PERSON_NAME] from the ogres! // If "cleave" is ready, then us…" at bounding box center [664, 175] width 299 height 296
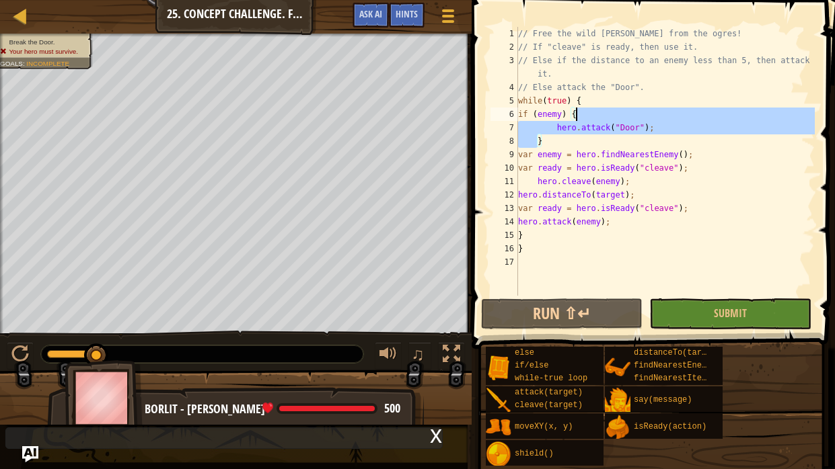
click at [603, 112] on div "// Free the wild [PERSON_NAME] from the ogres! // If "cleave" is ready, then us…" at bounding box center [664, 175] width 299 height 296
click at [603, 112] on div "// Free the wild [PERSON_NAME] from the ogres! // If "cleave" is ready, then us…" at bounding box center [664, 161] width 299 height 269
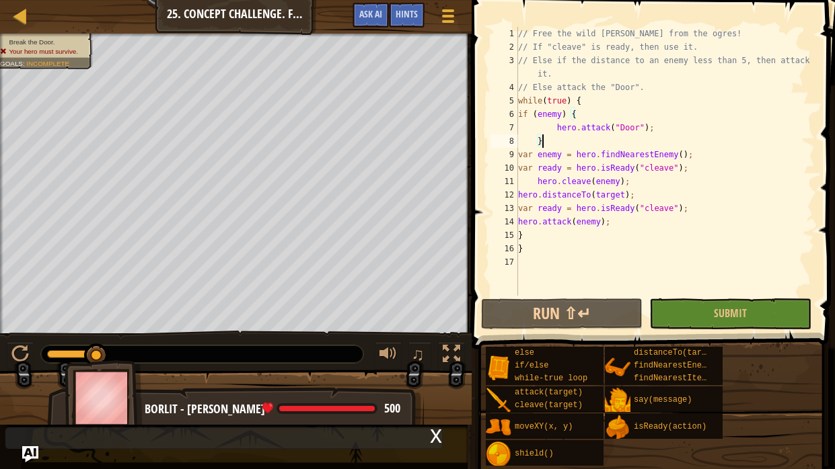
click at [567, 137] on div "// Free the wild [PERSON_NAME] from the ogres! // If "cleave" is ready, then us…" at bounding box center [664, 175] width 299 height 296
click at [560, 169] on div "// Free the wild [PERSON_NAME] from the ogres! // If "cleave" is ready, then us…" at bounding box center [664, 175] width 299 height 296
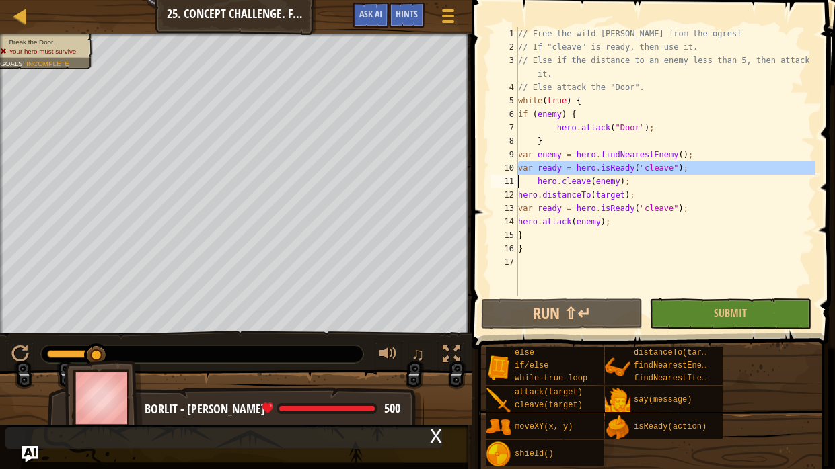
click at [560, 169] on div "// Free the wild [PERSON_NAME] from the ogres! // If "cleave" is ready, then us…" at bounding box center [664, 161] width 299 height 269
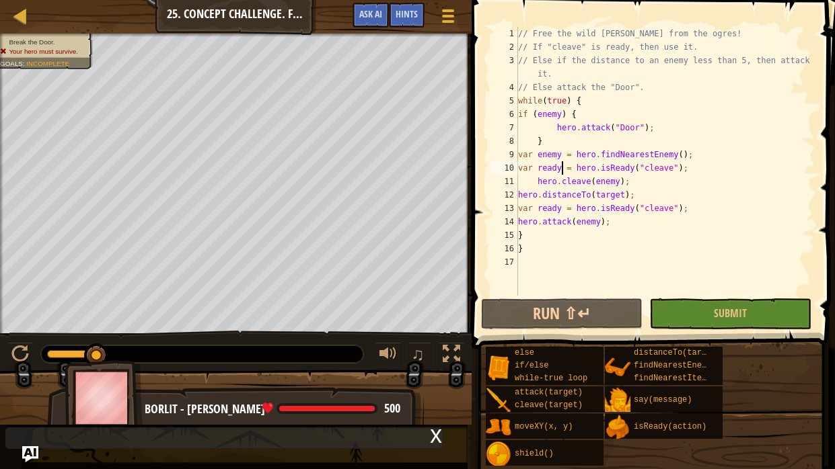
click at [560, 169] on div "// Free the wild [PERSON_NAME] from the ogres! // If "cleave" is ready, then us…" at bounding box center [664, 175] width 299 height 296
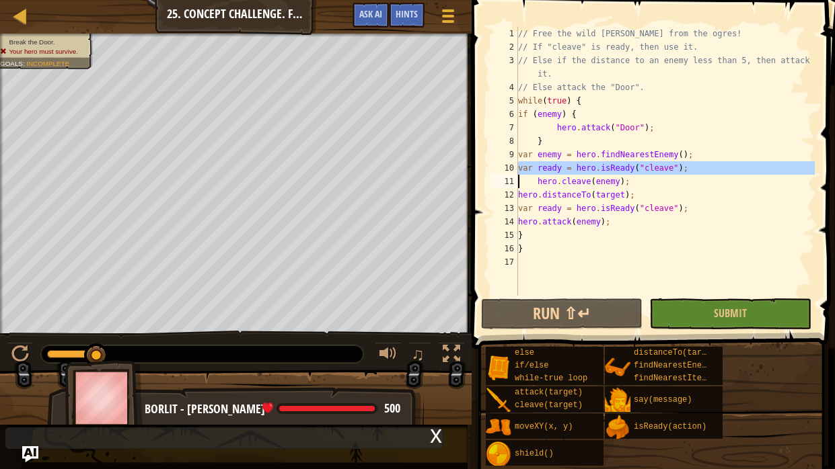
click at [560, 169] on div "// Free the wild [PERSON_NAME] from the ogres! // If "cleave" is ready, then us…" at bounding box center [664, 175] width 299 height 296
click at [560, 169] on div "// Free the wild [PERSON_NAME] from the ogres! // If "cleave" is ready, then us…" at bounding box center [664, 161] width 299 height 269
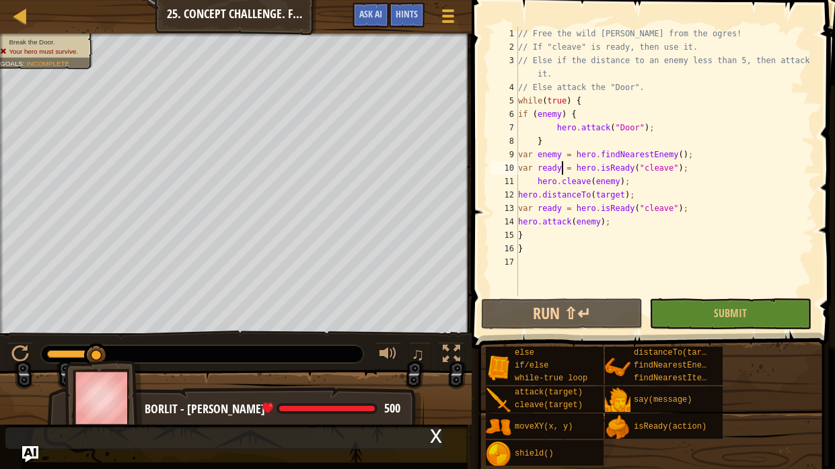
click at [560, 169] on div "// Free the wild [PERSON_NAME] from the ogres! // If "cleave" is ready, then us…" at bounding box center [664, 175] width 299 height 296
click at [560, 168] on div "// Free the wild [PERSON_NAME] from the ogres! // If "cleave" is ready, then us…" at bounding box center [664, 175] width 299 height 296
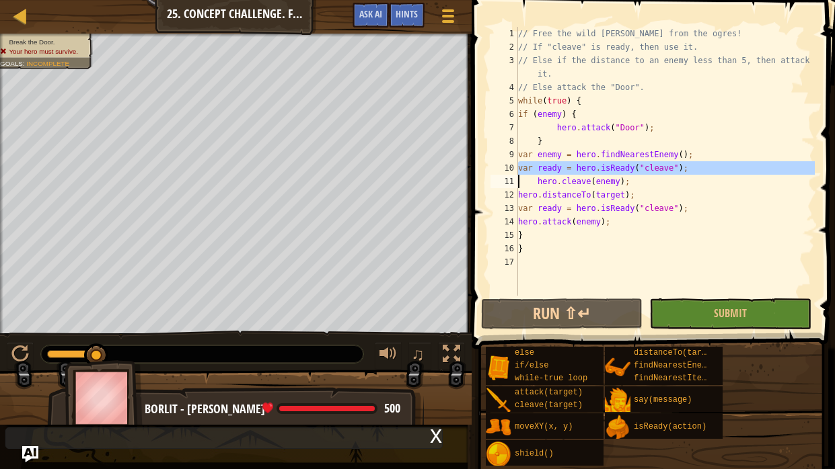
click at [560, 168] on div "// Free the wild [PERSON_NAME] from the ogres! // If "cleave" is ready, then us…" at bounding box center [664, 161] width 299 height 269
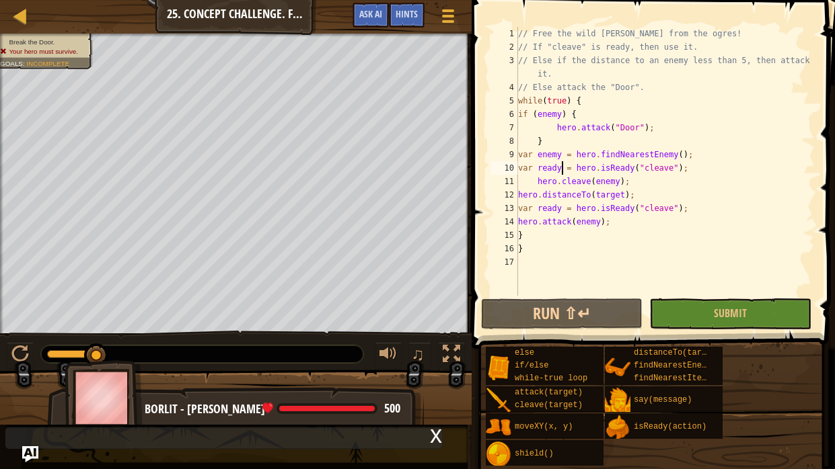
click at [559, 168] on div "// Free the wild [PERSON_NAME] from the ogres! // If "cleave" is ready, then us…" at bounding box center [664, 175] width 299 height 296
click at [559, 168] on div "// Free the wild [PERSON_NAME] from the ogres! // If "cleave" is ready, then us…" at bounding box center [664, 161] width 299 height 269
click at [559, 168] on div "// Free the wild [PERSON_NAME] from the ogres! // If "cleave" is ready, then us…" at bounding box center [664, 175] width 299 height 296
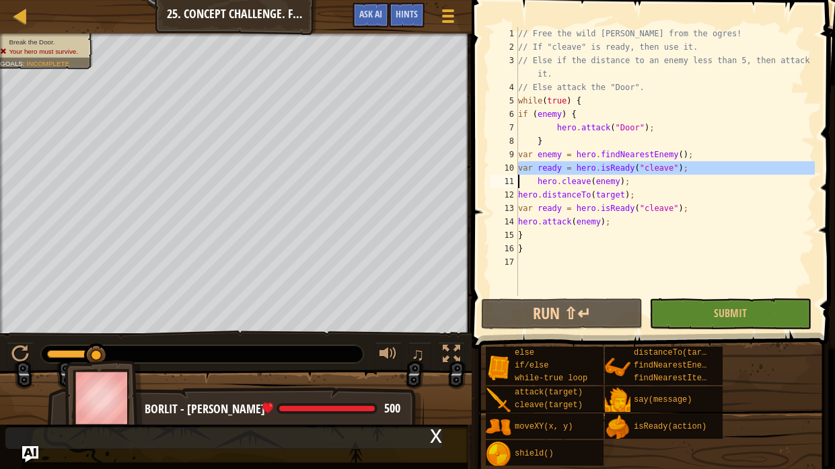
click at [559, 168] on div "// Free the wild [PERSON_NAME] from the ogres! // If "cleave" is ready, then us…" at bounding box center [664, 161] width 299 height 269
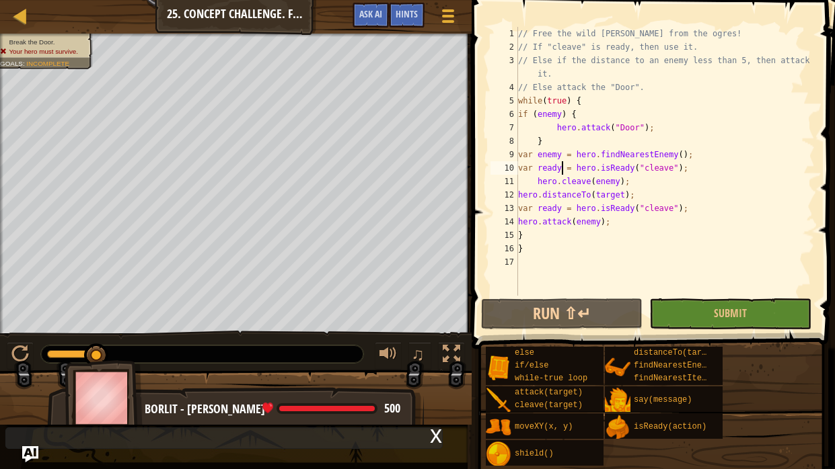
click at [559, 168] on div "// Free the wild [PERSON_NAME] from the ogres! // If "cleave" is ready, then us…" at bounding box center [664, 175] width 299 height 296
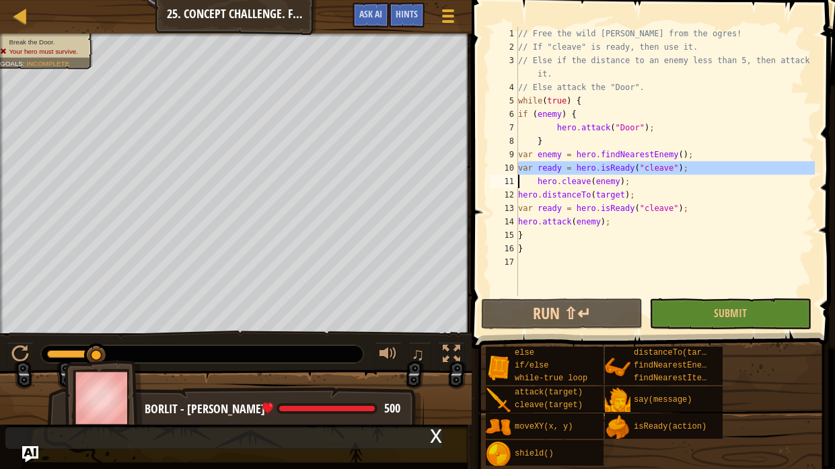
click at [559, 168] on div "// Free the wild [PERSON_NAME] from the ogres! // If "cleave" is ready, then us…" at bounding box center [664, 161] width 299 height 269
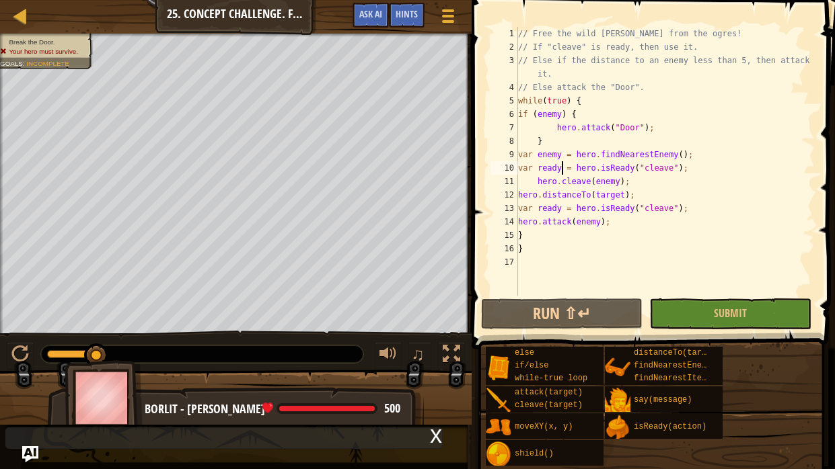
click at [559, 168] on div "// Free the wild [PERSON_NAME] from the ogres! // If "cleave" is ready, then us…" at bounding box center [664, 175] width 299 height 296
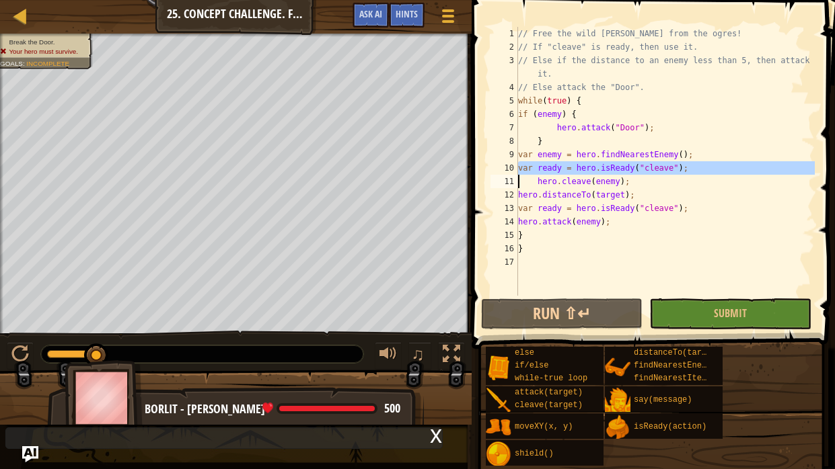
click at [559, 168] on div "// Free the wild [PERSON_NAME] from the ogres! // If "cleave" is ready, then us…" at bounding box center [664, 161] width 299 height 269
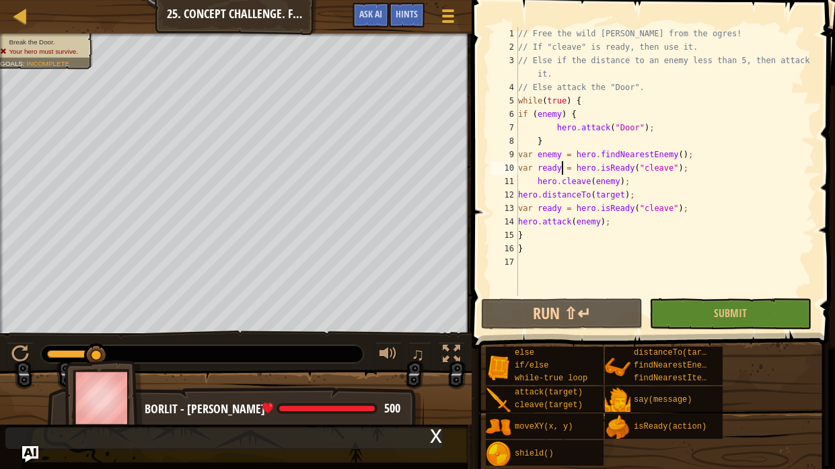
click at [559, 168] on div "// Free the wild [PERSON_NAME] from the ogres! // If "cleave" is ready, then us…" at bounding box center [664, 175] width 299 height 296
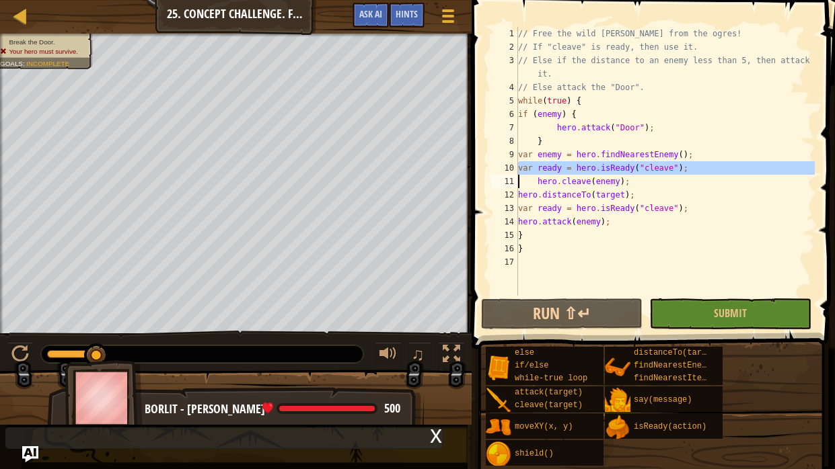
click at [559, 168] on div "// Free the wild [PERSON_NAME] from the ogres! // If "cleave" is ready, then us…" at bounding box center [664, 161] width 299 height 269
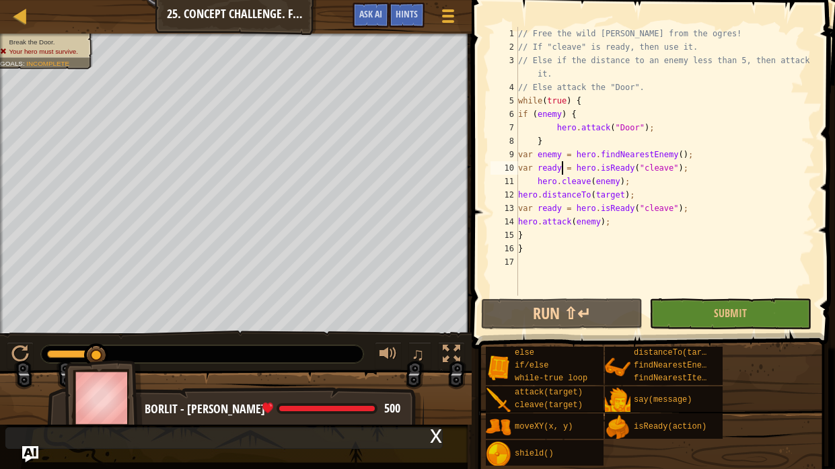
click at [559, 168] on div "// Free the wild [PERSON_NAME] from the ogres! // If "cleave" is ready, then us…" at bounding box center [664, 175] width 299 height 296
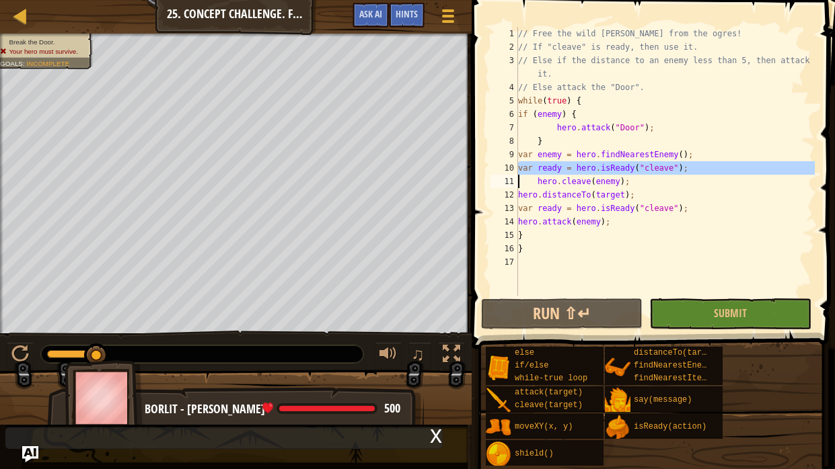
click at [559, 168] on div "// Free the wild [PERSON_NAME] from the ogres! // If "cleave" is ready, then us…" at bounding box center [664, 161] width 299 height 269
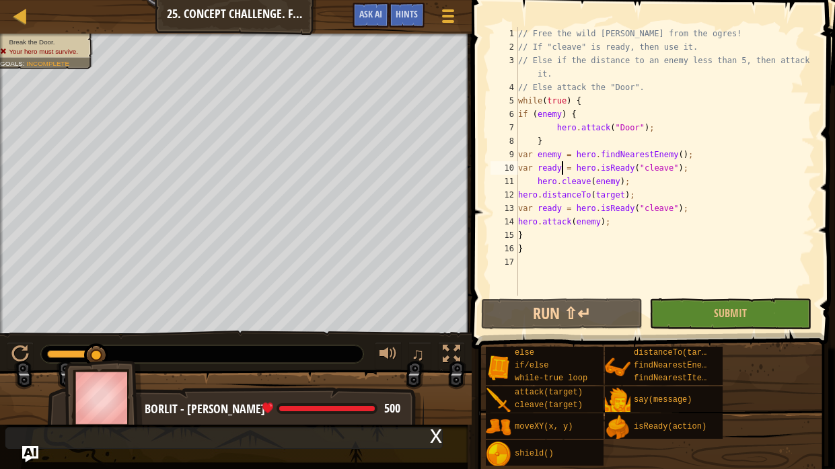
click at [559, 168] on div "// Free the wild [PERSON_NAME] from the ogres! // If "cleave" is ready, then us…" at bounding box center [664, 175] width 299 height 296
click at [559, 168] on div "// Free the wild [PERSON_NAME] from the ogres! // If "cleave" is ready, then us…" at bounding box center [664, 161] width 299 height 269
click at [559, 168] on div "// Free the wild [PERSON_NAME] from the ogres! // If "cleave" is ready, then us…" at bounding box center [664, 175] width 299 height 296
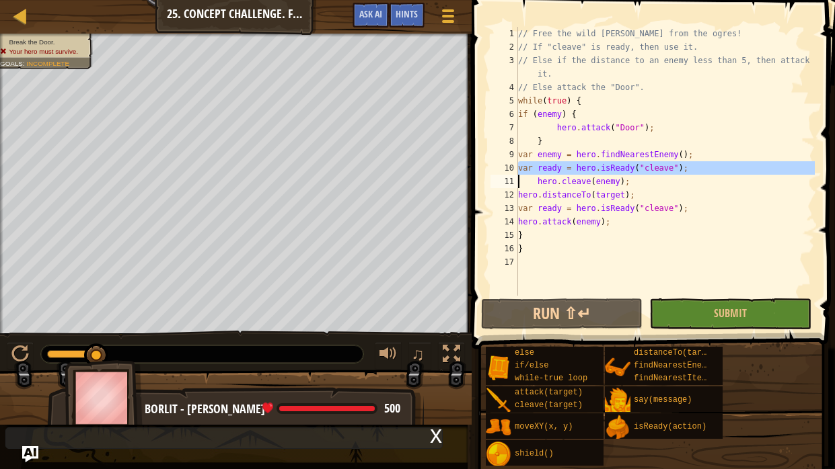
click at [682, 154] on div "// Free the wild [PERSON_NAME] from the ogres! // If "cleave" is ready, then us…" at bounding box center [664, 175] width 299 height 296
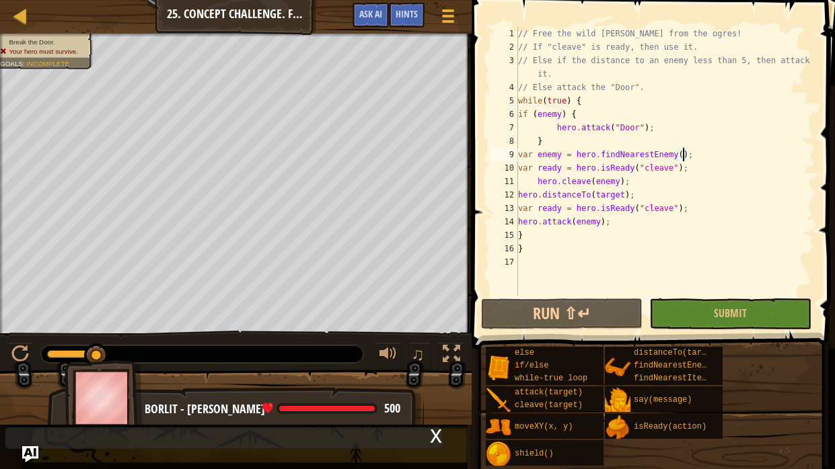
click at [683, 154] on div "// Free the wild [PERSON_NAME] from the ogres! // If "cleave" is ready, then us…" at bounding box center [664, 175] width 299 height 296
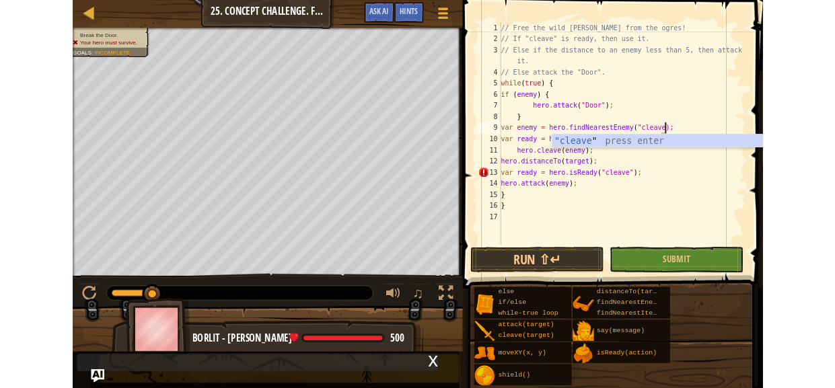
scroll to position [6, 16]
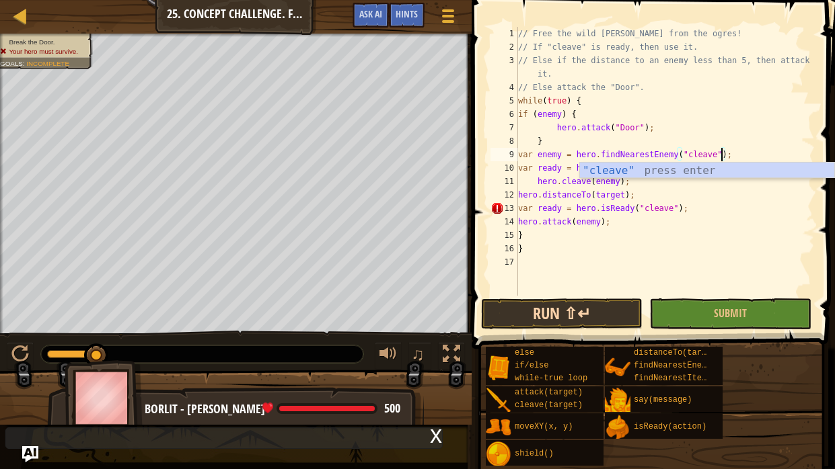
type textarea "var enemy = hero.findNearestEnemy("cleave");"
click at [547, 327] on button "Run ⇧↵" at bounding box center [561, 314] width 161 height 31
